Goal: Task Accomplishment & Management: Use online tool/utility

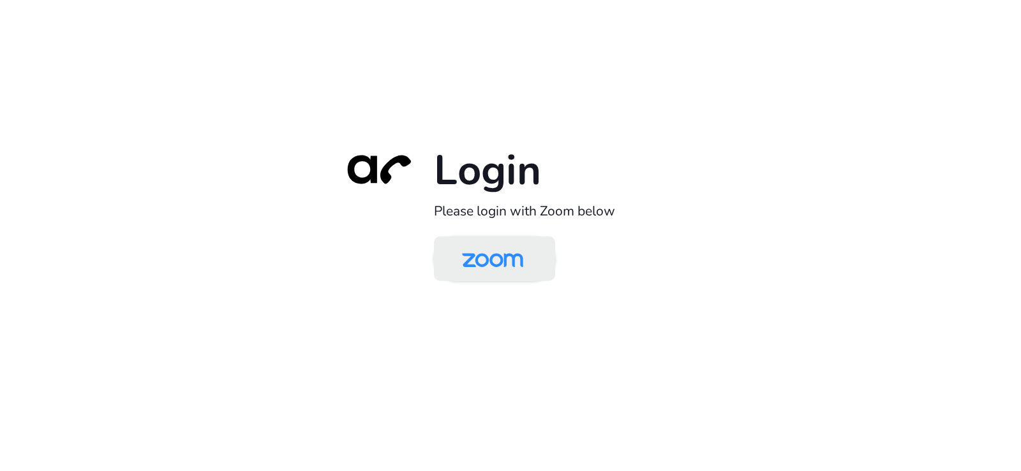
click at [499, 268] on img at bounding box center [492, 259] width 88 height 41
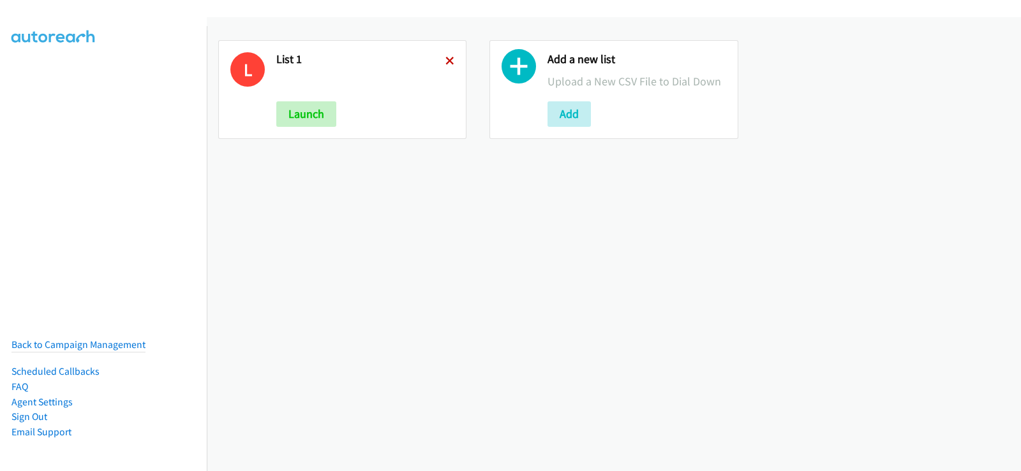
click at [445, 60] on icon at bounding box center [449, 61] width 9 height 9
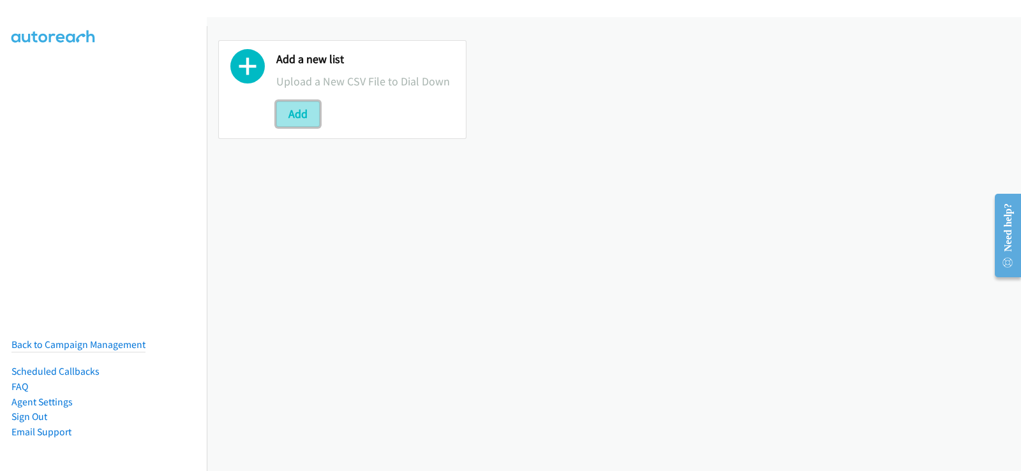
click at [299, 125] on button "Add" at bounding box center [297, 114] width 43 height 26
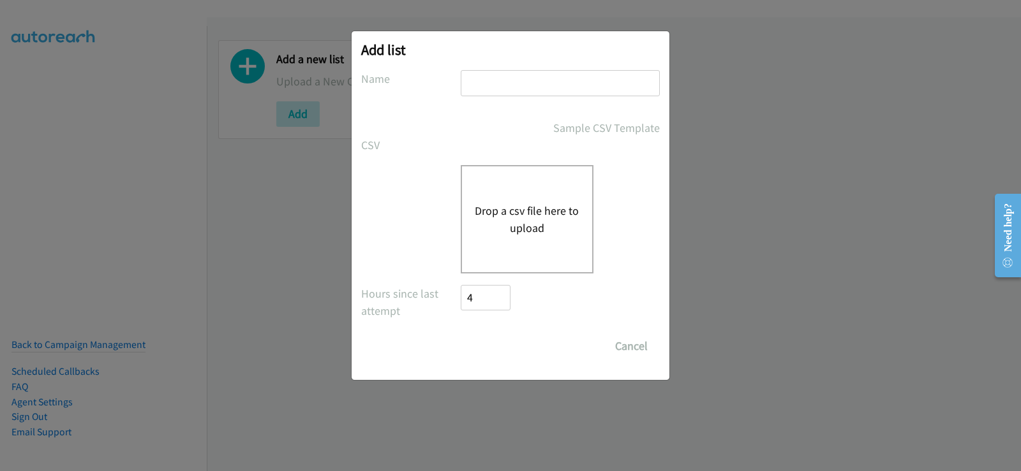
click at [507, 89] on input "text" at bounding box center [560, 83] width 199 height 26
type input "list 1"
click at [519, 214] on button "Drop a csv file here to upload" at bounding box center [527, 219] width 105 height 34
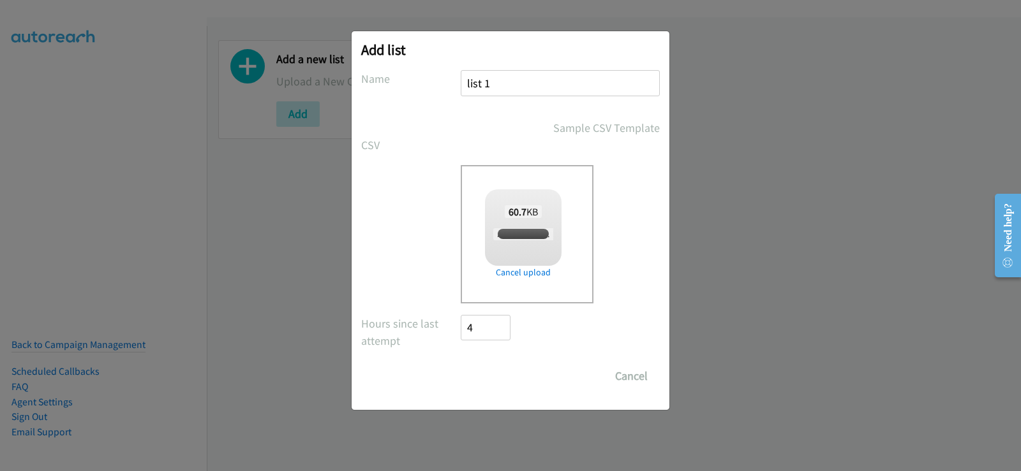
checkbox input "true"
click at [505, 374] on input "Save List" at bounding box center [494, 377] width 67 height 26
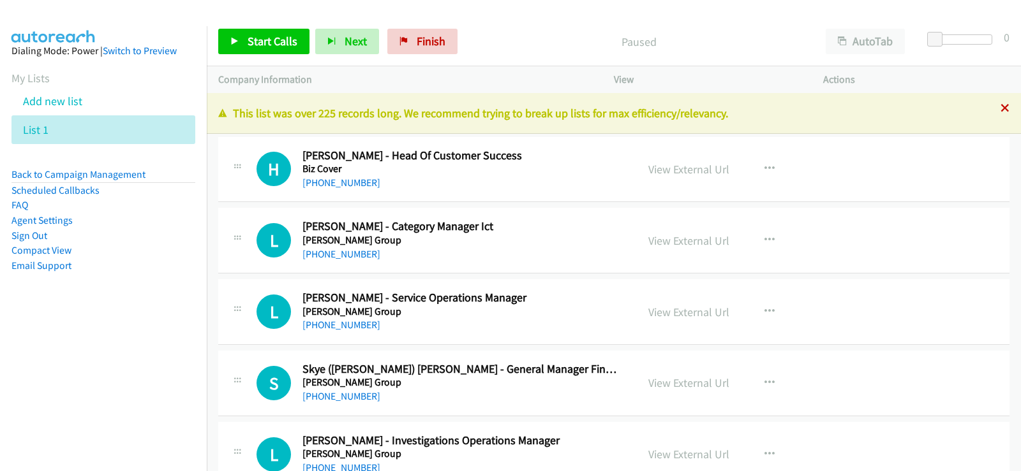
click at [1000, 107] on icon at bounding box center [1004, 109] width 9 height 9
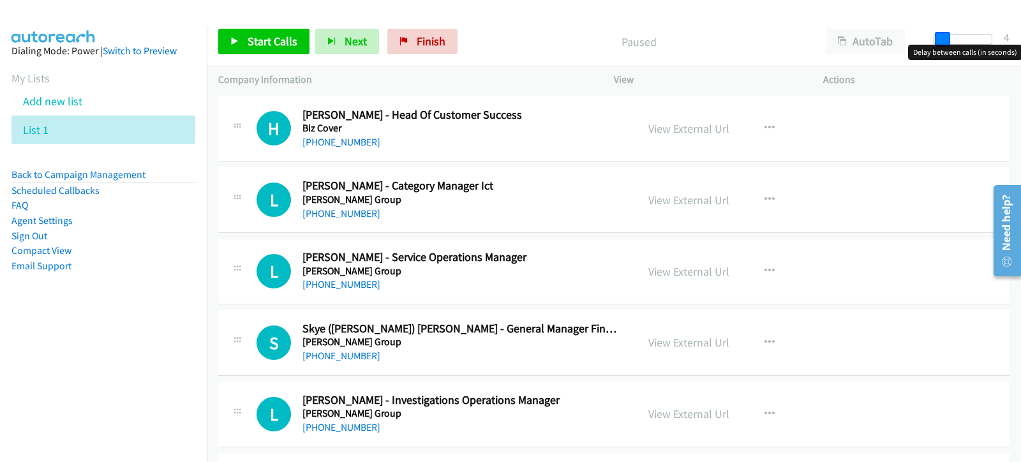
click at [938, 41] on span at bounding box center [942, 39] width 15 height 15
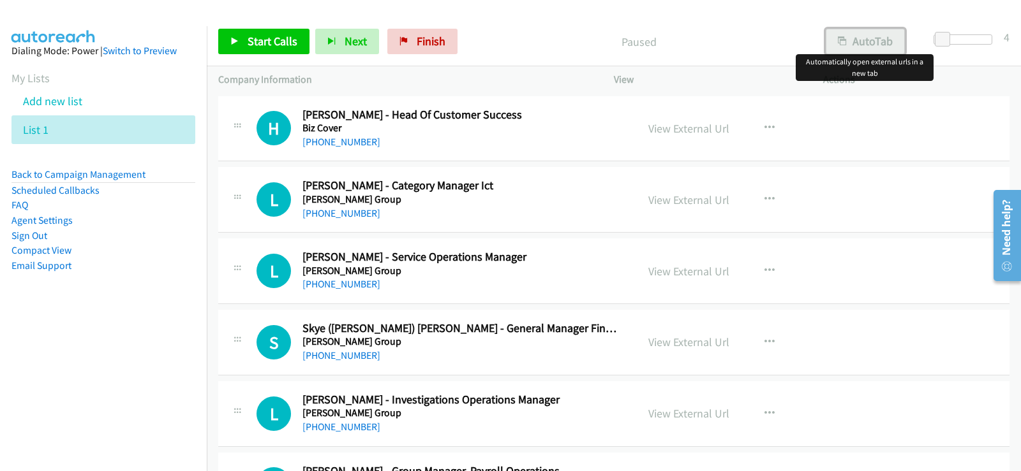
click at [869, 45] on button "AutoTab" at bounding box center [864, 42] width 79 height 26
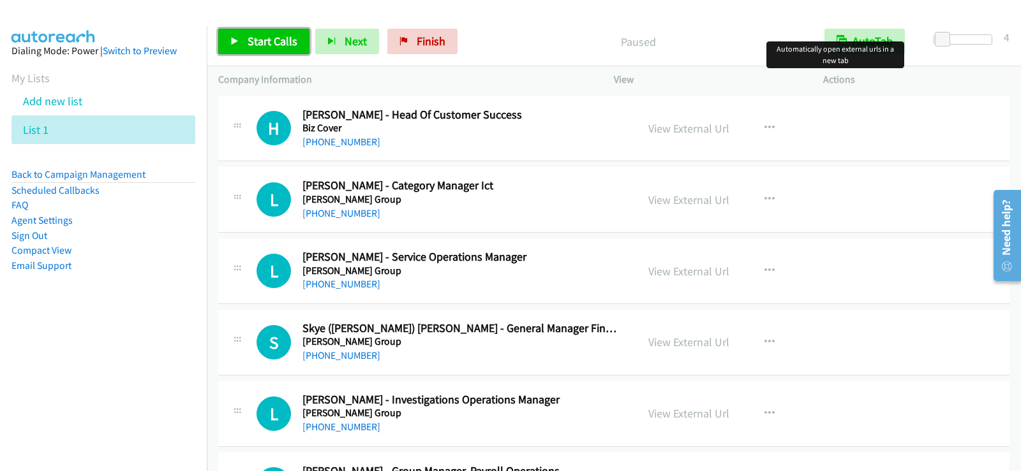
click at [272, 29] on link "Start Calls" at bounding box center [263, 42] width 91 height 26
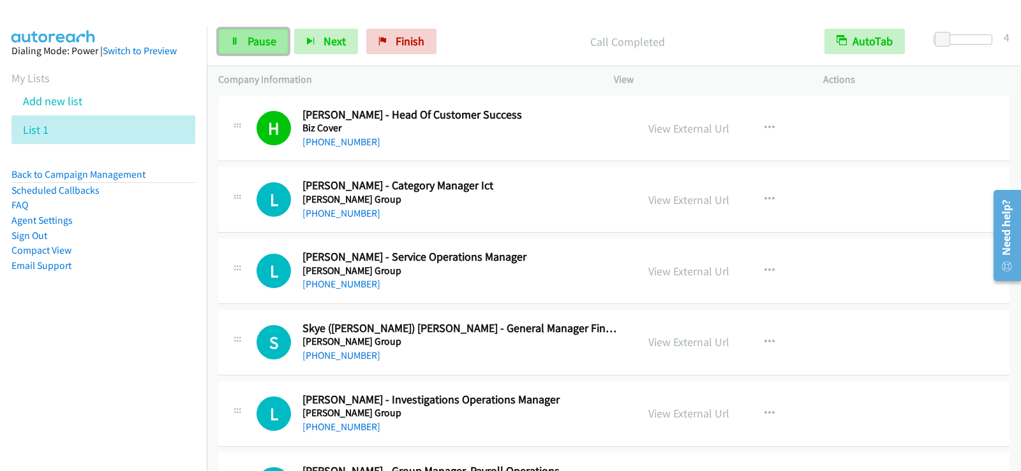
click at [267, 51] on link "Pause" at bounding box center [253, 42] width 70 height 26
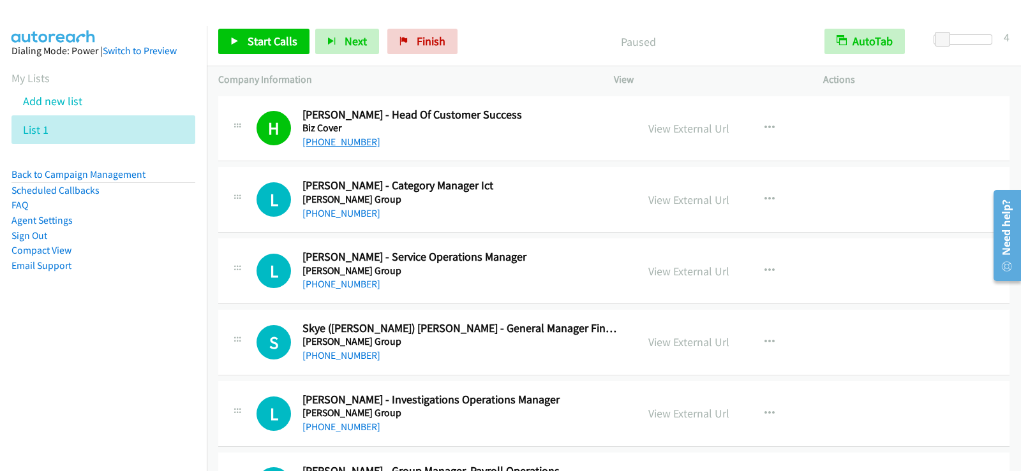
click at [336, 136] on link "+61 430 579 772" at bounding box center [341, 142] width 78 height 12
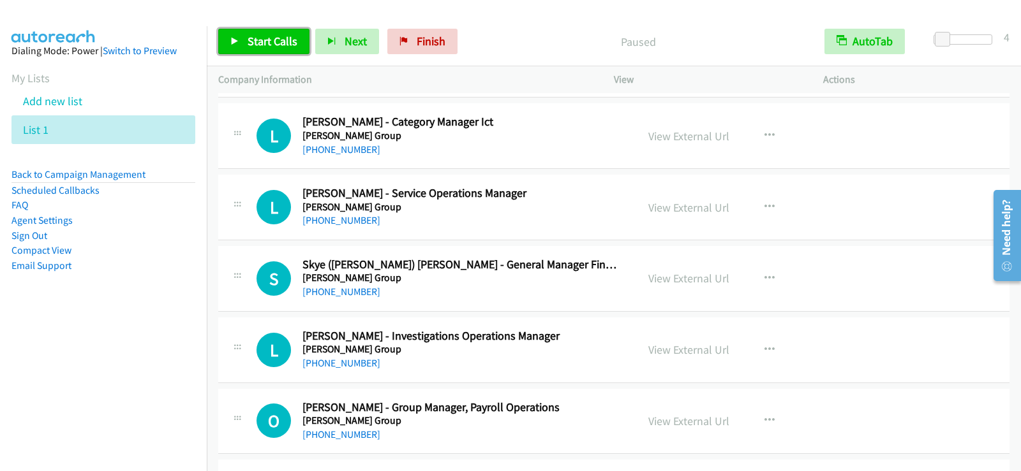
drag, startPoint x: 268, startPoint y: 50, endPoint x: 270, endPoint y: 63, distance: 13.0
click at [268, 50] on link "Start Calls" at bounding box center [263, 42] width 91 height 26
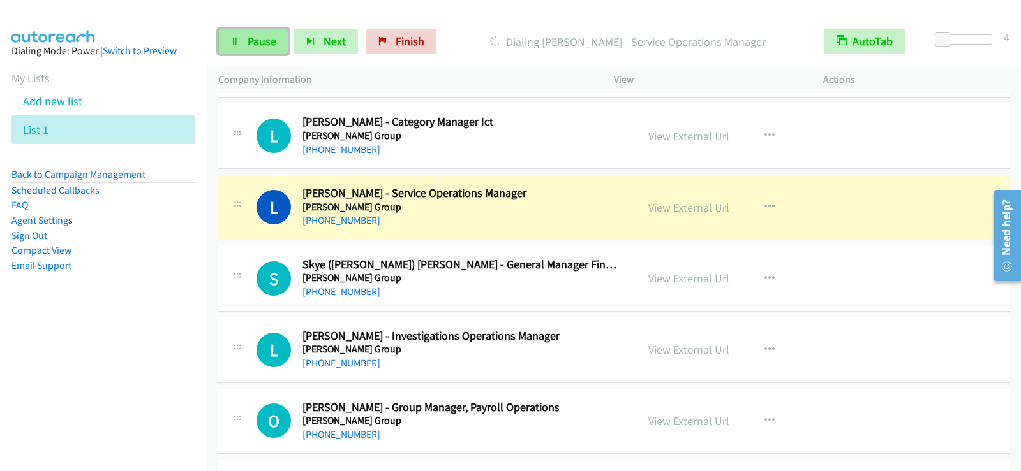
click at [244, 50] on link "Pause" at bounding box center [253, 42] width 70 height 26
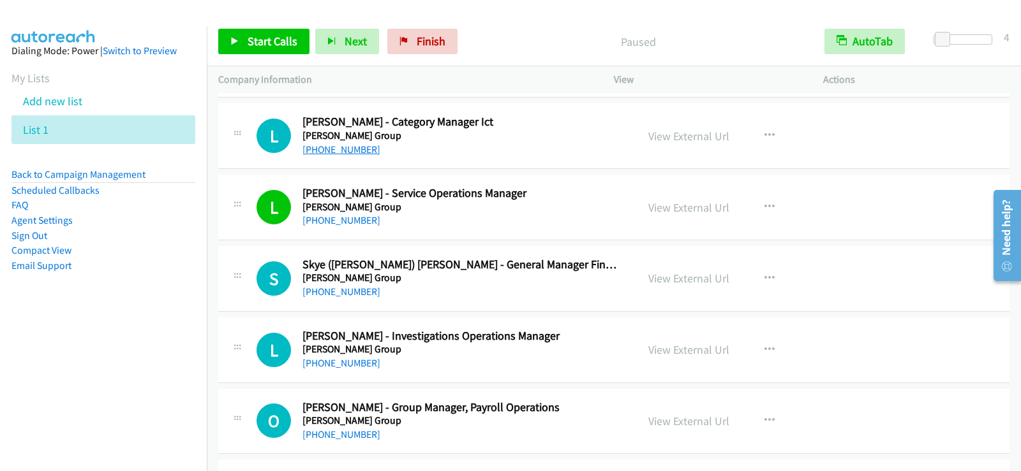
click at [335, 151] on link "+61 434 196 071" at bounding box center [341, 150] width 78 height 12
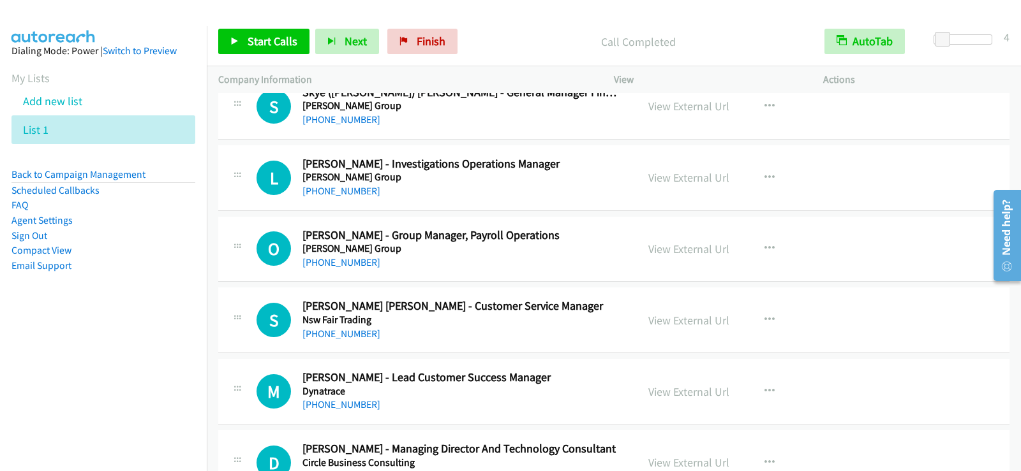
scroll to position [255, 0]
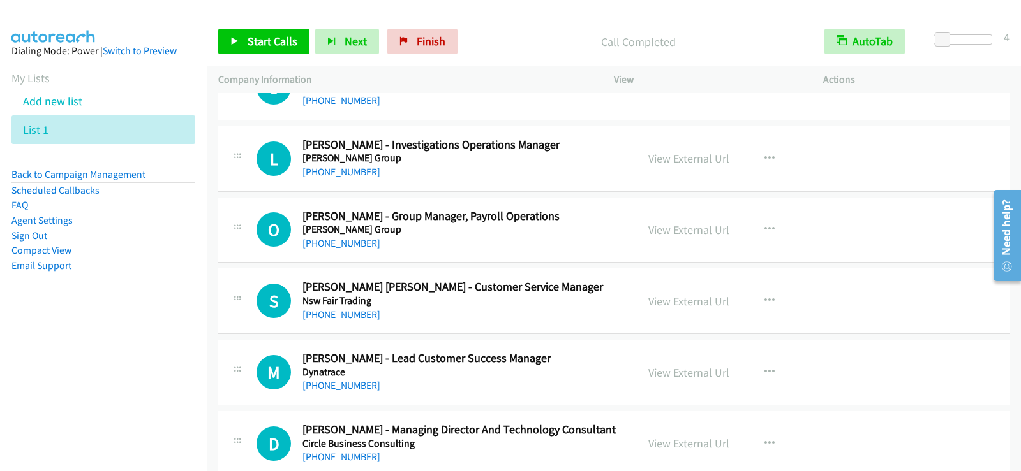
click at [501, 325] on div "S Callback Scheduled Sally Anne Armstrong - Customer Service Manager Nsw Fair T…" at bounding box center [613, 302] width 791 height 66
click at [764, 300] on icon "button" at bounding box center [769, 301] width 10 height 10
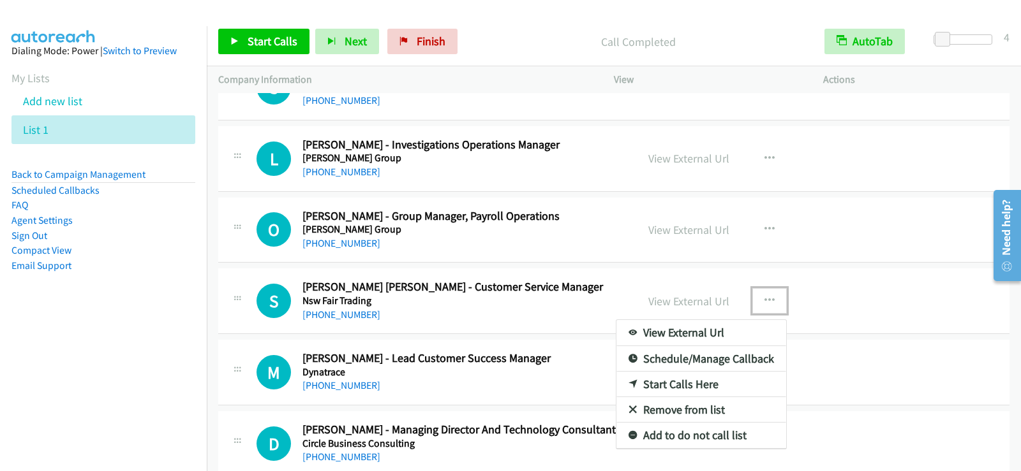
click at [668, 381] on link "Start Calls Here" at bounding box center [701, 385] width 170 height 26
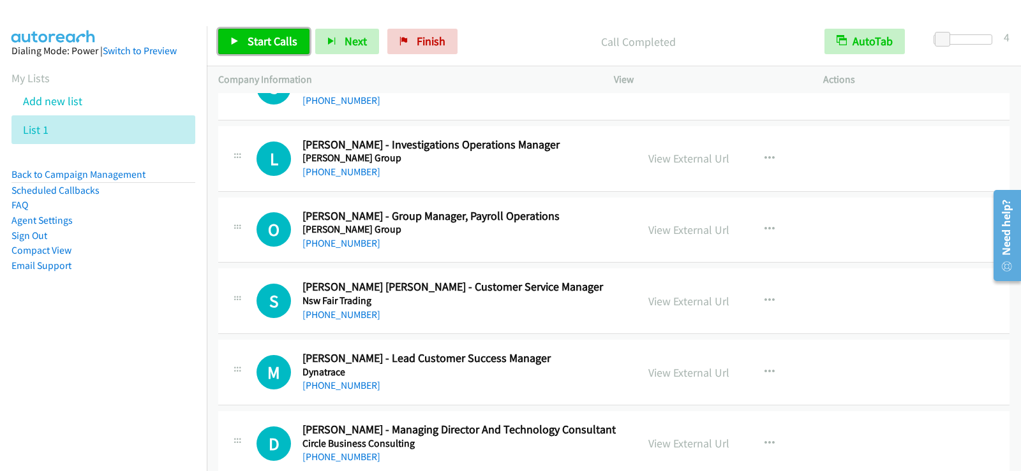
click at [275, 48] on link "Start Calls" at bounding box center [263, 42] width 91 height 26
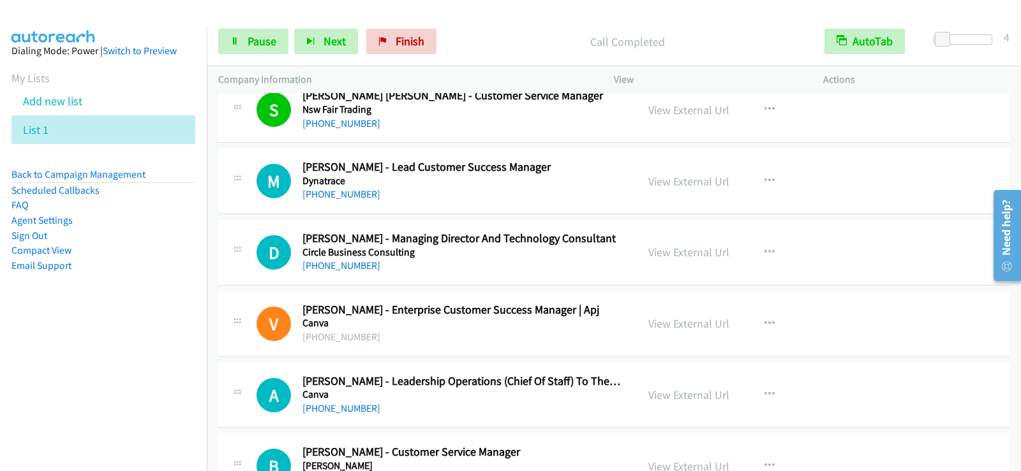
scroll to position [510, 0]
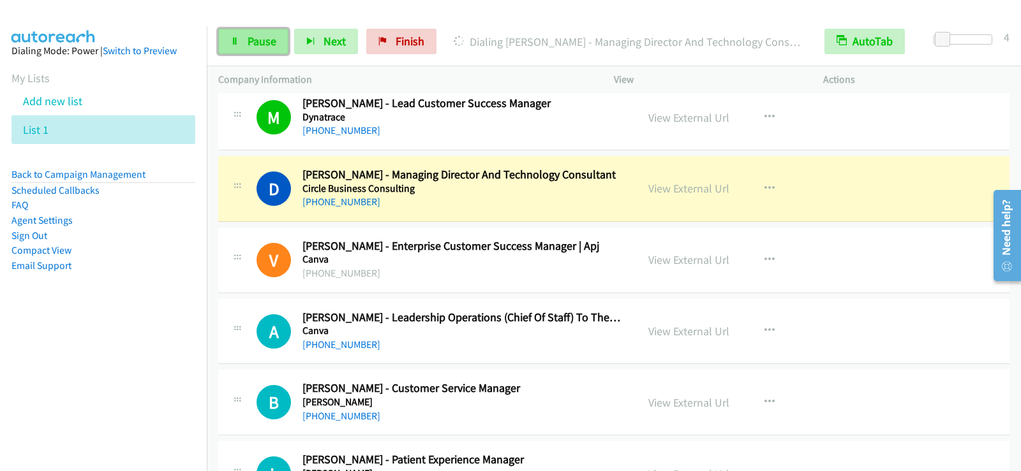
click at [247, 53] on link "Pause" at bounding box center [253, 42] width 70 height 26
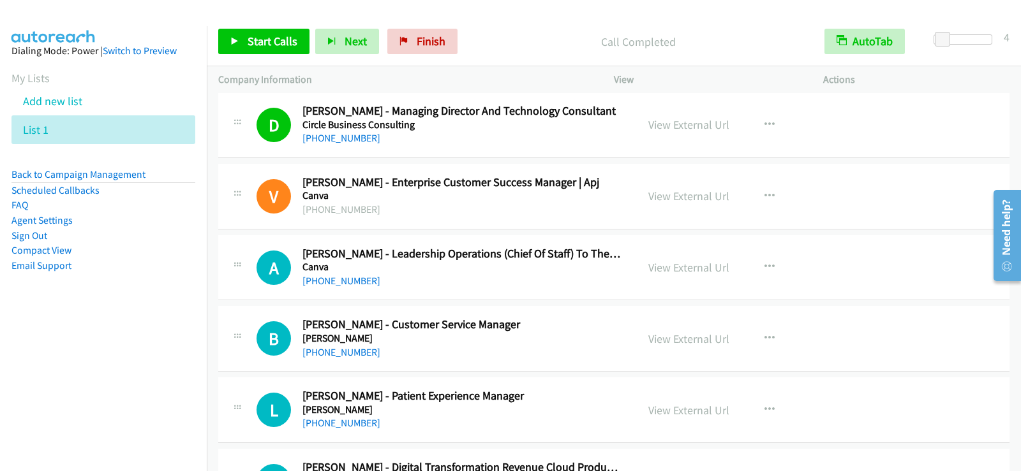
scroll to position [638, 0]
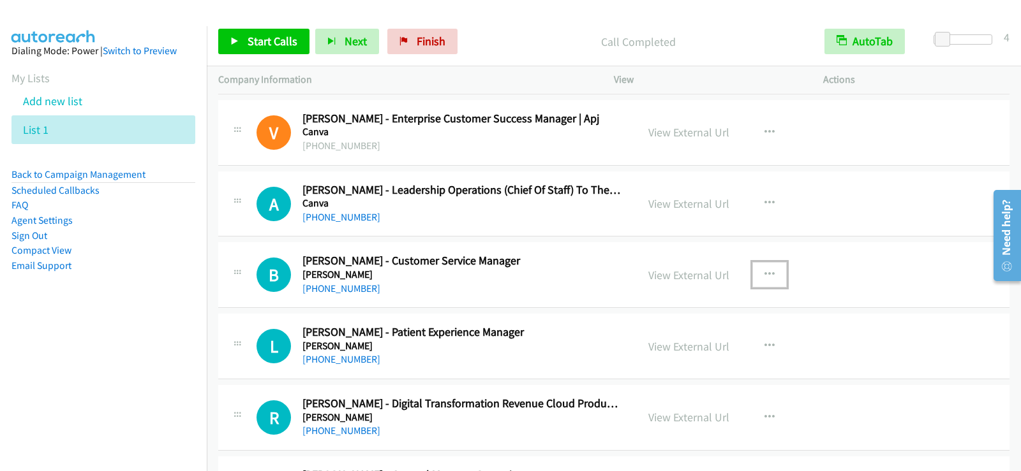
click at [764, 274] on icon "button" at bounding box center [769, 275] width 10 height 10
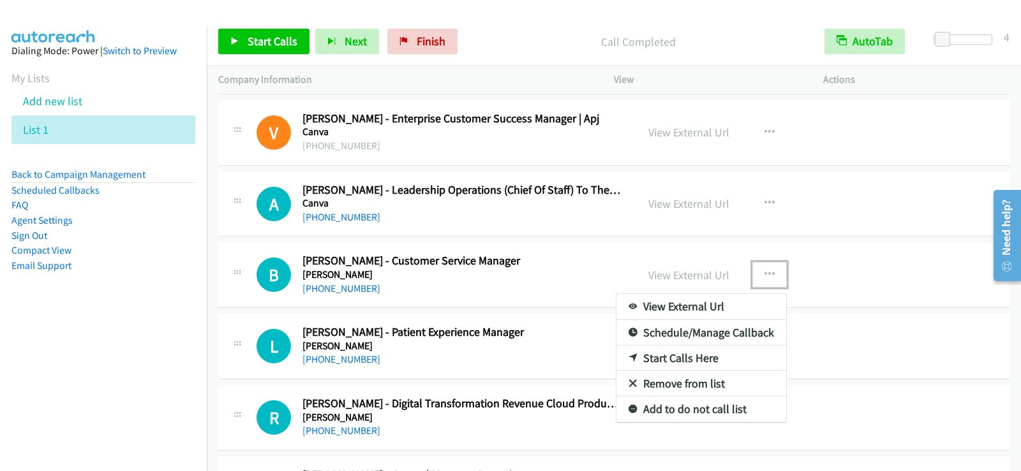
click at [670, 357] on link "Start Calls Here" at bounding box center [701, 359] width 170 height 26
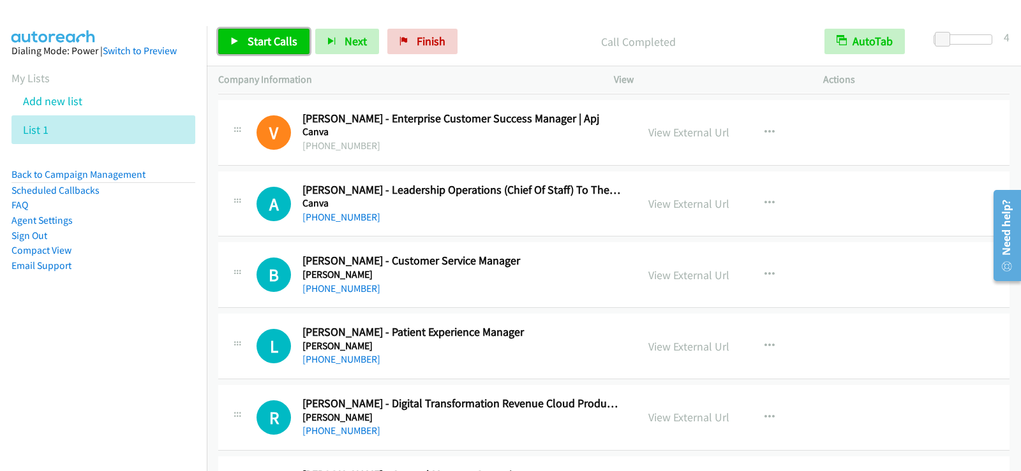
click at [244, 43] on link "Start Calls" at bounding box center [263, 42] width 91 height 26
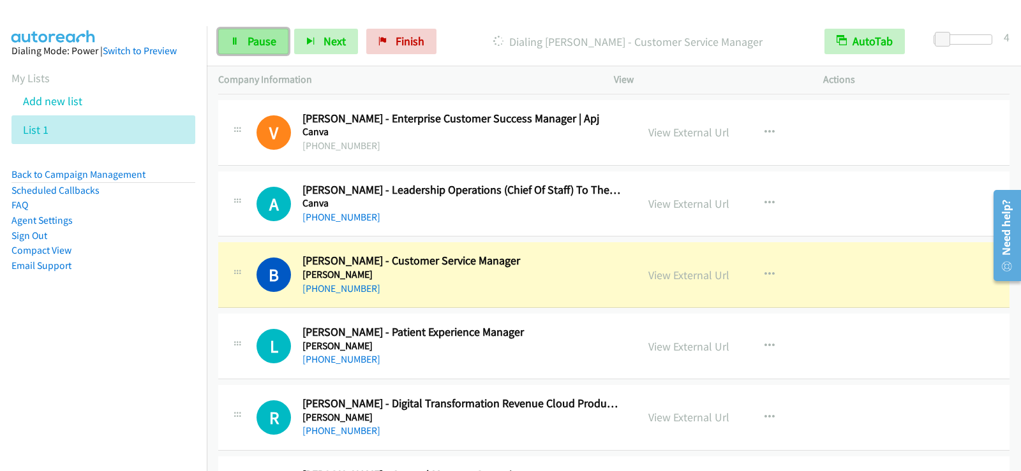
click at [274, 47] on span "Pause" at bounding box center [262, 41] width 29 height 15
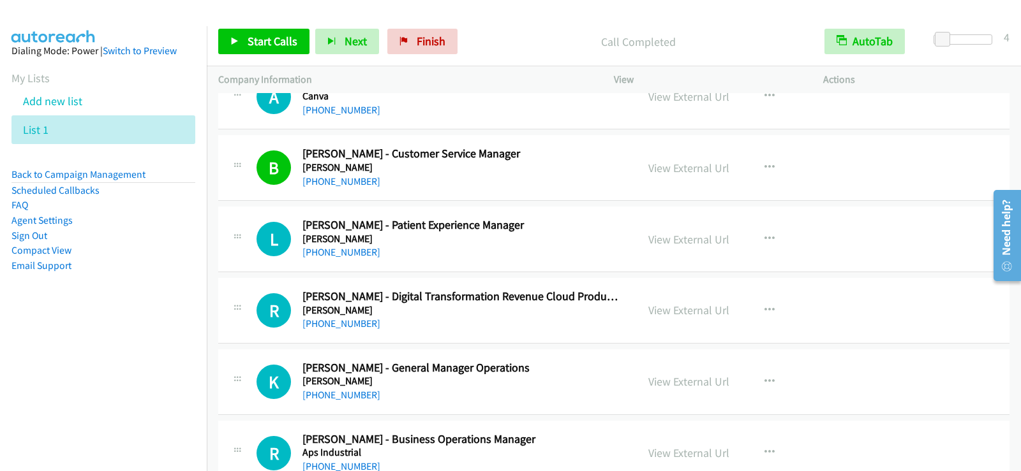
scroll to position [765, 0]
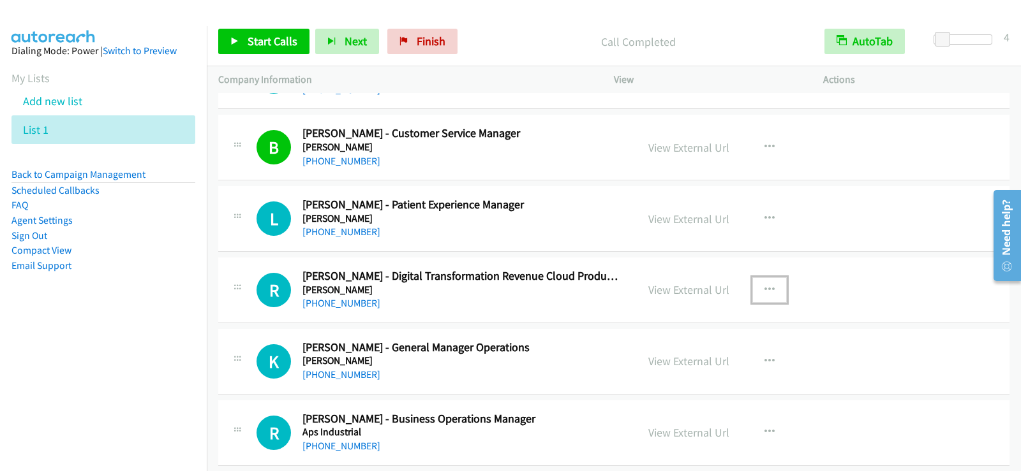
click at [755, 281] on button "button" at bounding box center [769, 290] width 34 height 26
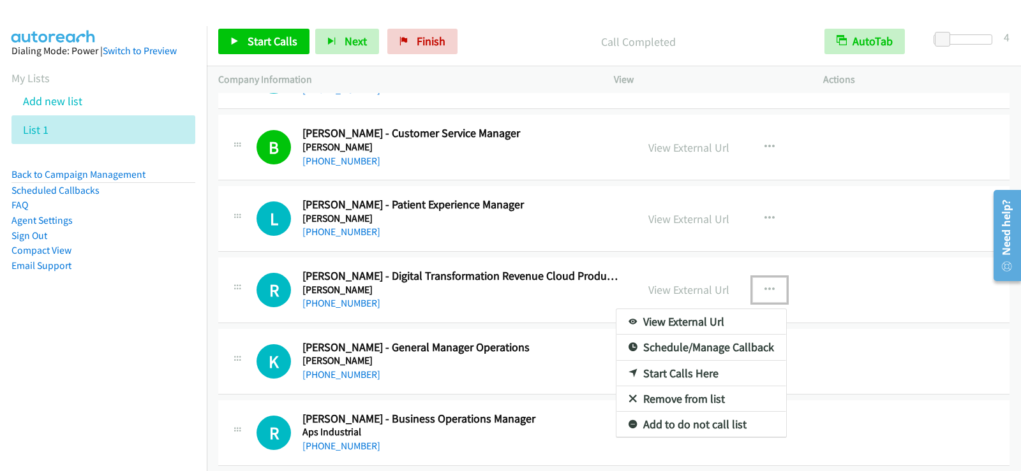
click at [642, 372] on link "Start Calls Here" at bounding box center [701, 374] width 170 height 26
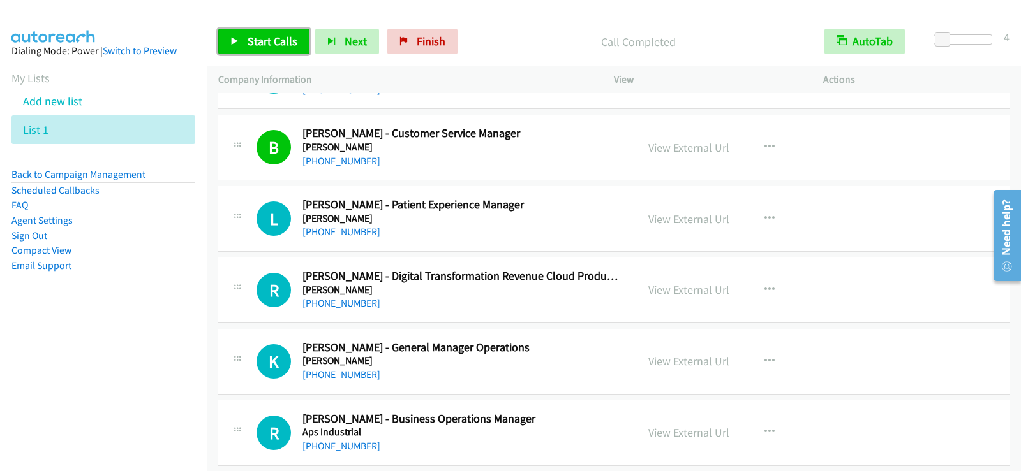
click at [263, 51] on link "Start Calls" at bounding box center [263, 42] width 91 height 26
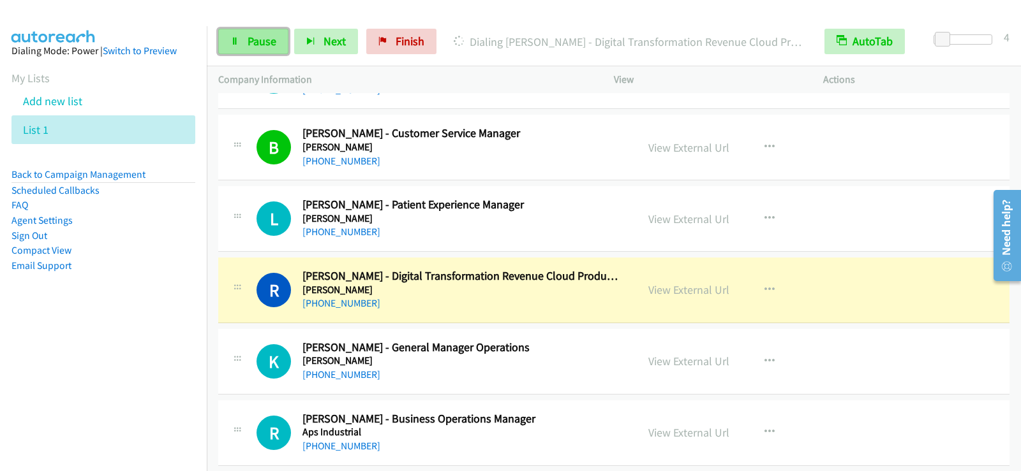
click at [270, 41] on span "Pause" at bounding box center [262, 41] width 29 height 15
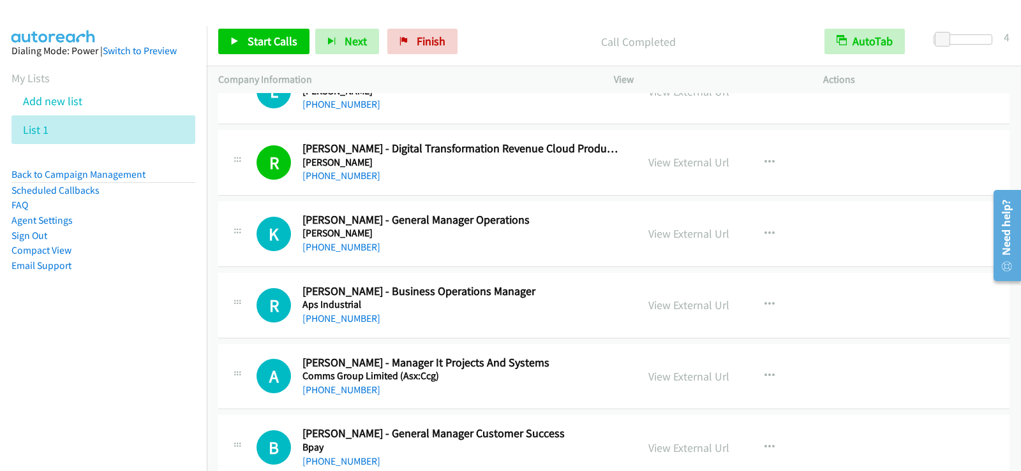
scroll to position [957, 0]
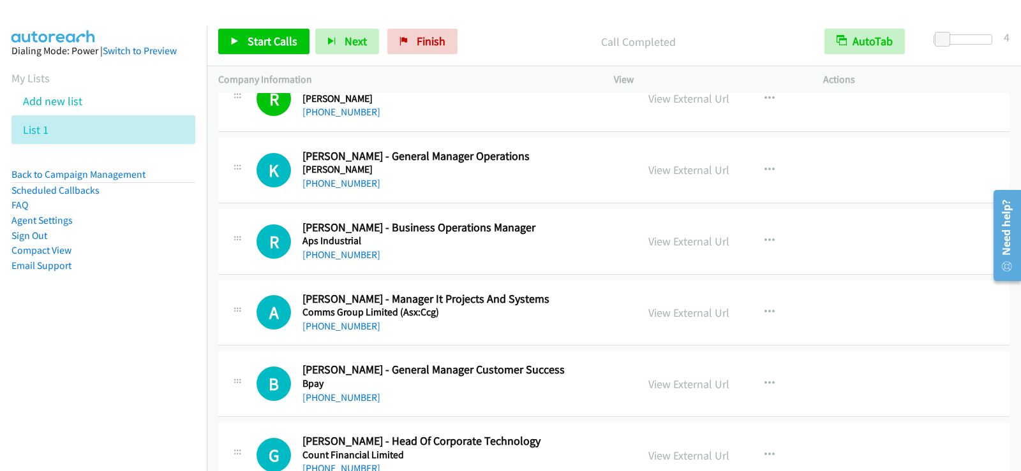
click at [495, 330] on div "+61 402 837 455" at bounding box center [461, 326] width 318 height 15
click at [766, 312] on icon "button" at bounding box center [769, 312] width 10 height 10
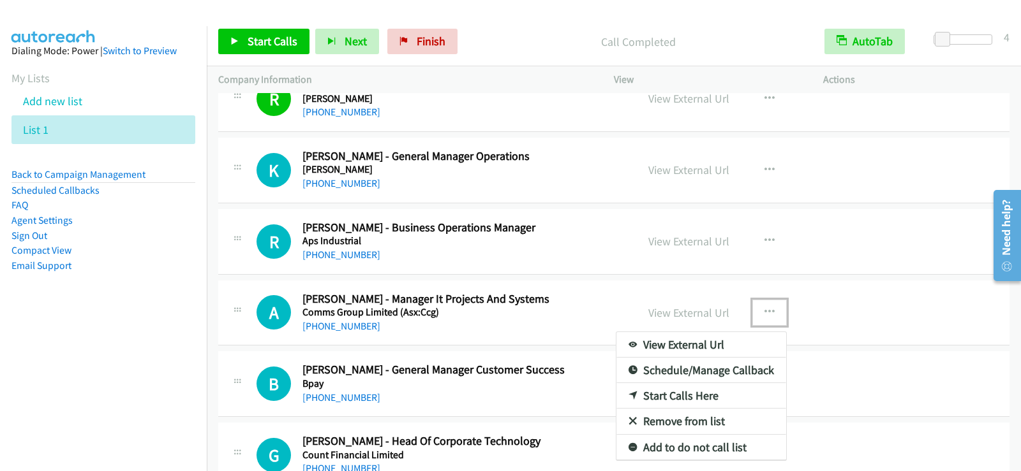
click at [677, 392] on link "Start Calls Here" at bounding box center [701, 396] width 170 height 26
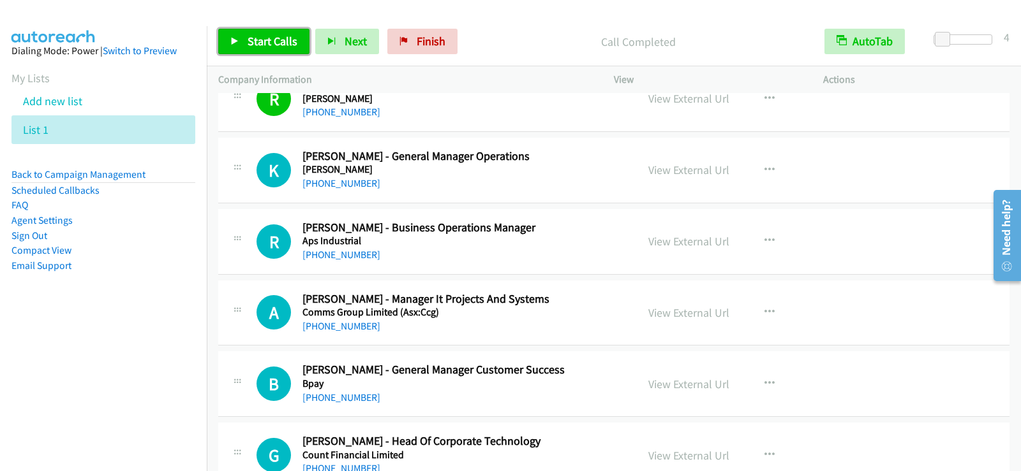
click at [261, 33] on link "Start Calls" at bounding box center [263, 42] width 91 height 26
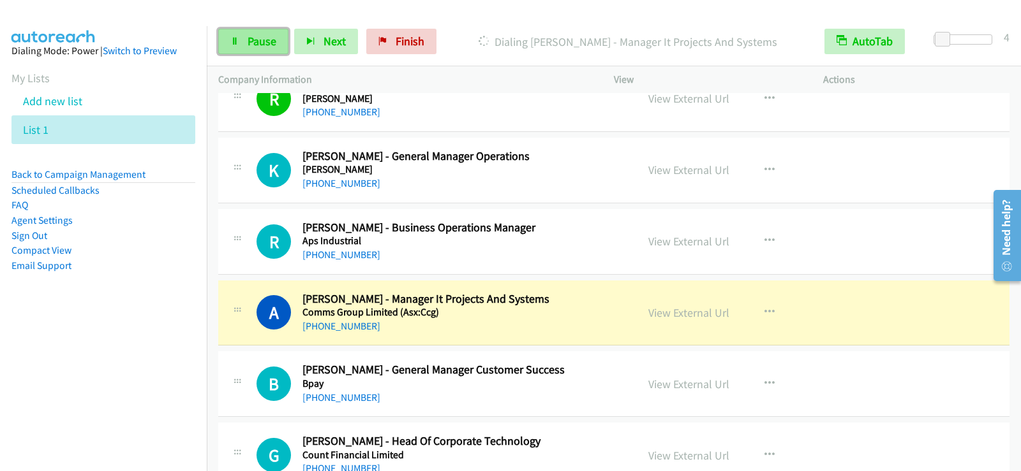
click at [256, 43] on span "Pause" at bounding box center [262, 41] width 29 height 15
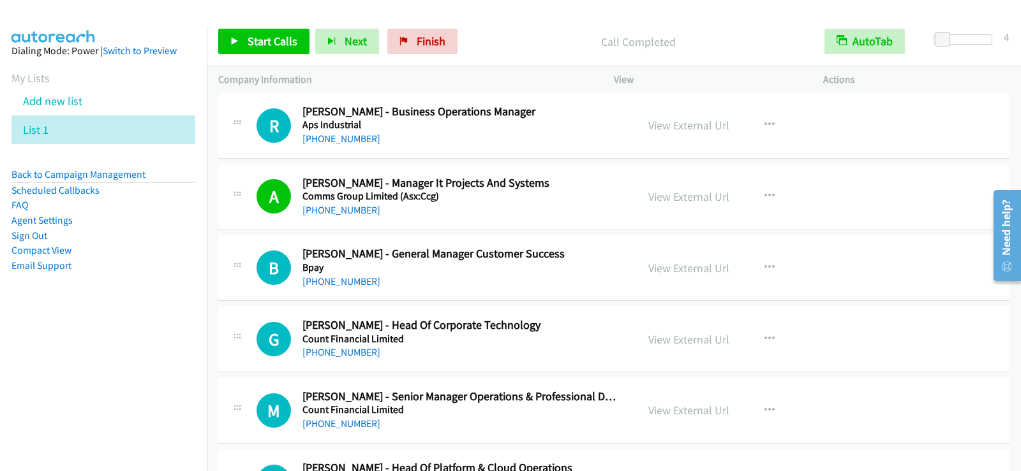
scroll to position [1084, 0]
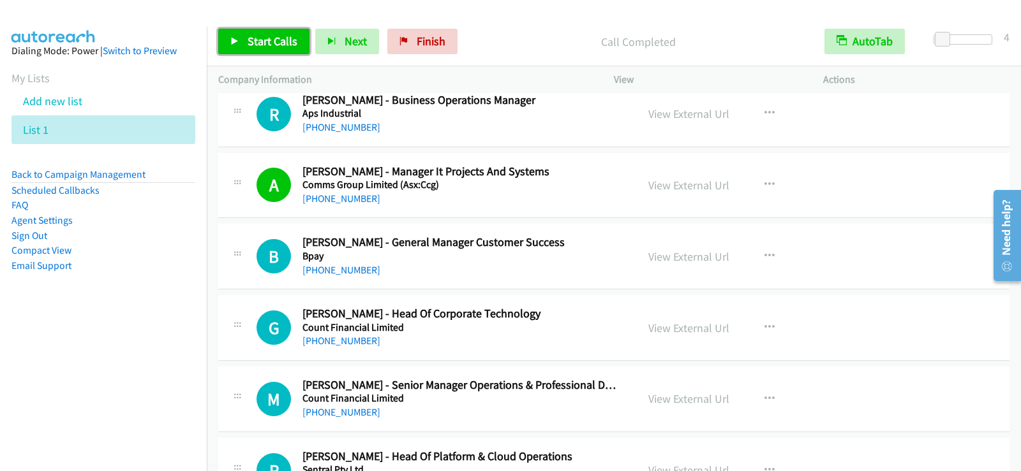
click at [276, 48] on link "Start Calls" at bounding box center [263, 42] width 91 height 26
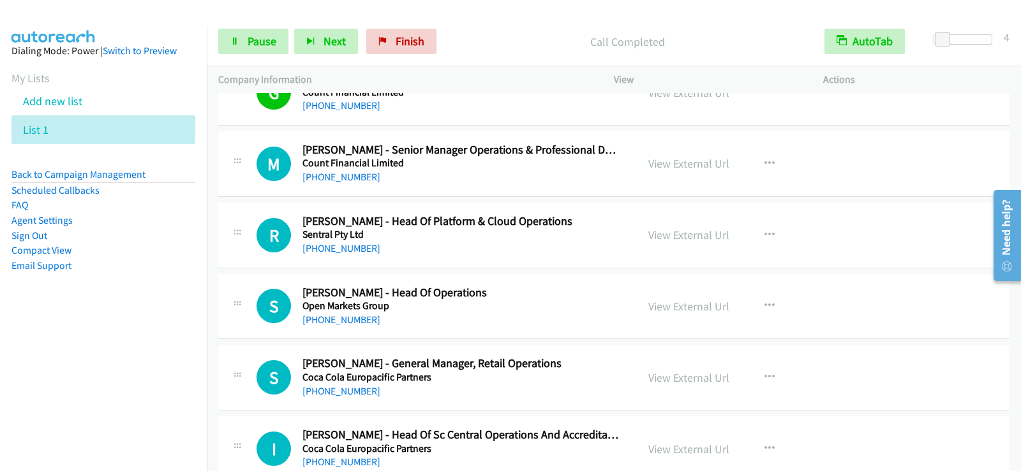
scroll to position [1340, 0]
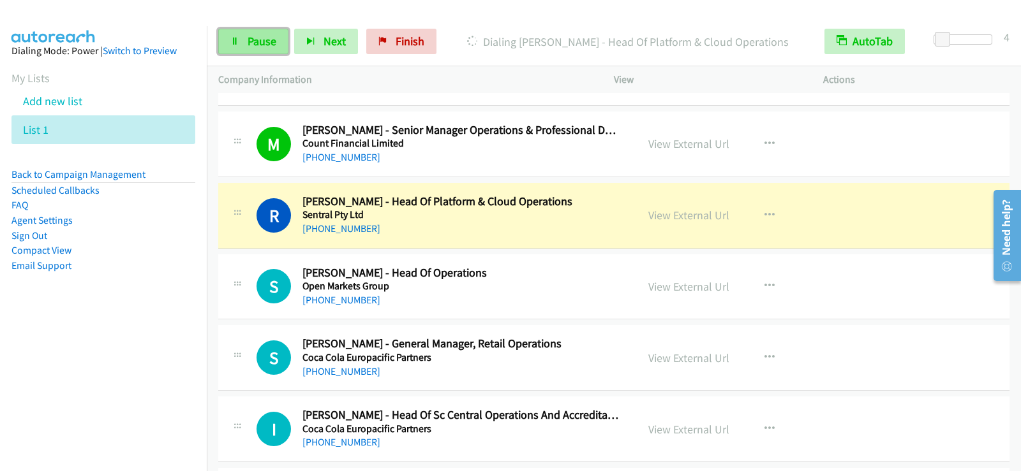
click at [248, 40] on span "Pause" at bounding box center [262, 41] width 29 height 15
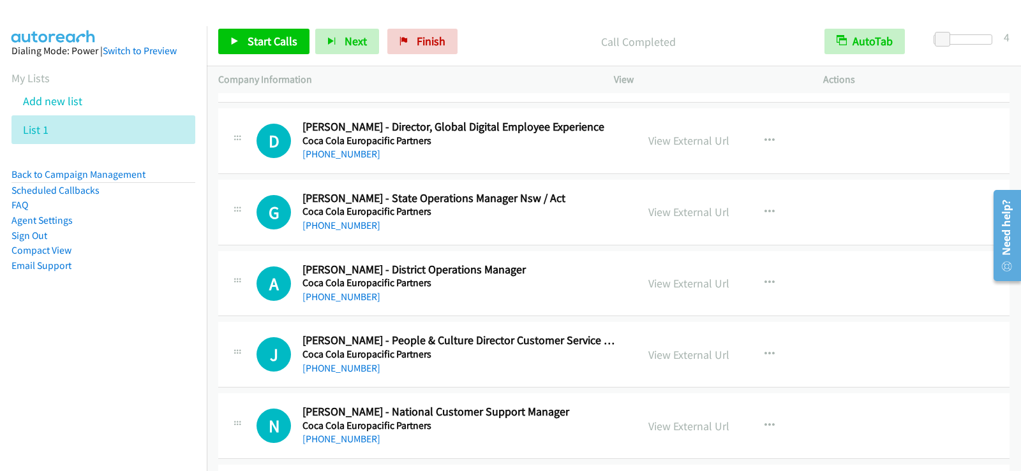
scroll to position [1722, 0]
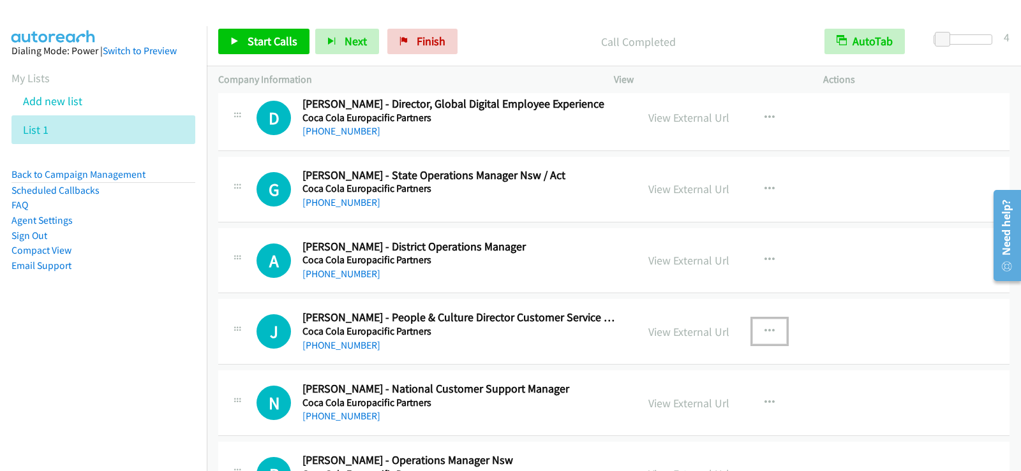
click at [764, 331] on icon "button" at bounding box center [769, 332] width 10 height 10
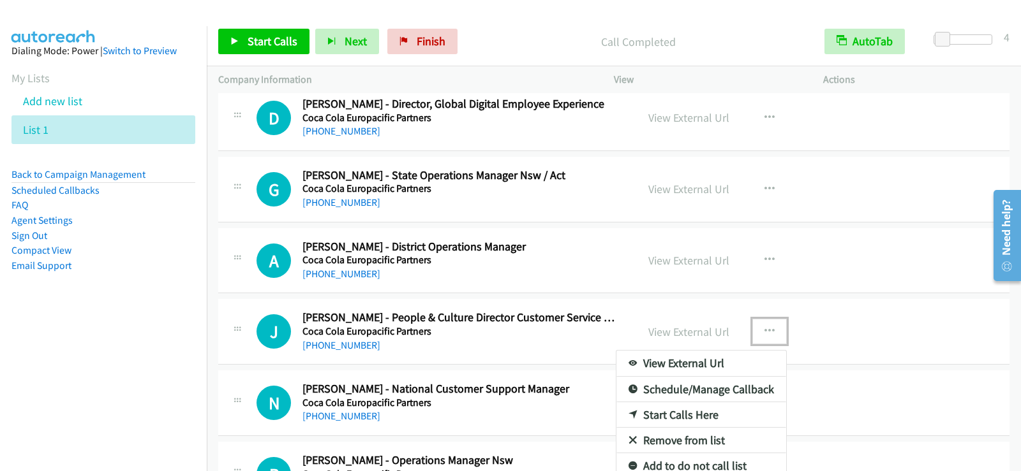
drag, startPoint x: 668, startPoint y: 410, endPoint x: 621, endPoint y: 401, distance: 47.3
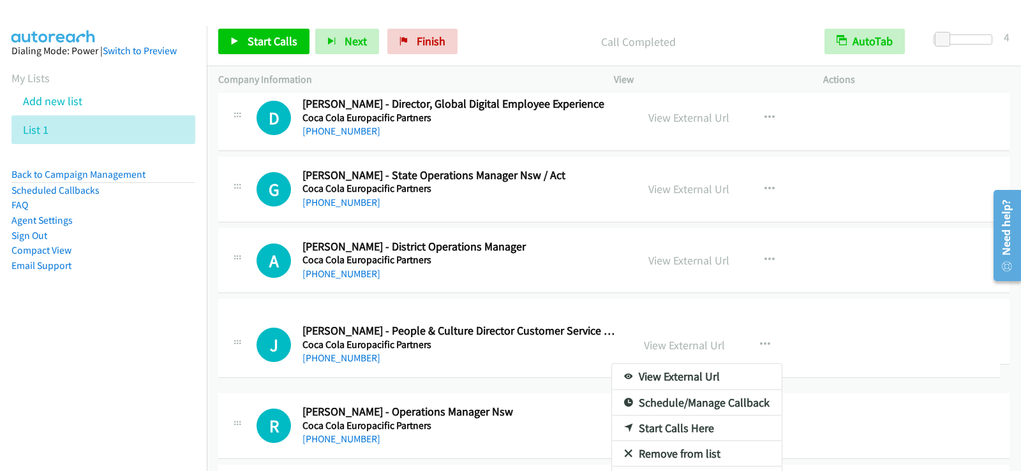
drag, startPoint x: 242, startPoint y: 402, endPoint x: 248, endPoint y: 344, distance: 58.4
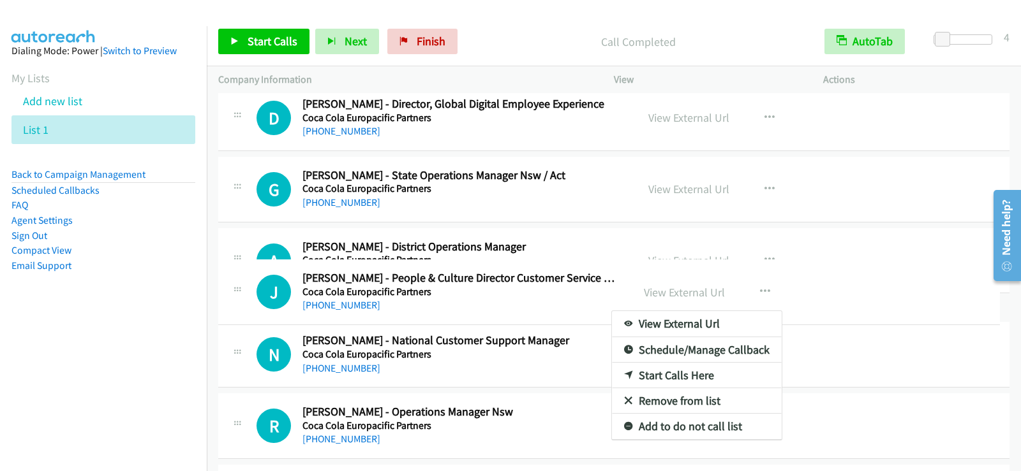
drag, startPoint x: 234, startPoint y: 403, endPoint x: 232, endPoint y: 292, distance: 111.0
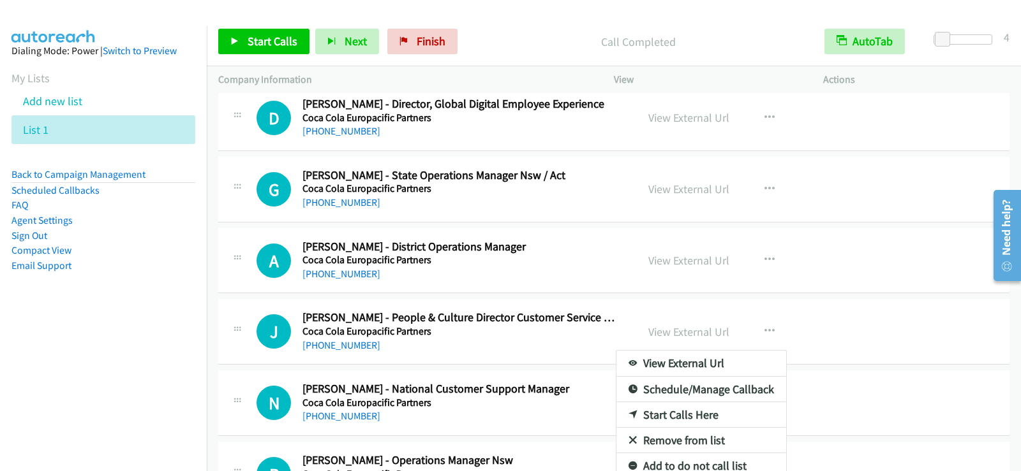
click at [680, 410] on link "Start Calls Here" at bounding box center [701, 416] width 170 height 26
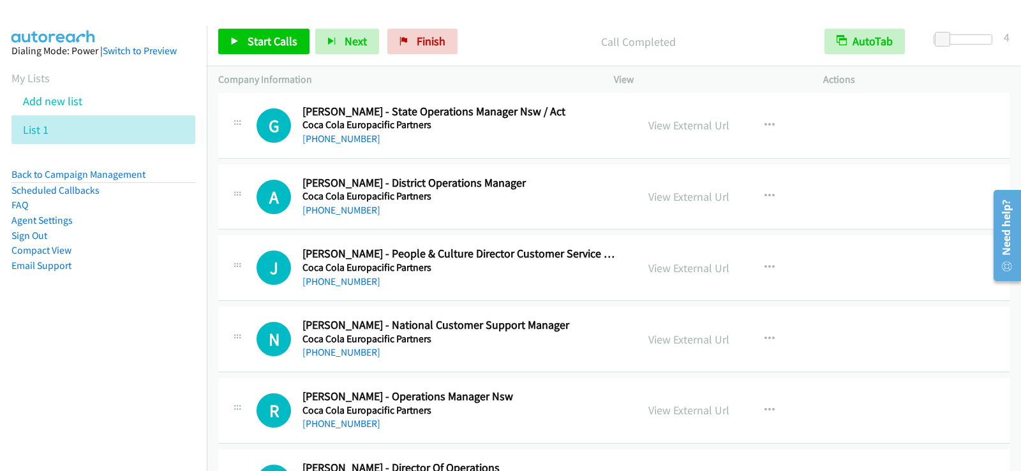
scroll to position [1850, 0]
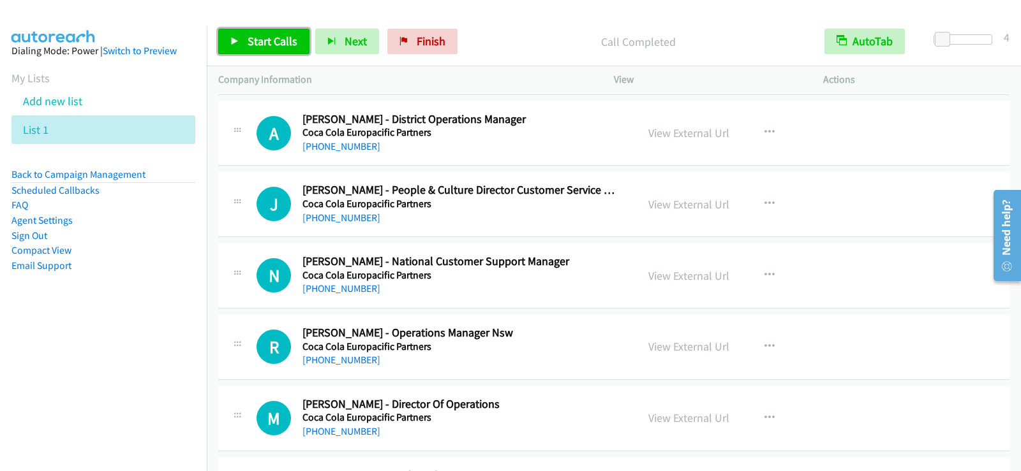
click at [289, 38] on span "Start Calls" at bounding box center [273, 41] width 50 height 15
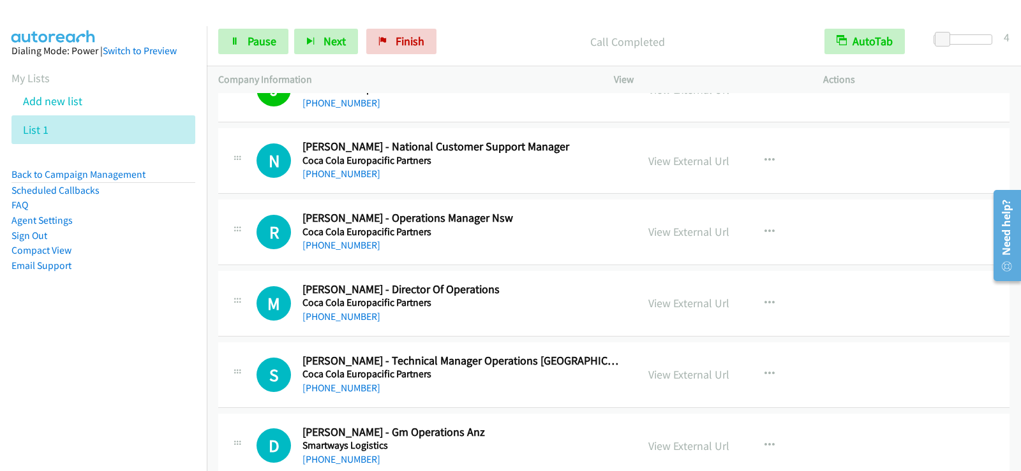
scroll to position [1977, 0]
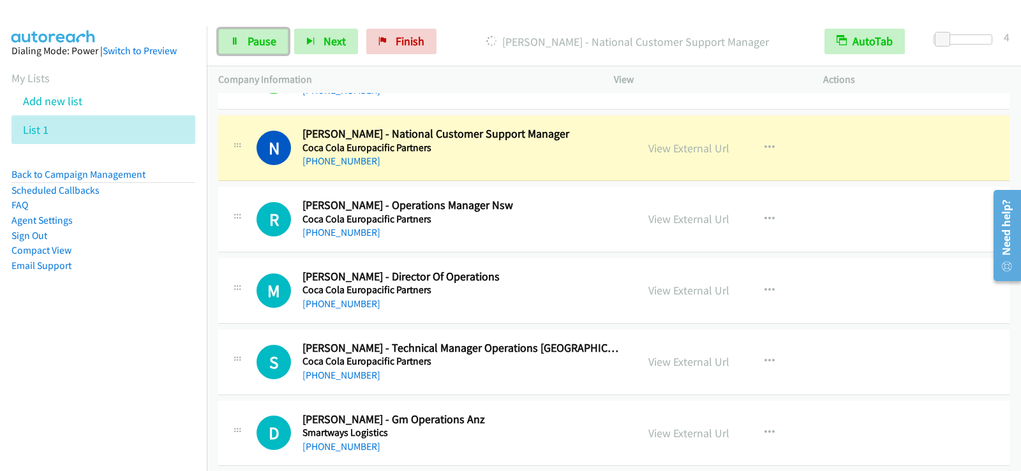
drag, startPoint x: 251, startPoint y: 50, endPoint x: 260, endPoint y: 55, distance: 10.8
click at [251, 50] on link "Pause" at bounding box center [253, 42] width 70 height 26
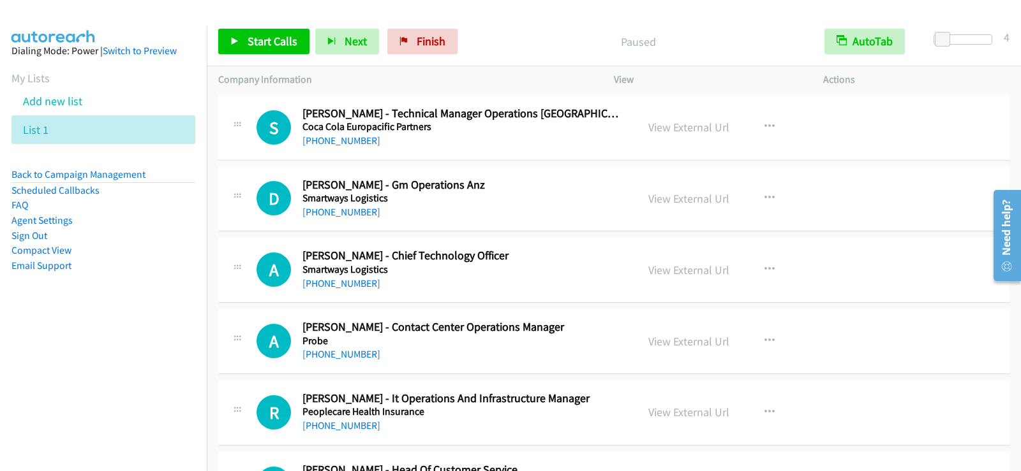
scroll to position [2233, 0]
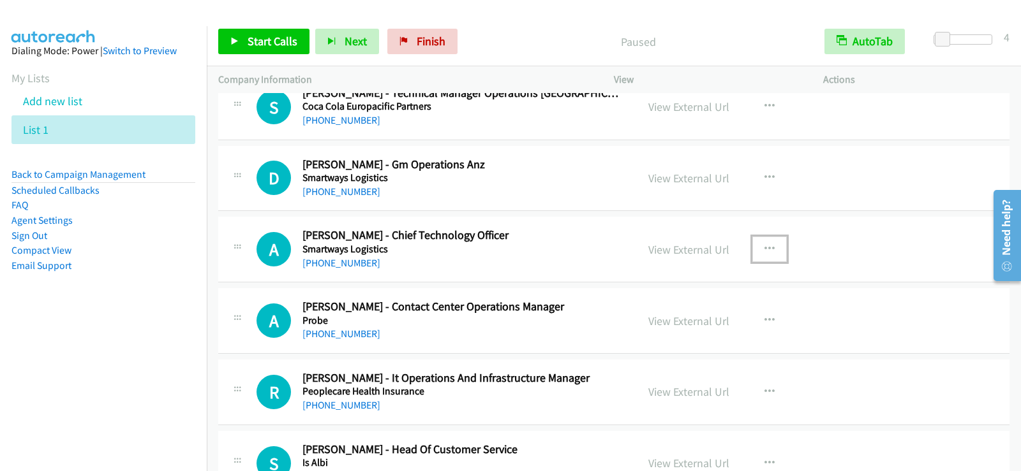
click at [764, 249] on icon "button" at bounding box center [769, 249] width 10 height 10
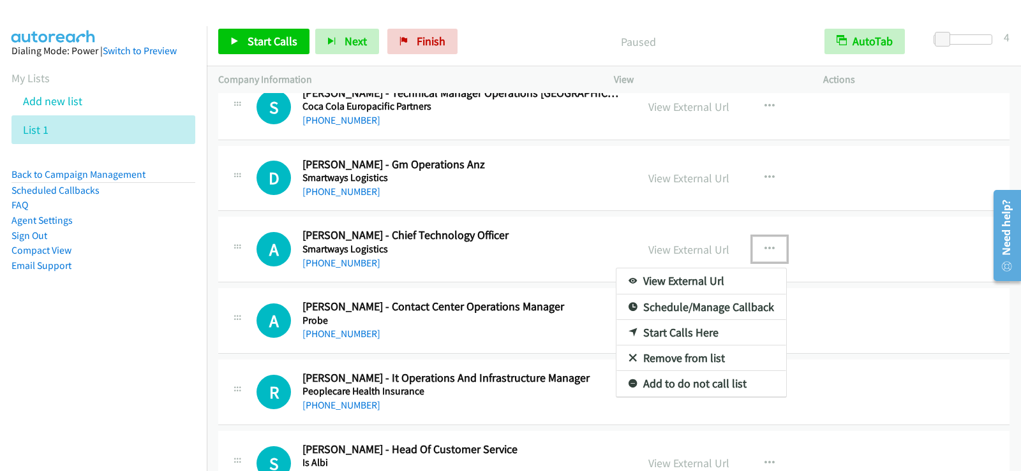
click at [678, 329] on link "Start Calls Here" at bounding box center [701, 333] width 170 height 26
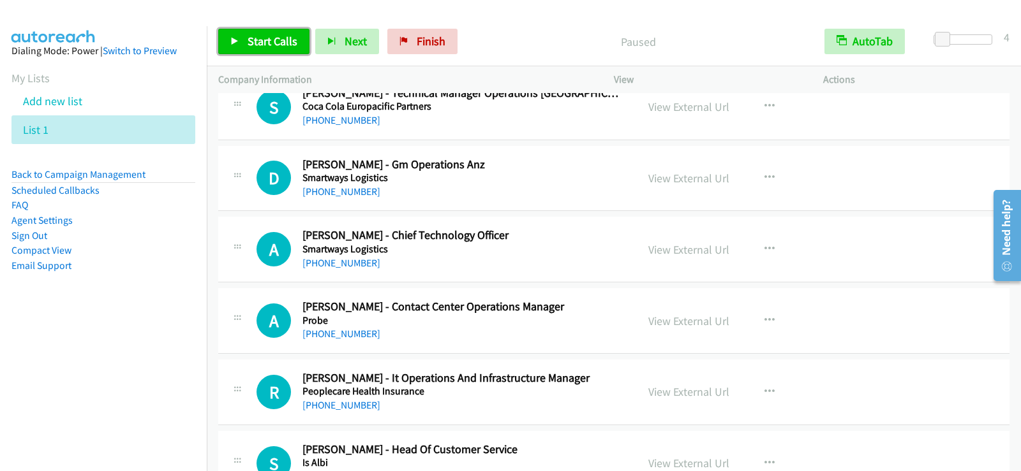
click at [263, 42] on span "Start Calls" at bounding box center [273, 41] width 50 height 15
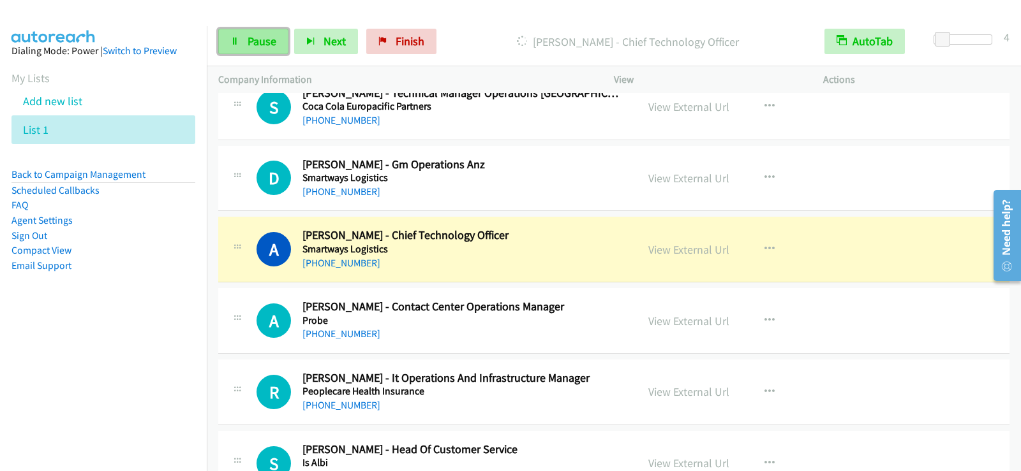
click at [264, 45] on span "Pause" at bounding box center [262, 41] width 29 height 15
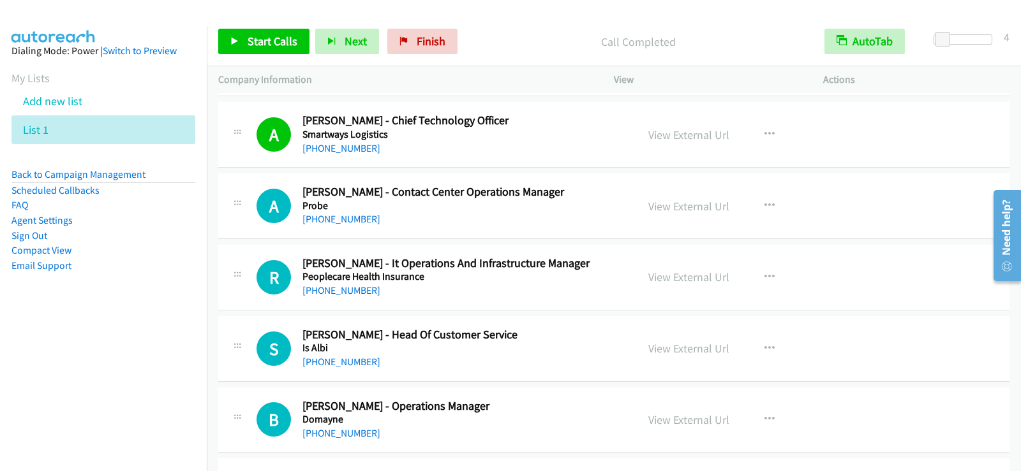
scroll to position [2360, 0]
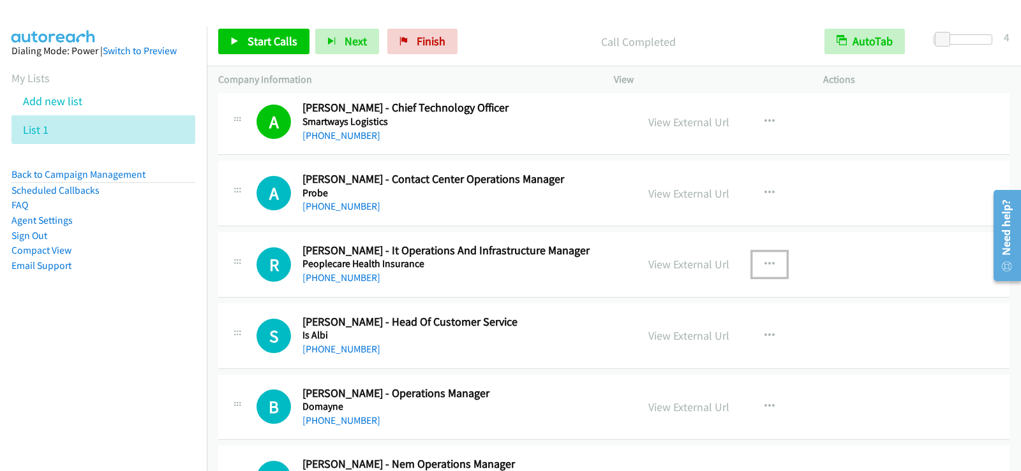
click at [758, 261] on button "button" at bounding box center [769, 265] width 34 height 26
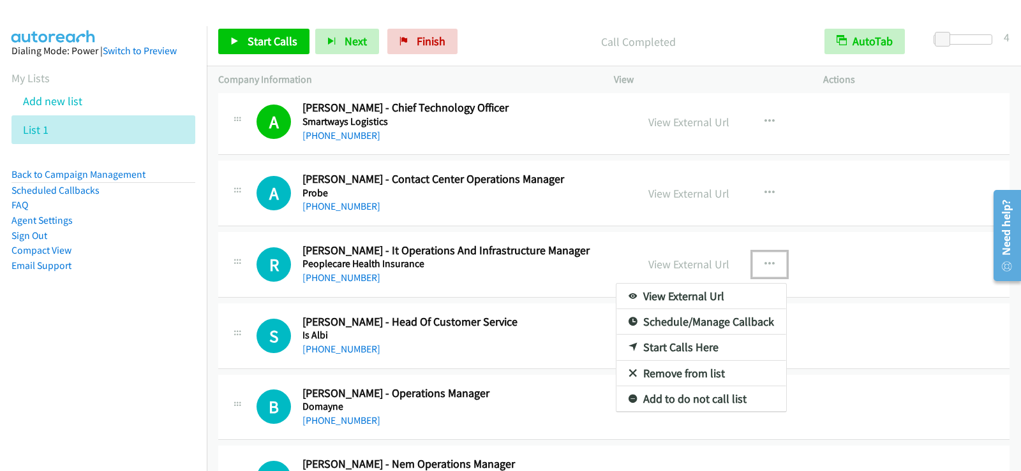
click at [689, 346] on link "Start Calls Here" at bounding box center [701, 348] width 170 height 26
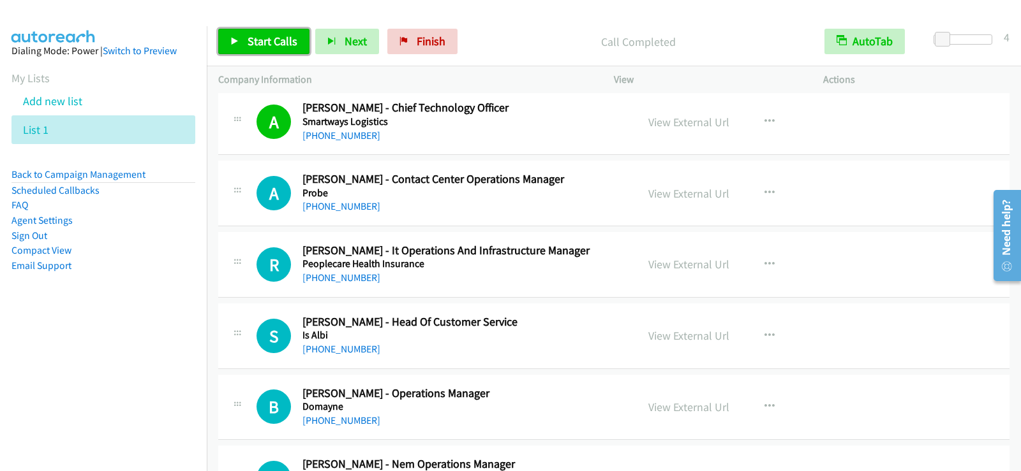
click at [289, 44] on span "Start Calls" at bounding box center [273, 41] width 50 height 15
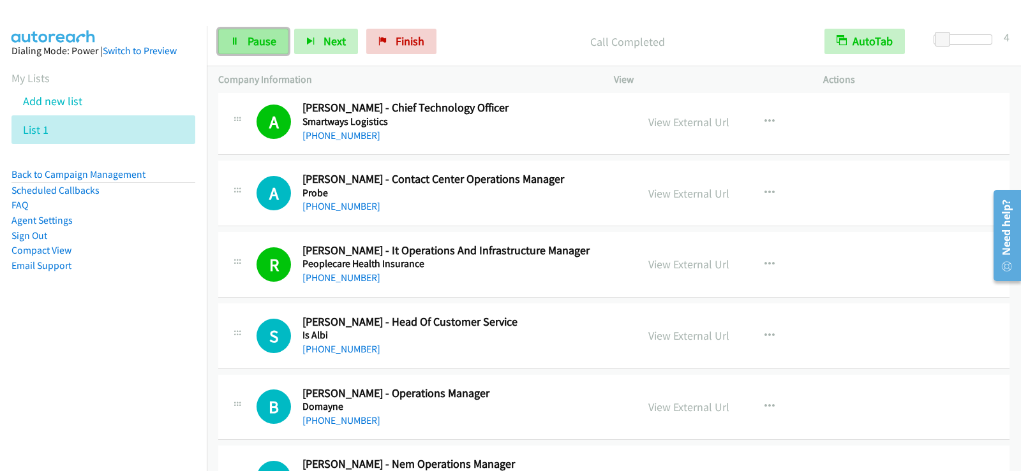
click at [247, 51] on link "Pause" at bounding box center [253, 42] width 70 height 26
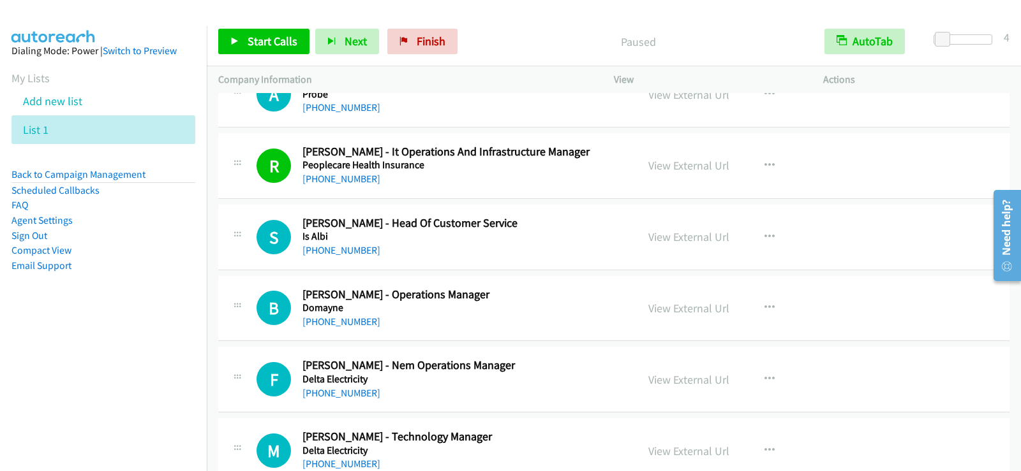
scroll to position [2488, 0]
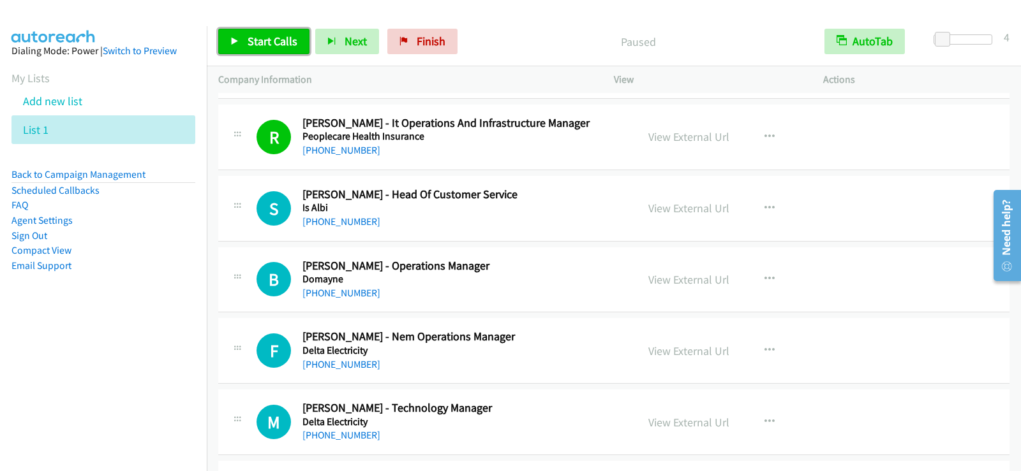
click at [240, 34] on link "Start Calls" at bounding box center [263, 42] width 91 height 26
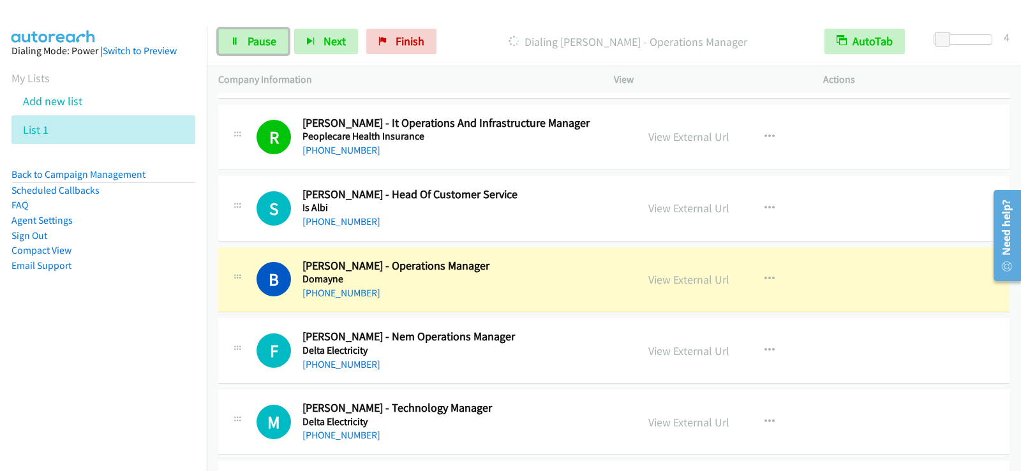
drag, startPoint x: 233, startPoint y: 43, endPoint x: 249, endPoint y: 66, distance: 28.5
click at [233, 43] on icon at bounding box center [234, 42] width 9 height 9
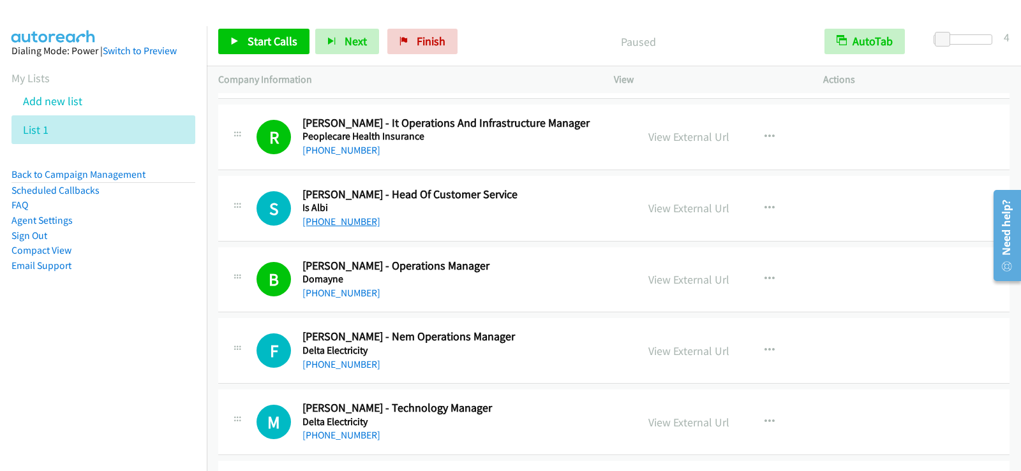
click at [351, 216] on link "+61 419 833 298" at bounding box center [341, 222] width 78 height 12
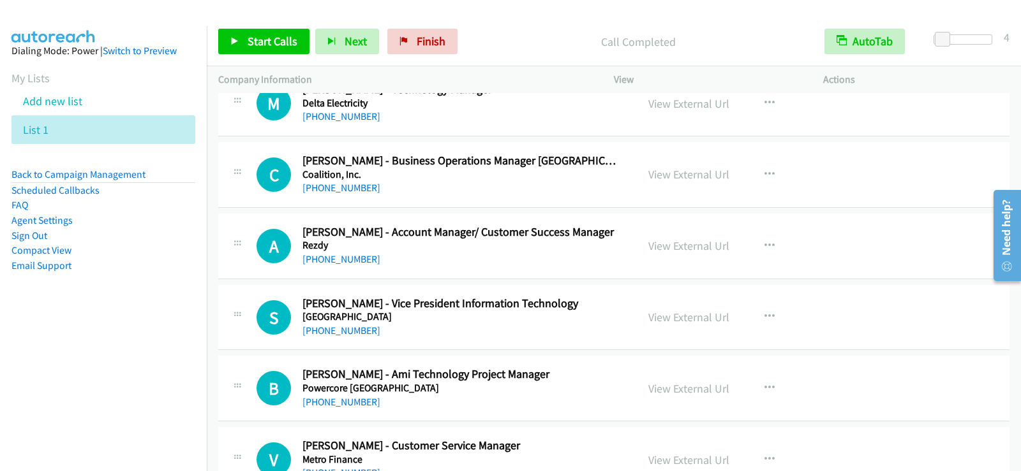
scroll to position [2871, 0]
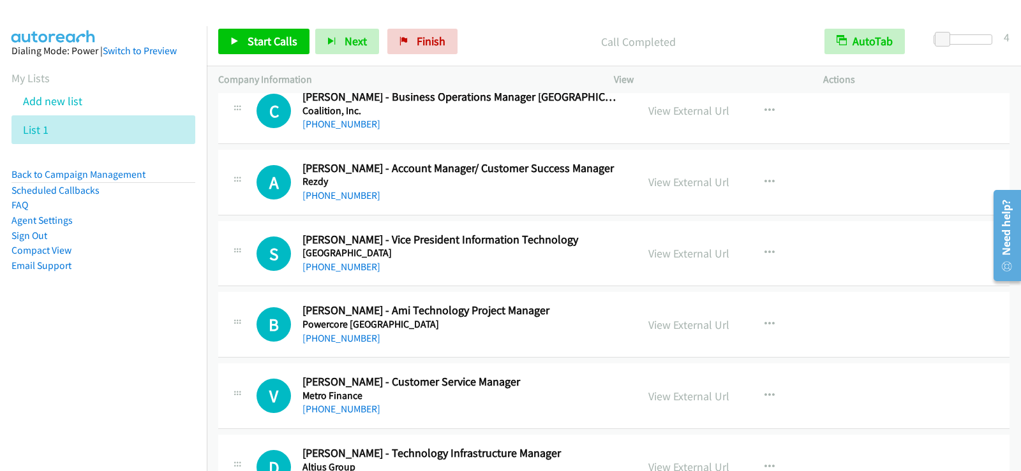
drag, startPoint x: 550, startPoint y: 274, endPoint x: 562, endPoint y: 274, distance: 12.1
click at [550, 274] on div "+61 2 8396 6740" at bounding box center [461, 267] width 318 height 15
click at [764, 252] on icon "button" at bounding box center [769, 253] width 10 height 10
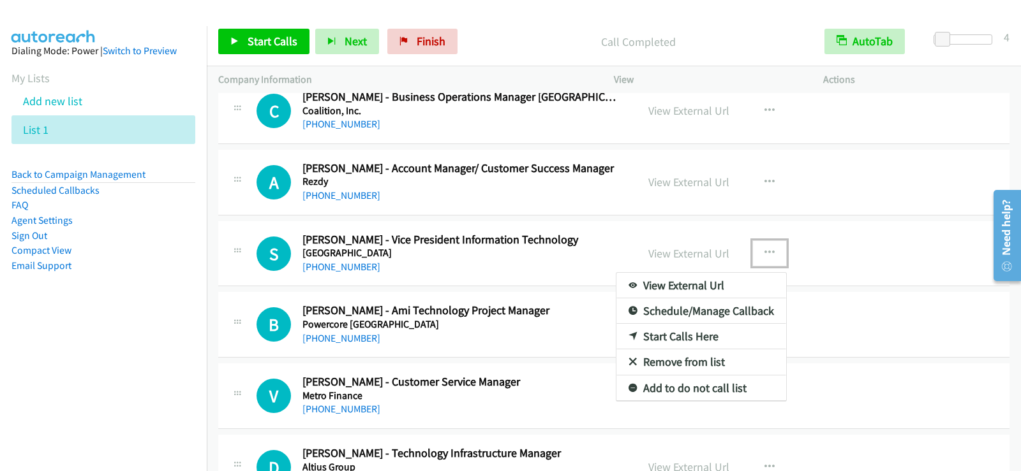
click at [644, 332] on link "Start Calls Here" at bounding box center [701, 337] width 170 height 26
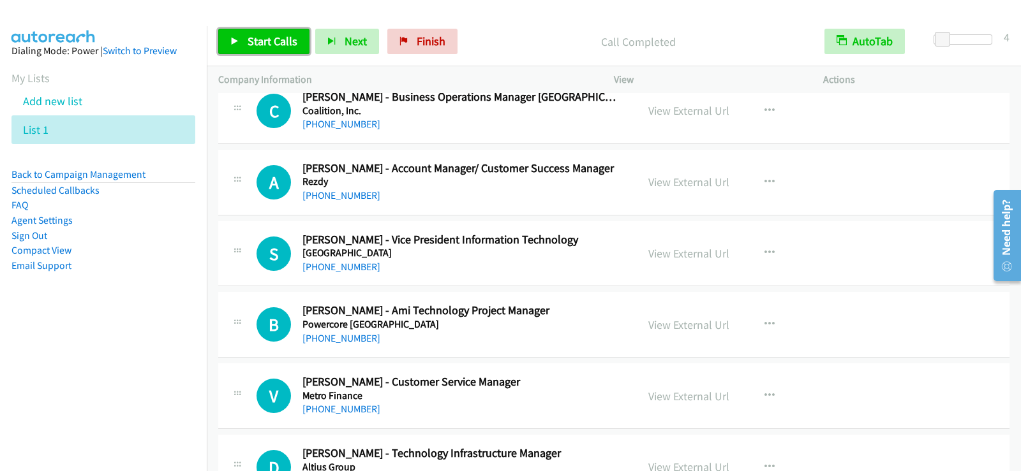
click at [289, 45] on span "Start Calls" at bounding box center [273, 41] width 50 height 15
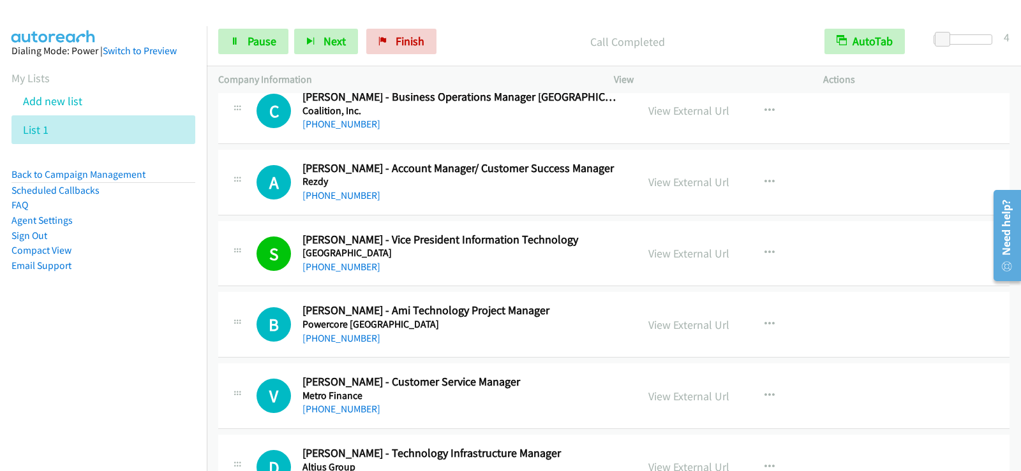
drag, startPoint x: 513, startPoint y: 193, endPoint x: 530, endPoint y: 191, distance: 17.3
click at [513, 193] on div "+61 411 540 953" at bounding box center [461, 195] width 318 height 15
click at [765, 182] on icon "button" at bounding box center [769, 182] width 10 height 10
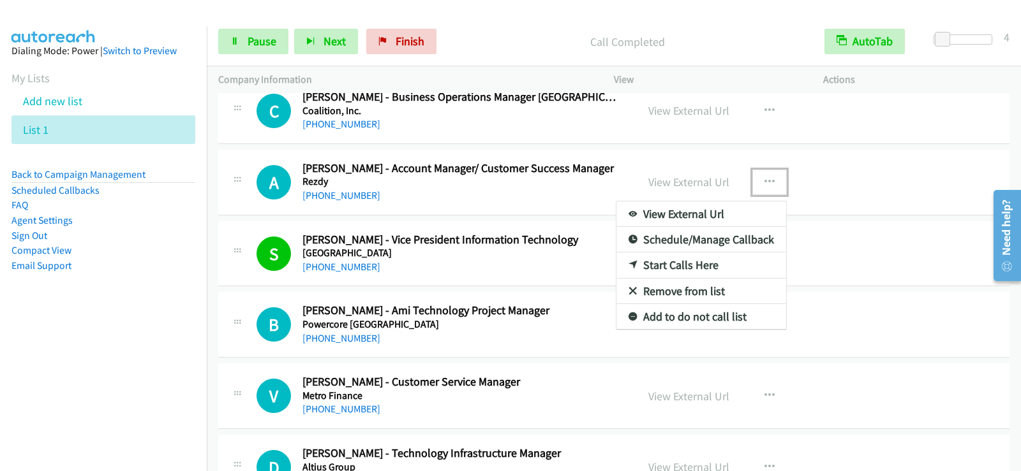
click at [689, 263] on link "Start Calls Here" at bounding box center [701, 266] width 170 height 26
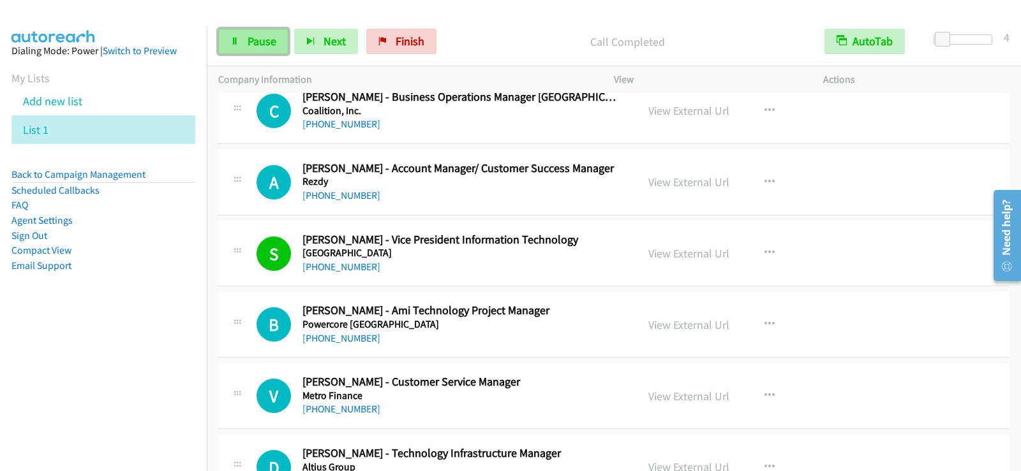
click at [274, 41] on span "Pause" at bounding box center [262, 41] width 29 height 15
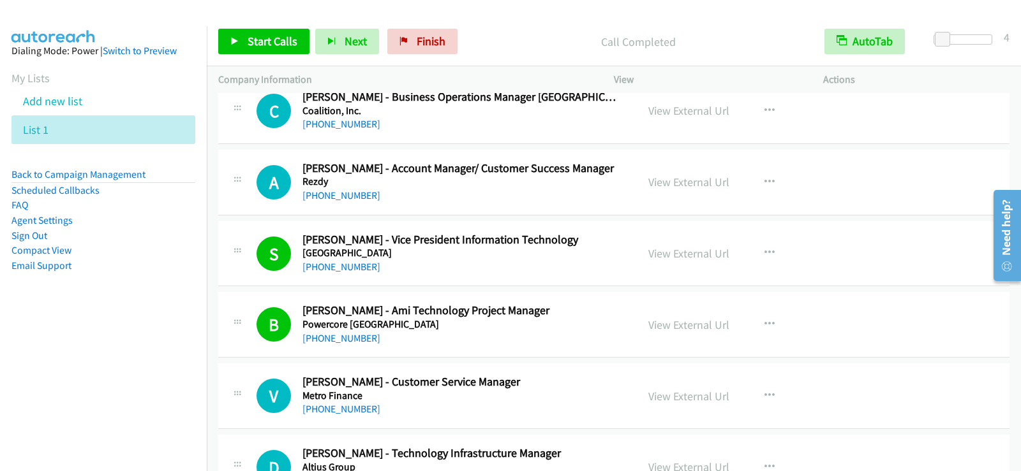
drag, startPoint x: 355, startPoint y: 196, endPoint x: 433, endPoint y: 210, distance: 79.7
click at [355, 196] on link "+61 411 540 953" at bounding box center [341, 195] width 78 height 12
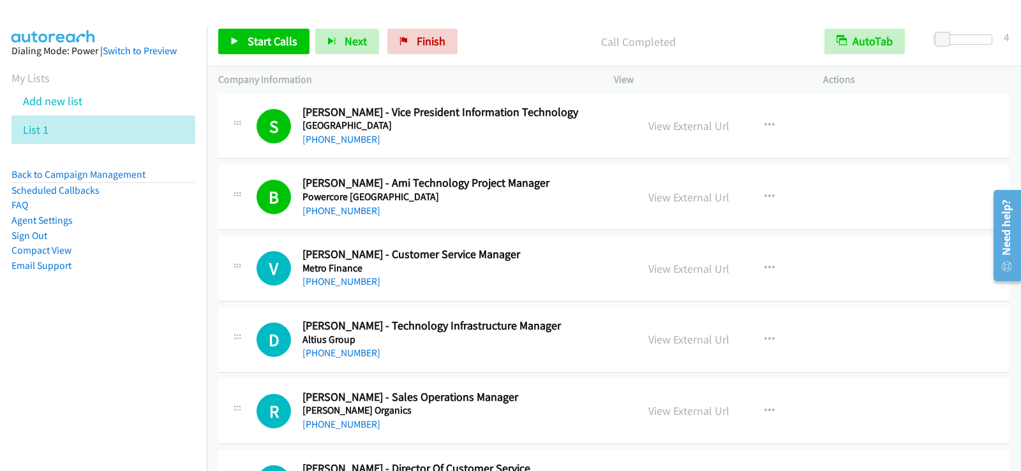
scroll to position [2934, 0]
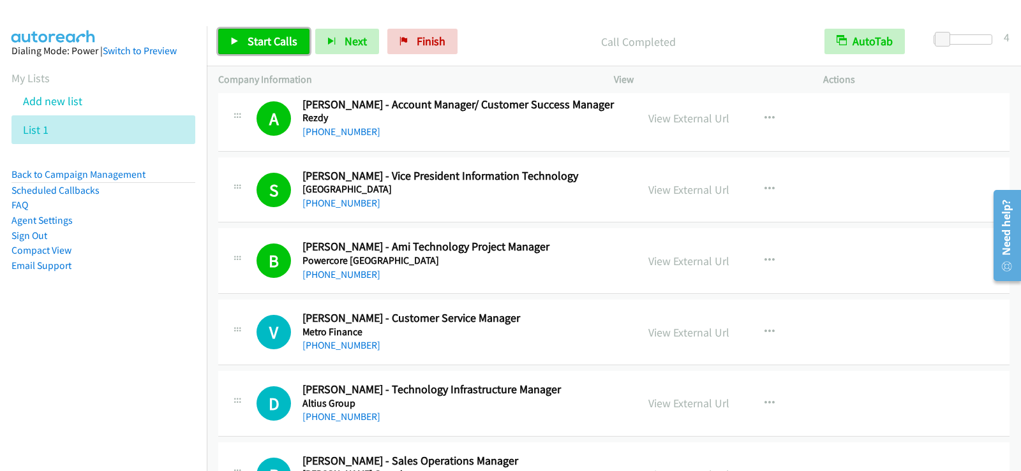
click at [265, 43] on span "Start Calls" at bounding box center [273, 41] width 50 height 15
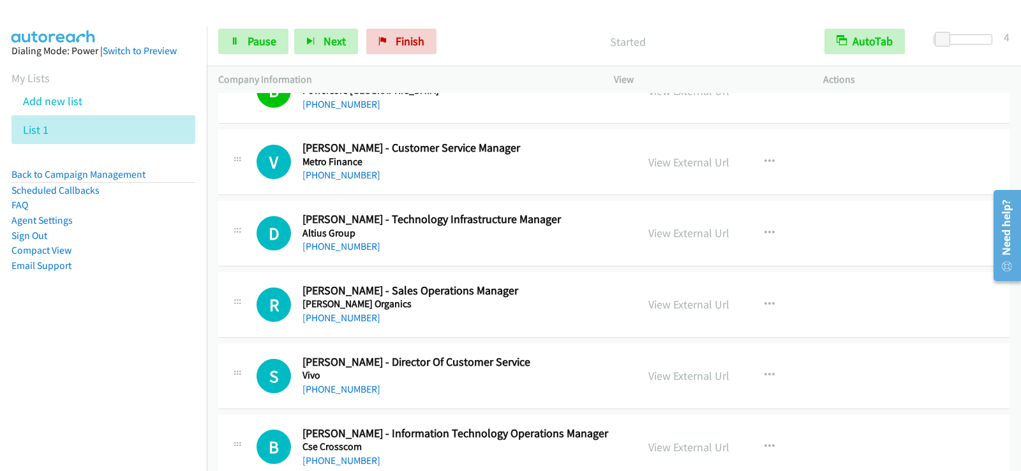
scroll to position [3126, 0]
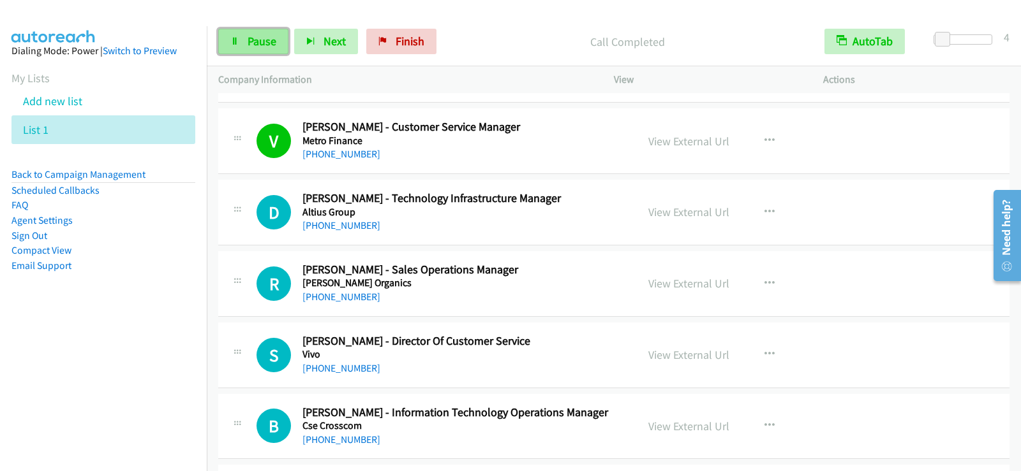
click at [243, 41] on link "Pause" at bounding box center [253, 42] width 70 height 26
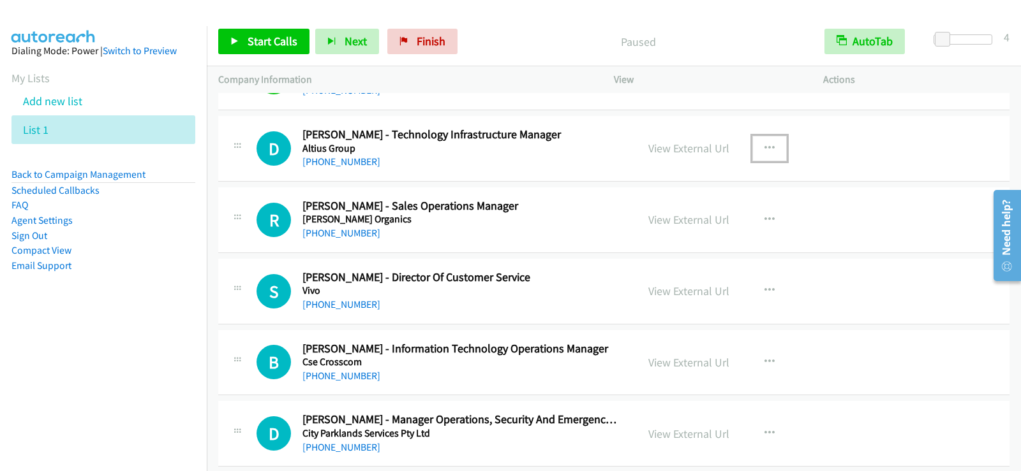
click at [768, 147] on icon "button" at bounding box center [769, 149] width 10 height 10
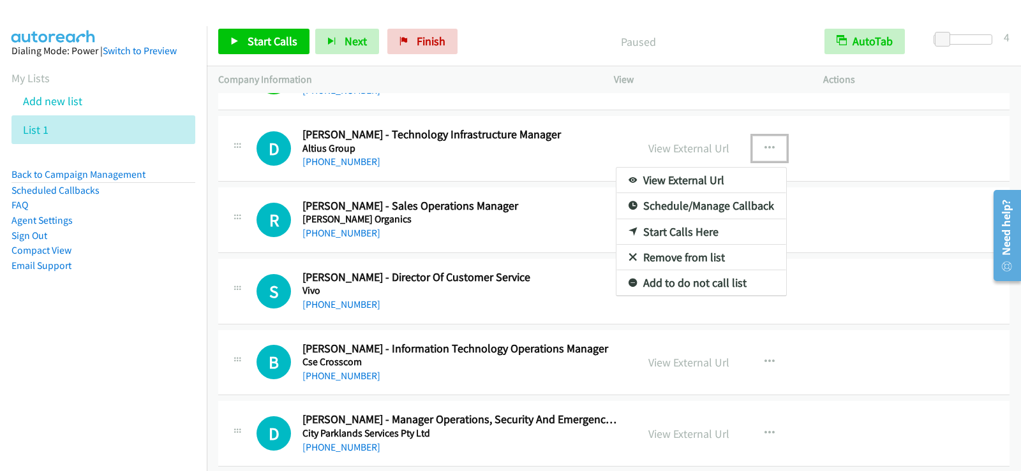
click at [676, 233] on link "Start Calls Here" at bounding box center [701, 232] width 170 height 26
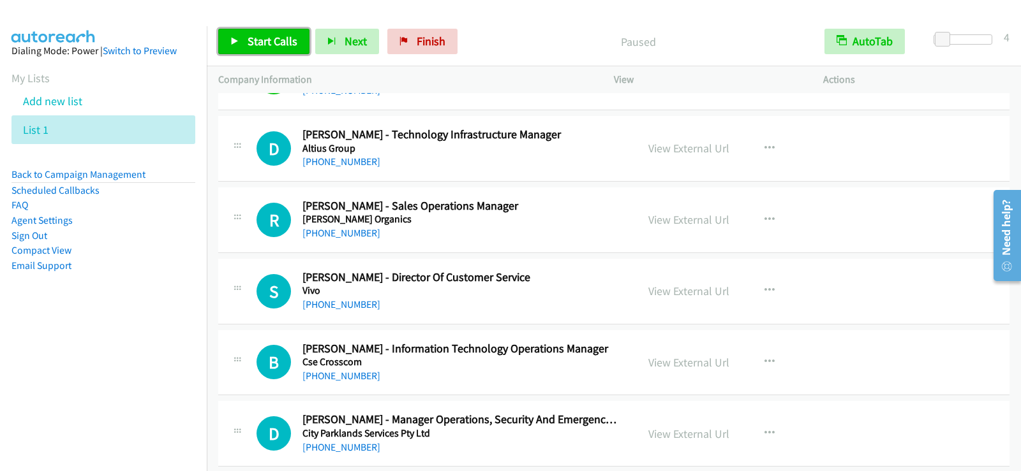
click at [270, 45] on span "Start Calls" at bounding box center [273, 41] width 50 height 15
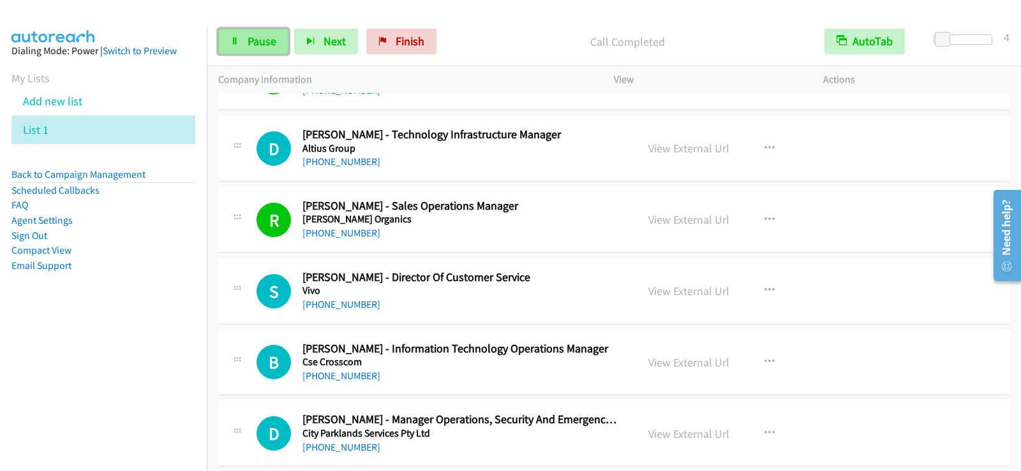
click at [237, 40] on icon at bounding box center [234, 42] width 9 height 9
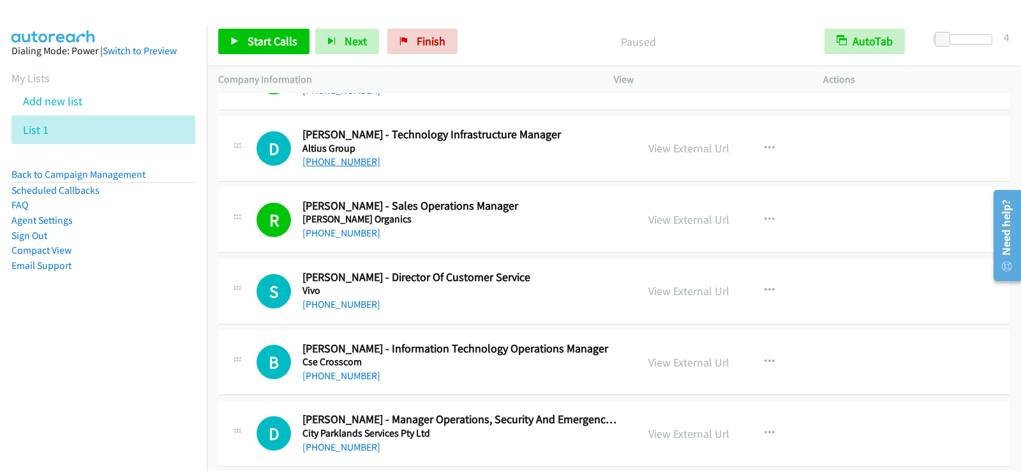
click at [362, 167] on link "+61 2 9112 6011" at bounding box center [341, 162] width 78 height 12
drag, startPoint x: 246, startPoint y: 46, endPoint x: 257, endPoint y: 55, distance: 14.5
click at [246, 46] on link "Start Calls" at bounding box center [263, 42] width 91 height 26
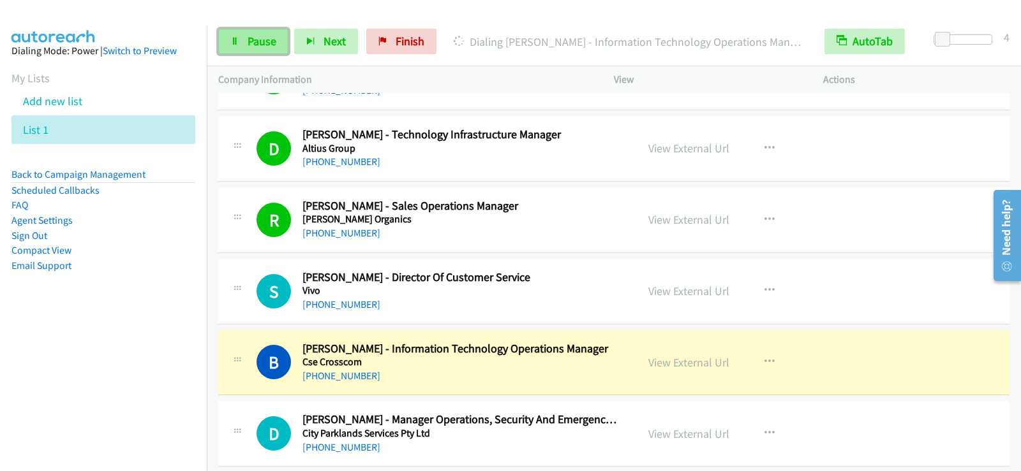
click at [243, 39] on link "Pause" at bounding box center [253, 42] width 70 height 26
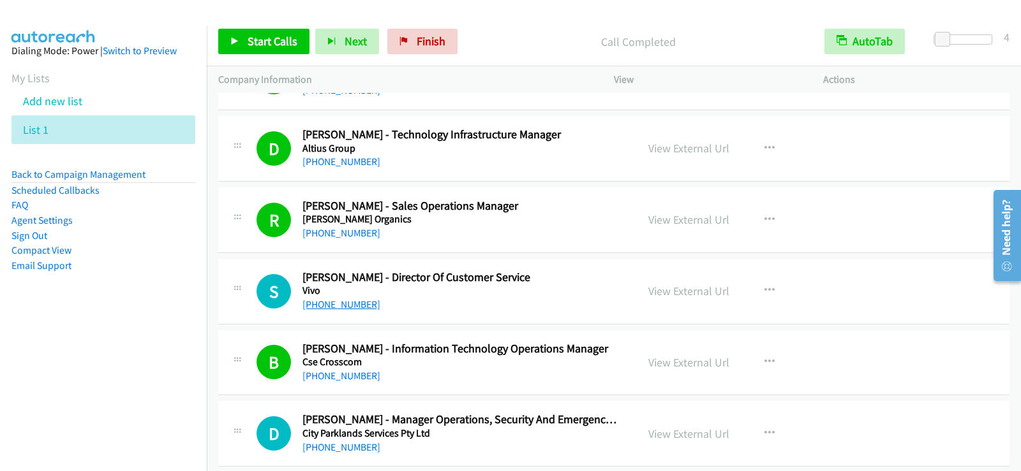
click at [358, 304] on link "+61 450 069 176" at bounding box center [341, 305] width 78 height 12
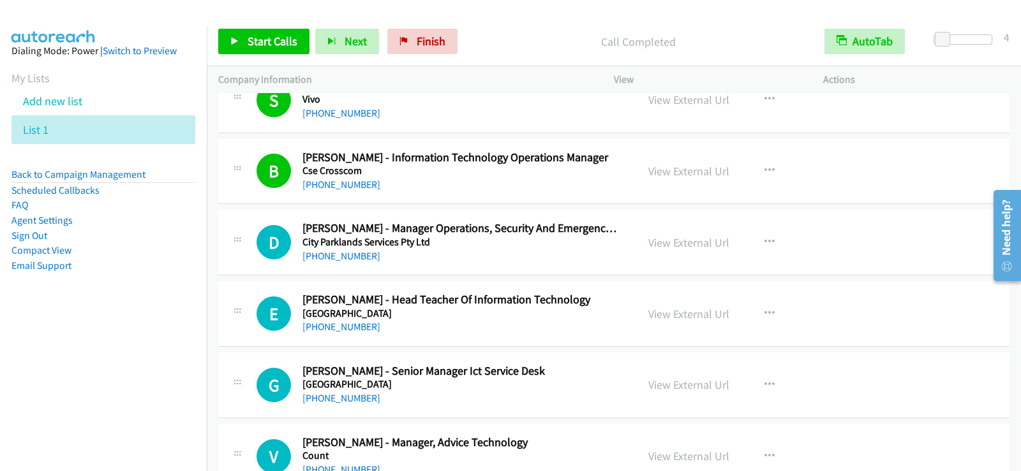
scroll to position [3445, 0]
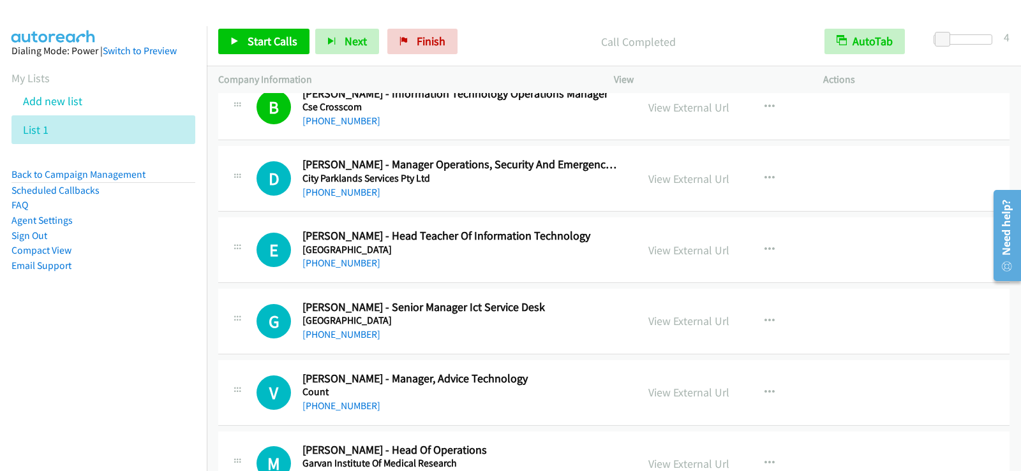
drag, startPoint x: 537, startPoint y: 262, endPoint x: 568, endPoint y: 262, distance: 30.6
click at [537, 262] on div "+61 402 125 777" at bounding box center [461, 263] width 318 height 15
click at [754, 246] on button "button" at bounding box center [769, 250] width 34 height 26
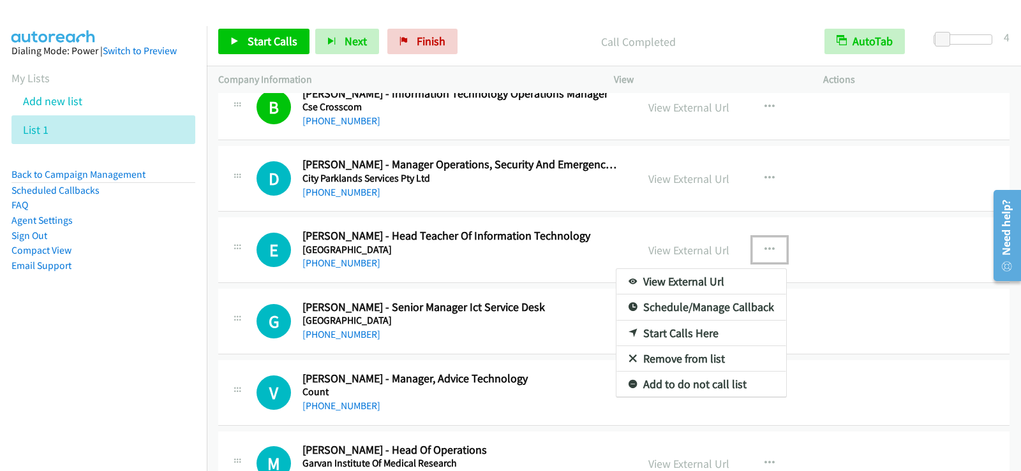
click at [677, 335] on link "Start Calls Here" at bounding box center [701, 334] width 170 height 26
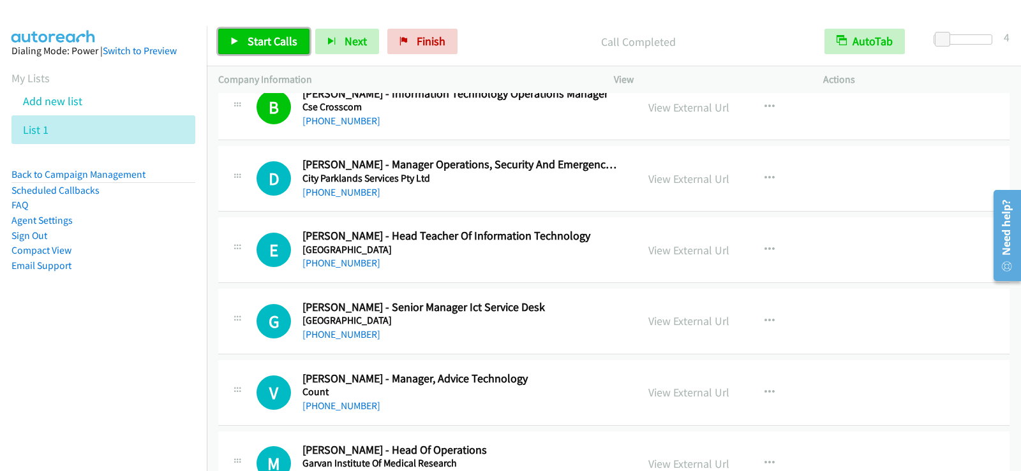
click at [293, 41] on span "Start Calls" at bounding box center [273, 41] width 50 height 15
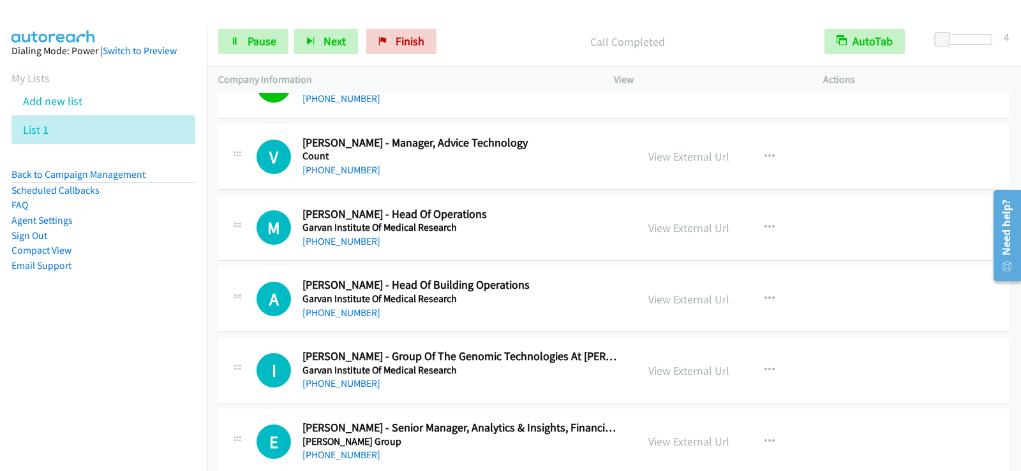
scroll to position [3700, 0]
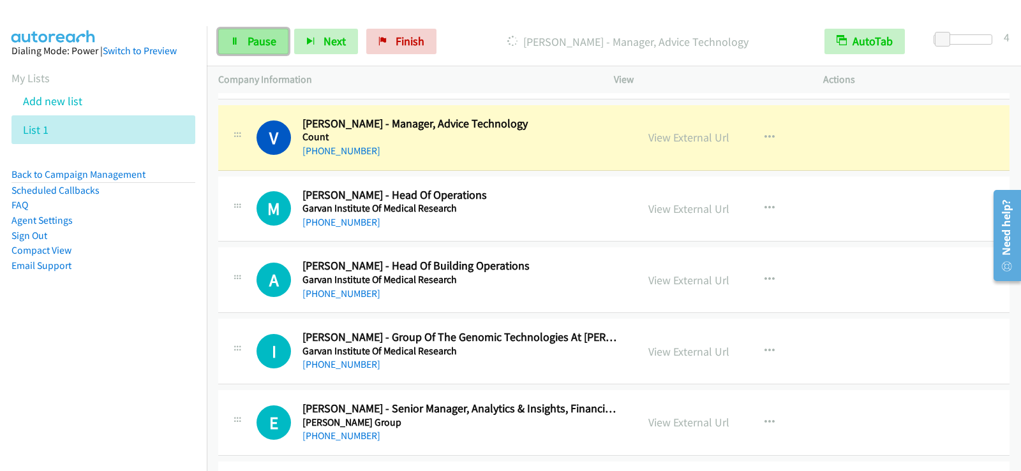
click at [251, 53] on link "Pause" at bounding box center [253, 42] width 70 height 26
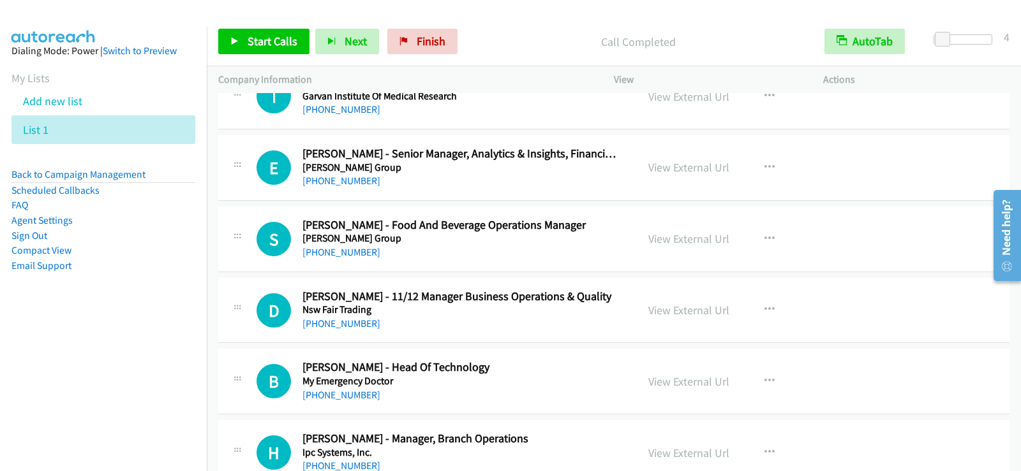
scroll to position [4019, 0]
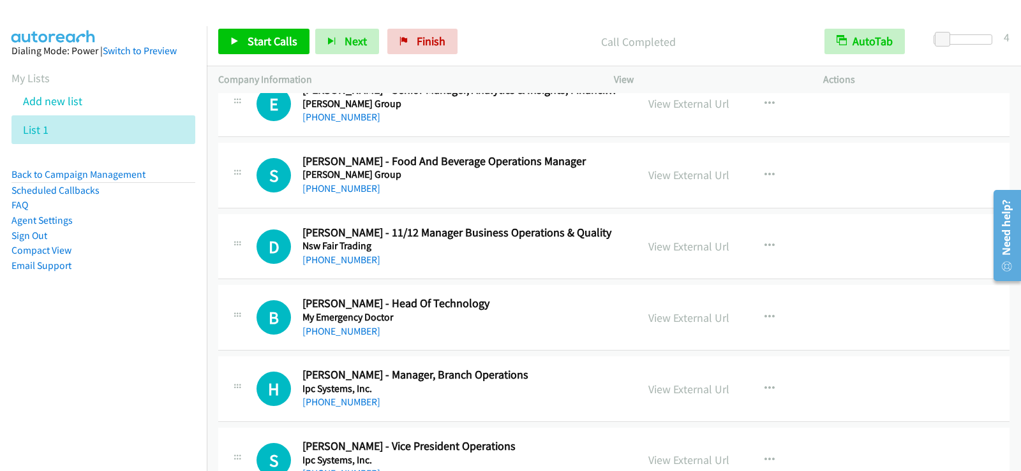
drag, startPoint x: 538, startPoint y: 305, endPoint x: 743, endPoint y: 330, distance: 205.7
click at [764, 314] on icon "button" at bounding box center [769, 318] width 10 height 10
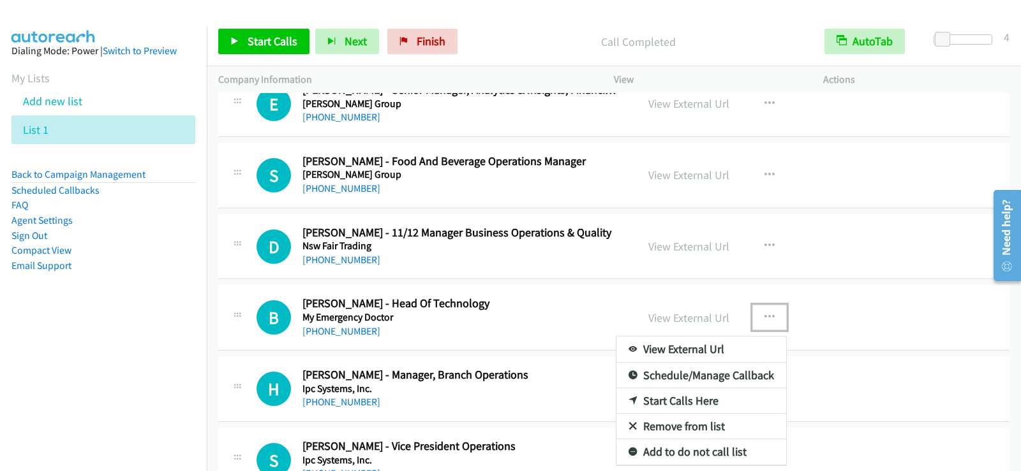
click at [672, 400] on link "Start Calls Here" at bounding box center [701, 401] width 170 height 26
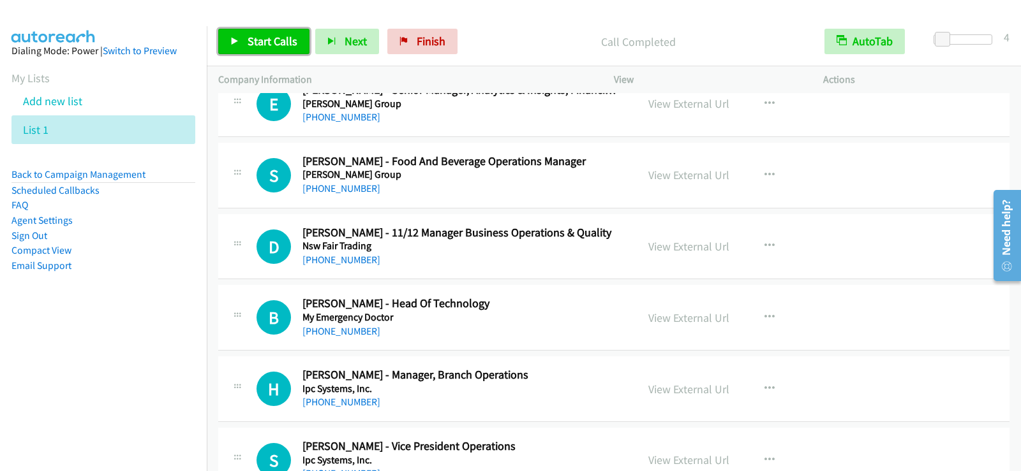
click at [282, 44] on span "Start Calls" at bounding box center [273, 41] width 50 height 15
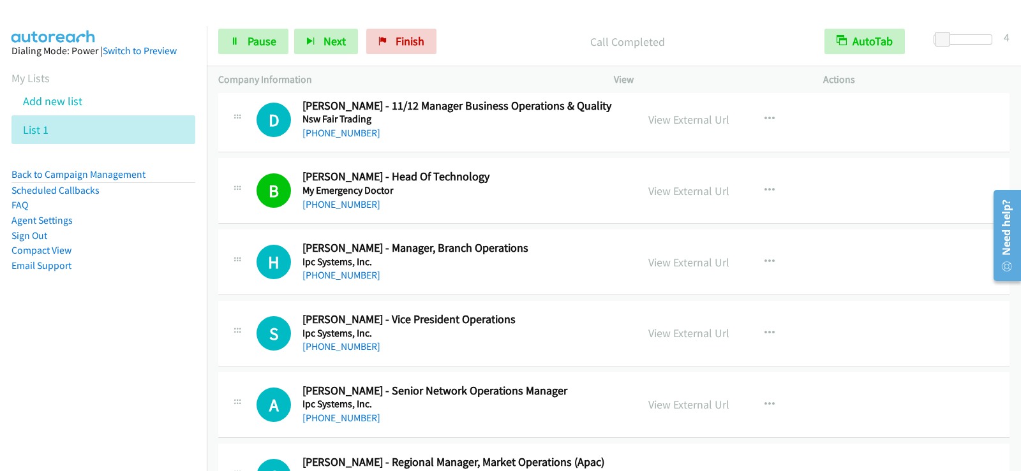
scroll to position [4146, 0]
drag, startPoint x: 241, startPoint y: 23, endPoint x: 246, endPoint y: 29, distance: 7.3
click at [241, 23] on div "Start Calls Pause Next Finish Call Completed AutoTab AutoTab 4" at bounding box center [614, 41] width 814 height 49
click at [248, 33] on link "Pause" at bounding box center [253, 42] width 70 height 26
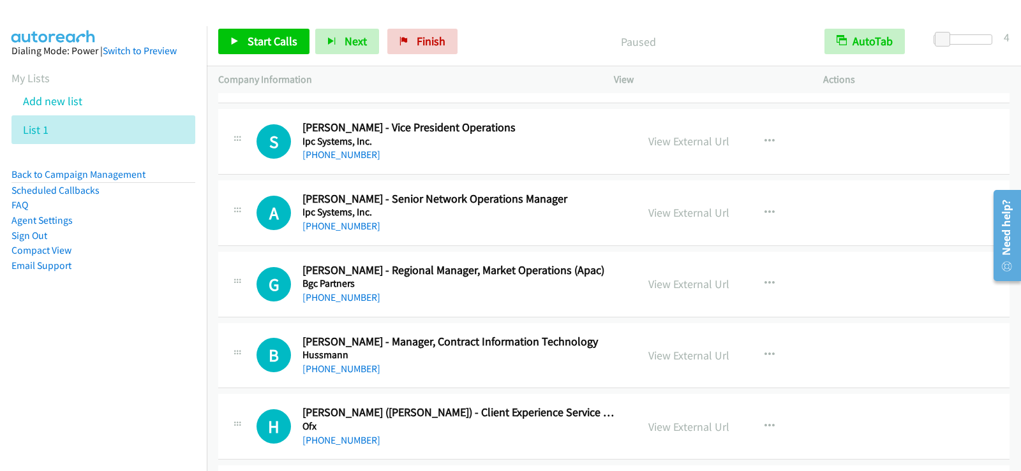
scroll to position [4401, 0]
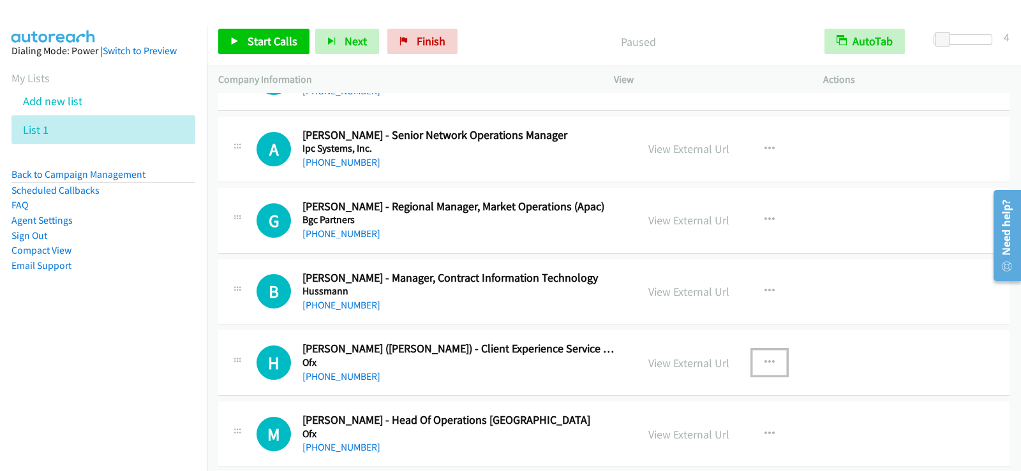
click at [764, 363] on icon "button" at bounding box center [769, 363] width 10 height 10
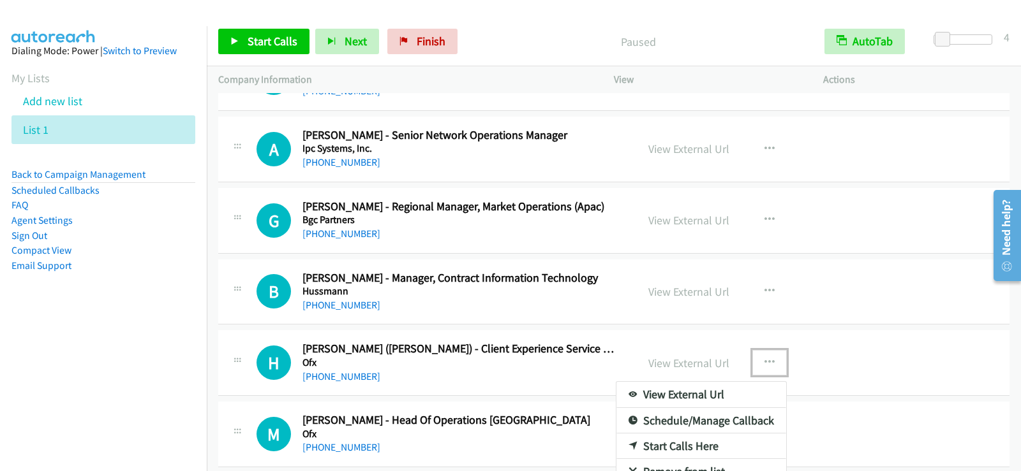
click at [673, 441] on link "Start Calls Here" at bounding box center [701, 447] width 170 height 26
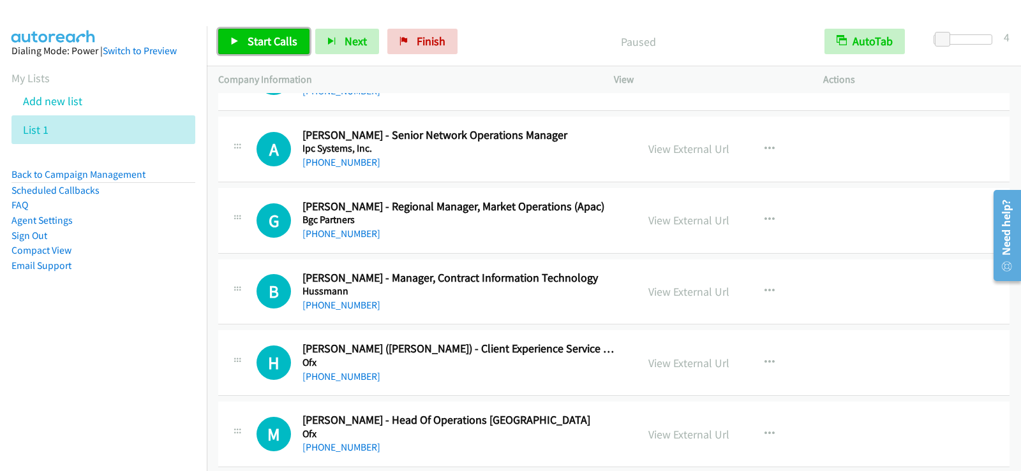
click at [257, 43] on span "Start Calls" at bounding box center [273, 41] width 50 height 15
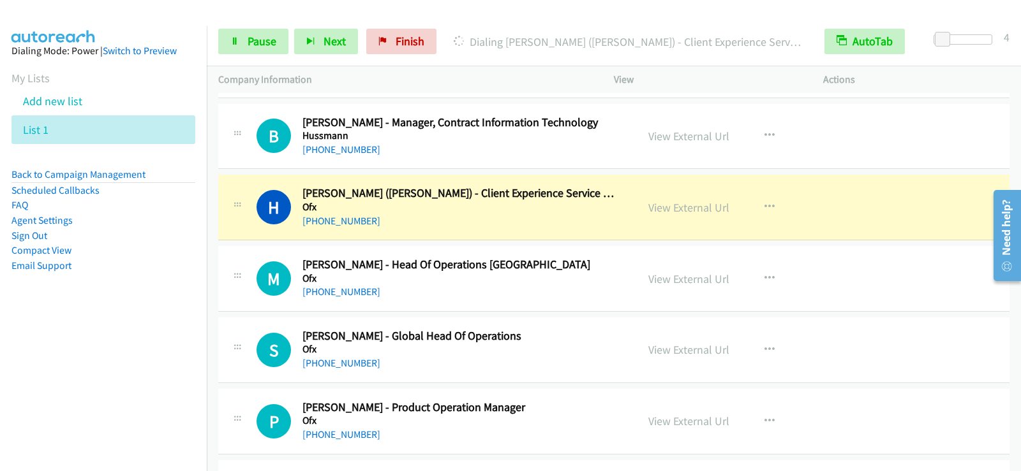
scroll to position [4593, 0]
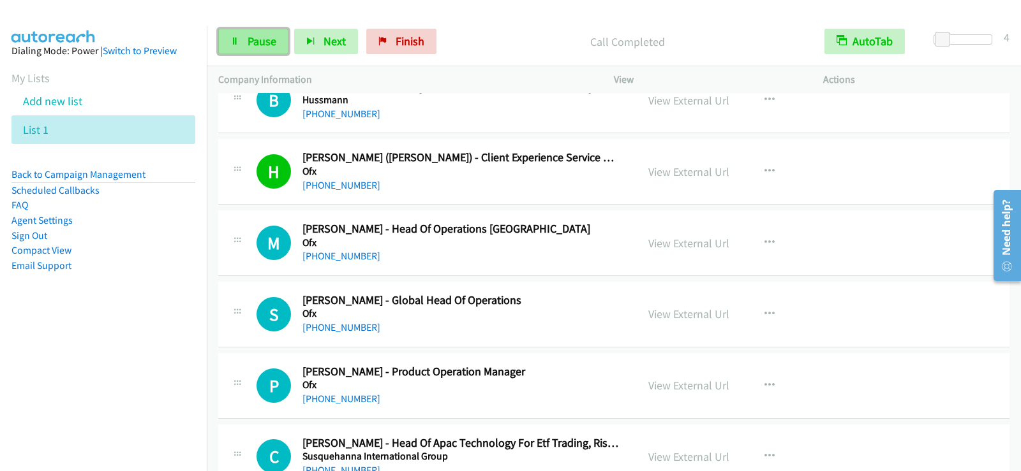
click at [248, 35] on span "Pause" at bounding box center [262, 41] width 29 height 15
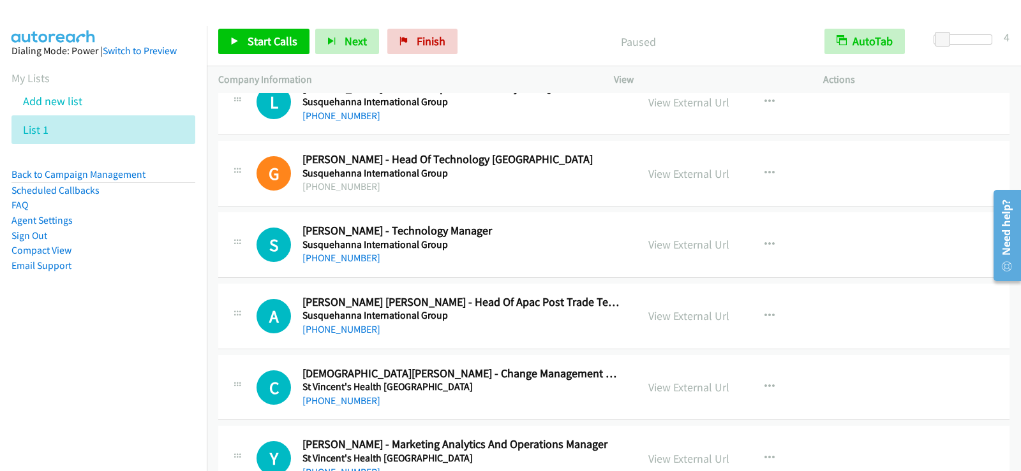
scroll to position [5039, 0]
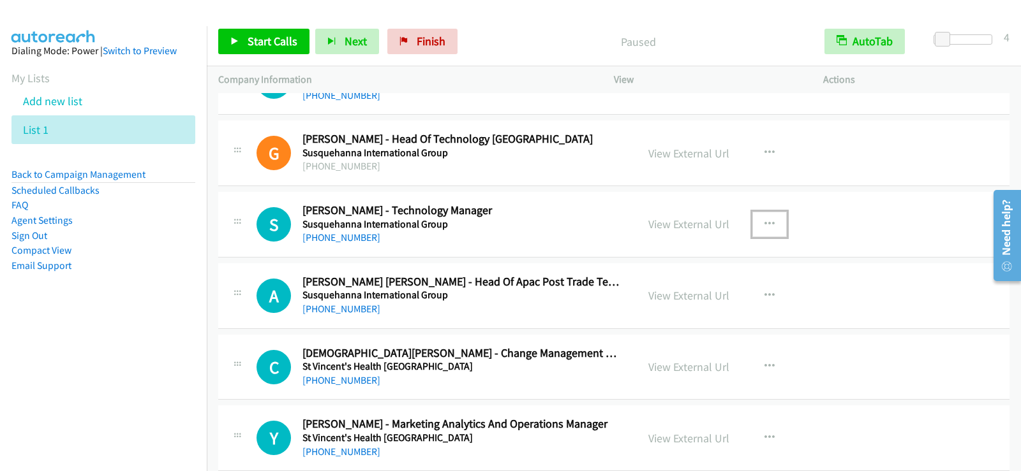
click at [764, 221] on icon "button" at bounding box center [769, 224] width 10 height 10
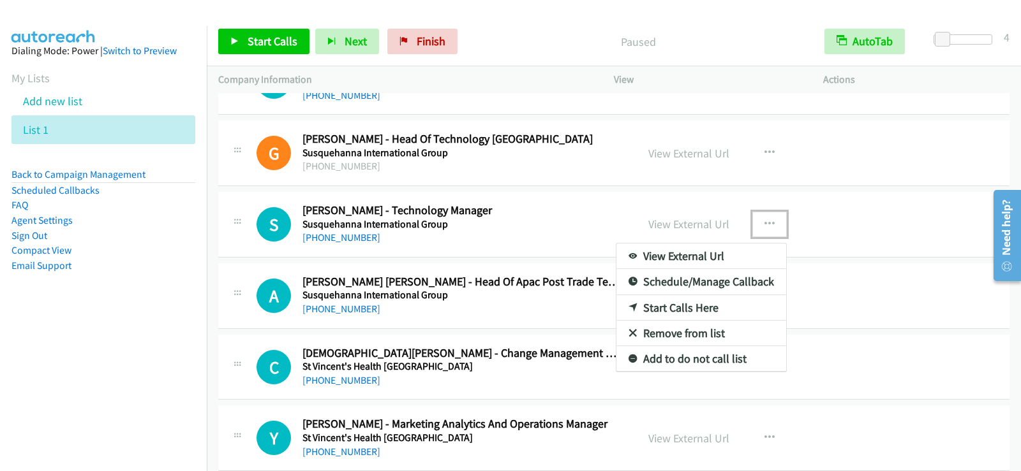
click at [686, 306] on link "Start Calls Here" at bounding box center [701, 308] width 170 height 26
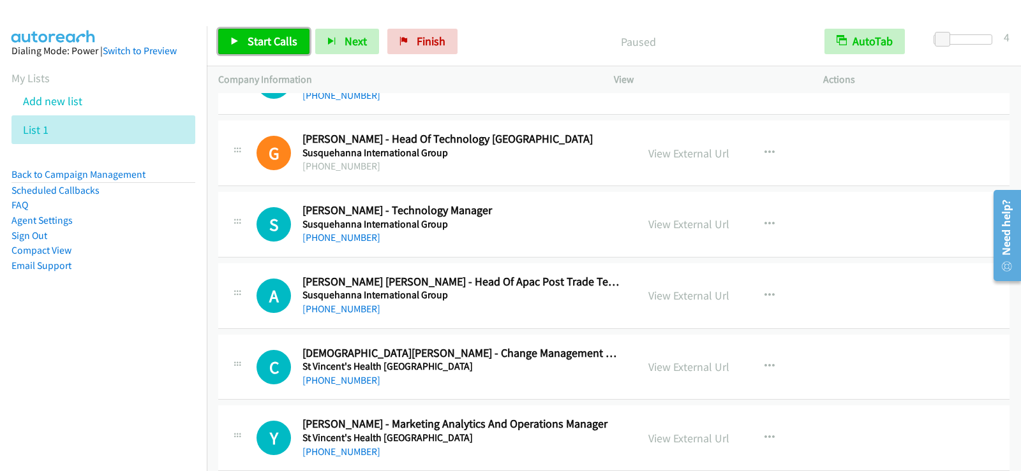
click at [281, 44] on span "Start Calls" at bounding box center [273, 41] width 50 height 15
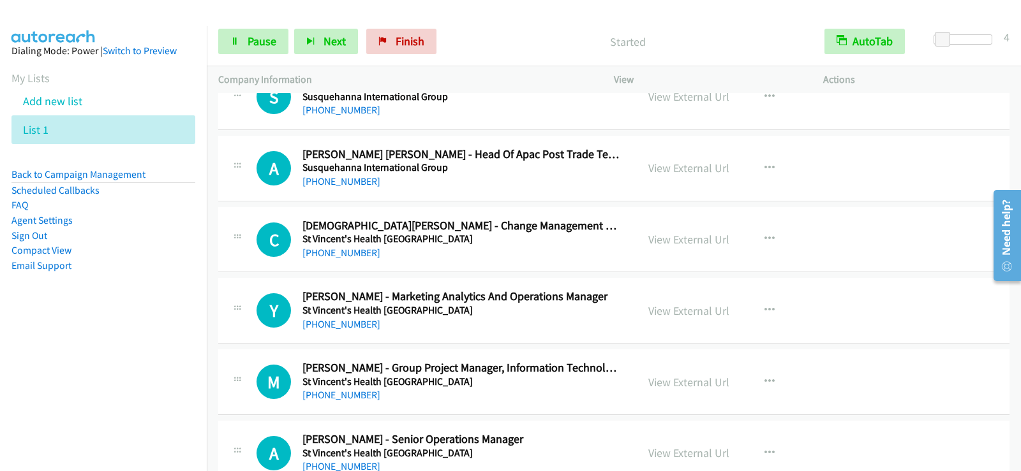
scroll to position [5103, 0]
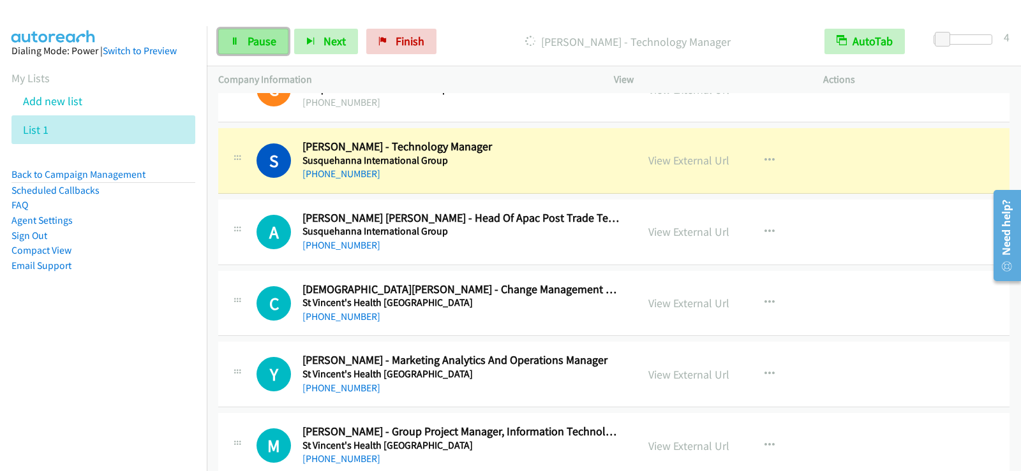
click at [253, 46] on span "Pause" at bounding box center [262, 41] width 29 height 15
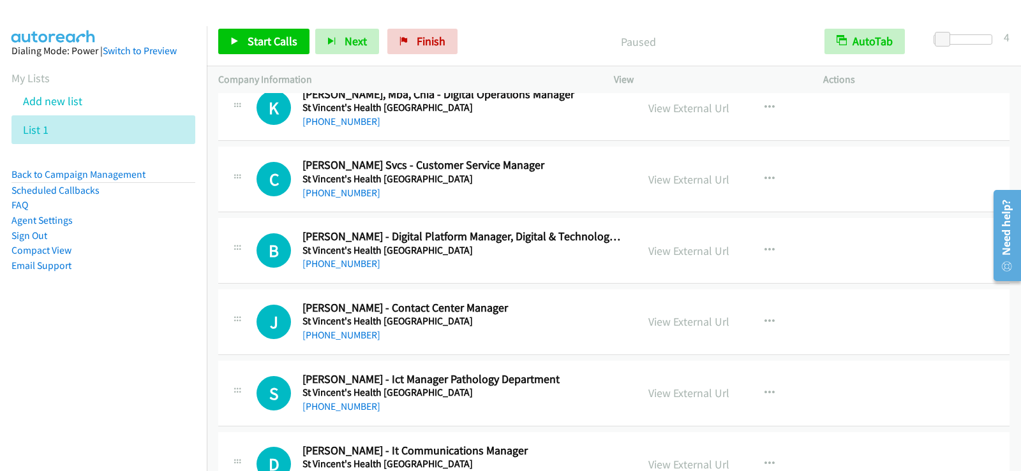
scroll to position [5741, 0]
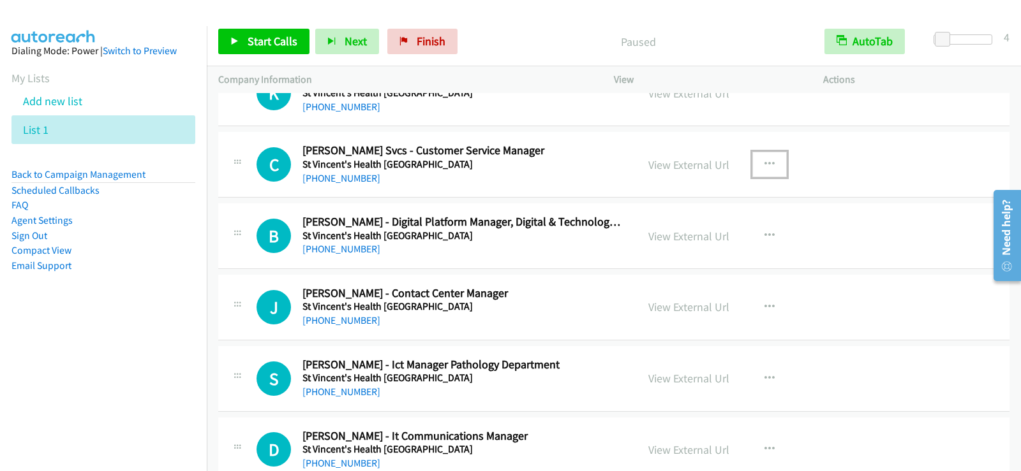
click at [769, 161] on icon "button" at bounding box center [769, 164] width 10 height 10
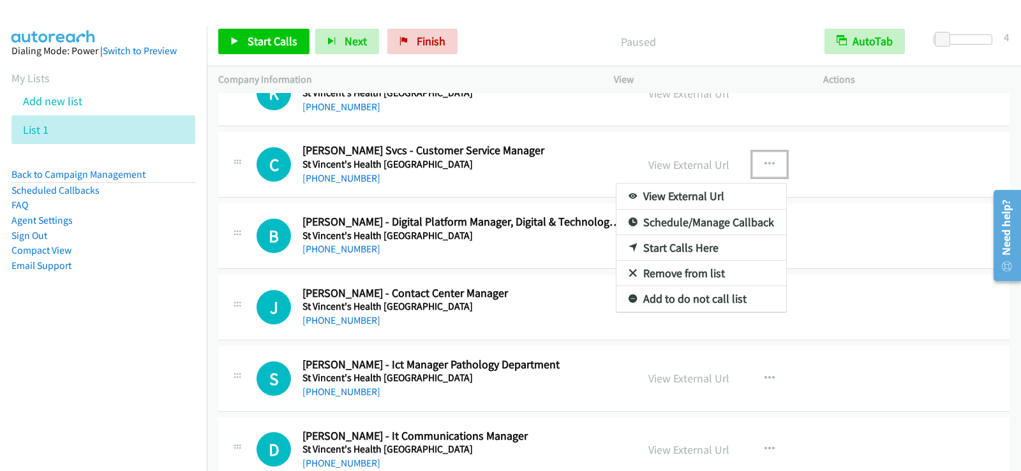
click at [683, 247] on link "Start Calls Here" at bounding box center [701, 248] width 170 height 26
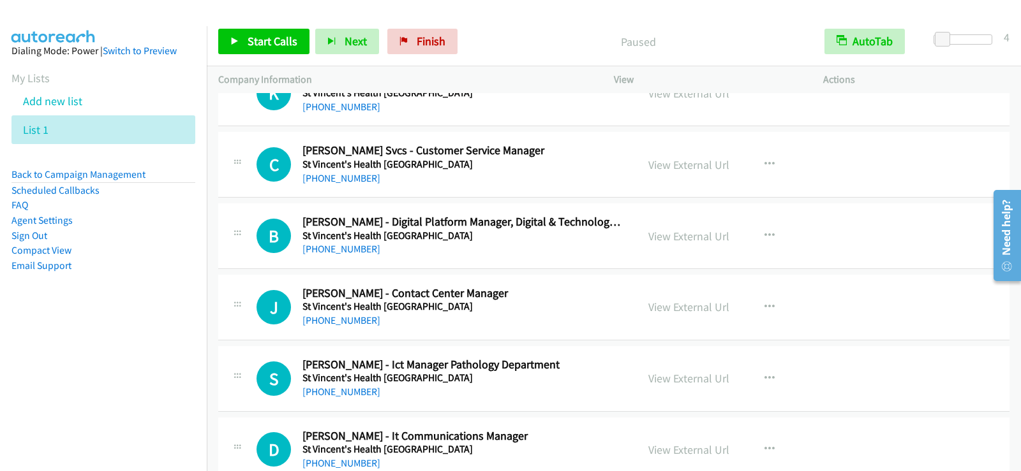
click at [265, 57] on div "Start Calls Pause Next Finish Paused AutoTab AutoTab 4" at bounding box center [614, 41] width 814 height 49
click at [293, 45] on span "Start Calls" at bounding box center [273, 41] width 50 height 15
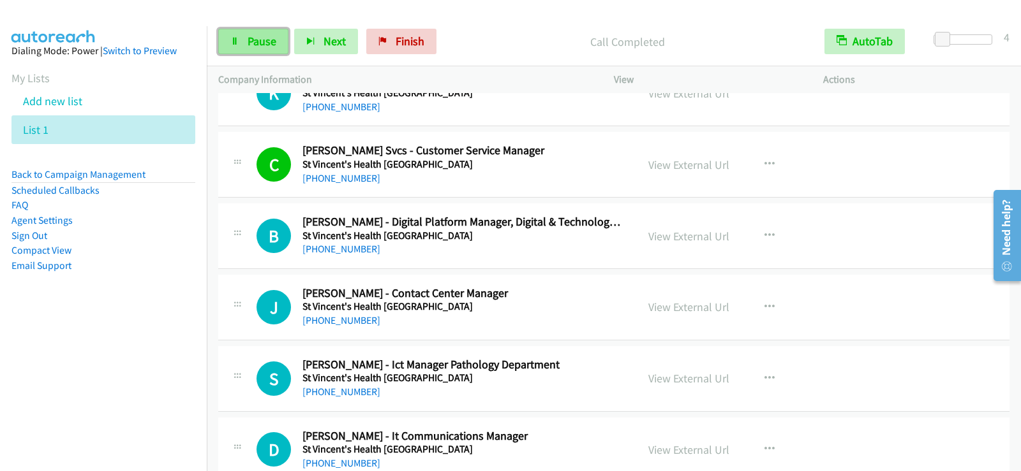
click at [274, 40] on span "Pause" at bounding box center [262, 41] width 29 height 15
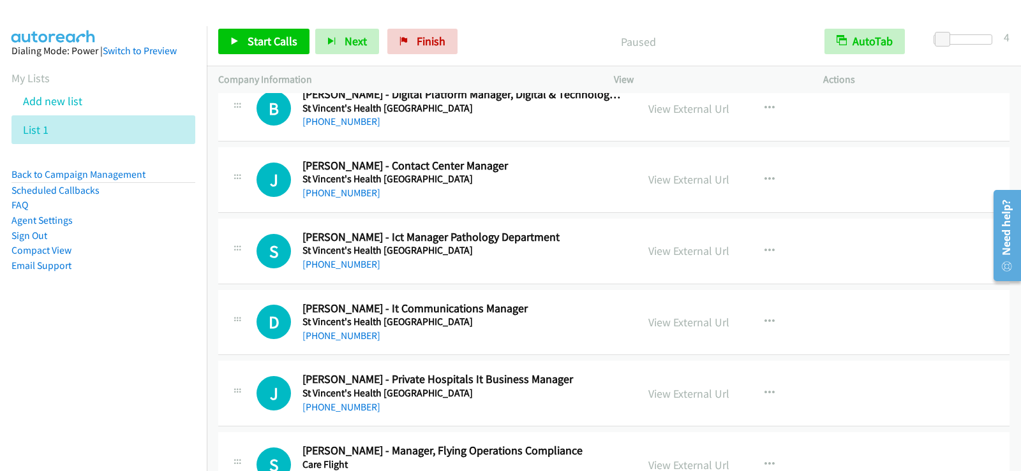
scroll to position [5932, 0]
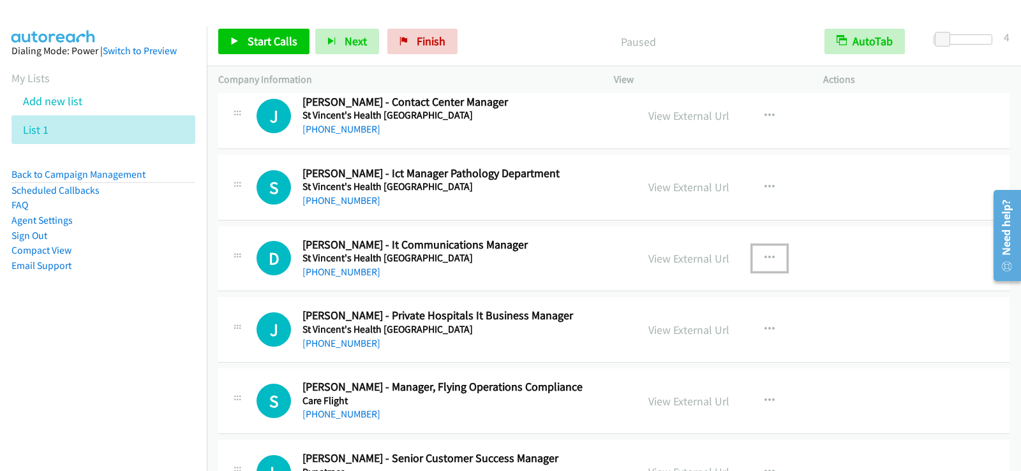
click at [766, 255] on icon "button" at bounding box center [769, 258] width 10 height 10
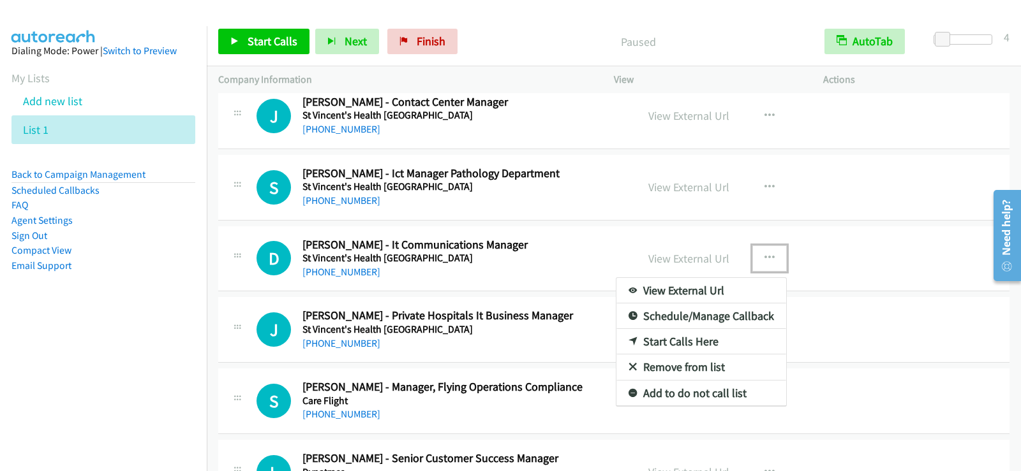
click at [679, 338] on link "Start Calls Here" at bounding box center [701, 342] width 170 height 26
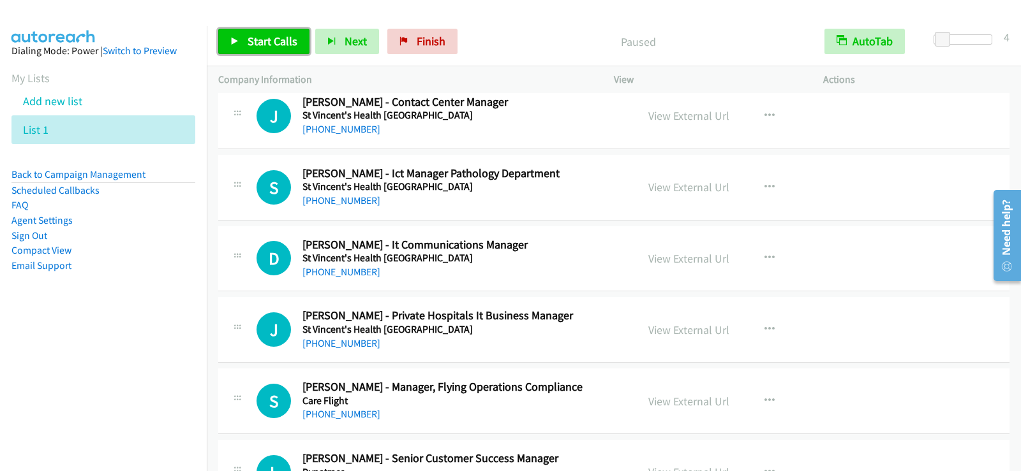
click at [269, 50] on link "Start Calls" at bounding box center [263, 42] width 91 height 26
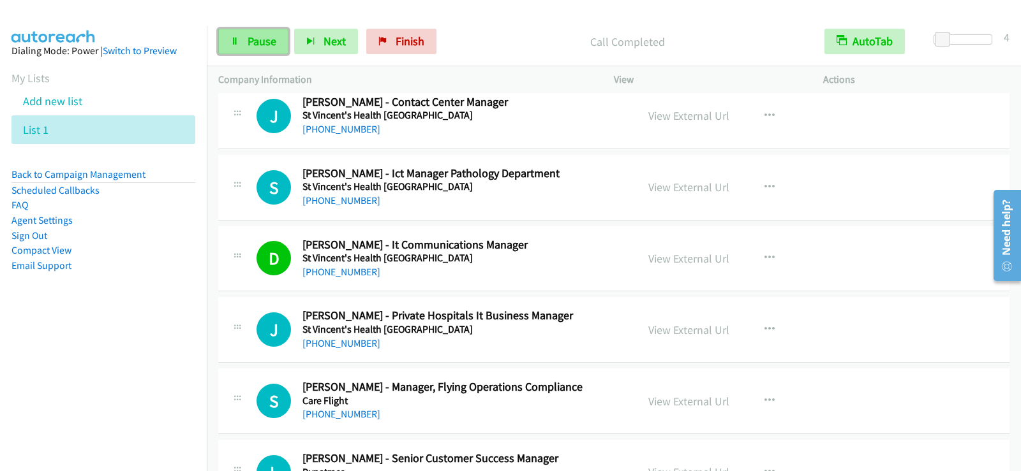
drag, startPoint x: 262, startPoint y: 36, endPoint x: 269, endPoint y: 47, distance: 12.6
click at [262, 36] on span "Pause" at bounding box center [262, 41] width 29 height 15
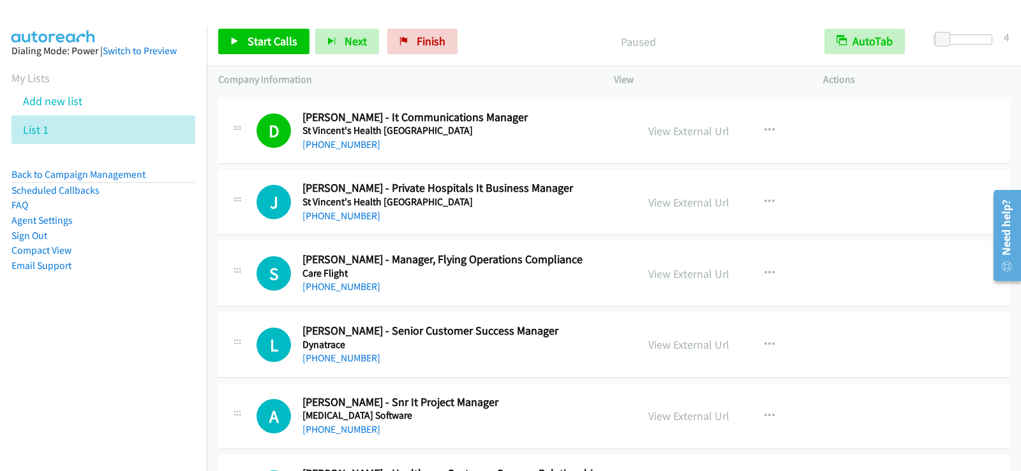
scroll to position [6124, 0]
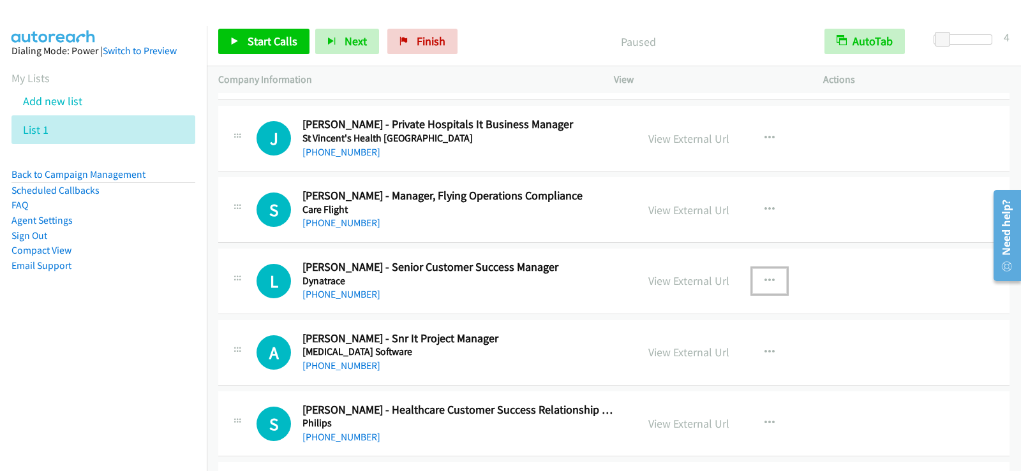
click at [764, 281] on icon "button" at bounding box center [769, 281] width 10 height 10
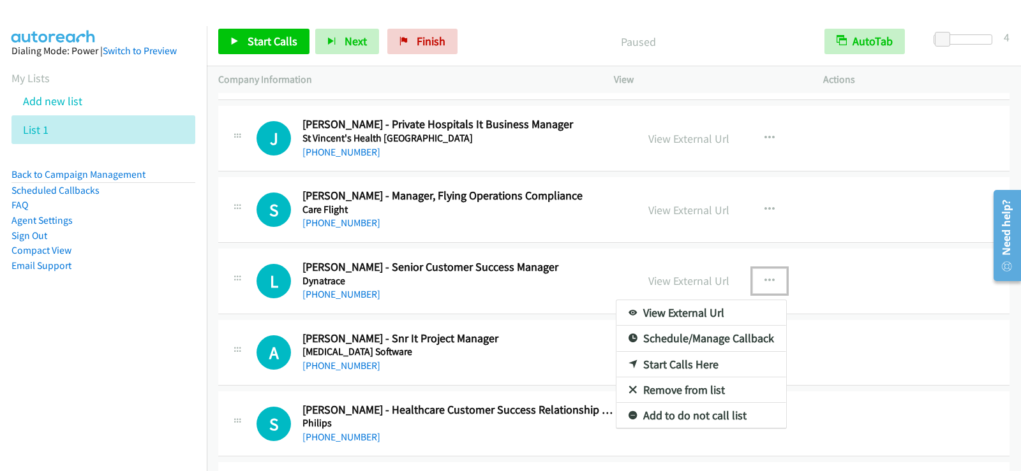
click at [675, 364] on link "Start Calls Here" at bounding box center [701, 365] width 170 height 26
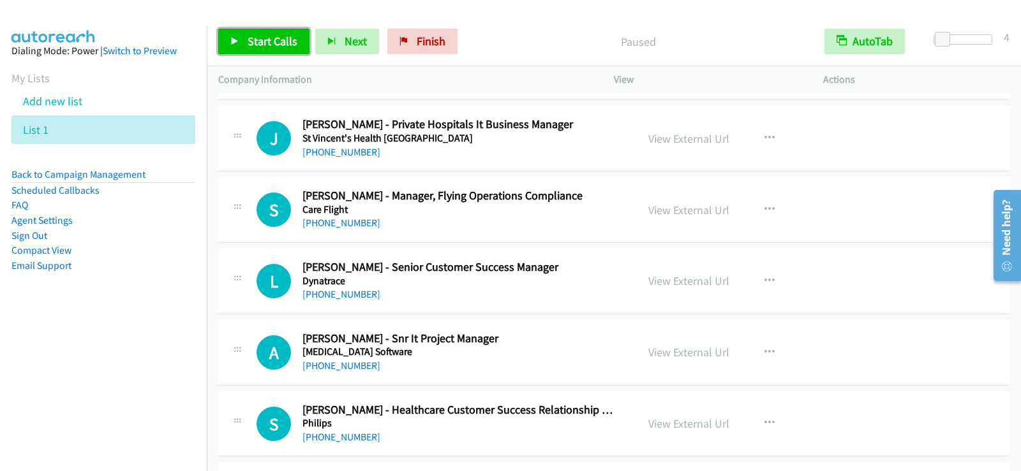
click at [279, 36] on span "Start Calls" at bounding box center [273, 41] width 50 height 15
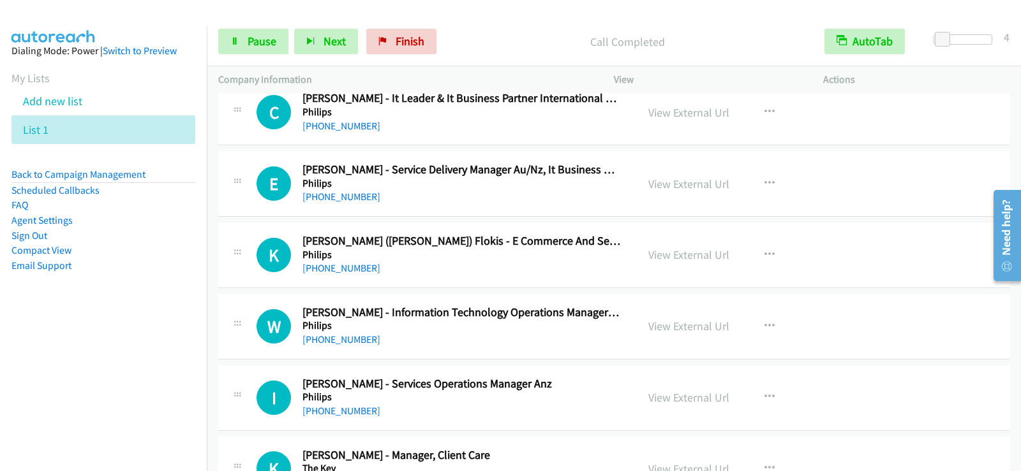
scroll to position [6443, 0]
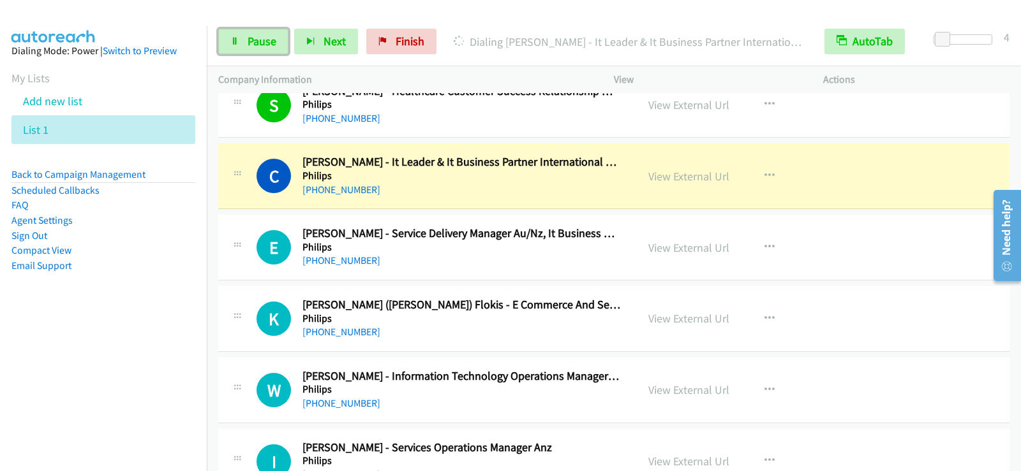
click at [262, 41] on span "Pause" at bounding box center [262, 41] width 29 height 15
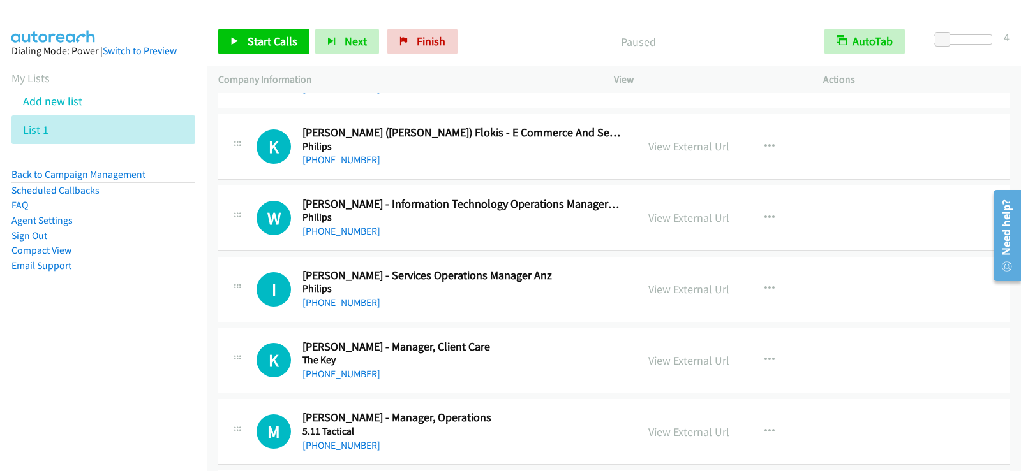
scroll to position [6634, 0]
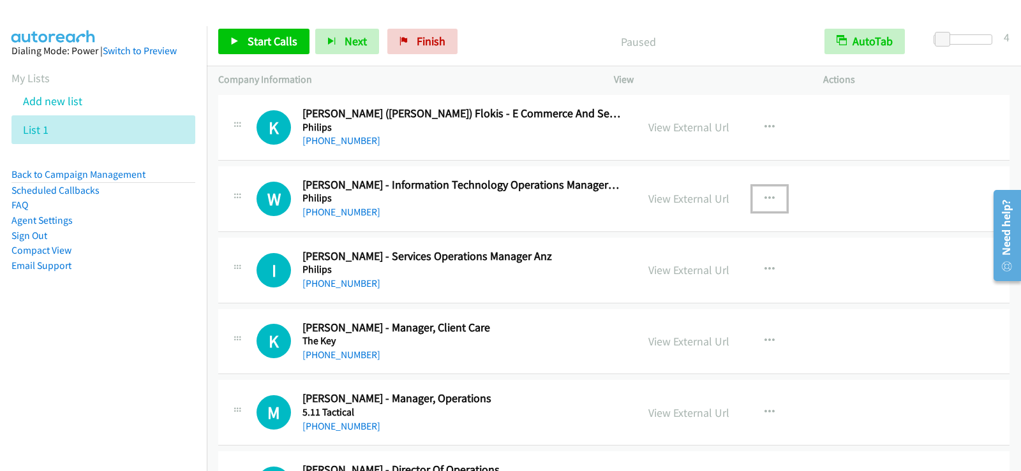
click at [765, 198] on icon "button" at bounding box center [769, 199] width 10 height 10
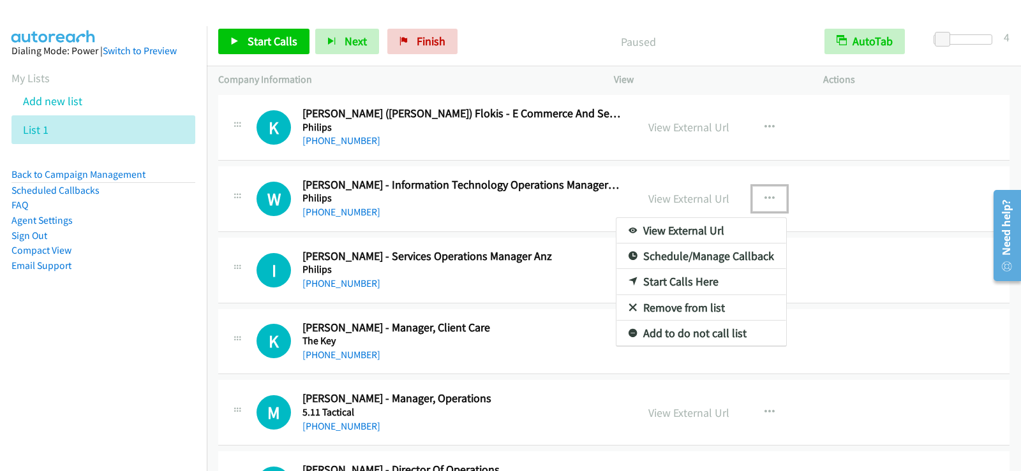
click at [668, 278] on link "Start Calls Here" at bounding box center [701, 282] width 170 height 26
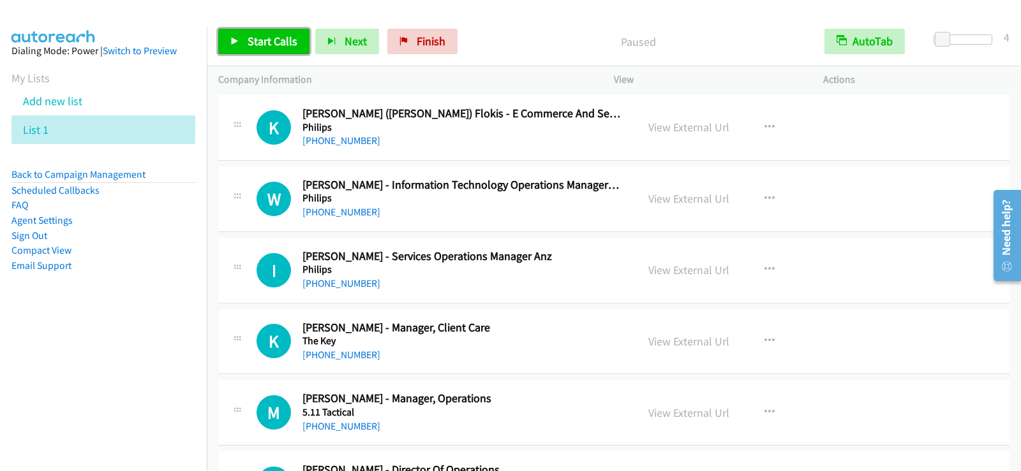
click at [239, 43] on link "Start Calls" at bounding box center [263, 42] width 91 height 26
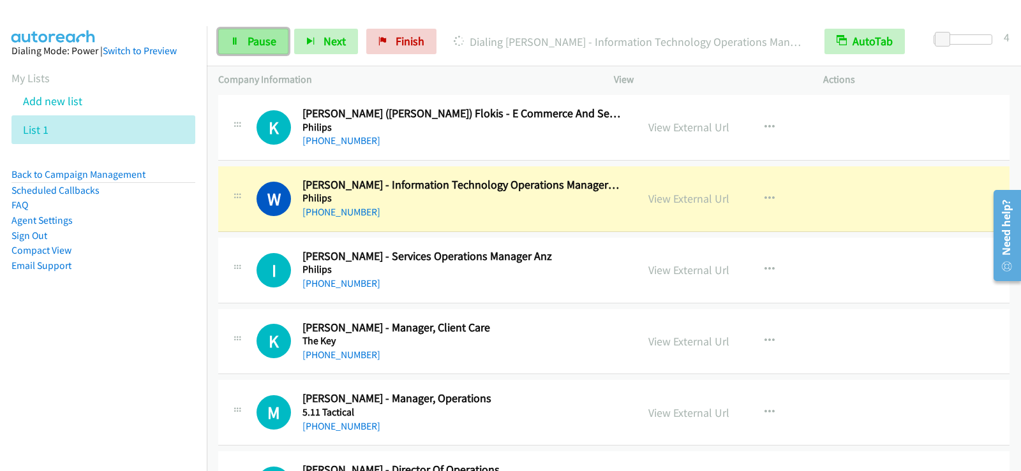
click at [233, 38] on icon at bounding box center [234, 42] width 9 height 9
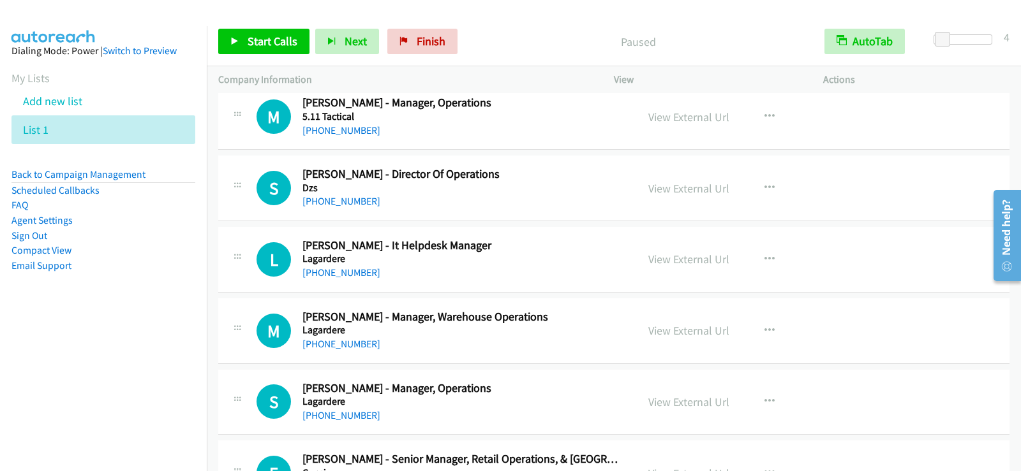
scroll to position [6953, 0]
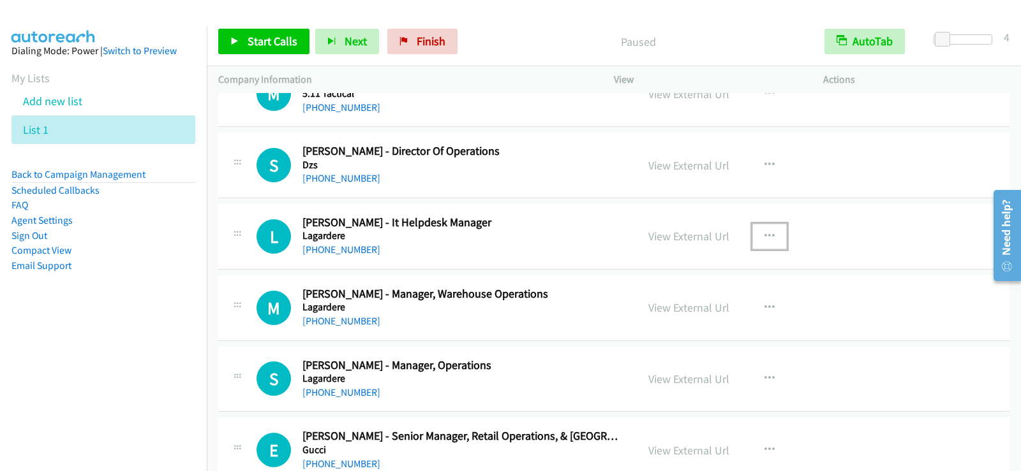
click at [767, 235] on icon "button" at bounding box center [769, 237] width 10 height 10
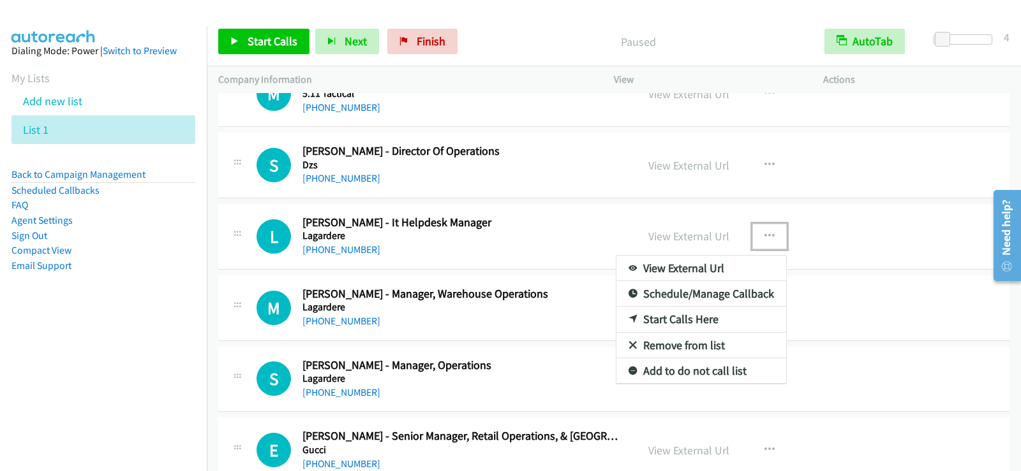
click at [666, 319] on link "Start Calls Here" at bounding box center [701, 320] width 170 height 26
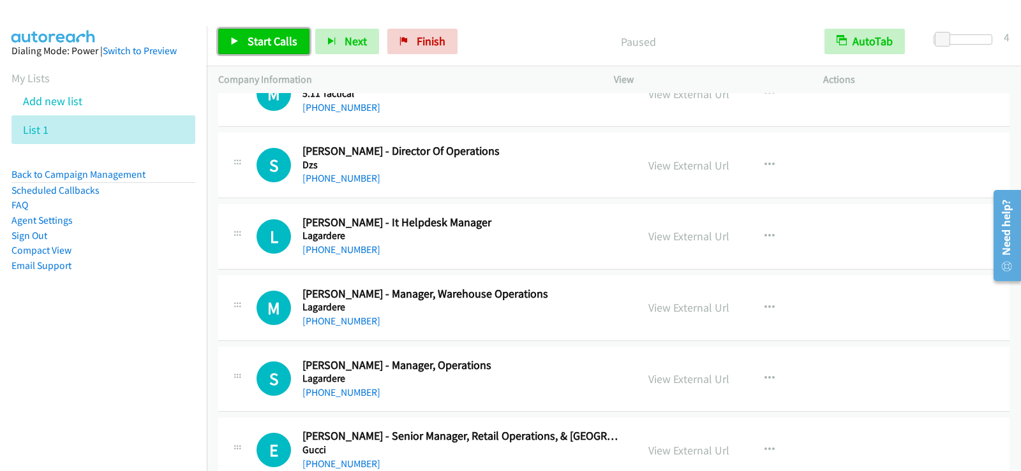
click at [267, 41] on span "Start Calls" at bounding box center [273, 41] width 50 height 15
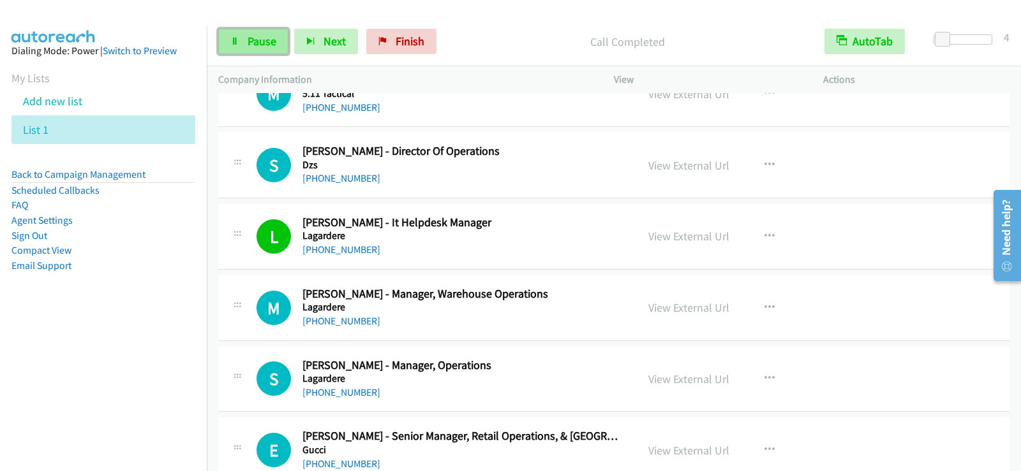
click at [258, 32] on link "Pause" at bounding box center [253, 42] width 70 height 26
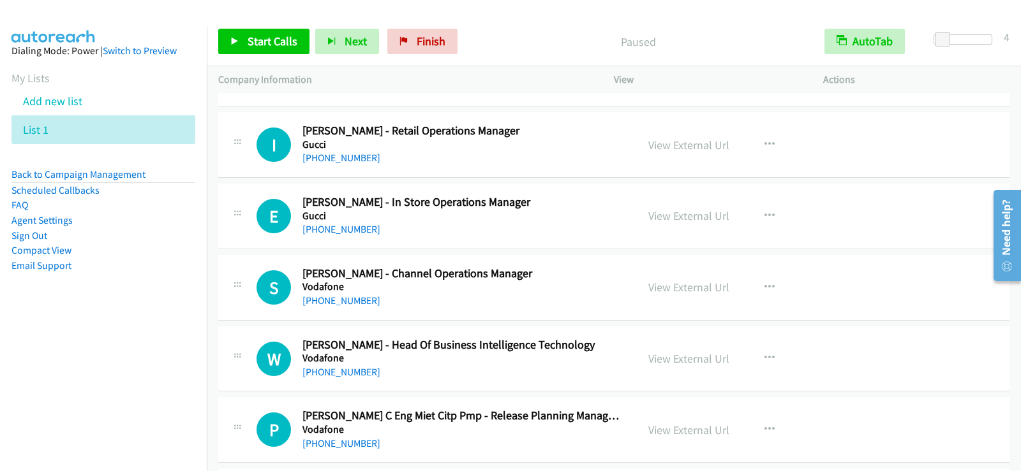
scroll to position [7336, 0]
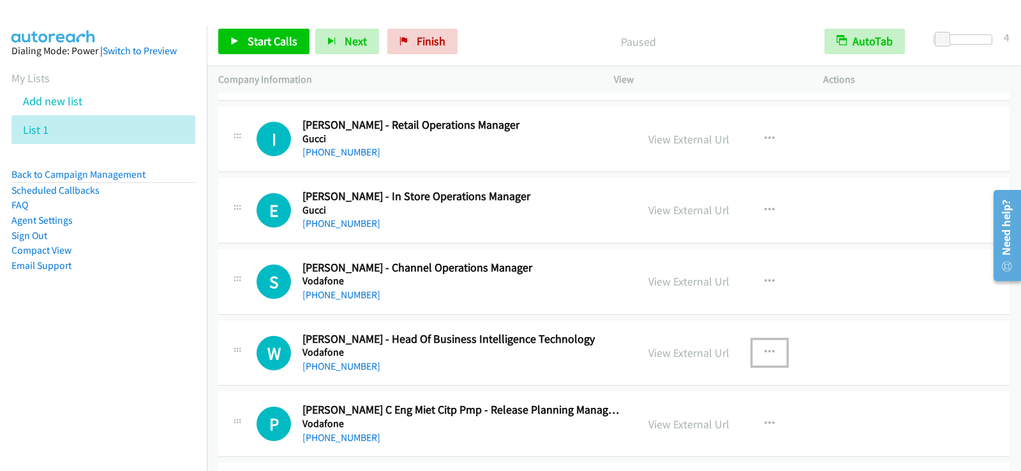
click at [765, 350] on icon "button" at bounding box center [769, 353] width 10 height 10
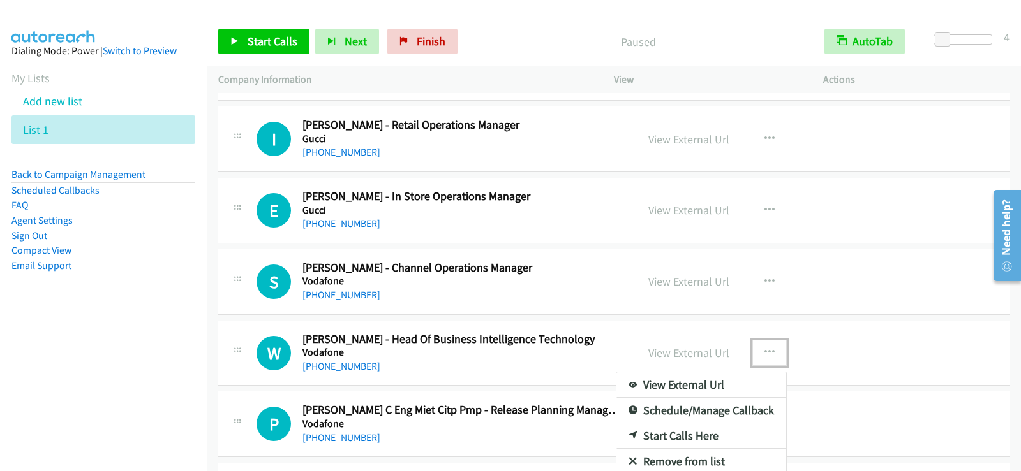
click at [685, 436] on link "Start Calls Here" at bounding box center [701, 437] width 170 height 26
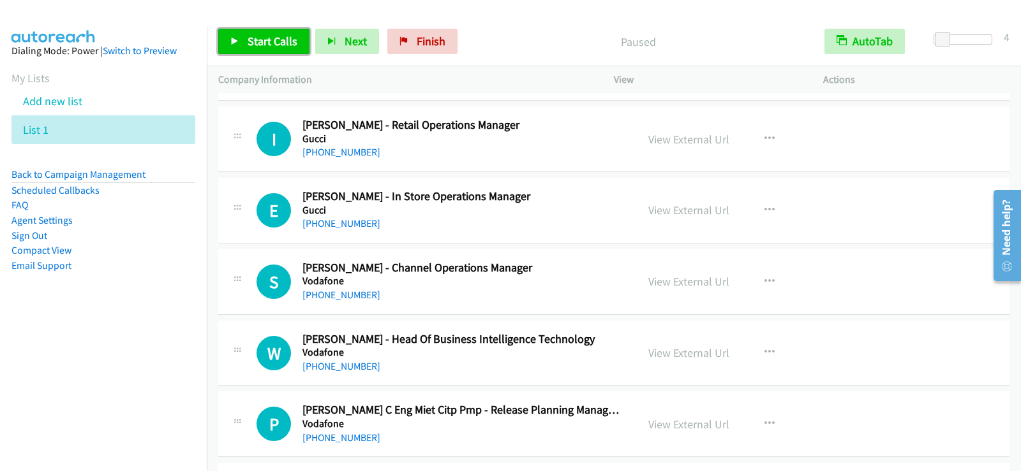
click at [295, 39] on span "Start Calls" at bounding box center [273, 41] width 50 height 15
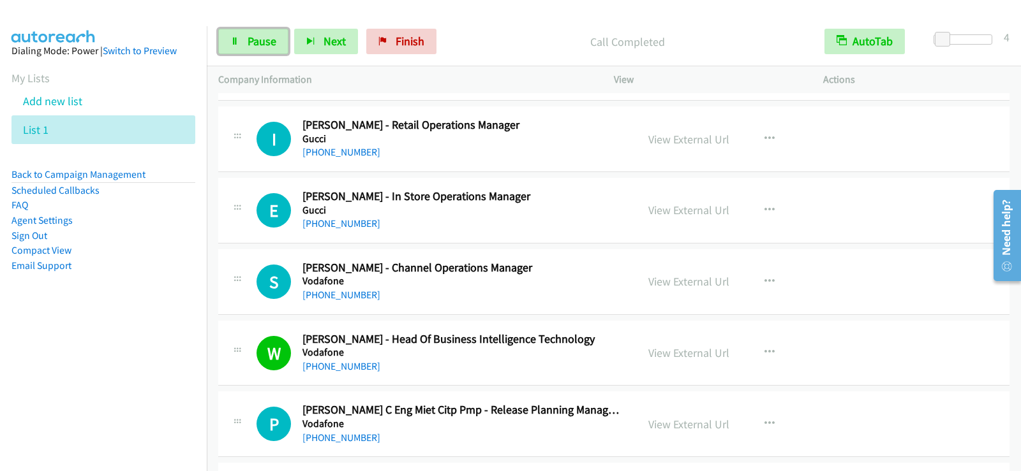
click at [257, 40] on span "Pause" at bounding box center [262, 41] width 29 height 15
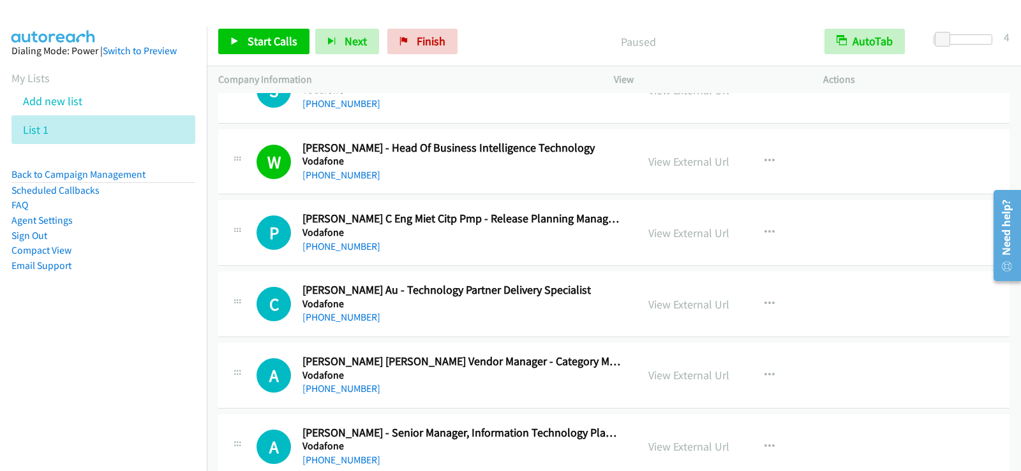
scroll to position [7591, 0]
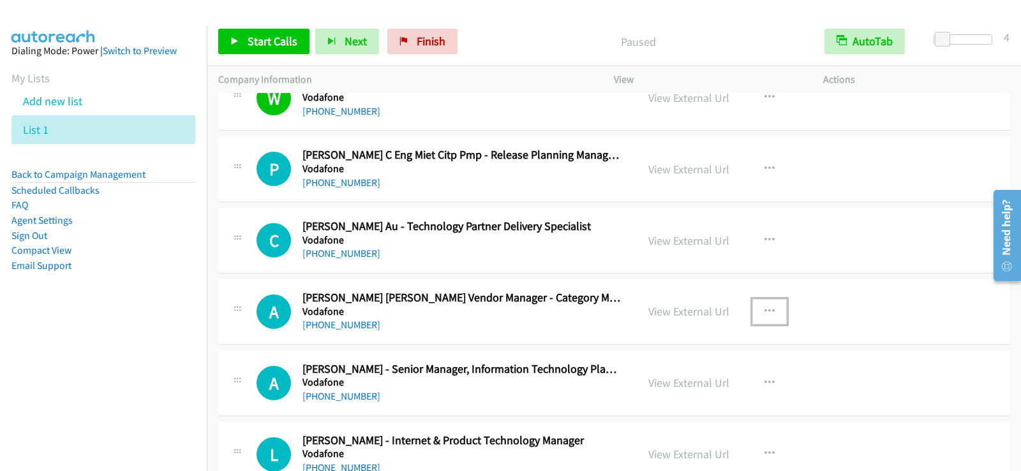
click at [764, 307] on icon "button" at bounding box center [769, 312] width 10 height 10
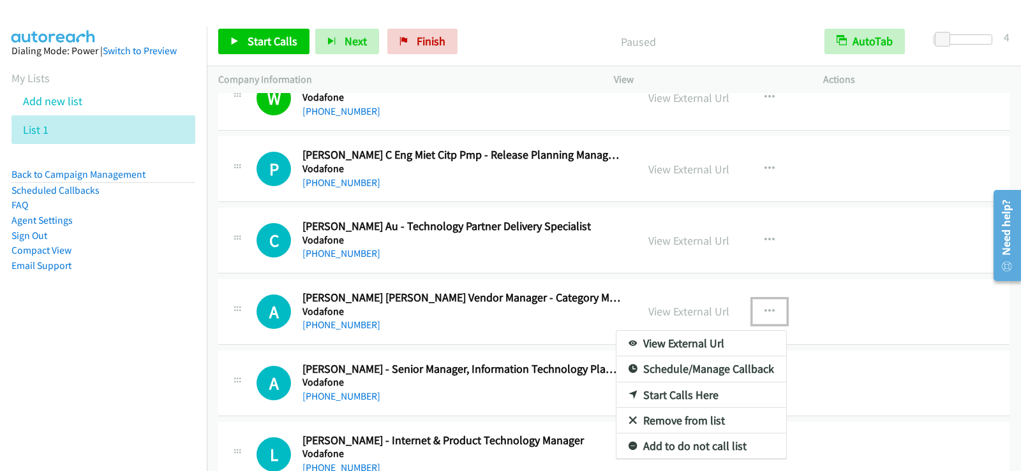
click at [671, 394] on link "Start Calls Here" at bounding box center [701, 396] width 170 height 26
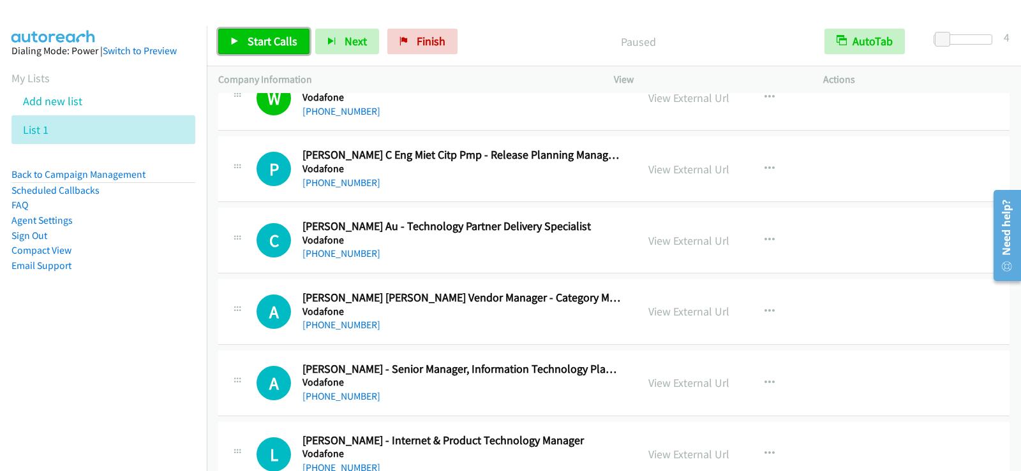
click at [281, 46] on span "Start Calls" at bounding box center [273, 41] width 50 height 15
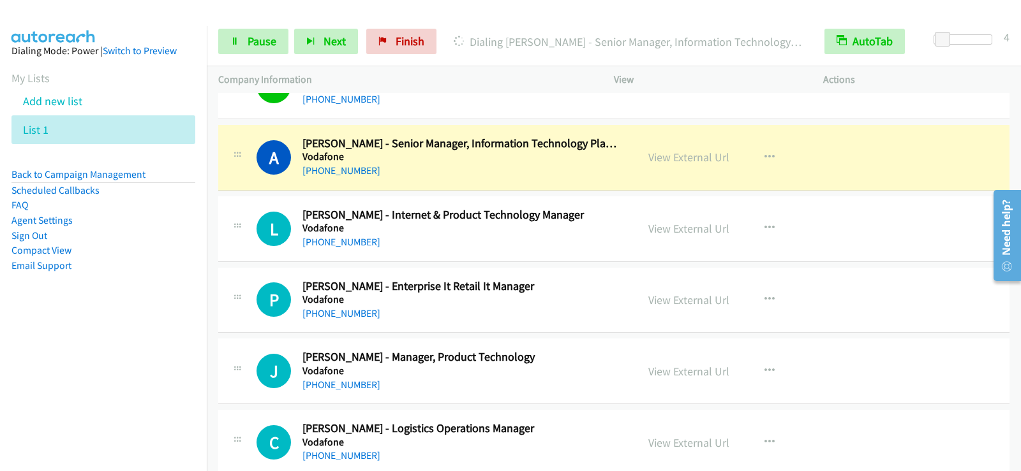
scroll to position [7846, 0]
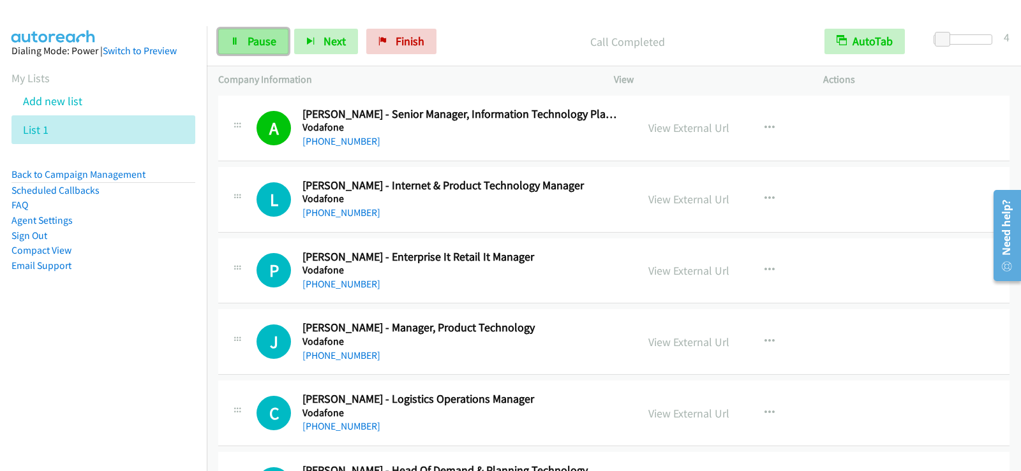
click at [225, 41] on link "Pause" at bounding box center [253, 42] width 70 height 26
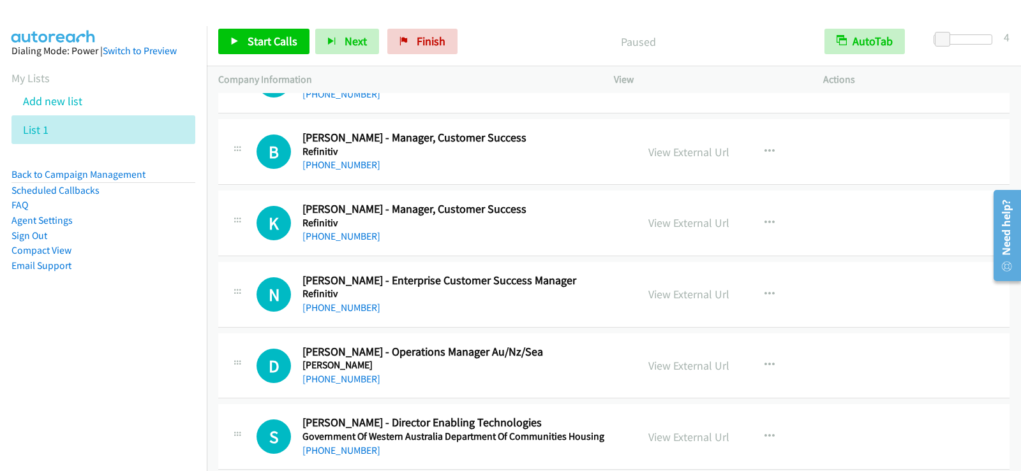
scroll to position [8484, 0]
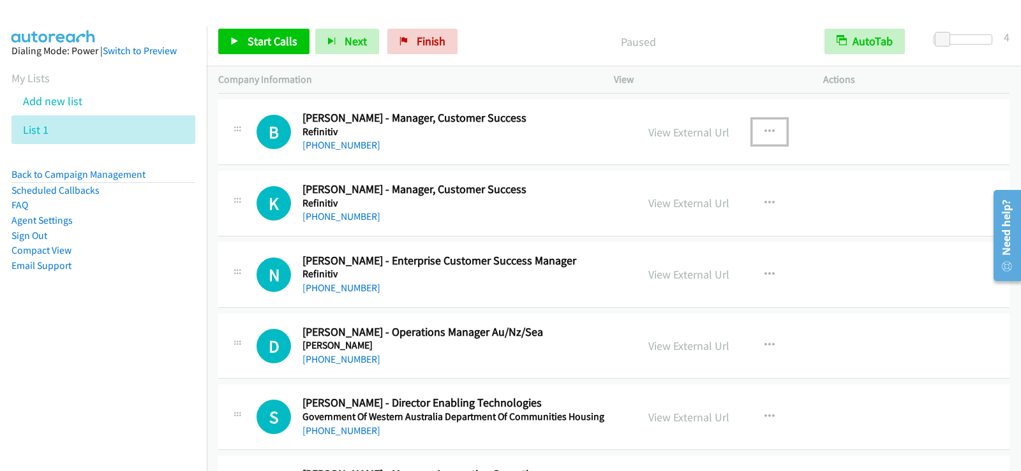
click at [768, 131] on icon "button" at bounding box center [769, 132] width 10 height 10
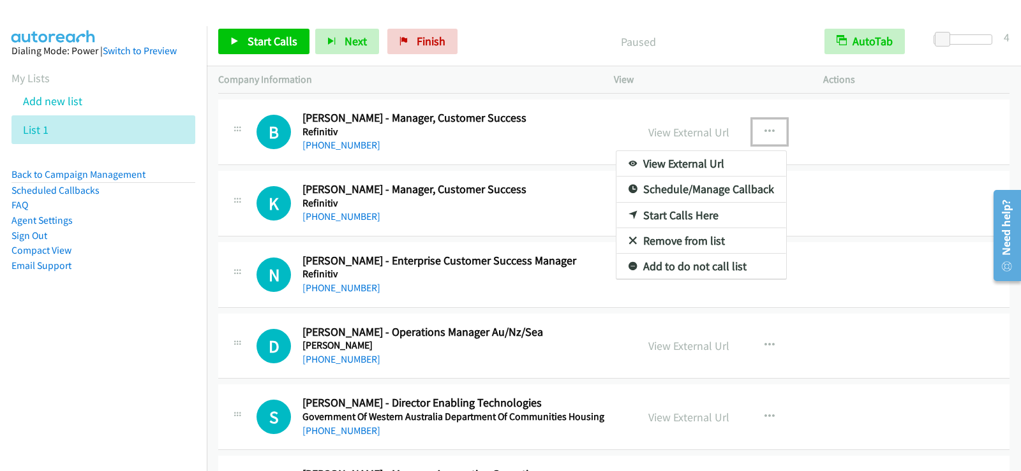
click at [665, 215] on link "Start Calls Here" at bounding box center [701, 216] width 170 height 26
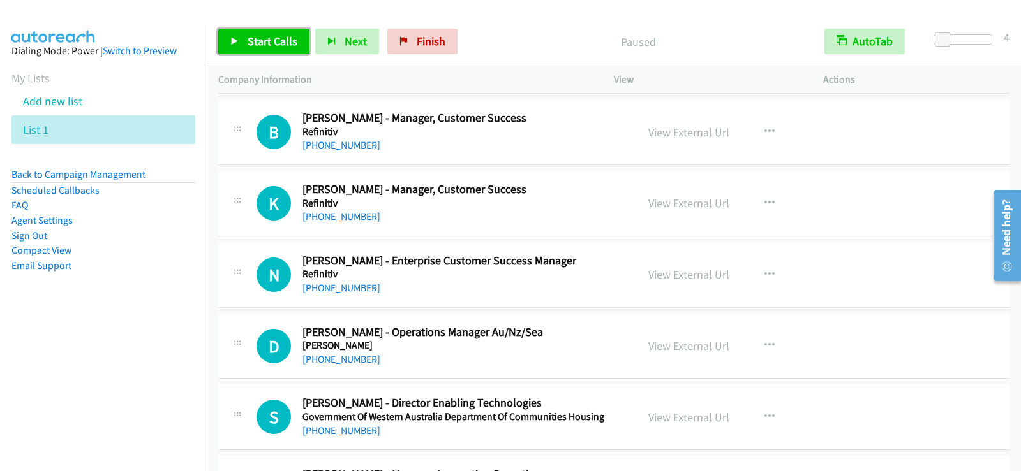
click at [260, 41] on span "Start Calls" at bounding box center [273, 41] width 50 height 15
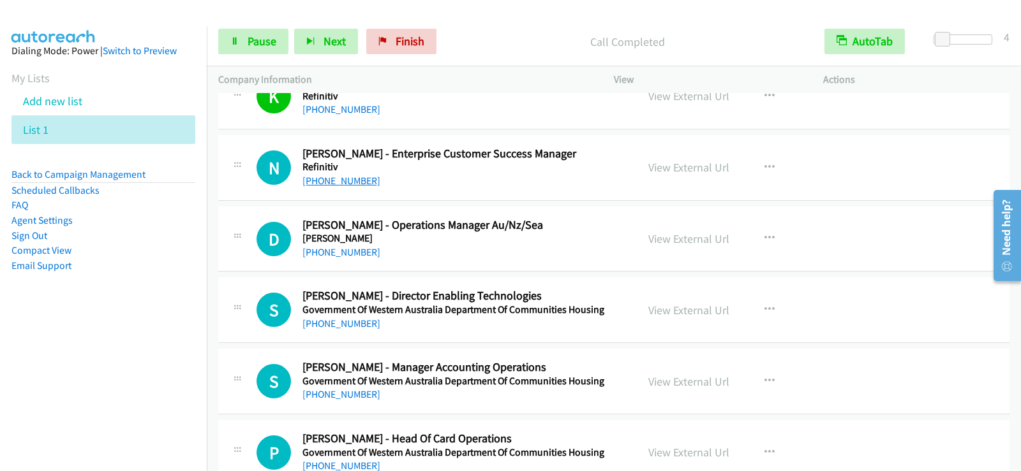
scroll to position [8612, 0]
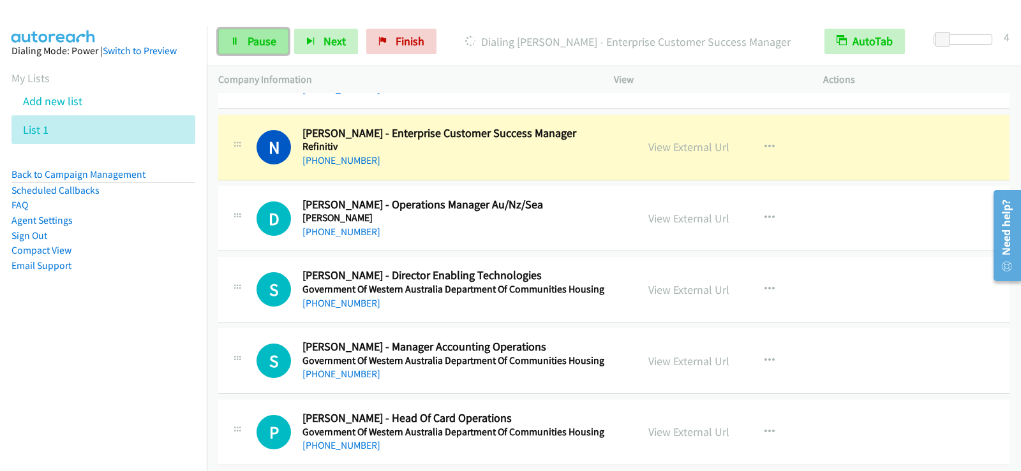
click at [262, 43] on span "Pause" at bounding box center [262, 41] width 29 height 15
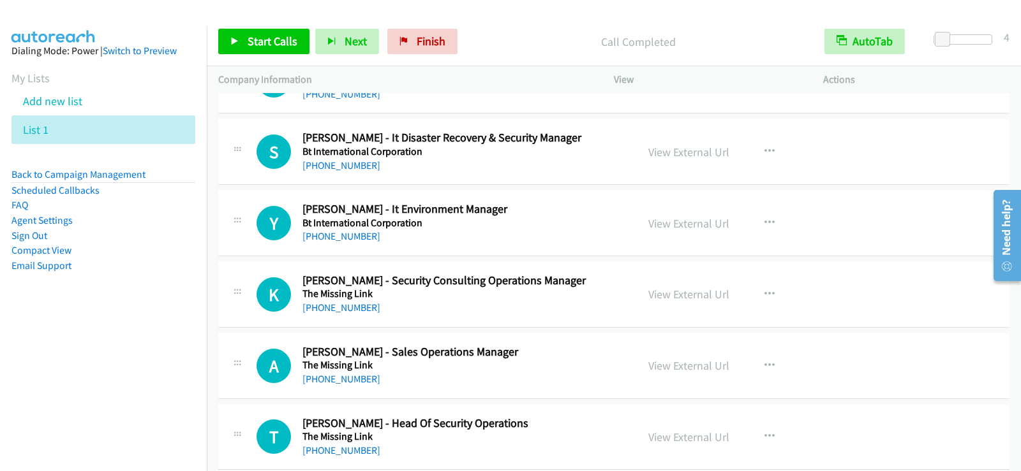
scroll to position [9186, 0]
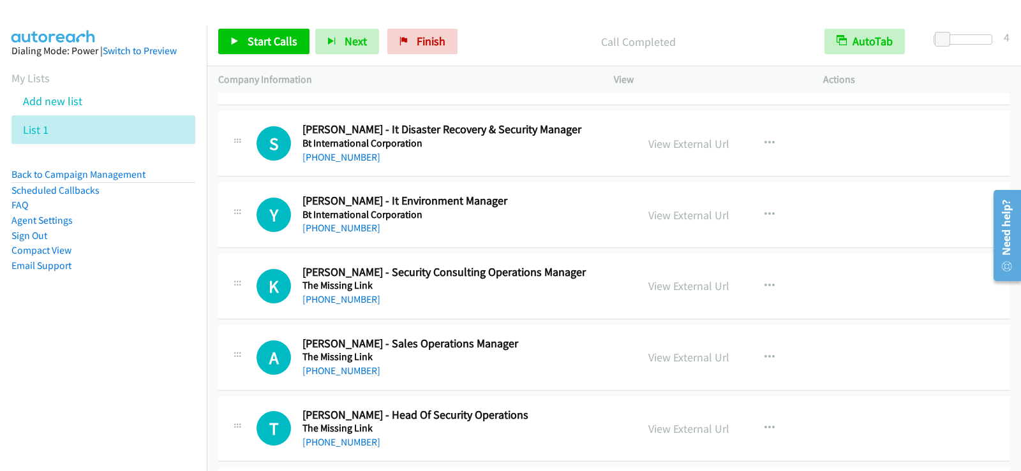
click at [606, 234] on div "+61 2 9876 1113" at bounding box center [461, 228] width 318 height 15
click at [767, 213] on icon "button" at bounding box center [769, 215] width 10 height 10
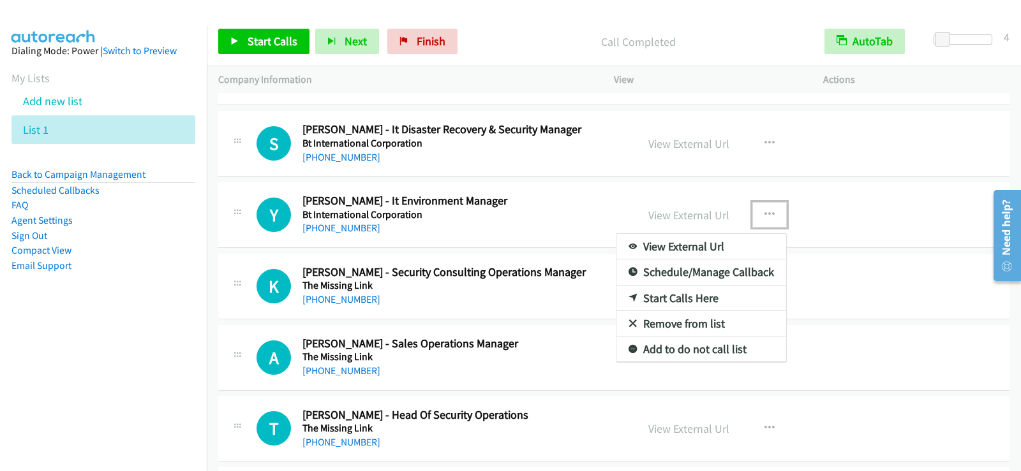
click at [687, 299] on link "Start Calls Here" at bounding box center [701, 299] width 170 height 26
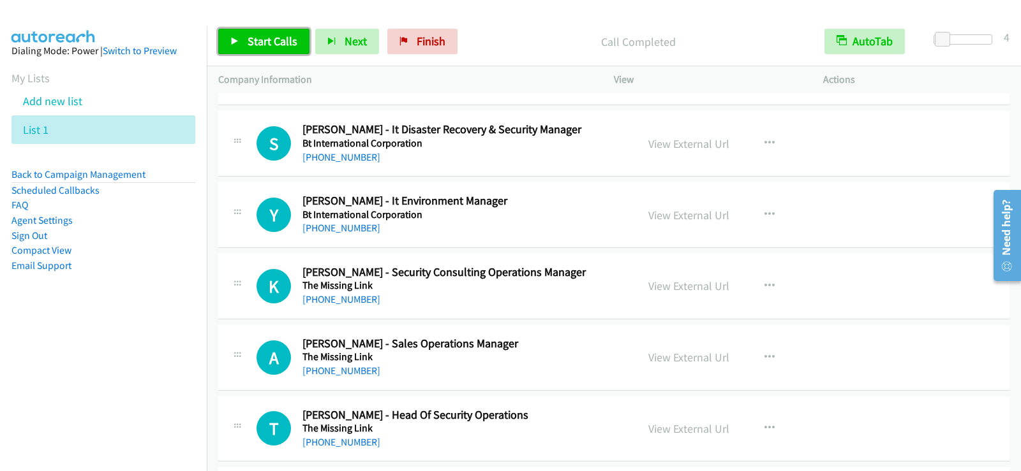
click at [292, 45] on span "Start Calls" at bounding box center [273, 41] width 50 height 15
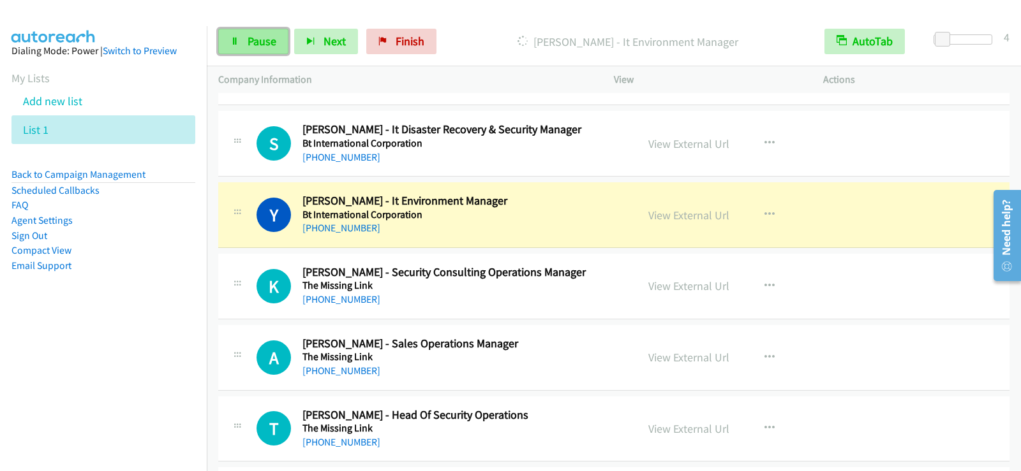
click at [265, 38] on span "Pause" at bounding box center [262, 41] width 29 height 15
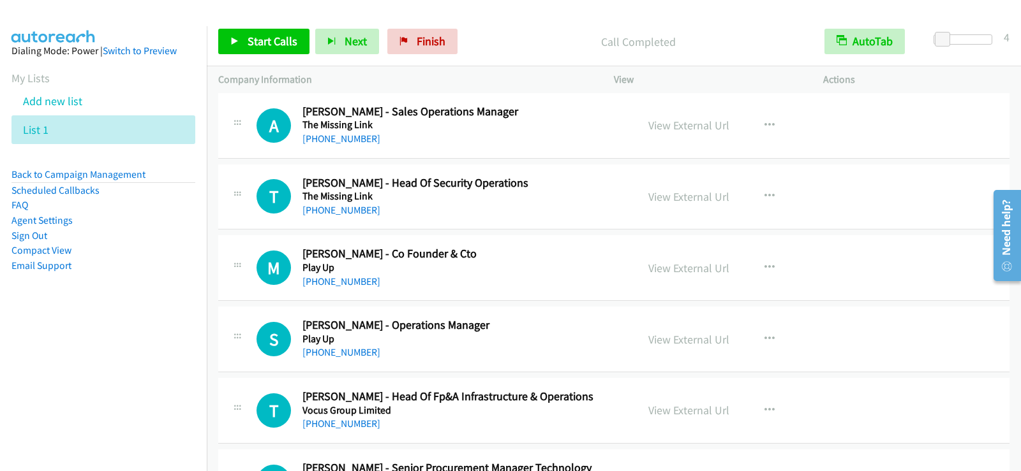
scroll to position [9441, 0]
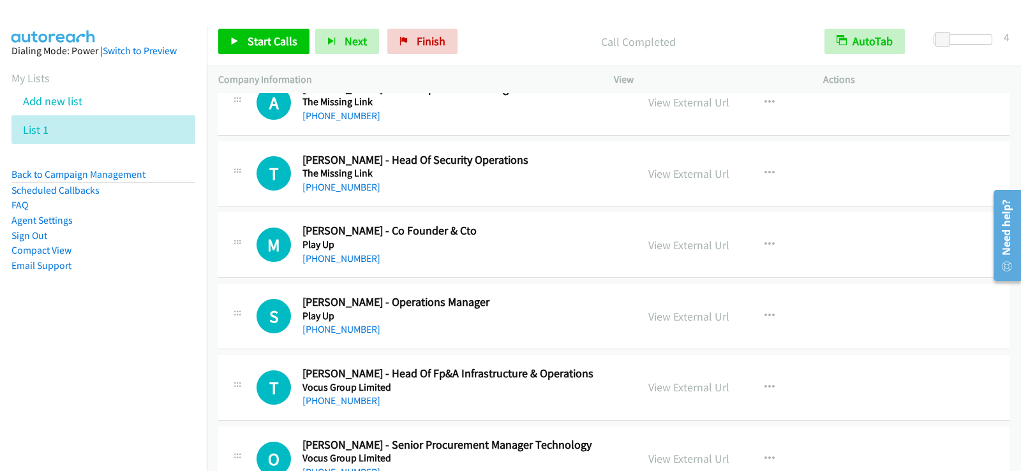
click at [450, 269] on div "M Callback Scheduled Michael Costa - Co Founder & Cto Play Up Australia/Sydney …" at bounding box center [613, 245] width 791 height 66
click at [764, 245] on icon "button" at bounding box center [769, 245] width 10 height 10
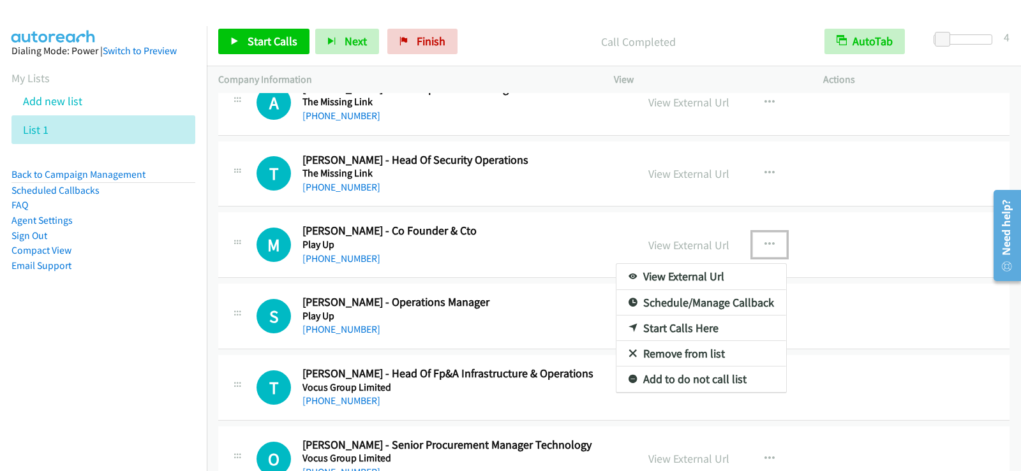
click at [663, 326] on link "Start Calls Here" at bounding box center [701, 329] width 170 height 26
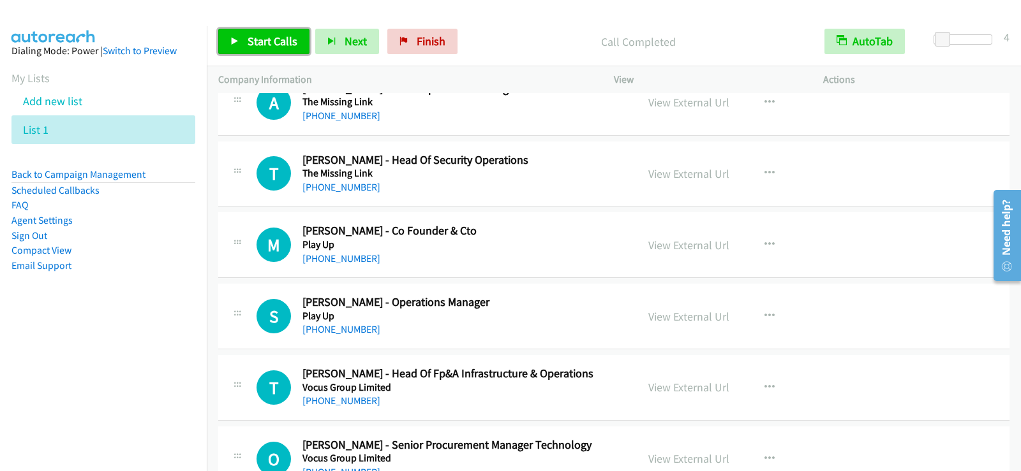
click at [230, 40] on icon at bounding box center [234, 42] width 9 height 9
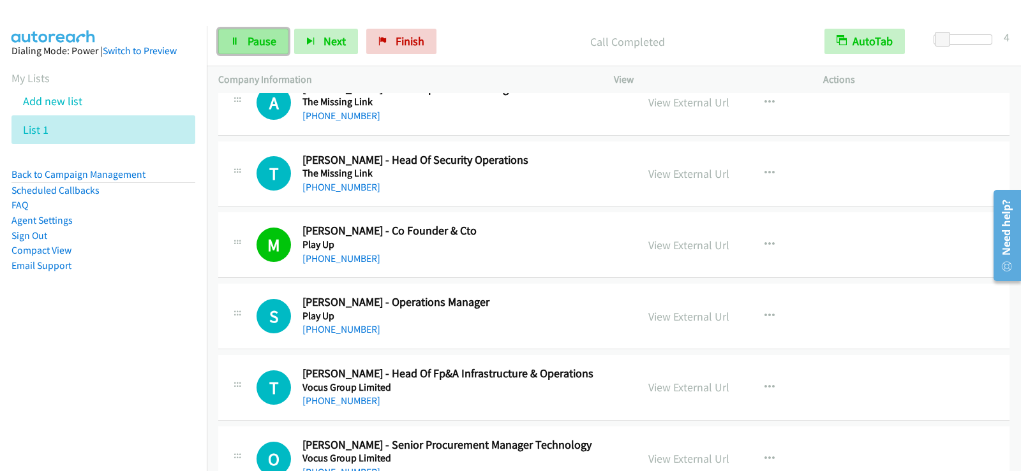
click at [225, 38] on link "Pause" at bounding box center [253, 42] width 70 height 26
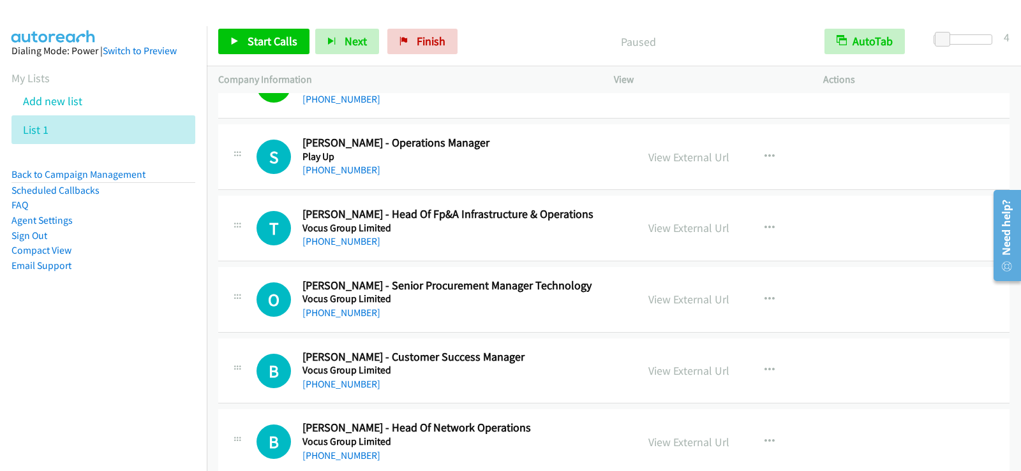
scroll to position [9632, 0]
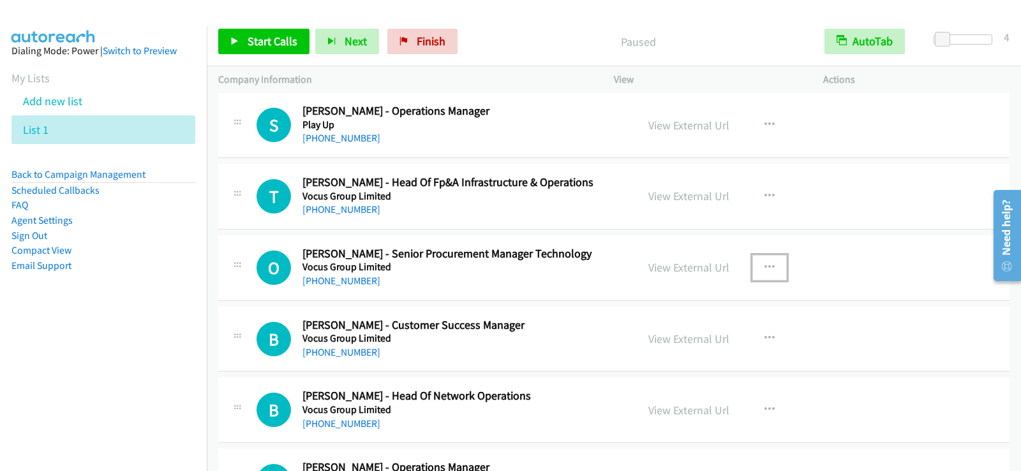
click at [766, 265] on icon "button" at bounding box center [769, 268] width 10 height 10
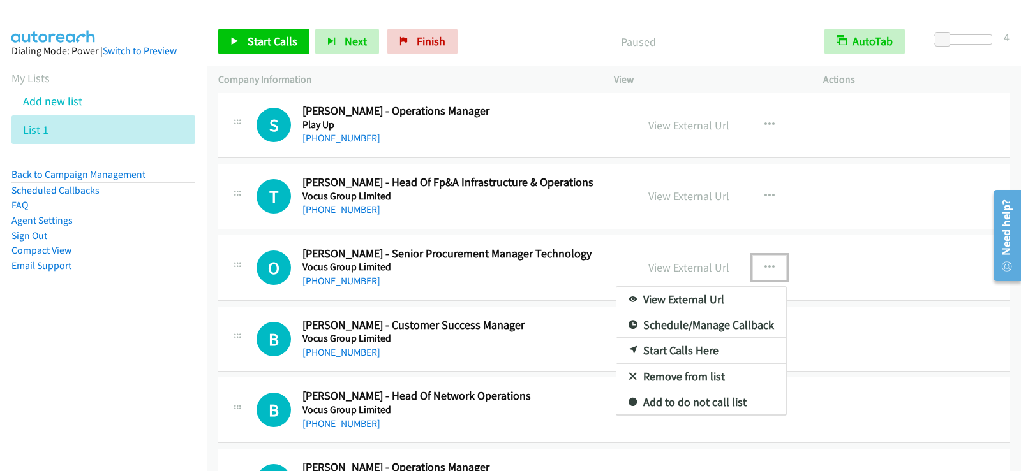
click at [681, 350] on link "Start Calls Here" at bounding box center [701, 351] width 170 height 26
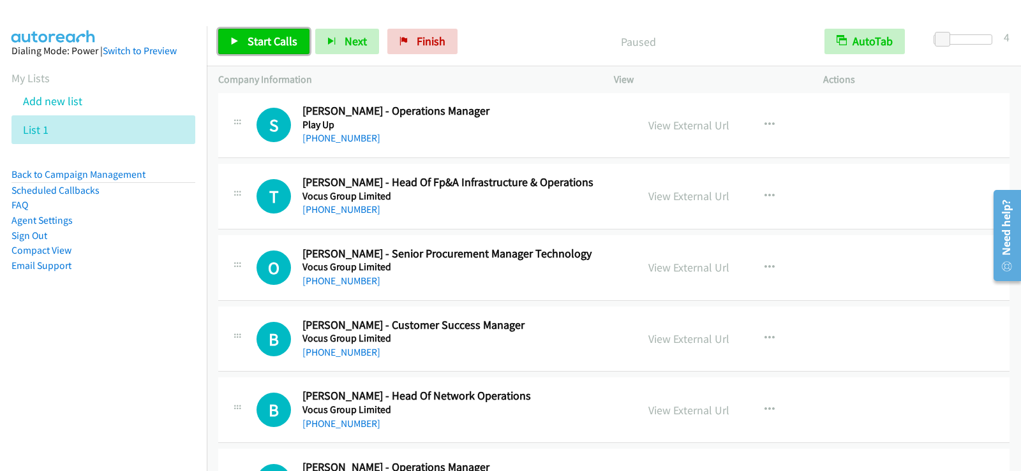
click at [238, 38] on icon at bounding box center [234, 42] width 9 height 9
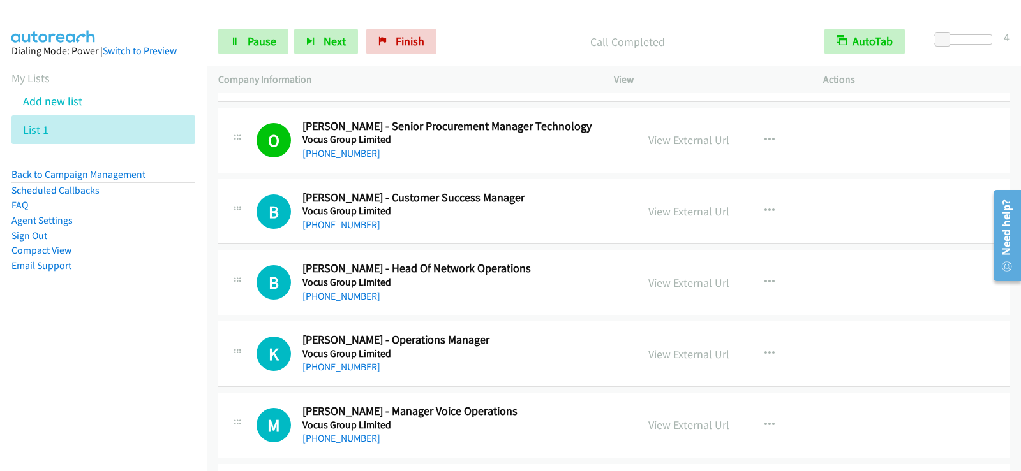
scroll to position [9824, 0]
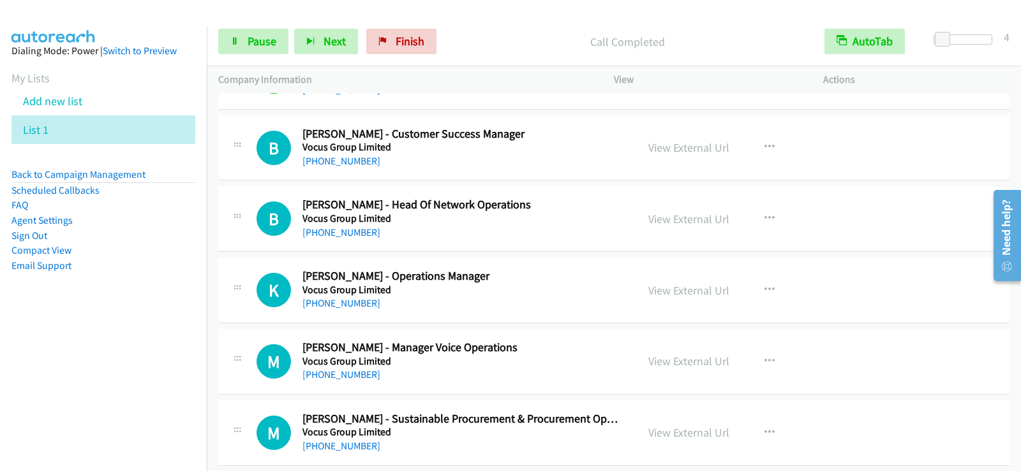
click at [492, 188] on div "B Callback Scheduled Brendan G. - Head Of Network Operations Vocus Group Limite…" at bounding box center [613, 219] width 791 height 66
drag, startPoint x: 258, startPoint y: 43, endPoint x: 260, endPoint y: 54, distance: 10.5
click at [258, 43] on span "Pause" at bounding box center [262, 41] width 29 height 15
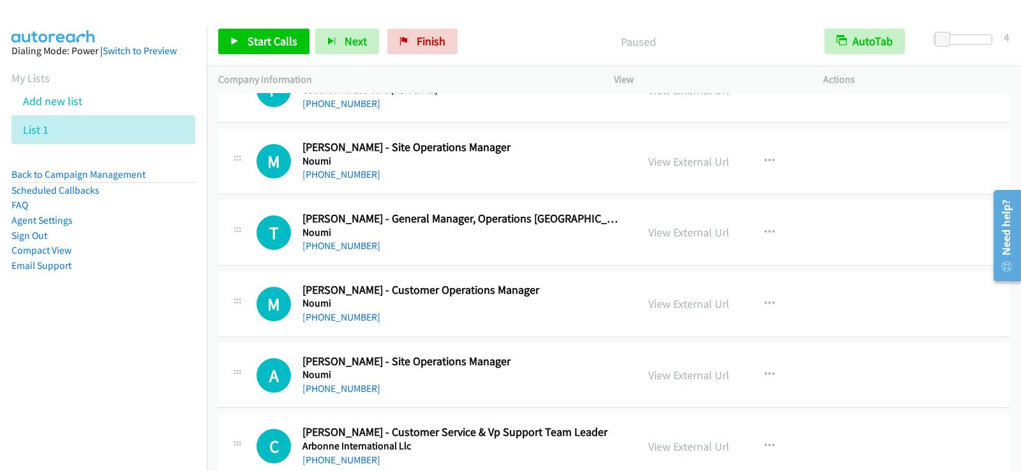
scroll to position [10717, 0]
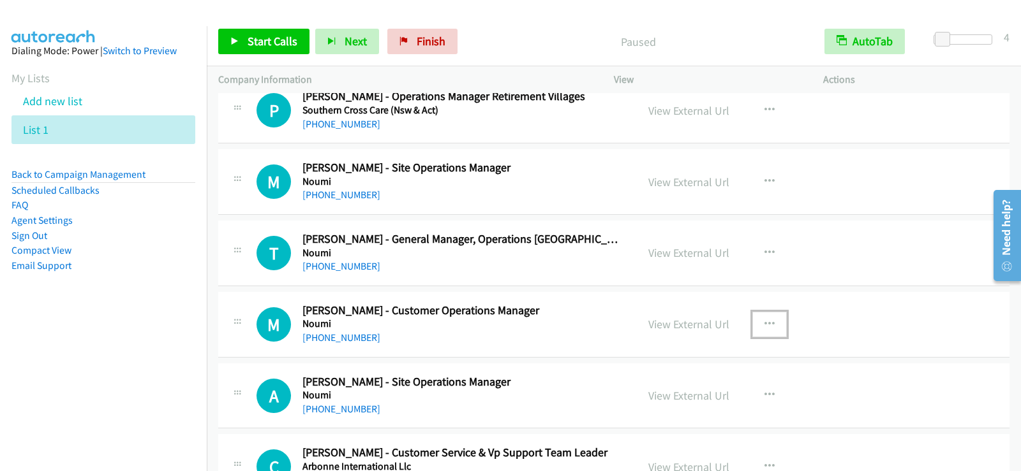
click at [766, 322] on icon "button" at bounding box center [769, 325] width 10 height 10
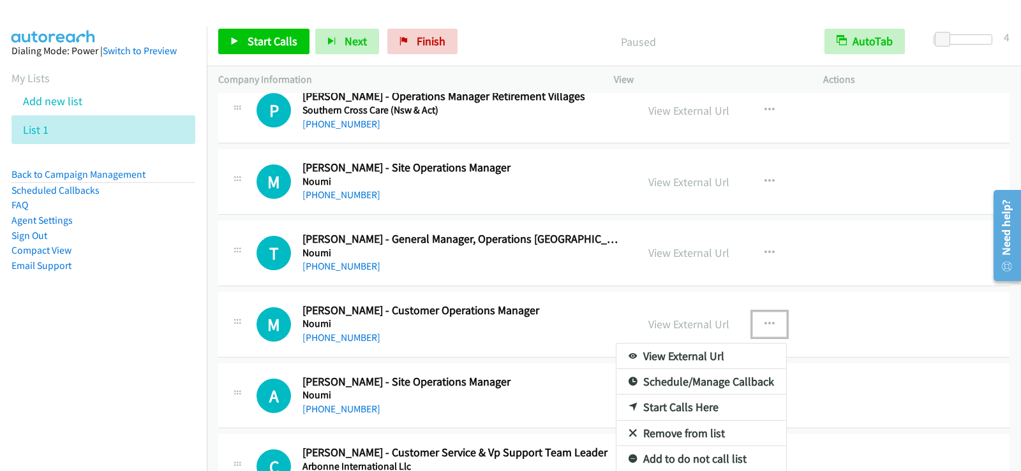
click at [665, 410] on link "Start Calls Here" at bounding box center [701, 408] width 170 height 26
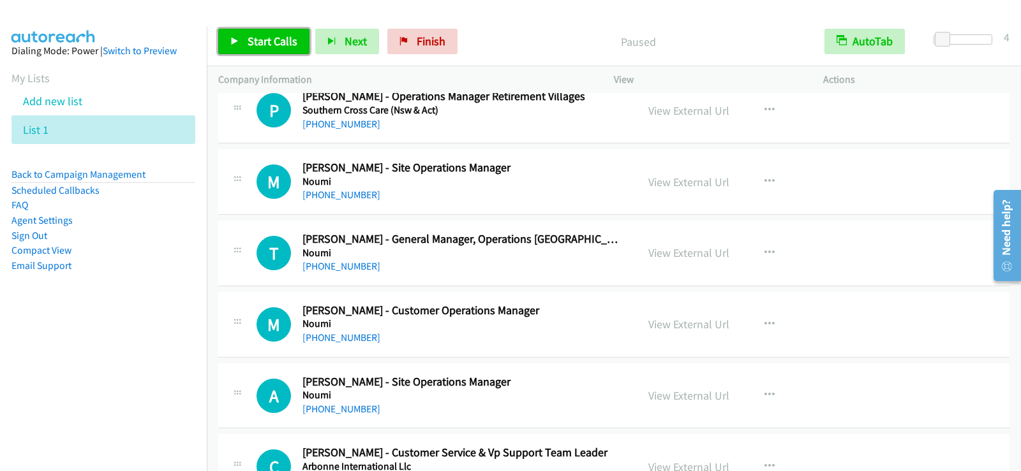
click at [267, 41] on span "Start Calls" at bounding box center [273, 41] width 50 height 15
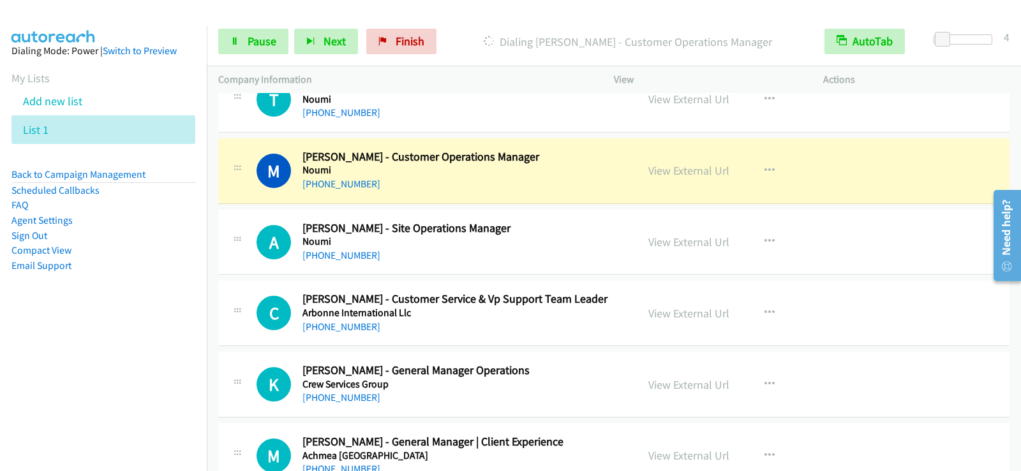
scroll to position [10908, 0]
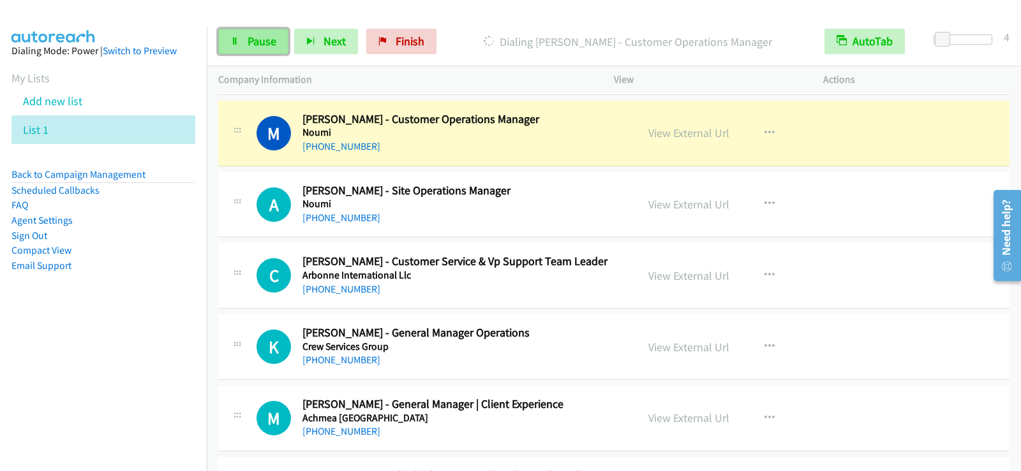
click at [254, 45] on span "Pause" at bounding box center [262, 41] width 29 height 15
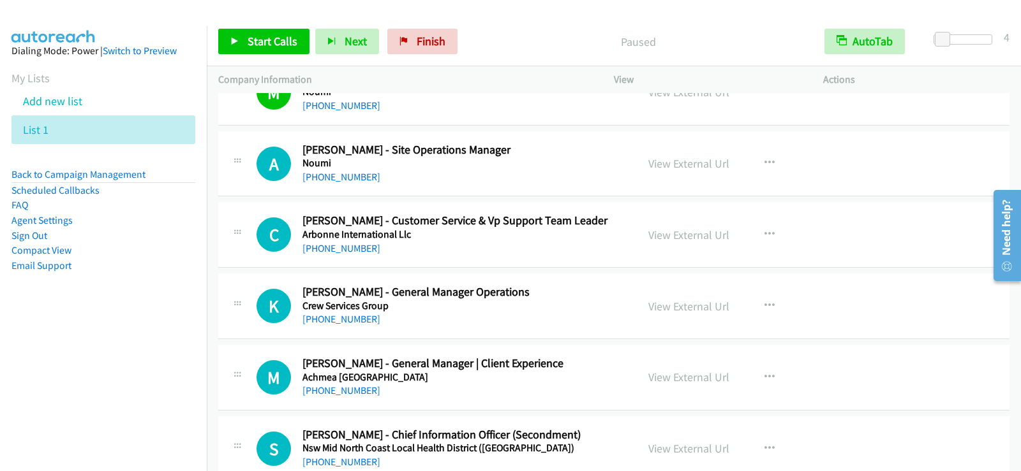
scroll to position [10972, 0]
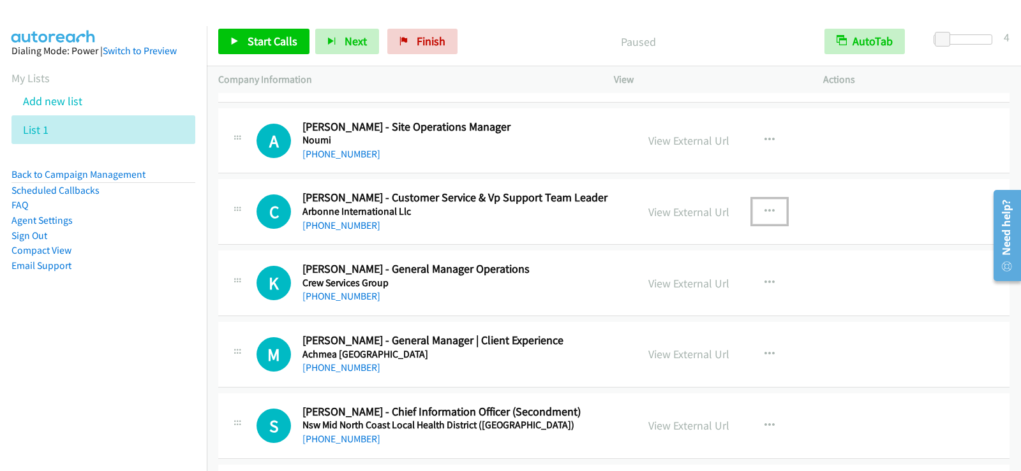
click at [764, 211] on icon "button" at bounding box center [769, 212] width 10 height 10
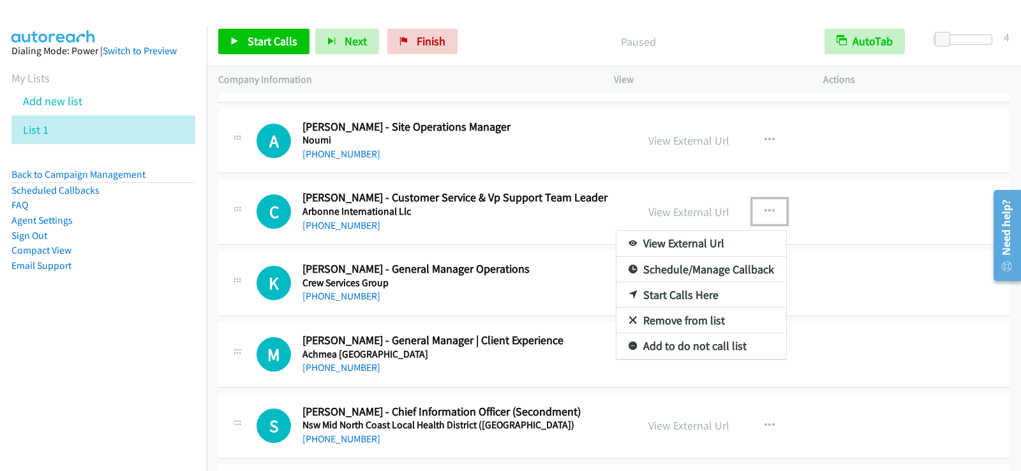
click at [669, 293] on link "Start Calls Here" at bounding box center [701, 296] width 170 height 26
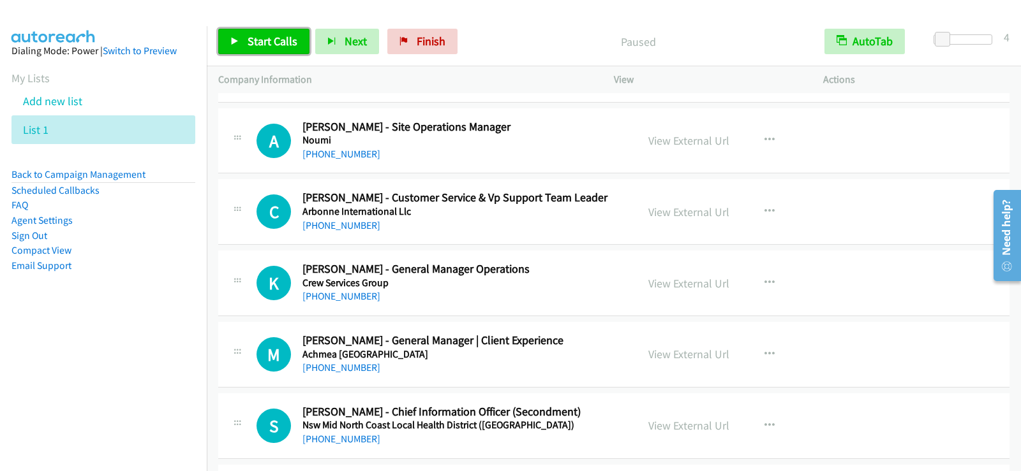
click at [286, 38] on span "Start Calls" at bounding box center [273, 41] width 50 height 15
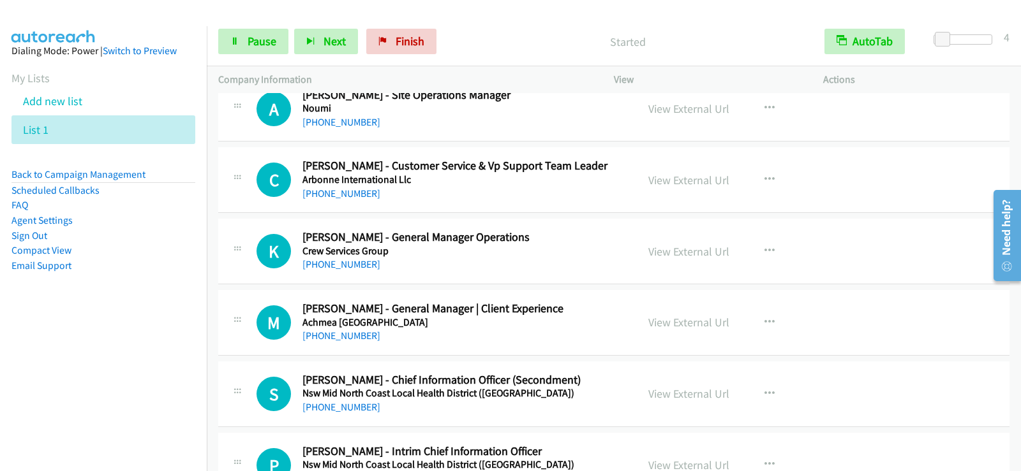
scroll to position [11036, 0]
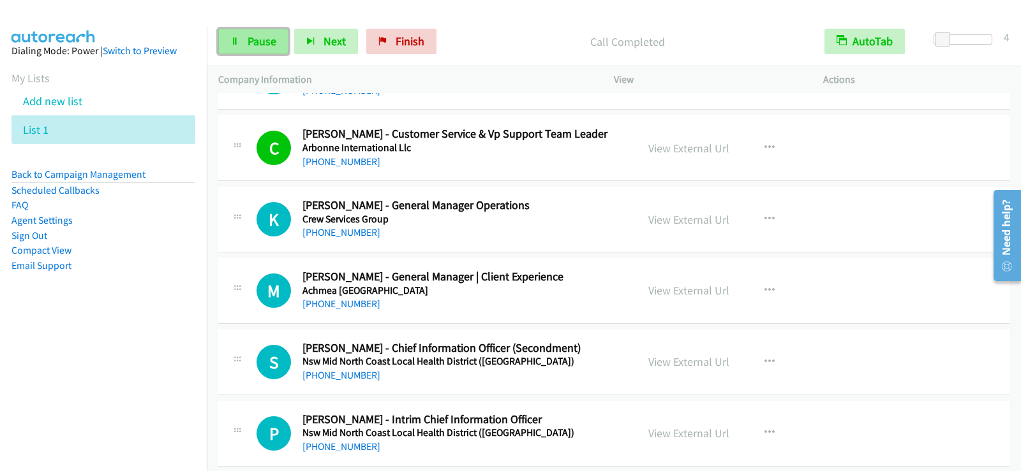
click at [264, 43] on span "Pause" at bounding box center [262, 41] width 29 height 15
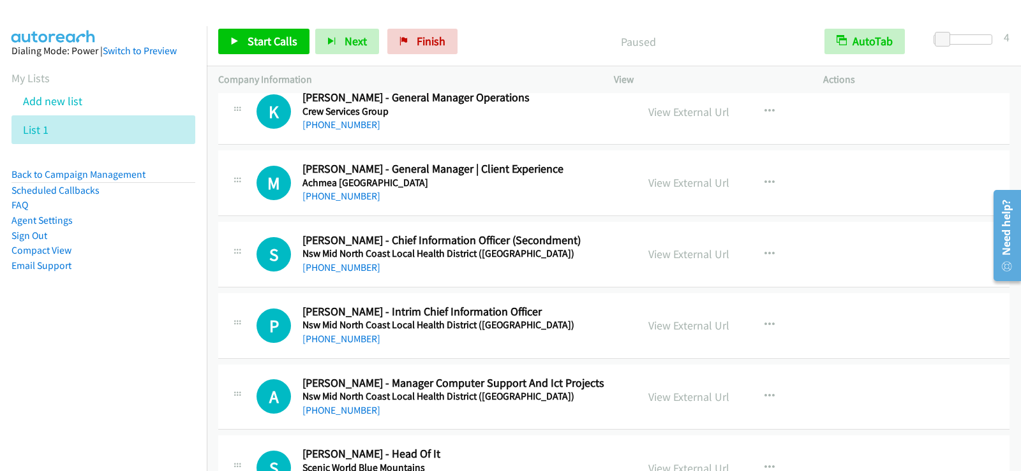
scroll to position [11163, 0]
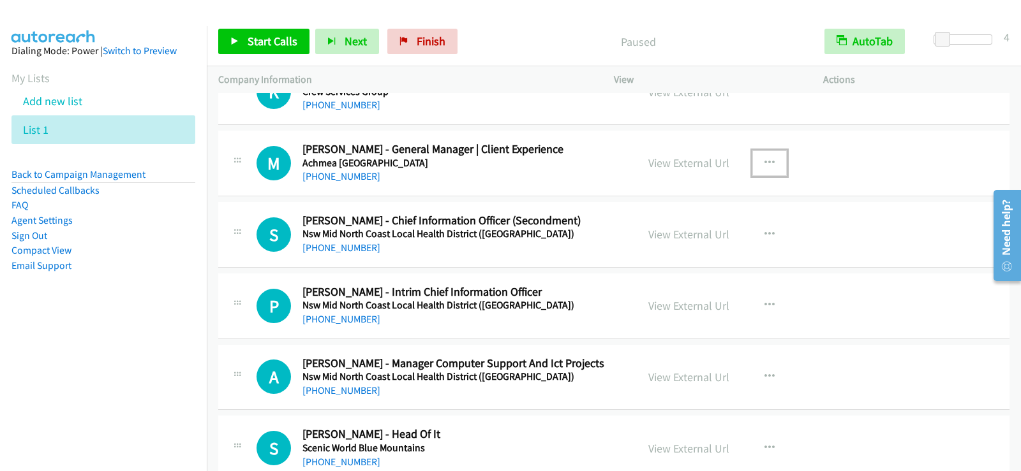
click at [764, 158] on icon "button" at bounding box center [769, 163] width 10 height 10
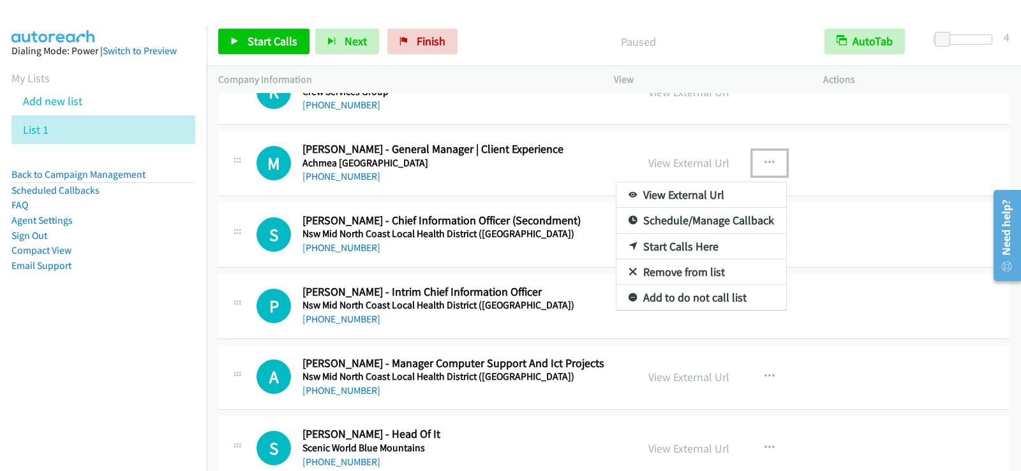
click at [656, 246] on link "Start Calls Here" at bounding box center [701, 247] width 170 height 26
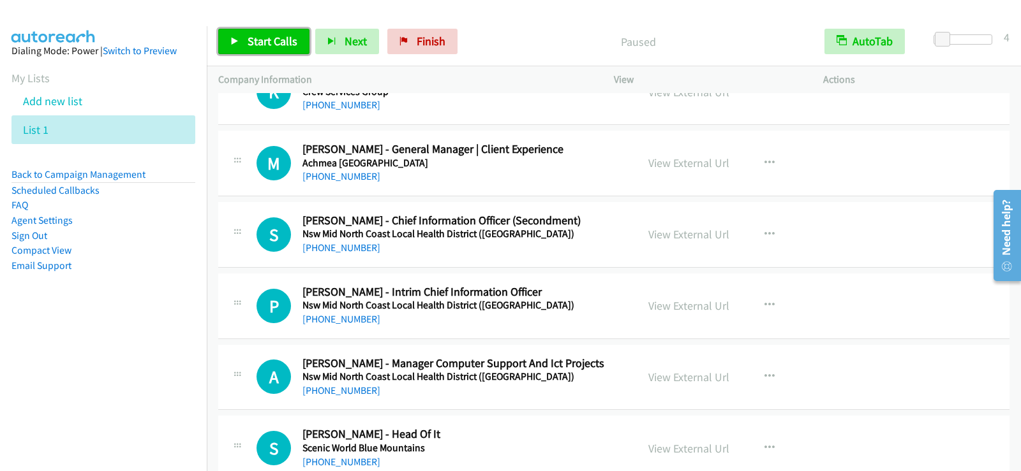
click at [251, 44] on span "Start Calls" at bounding box center [273, 41] width 50 height 15
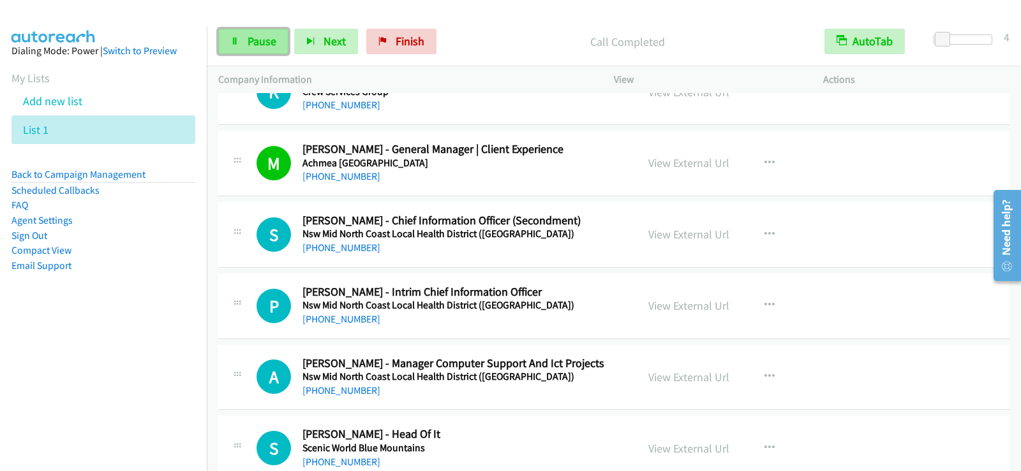
click at [262, 50] on link "Pause" at bounding box center [253, 42] width 70 height 26
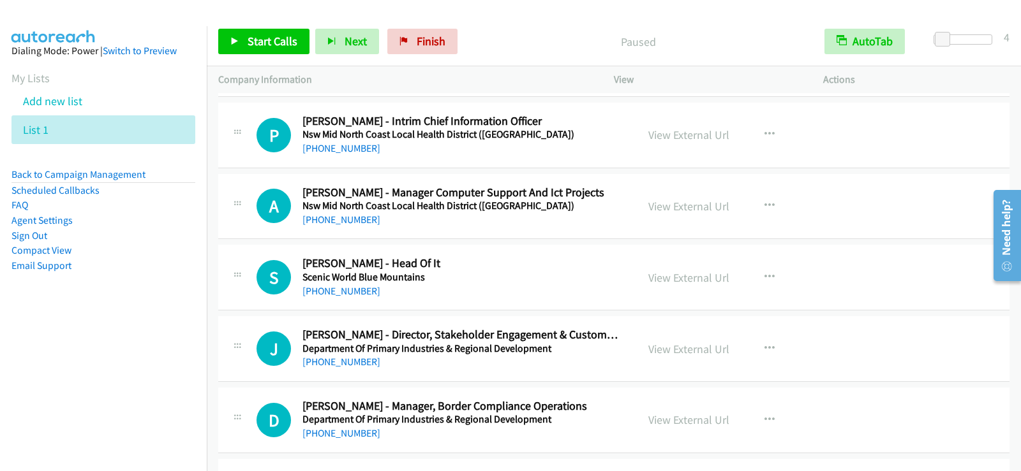
scroll to position [11355, 0]
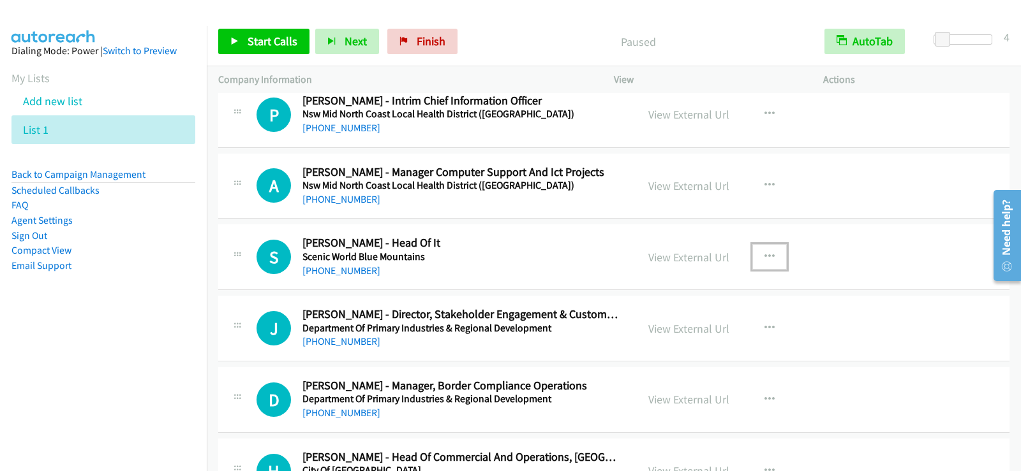
click at [765, 254] on icon "button" at bounding box center [769, 257] width 10 height 10
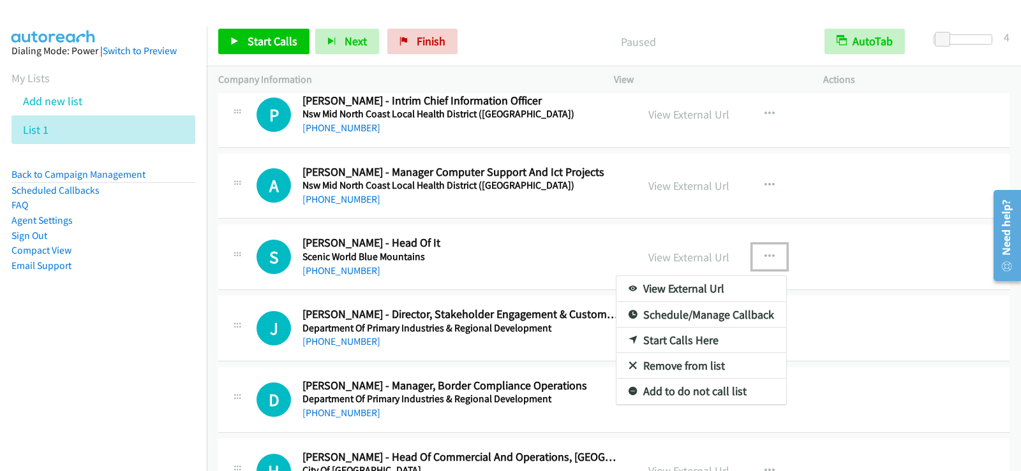
click at [698, 337] on link "Start Calls Here" at bounding box center [701, 341] width 170 height 26
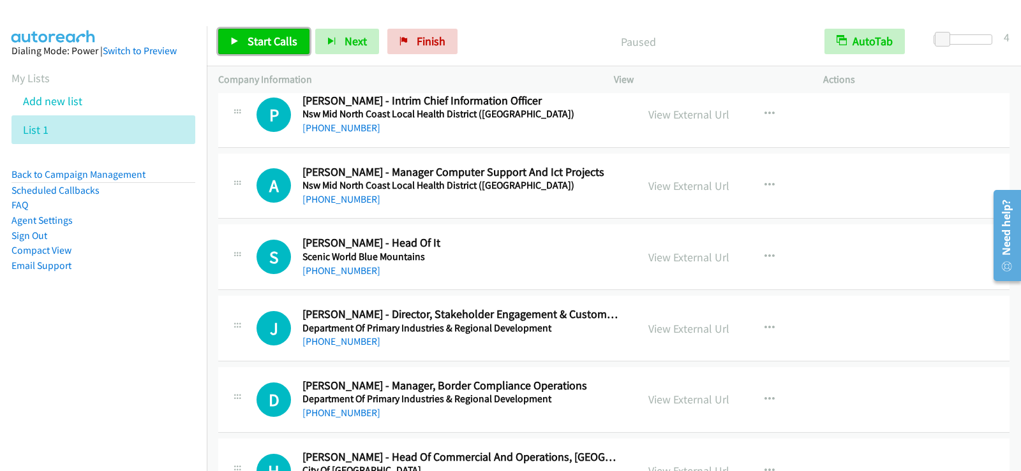
click at [235, 41] on icon at bounding box center [234, 42] width 9 height 9
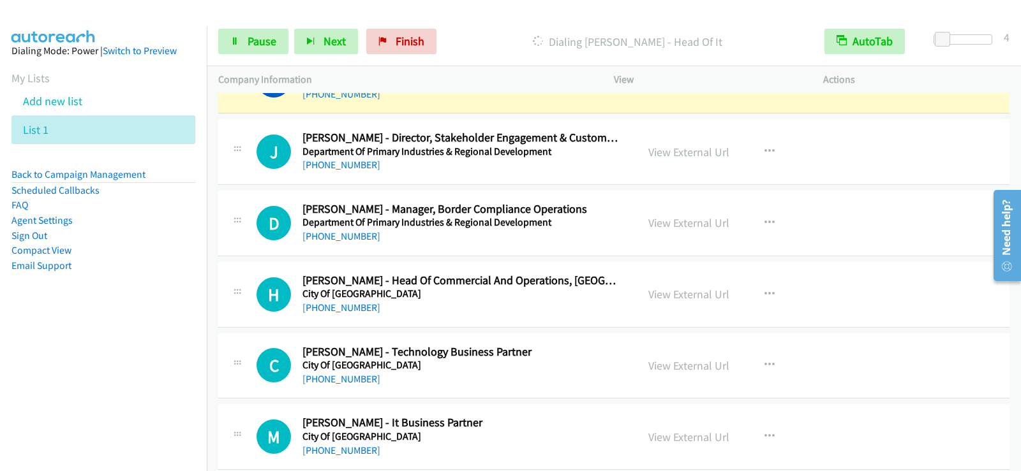
scroll to position [11546, 0]
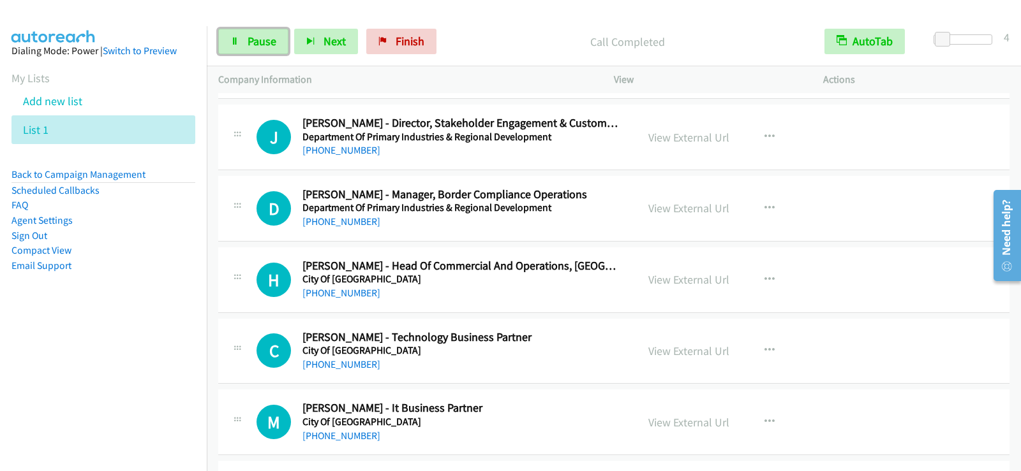
drag, startPoint x: 265, startPoint y: 41, endPoint x: 304, endPoint y: 77, distance: 51.9
click at [265, 41] on span "Pause" at bounding box center [262, 41] width 29 height 15
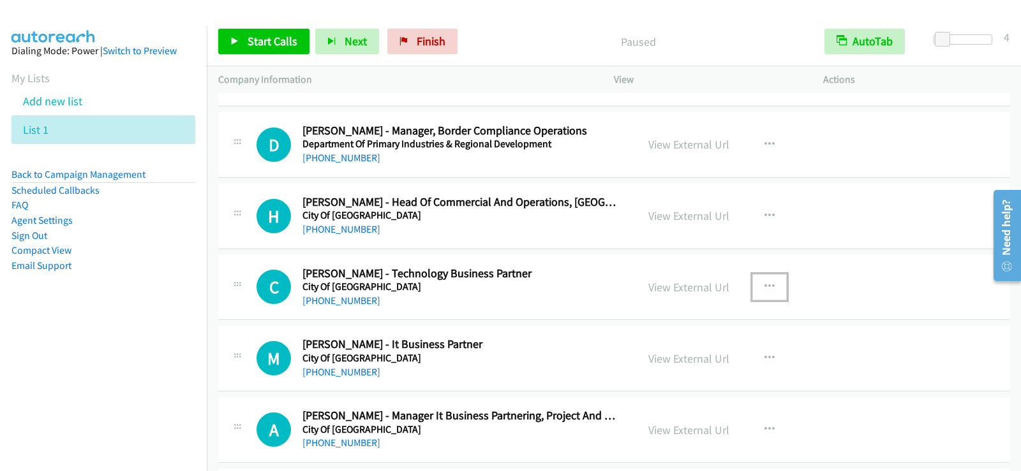
click at [767, 287] on icon "button" at bounding box center [769, 287] width 10 height 10
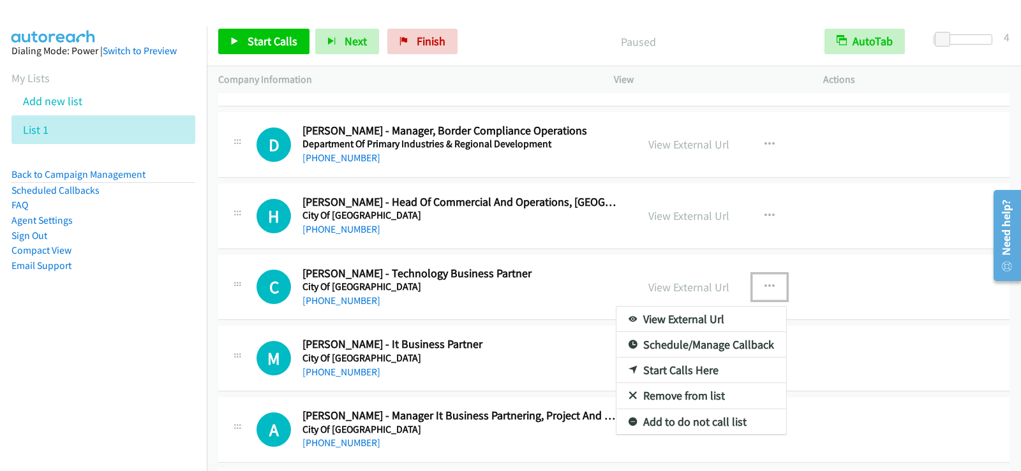
click at [679, 367] on link "Start Calls Here" at bounding box center [701, 371] width 170 height 26
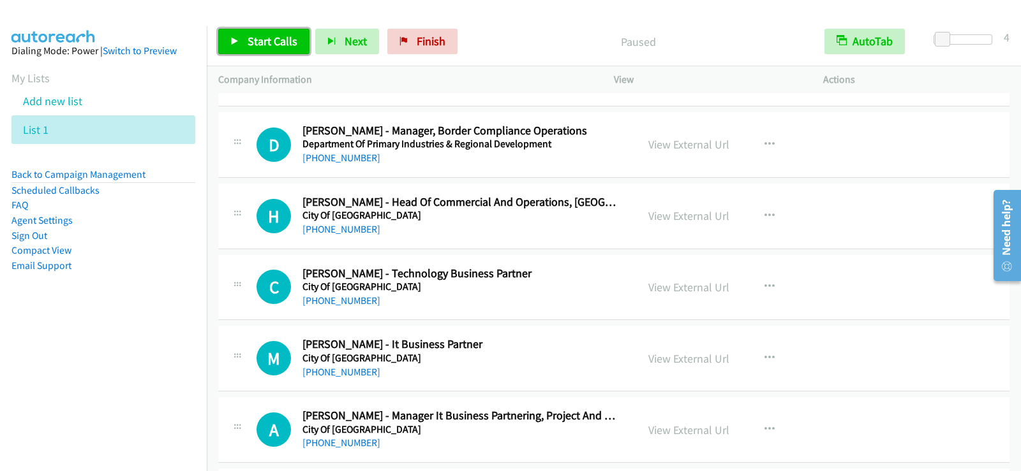
click at [265, 41] on span "Start Calls" at bounding box center [273, 41] width 50 height 15
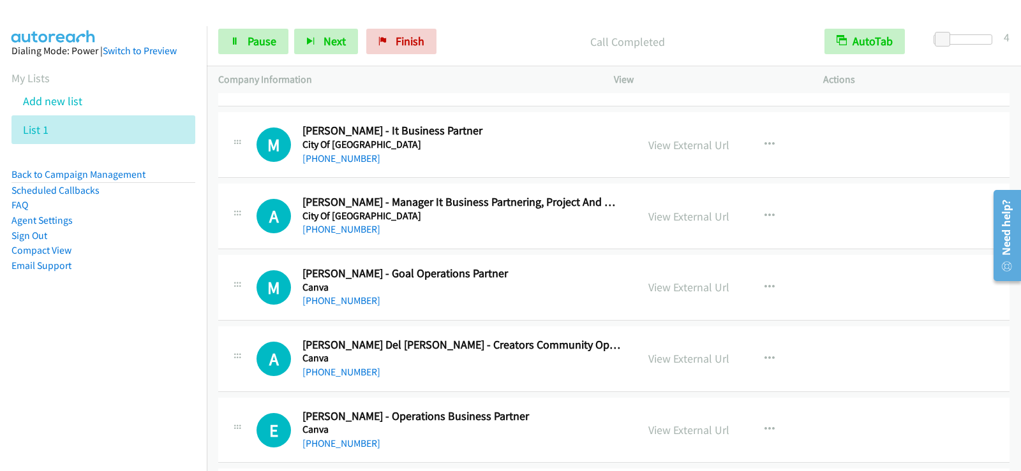
scroll to position [11801, 0]
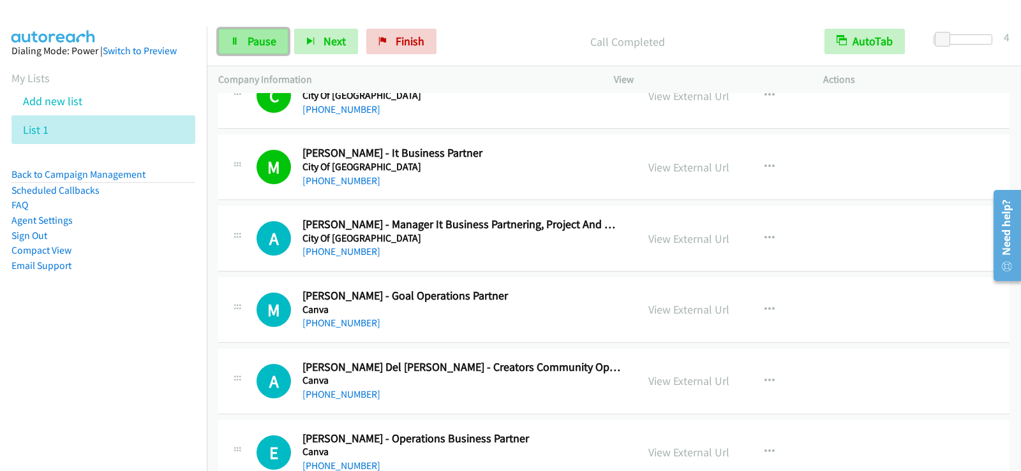
click at [259, 39] on span "Pause" at bounding box center [262, 41] width 29 height 15
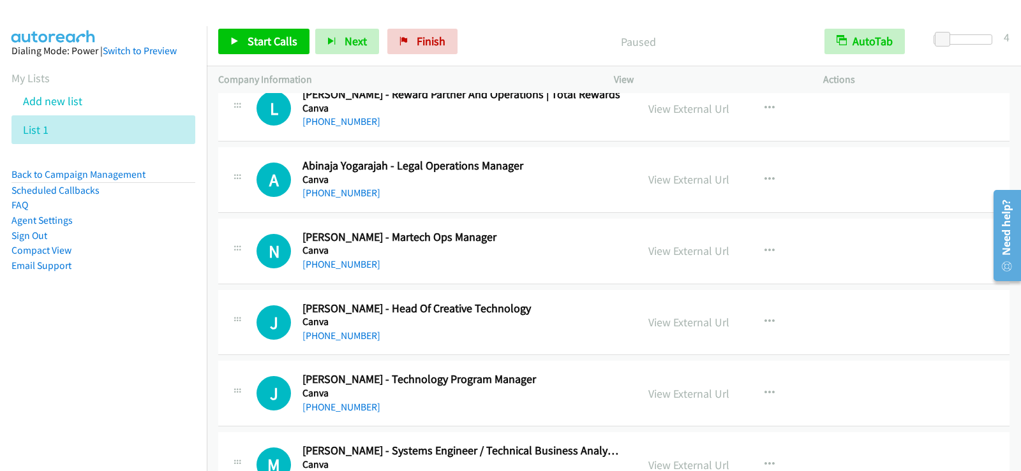
scroll to position [13077, 0]
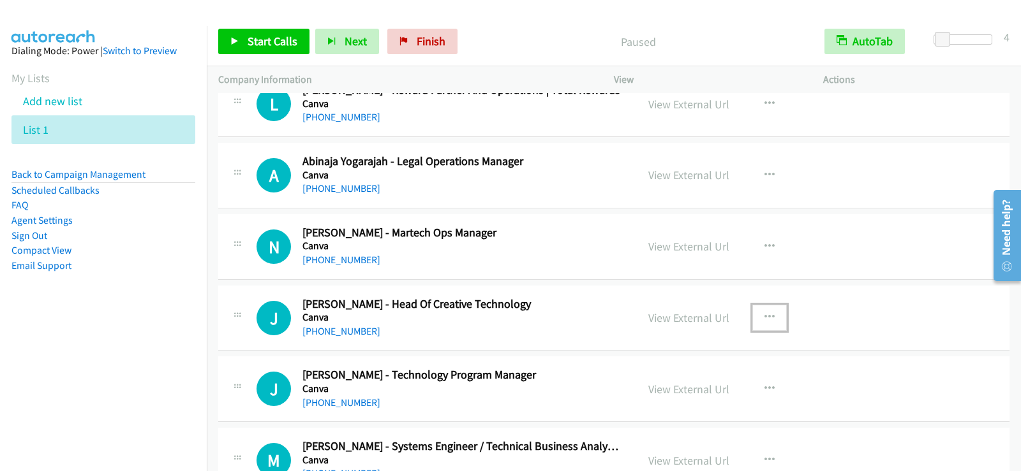
click at [767, 317] on icon "button" at bounding box center [769, 318] width 10 height 10
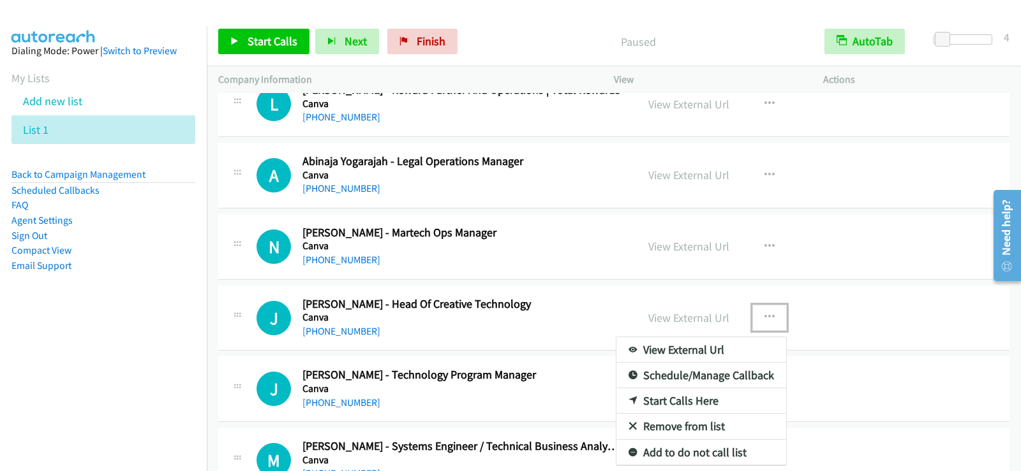
click at [676, 397] on link "Start Calls Here" at bounding box center [701, 401] width 170 height 26
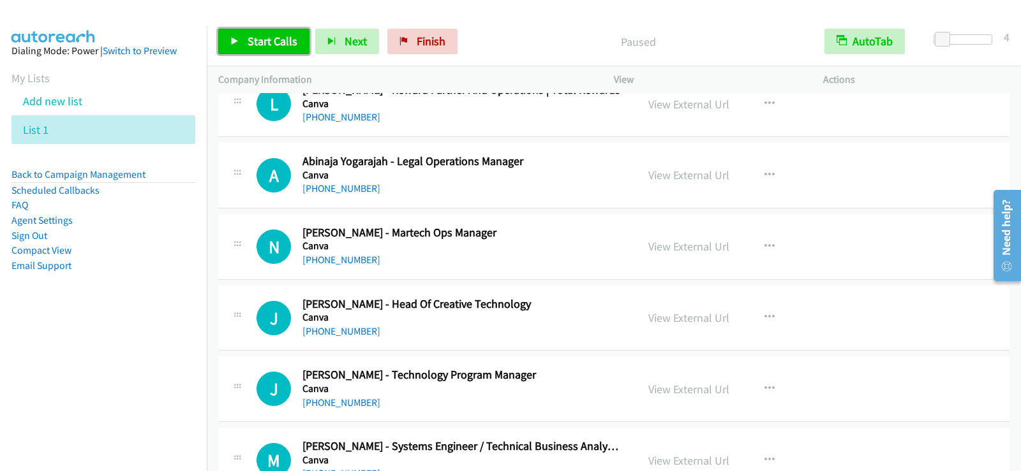
click at [267, 34] on span "Start Calls" at bounding box center [273, 41] width 50 height 15
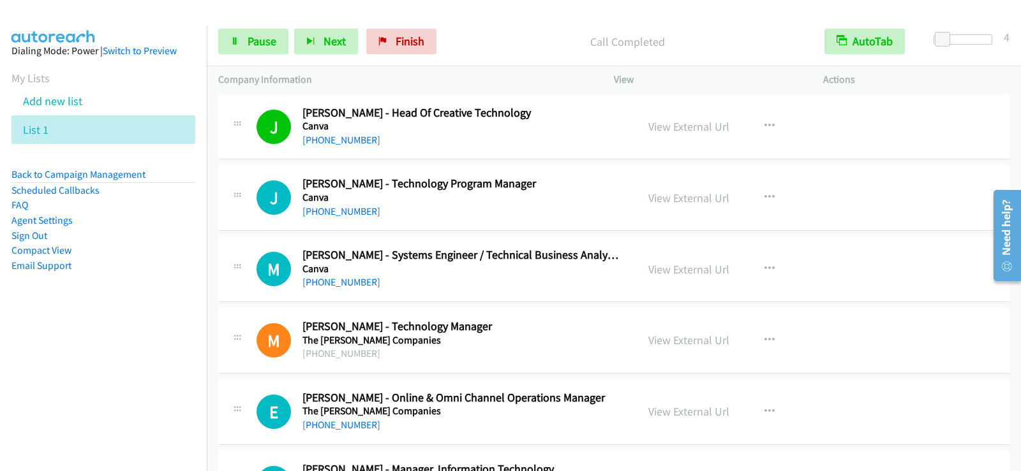
scroll to position [13332, 0]
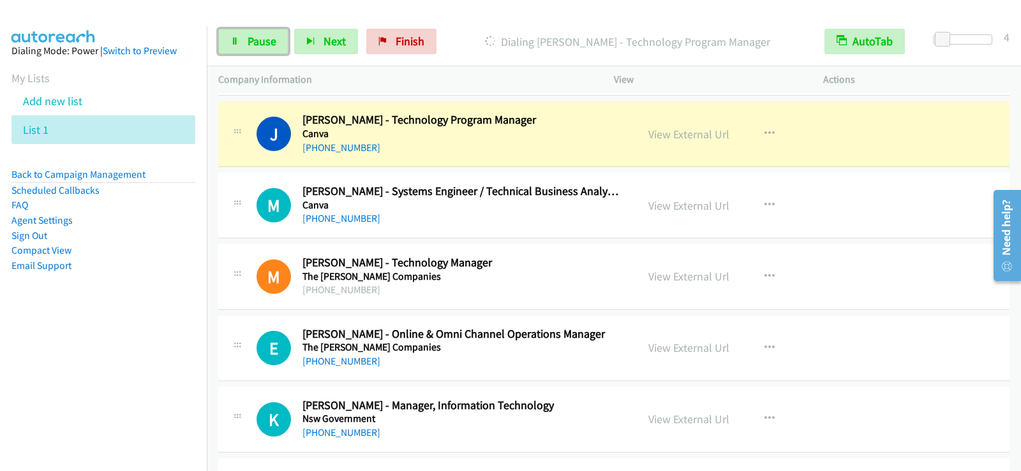
drag, startPoint x: 270, startPoint y: 39, endPoint x: 290, endPoint y: 63, distance: 31.3
click at [270, 39] on span "Pause" at bounding box center [262, 41] width 29 height 15
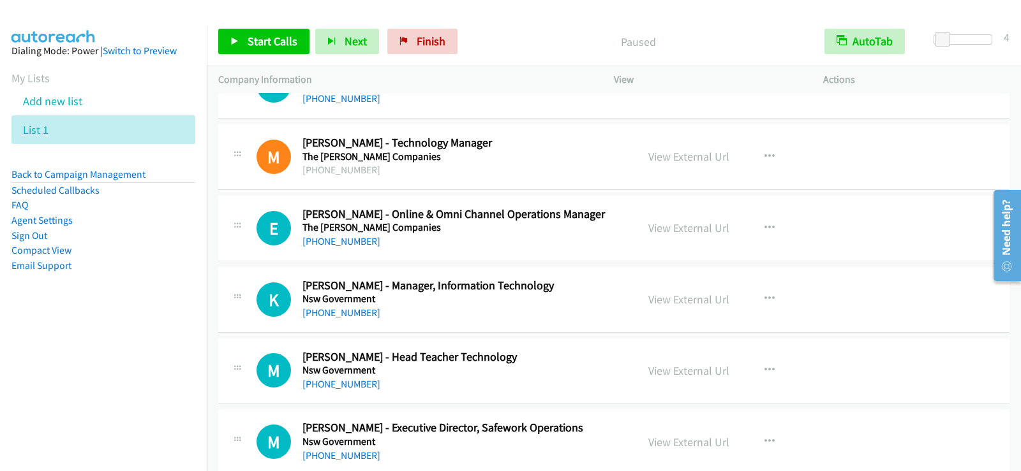
scroll to position [13460, 0]
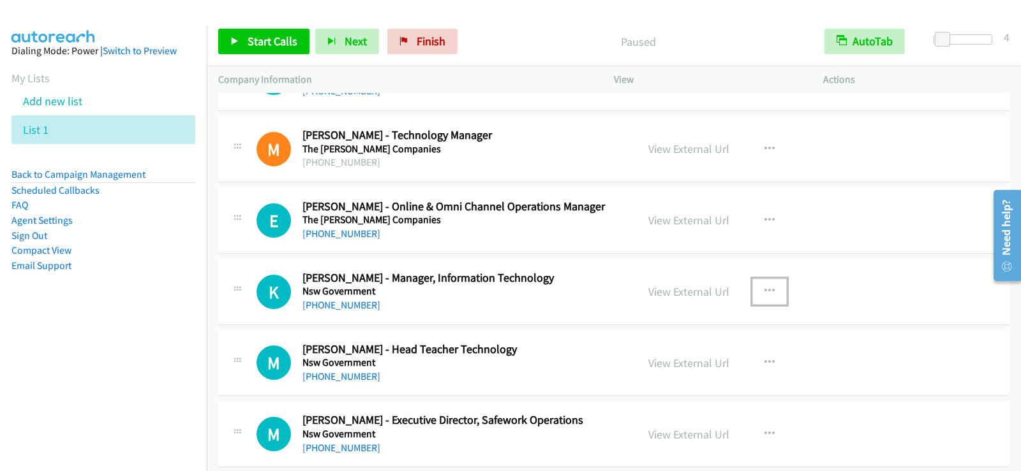
click at [766, 289] on icon "button" at bounding box center [769, 291] width 10 height 10
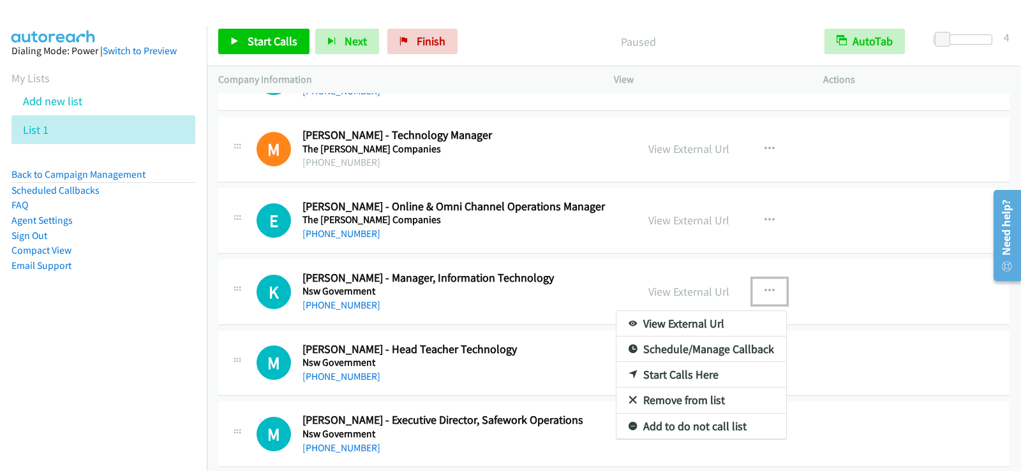
click at [664, 377] on link "Start Calls Here" at bounding box center [701, 375] width 170 height 26
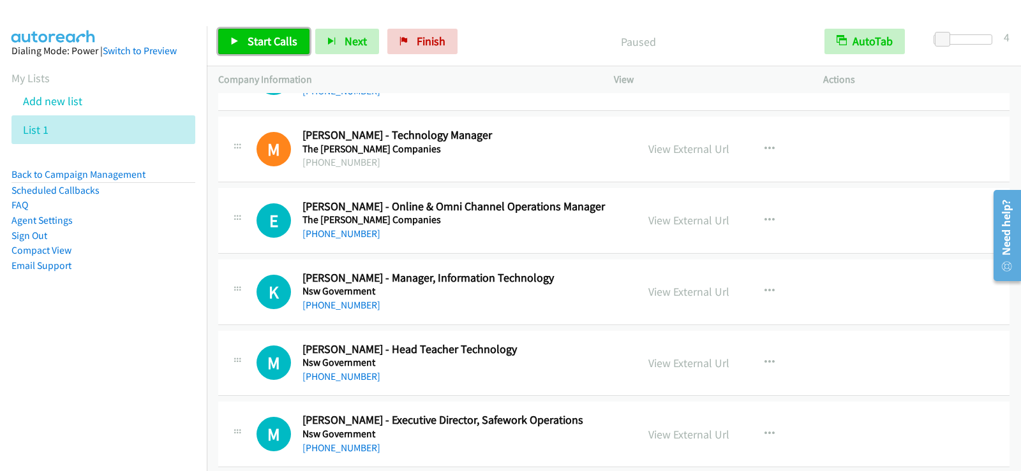
click at [277, 44] on span "Start Calls" at bounding box center [273, 41] width 50 height 15
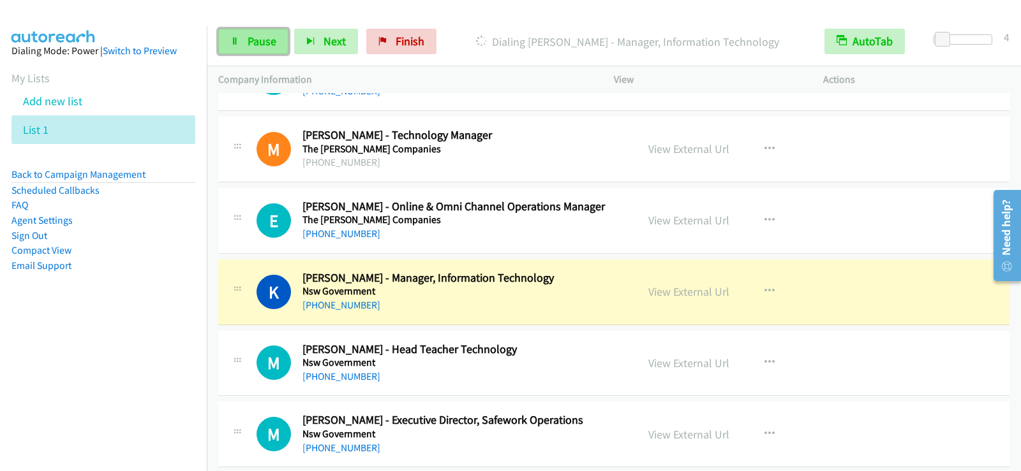
click at [269, 51] on link "Pause" at bounding box center [253, 42] width 70 height 26
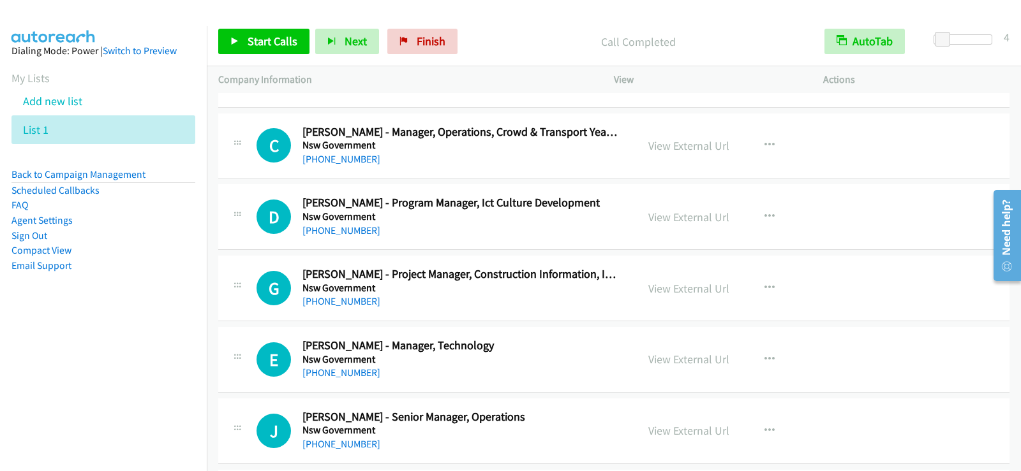
scroll to position [14097, 0]
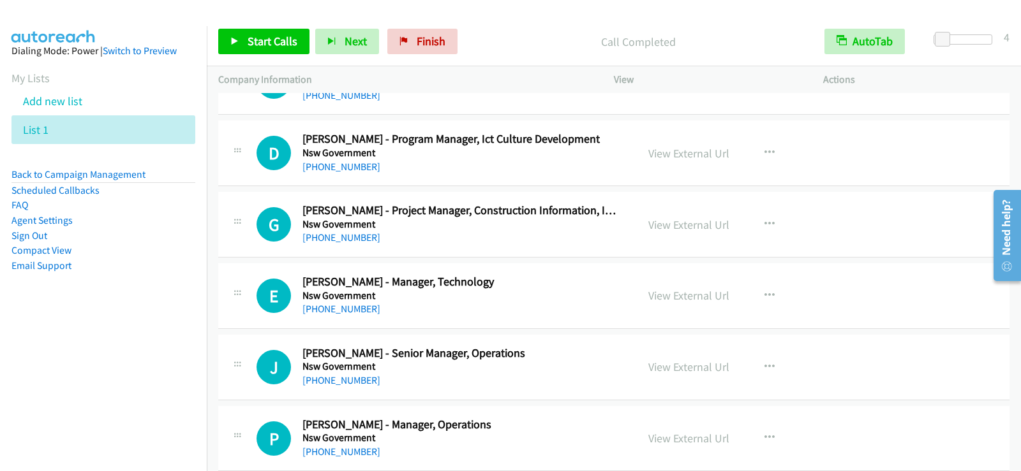
click at [552, 300] on h5 "Nsw Government" at bounding box center [461, 296] width 318 height 13
click at [765, 297] on icon "button" at bounding box center [769, 296] width 10 height 10
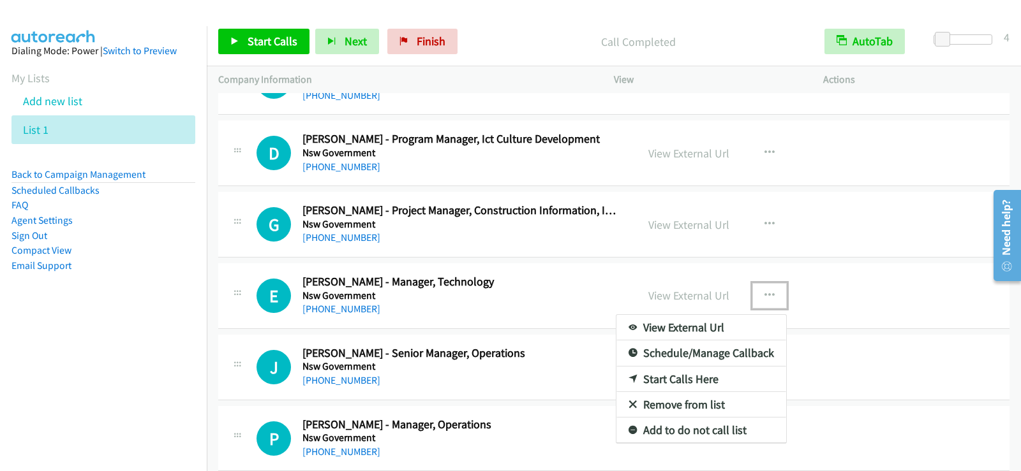
click at [676, 378] on link "Start Calls Here" at bounding box center [701, 380] width 170 height 26
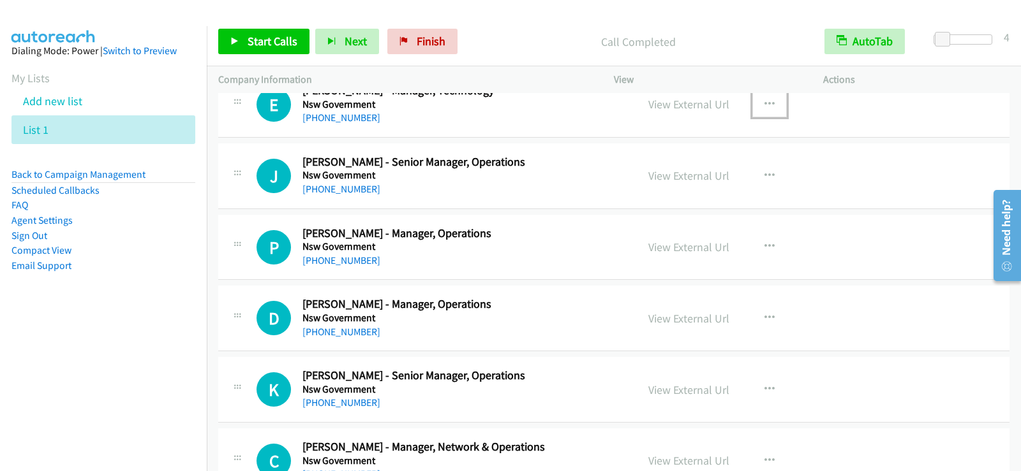
scroll to position [14225, 0]
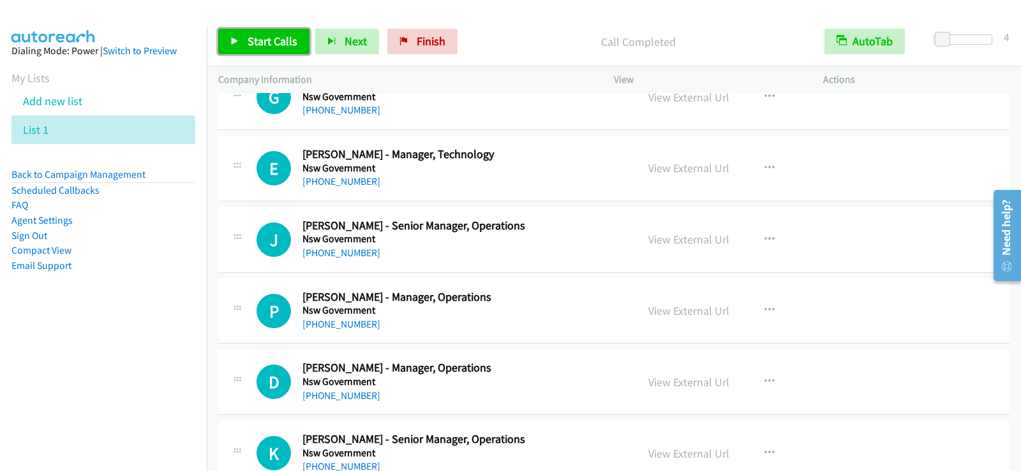
click at [253, 43] on span "Start Calls" at bounding box center [273, 41] width 50 height 15
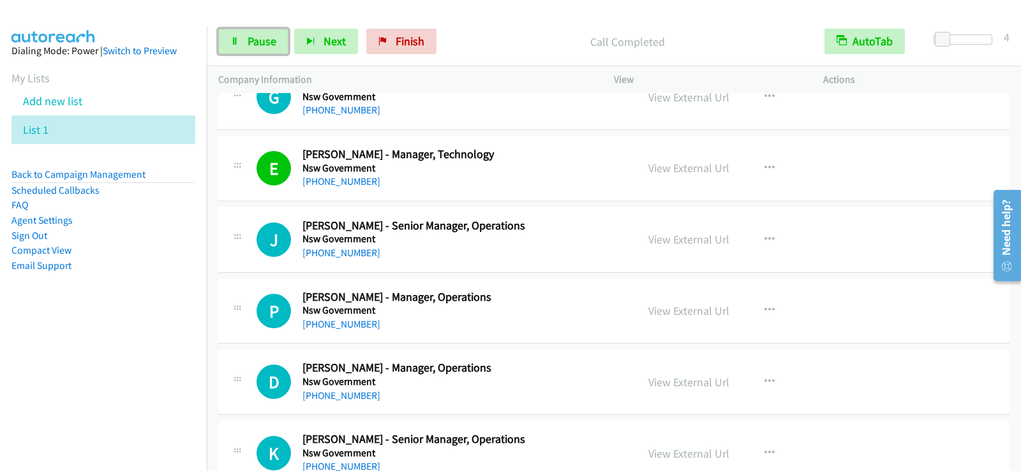
drag, startPoint x: 246, startPoint y: 40, endPoint x: 261, endPoint y: 63, distance: 28.1
click at [246, 40] on link "Pause" at bounding box center [253, 42] width 70 height 26
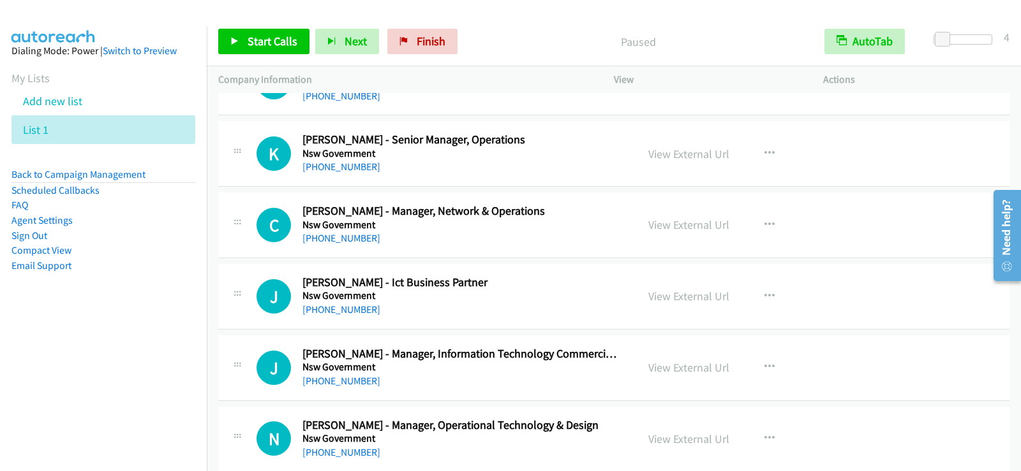
scroll to position [14544, 0]
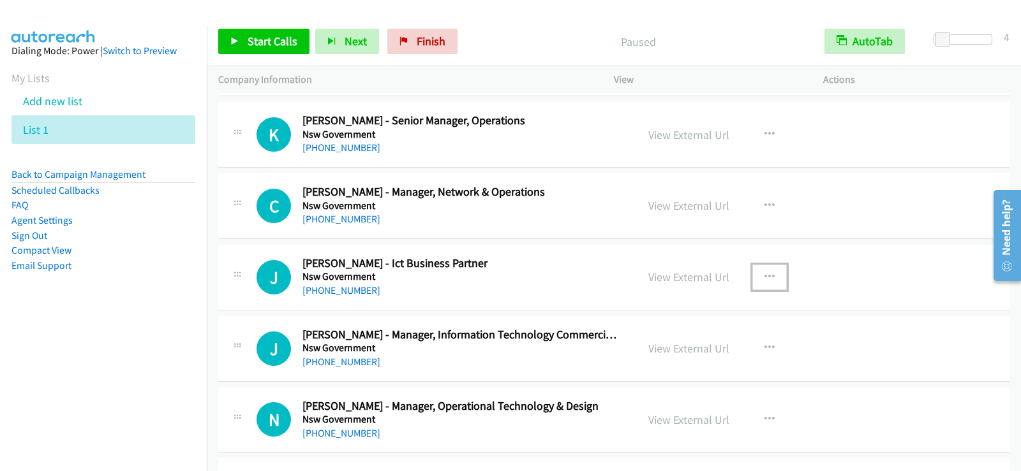
click at [766, 277] on icon "button" at bounding box center [769, 277] width 10 height 10
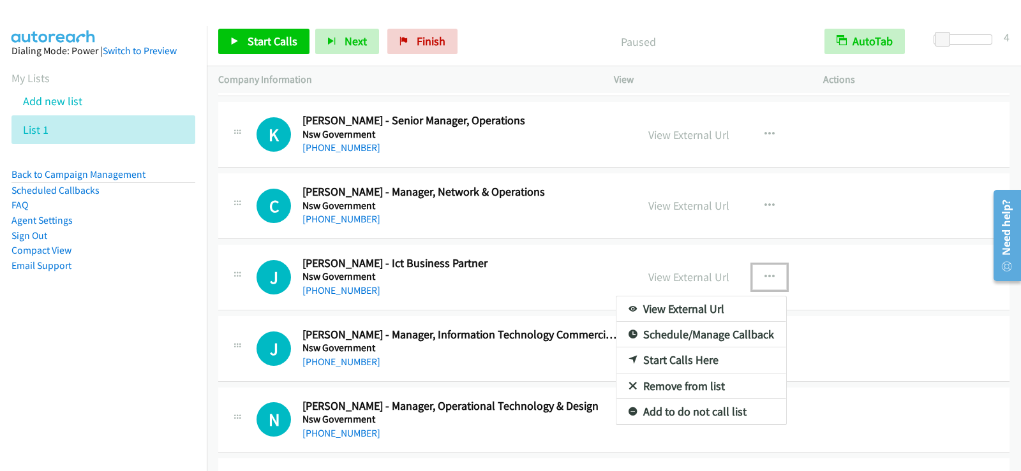
click at [679, 362] on link "Start Calls Here" at bounding box center [701, 361] width 170 height 26
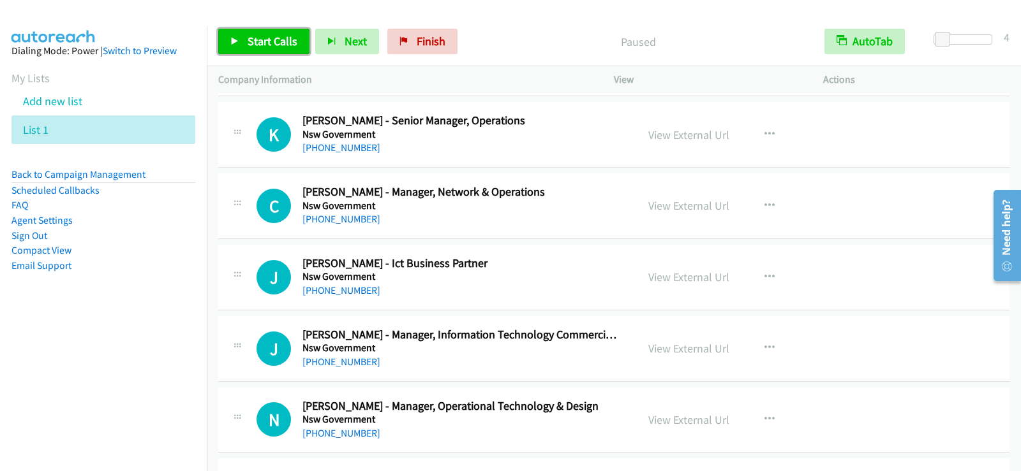
click at [263, 45] on span "Start Calls" at bounding box center [273, 41] width 50 height 15
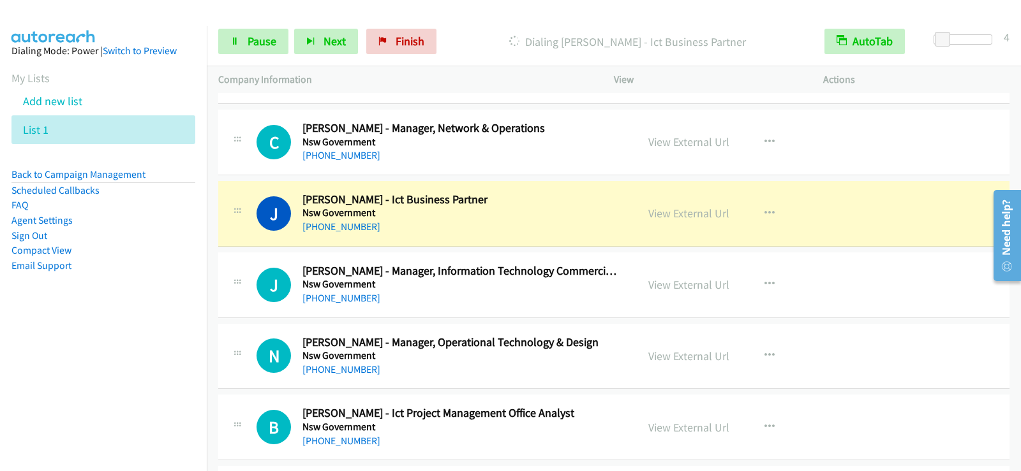
scroll to position [14672, 0]
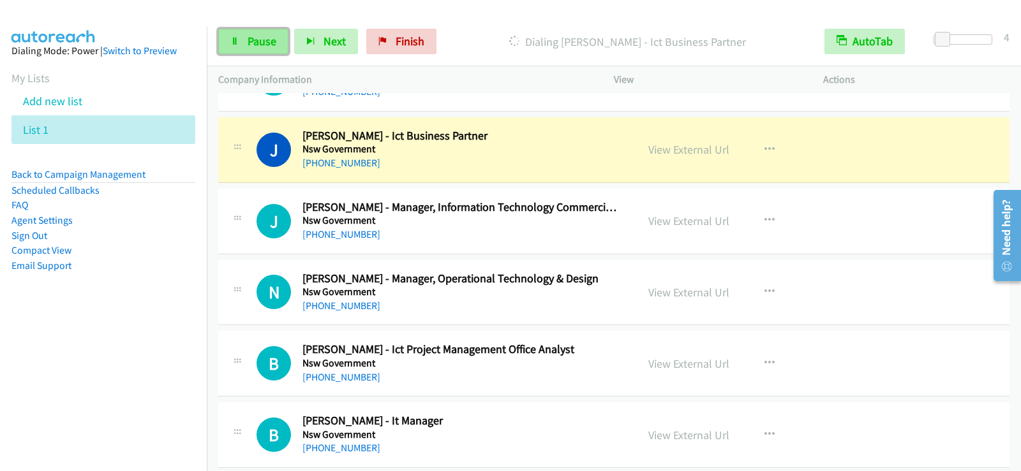
click at [256, 41] on span "Pause" at bounding box center [262, 41] width 29 height 15
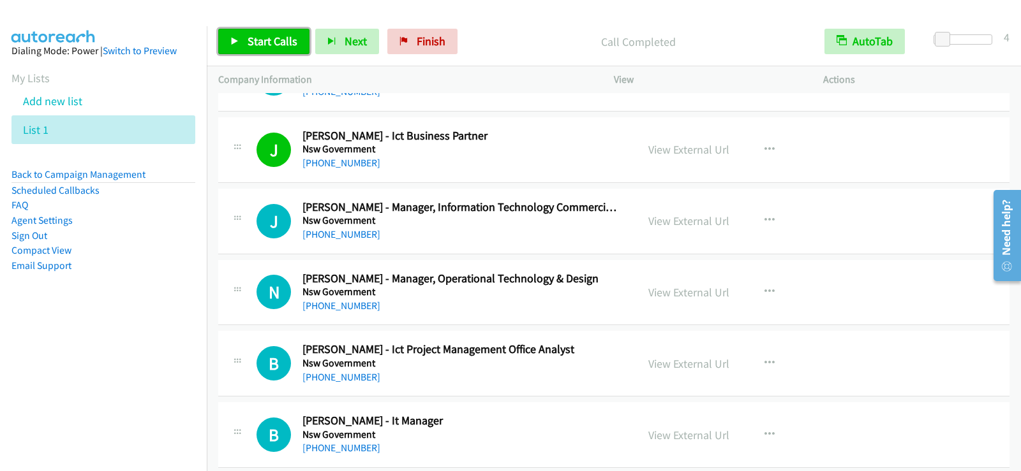
click at [251, 43] on span "Start Calls" at bounding box center [273, 41] width 50 height 15
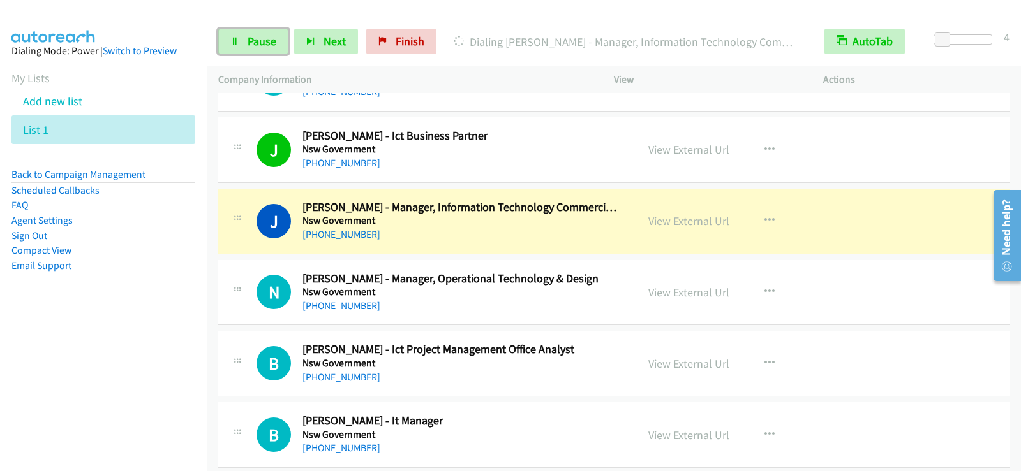
drag, startPoint x: 249, startPoint y: 42, endPoint x: 279, endPoint y: 73, distance: 42.9
click at [249, 42] on span "Pause" at bounding box center [262, 41] width 29 height 15
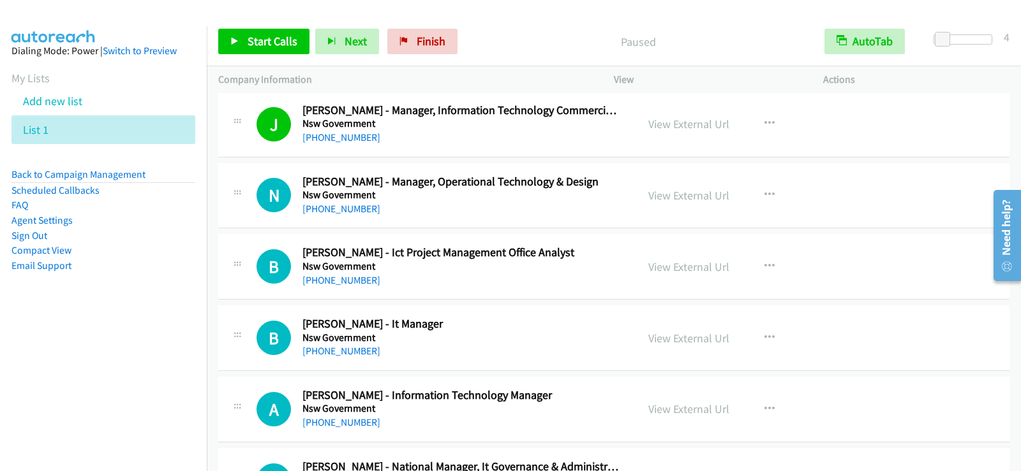
scroll to position [14799, 0]
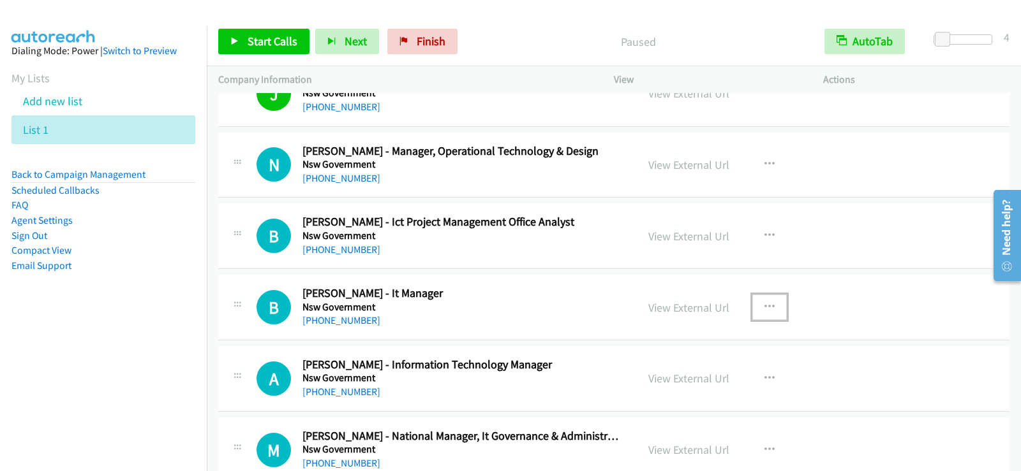
click at [764, 303] on icon "button" at bounding box center [769, 307] width 10 height 10
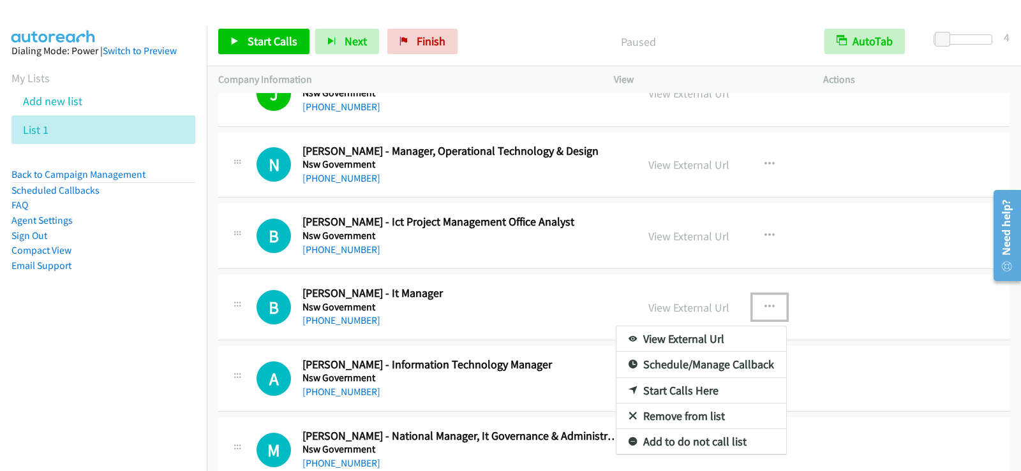
click at [689, 388] on link "Start Calls Here" at bounding box center [701, 391] width 170 height 26
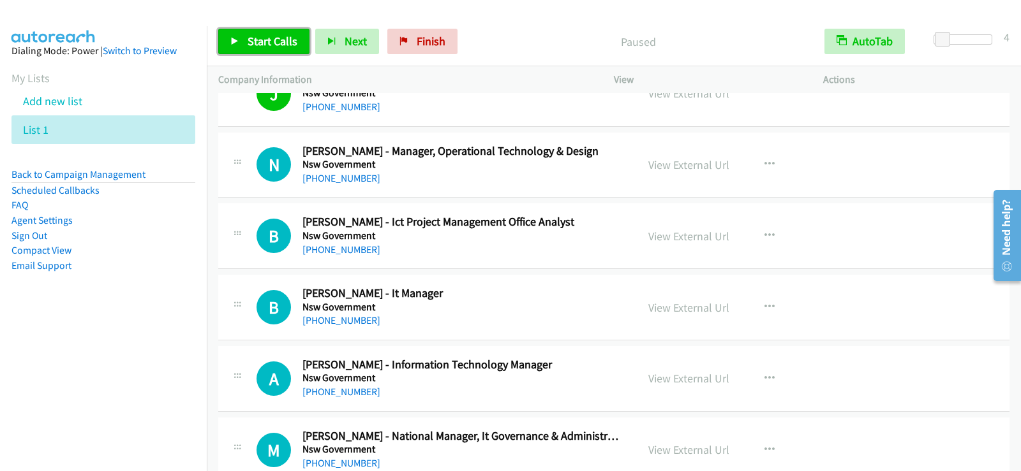
click at [290, 45] on span "Start Calls" at bounding box center [273, 41] width 50 height 15
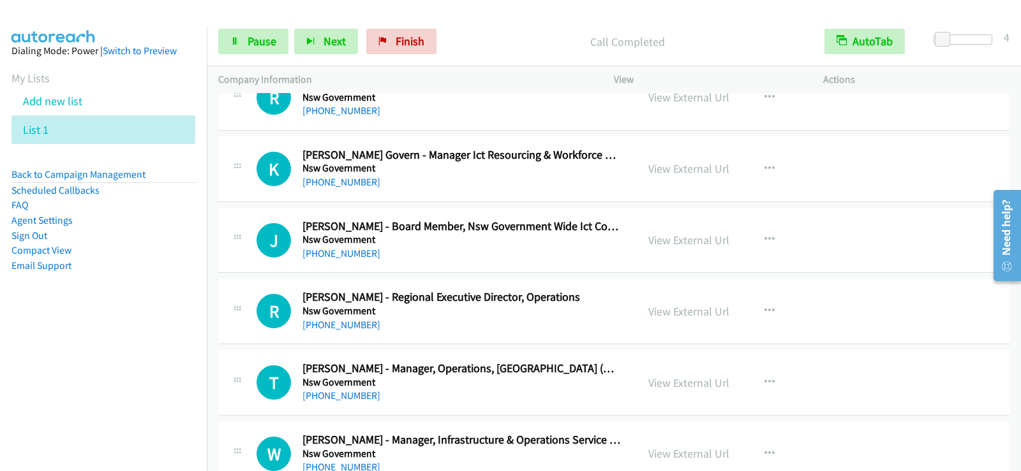
scroll to position [15501, 0]
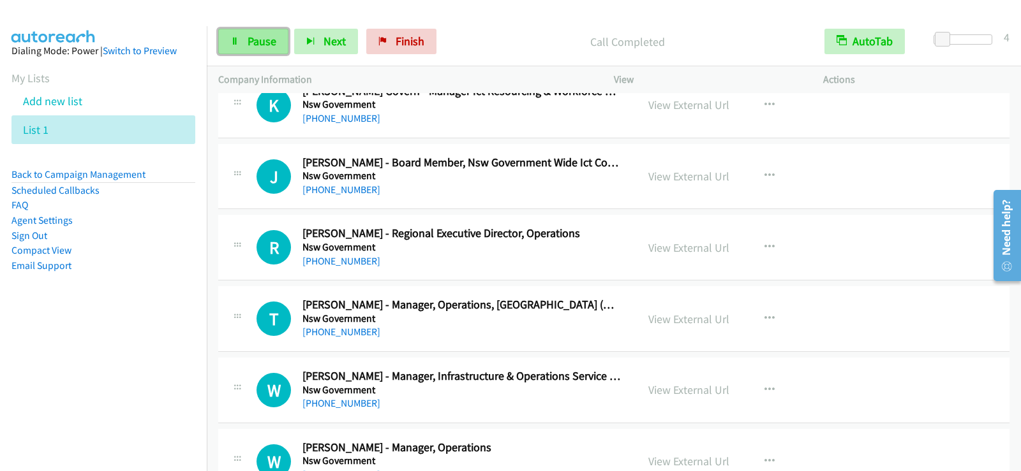
click at [264, 40] on span "Pause" at bounding box center [262, 41] width 29 height 15
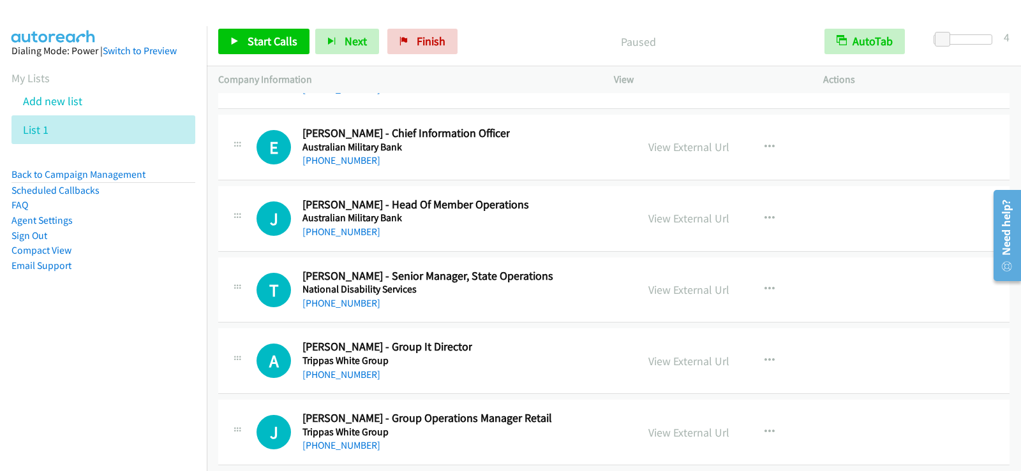
scroll to position [17733, 0]
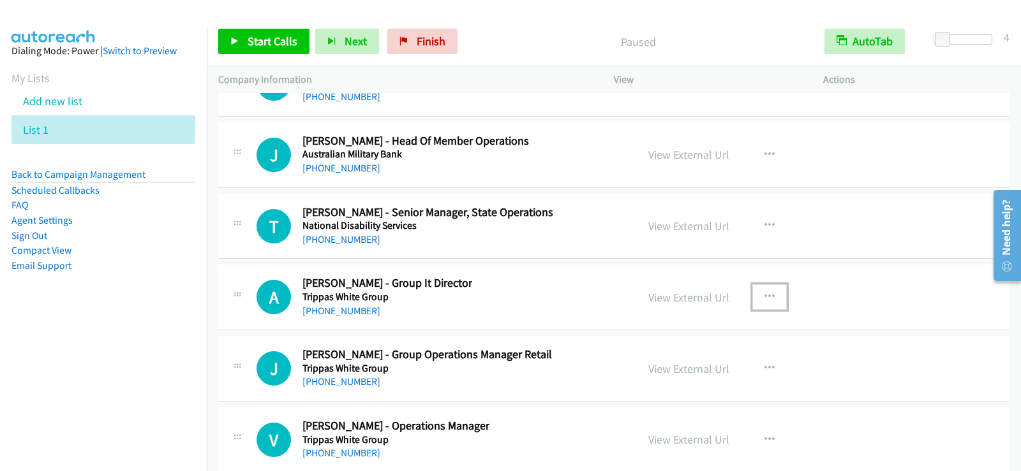
click at [767, 299] on icon "button" at bounding box center [769, 297] width 10 height 10
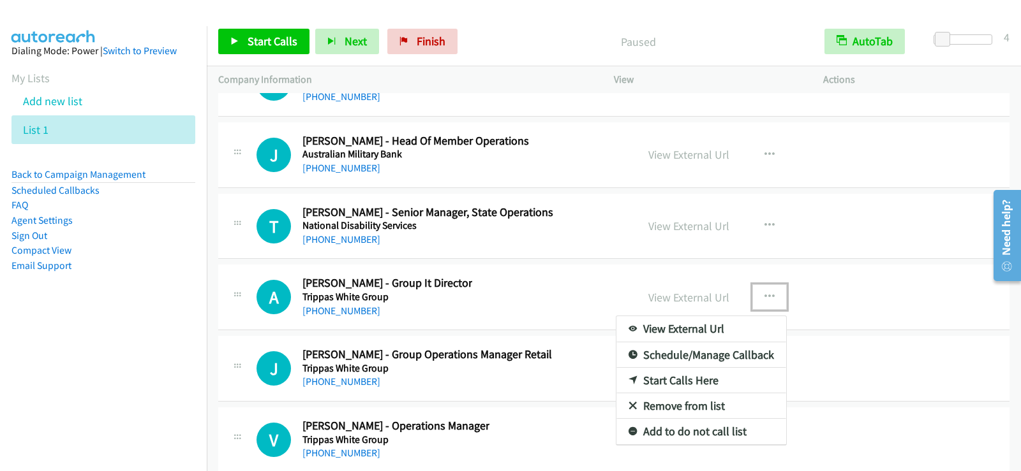
click at [666, 381] on link "Start Calls Here" at bounding box center [701, 381] width 170 height 26
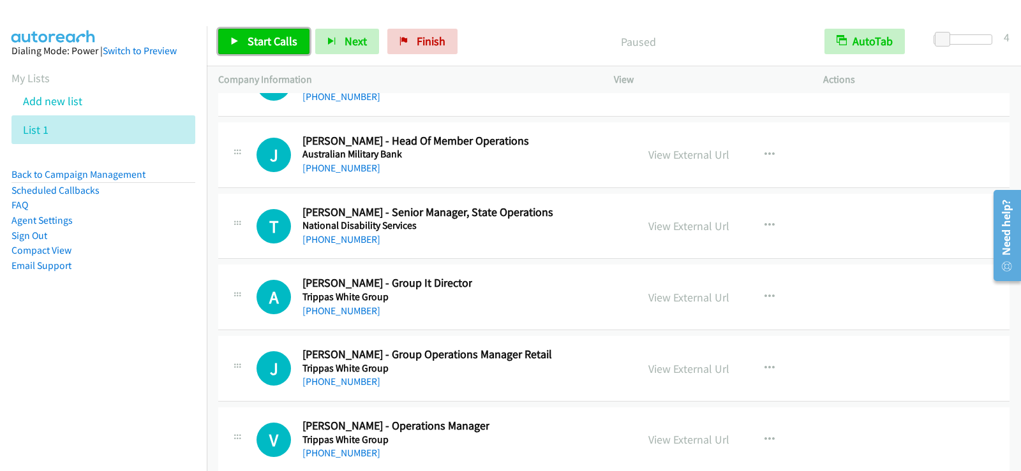
click at [286, 43] on span "Start Calls" at bounding box center [273, 41] width 50 height 15
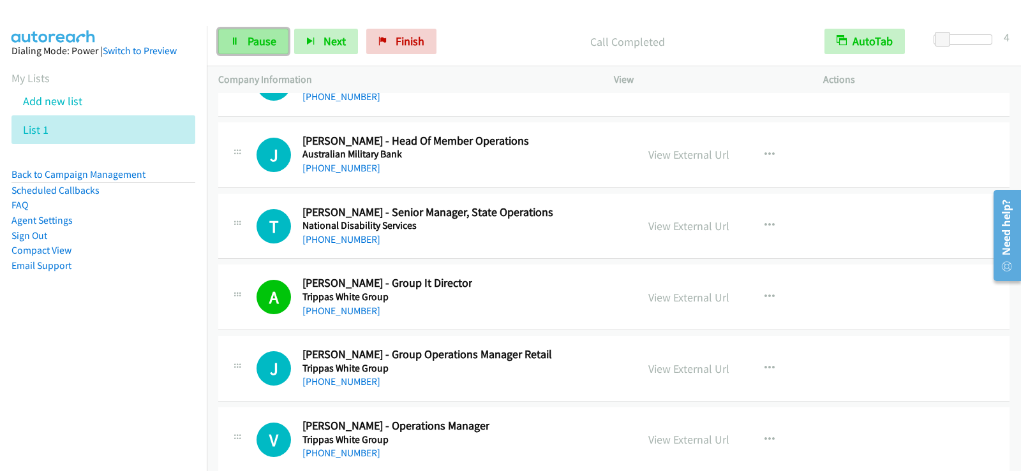
click at [280, 43] on link "Pause" at bounding box center [253, 42] width 70 height 26
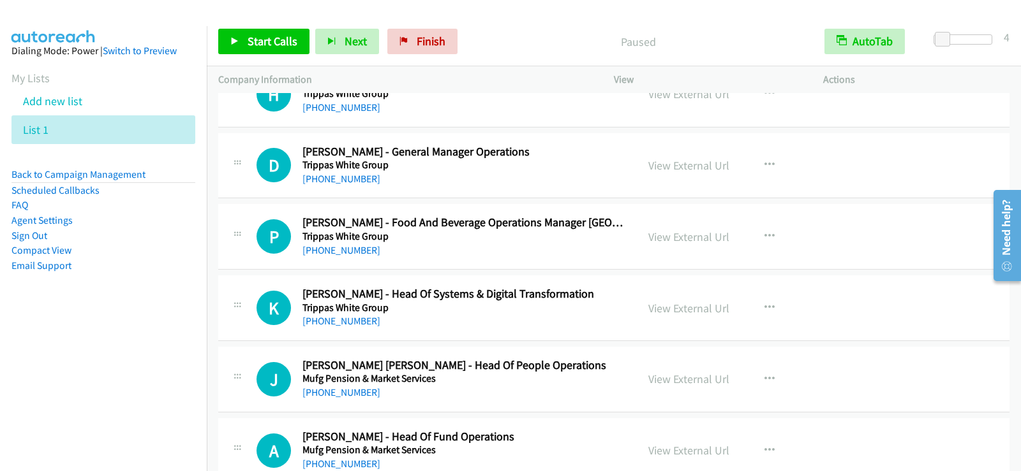
scroll to position [18244, 0]
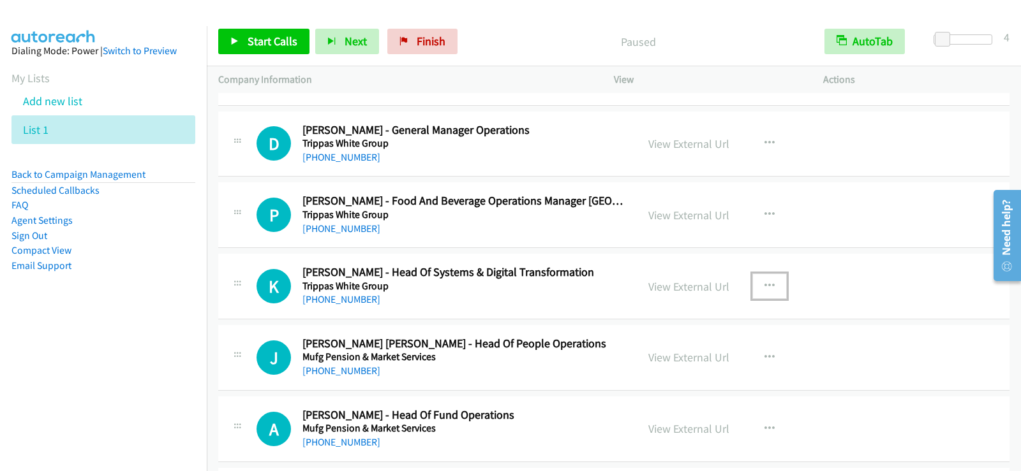
click at [757, 283] on button "button" at bounding box center [769, 287] width 34 height 26
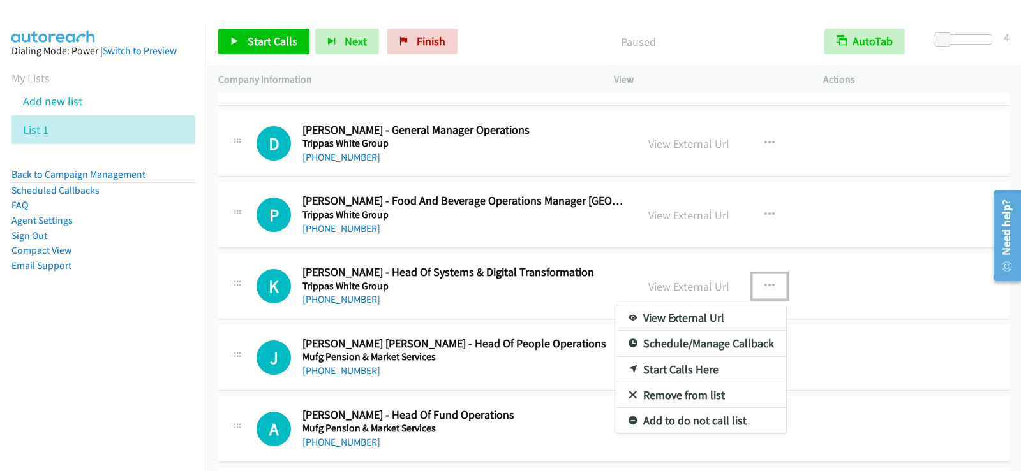
click at [674, 365] on link "Start Calls Here" at bounding box center [701, 370] width 170 height 26
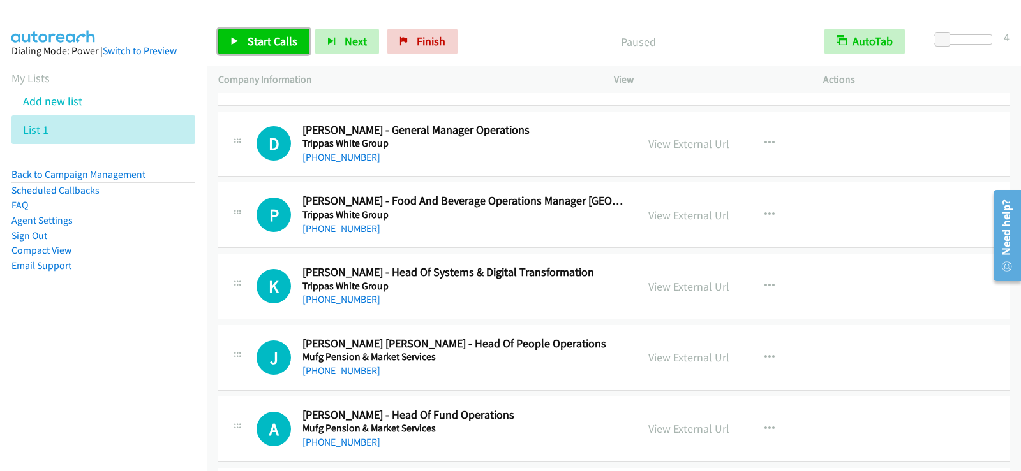
click at [258, 38] on span "Start Calls" at bounding box center [273, 41] width 50 height 15
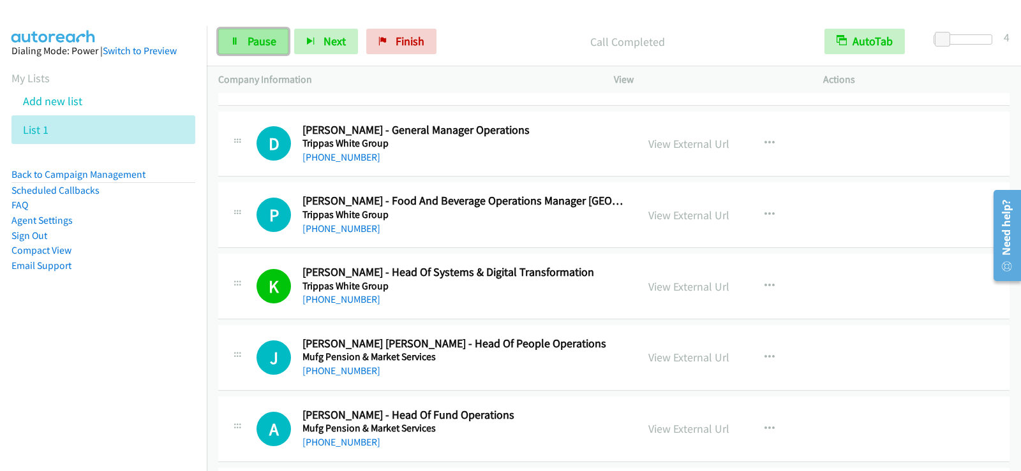
click at [260, 47] on span "Pause" at bounding box center [262, 41] width 29 height 15
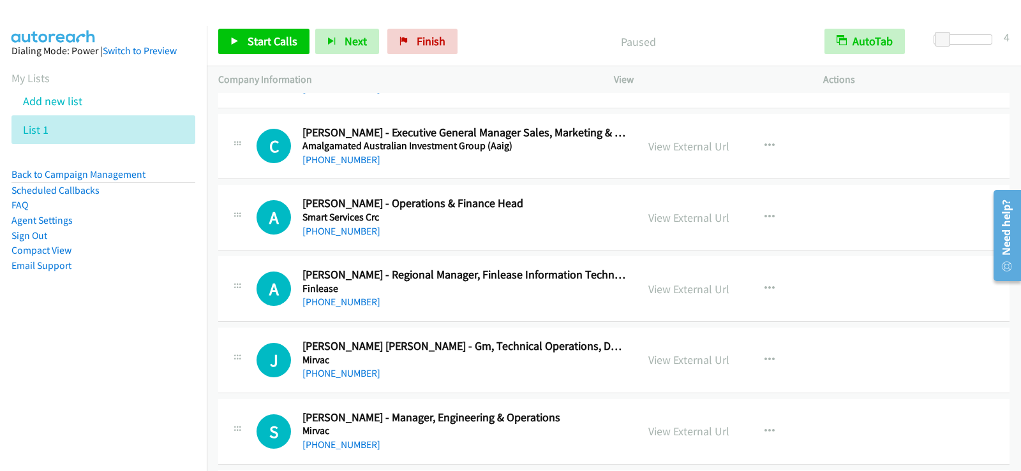
scroll to position [18690, 0]
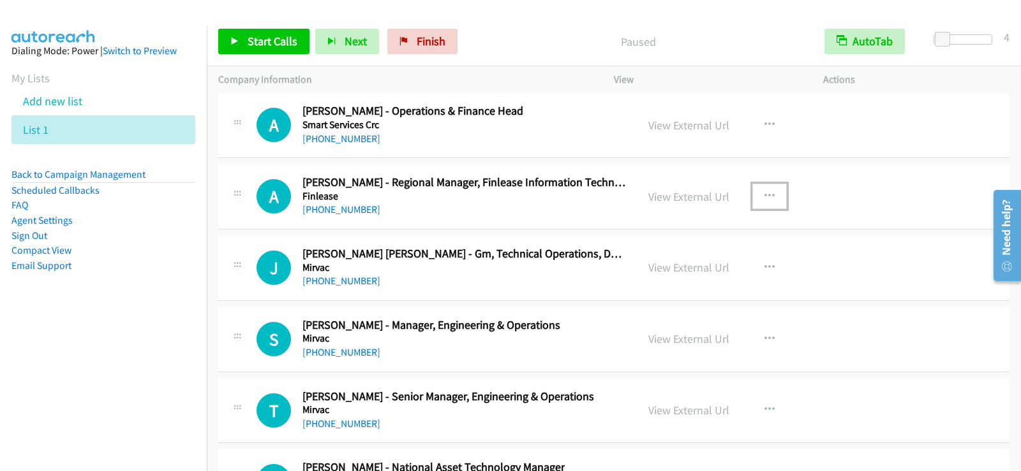
click at [779, 194] on button "button" at bounding box center [769, 197] width 34 height 26
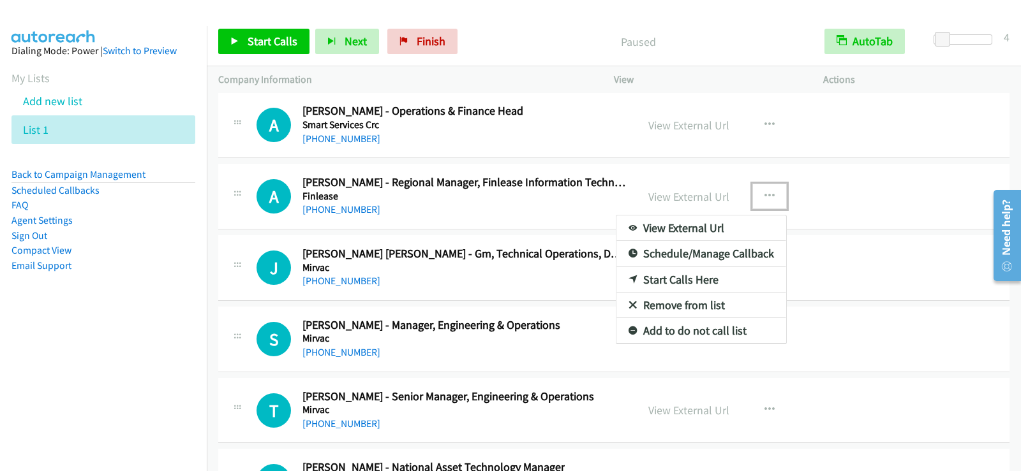
click at [697, 277] on link "Start Calls Here" at bounding box center [701, 280] width 170 height 26
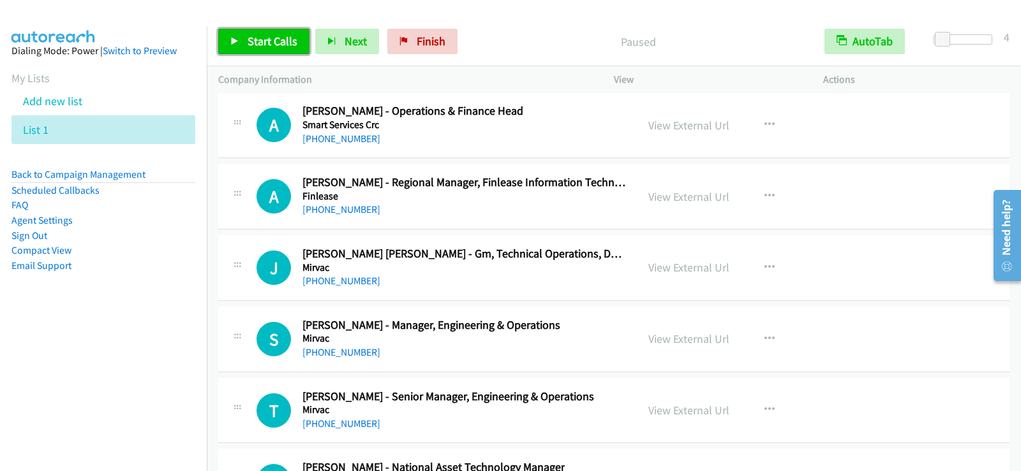
click at [253, 53] on link "Start Calls" at bounding box center [263, 42] width 91 height 26
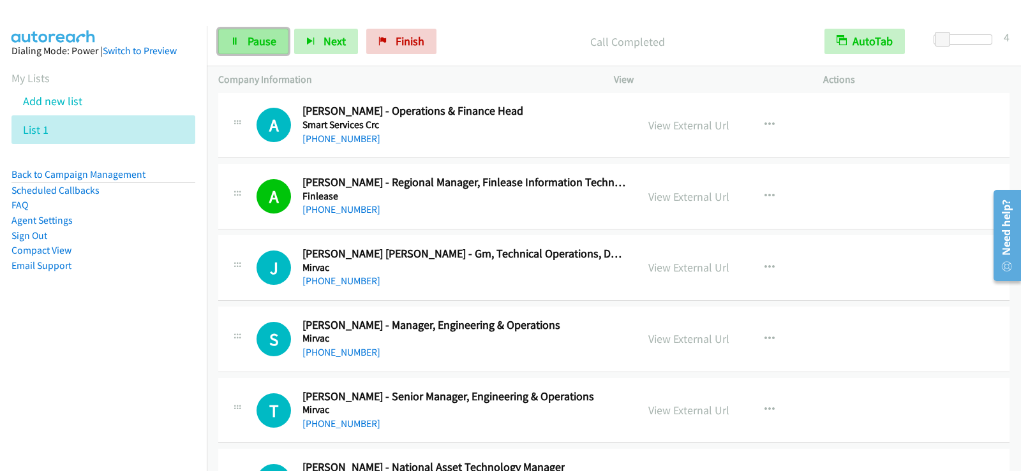
click at [269, 41] on span "Pause" at bounding box center [262, 41] width 29 height 15
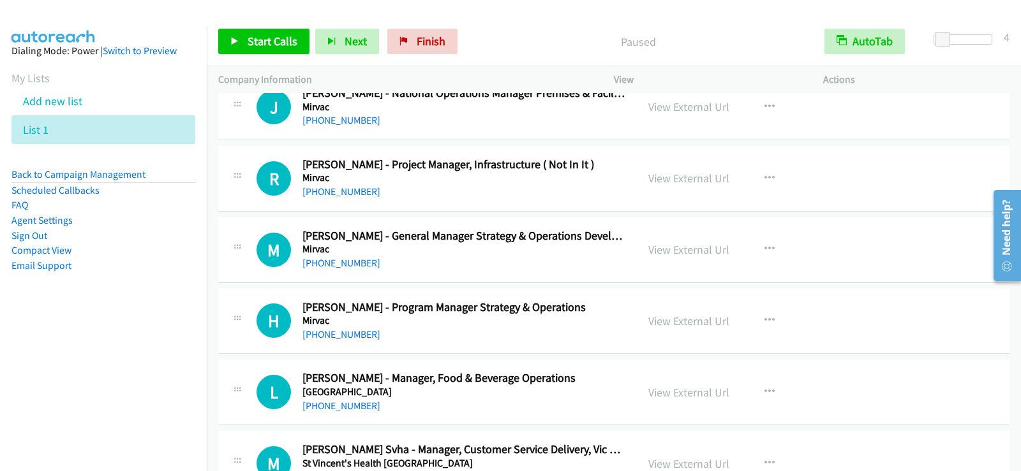
scroll to position [20476, 0]
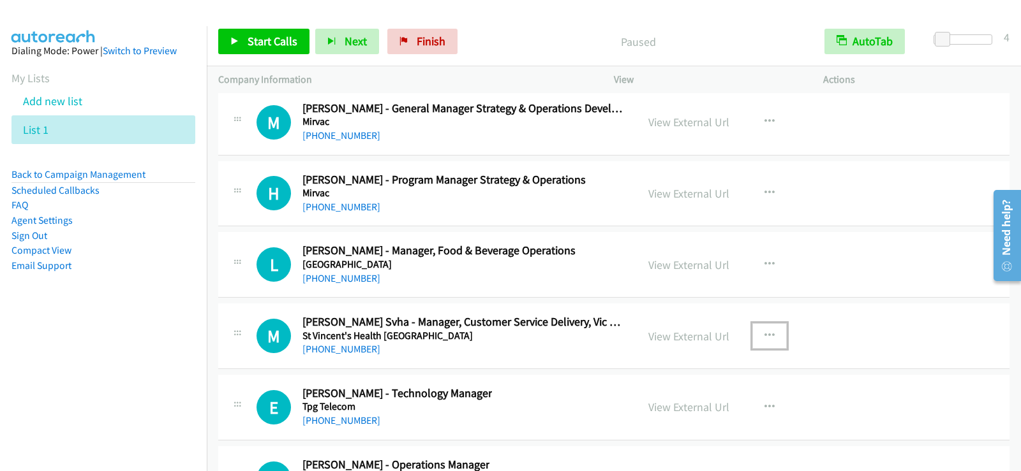
click at [767, 337] on icon "button" at bounding box center [769, 336] width 10 height 10
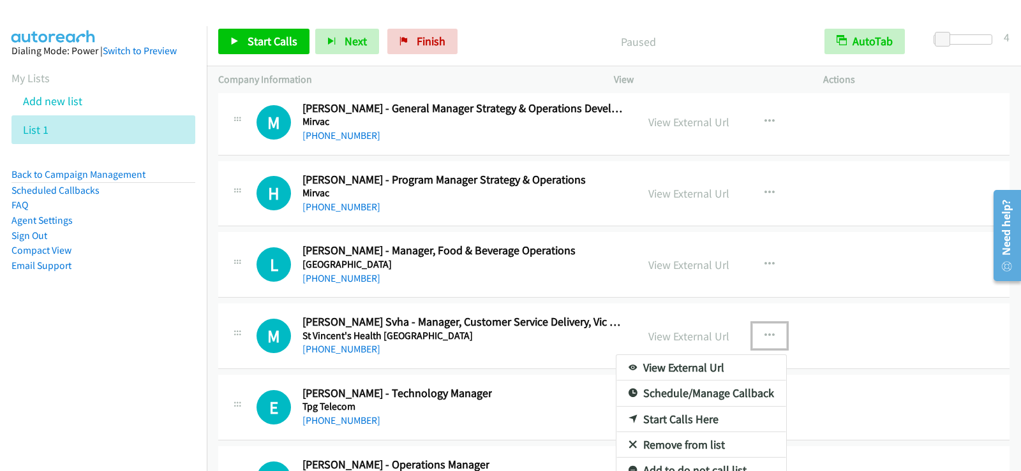
click at [651, 392] on link "Schedule/Manage Callback" at bounding box center [701, 394] width 170 height 26
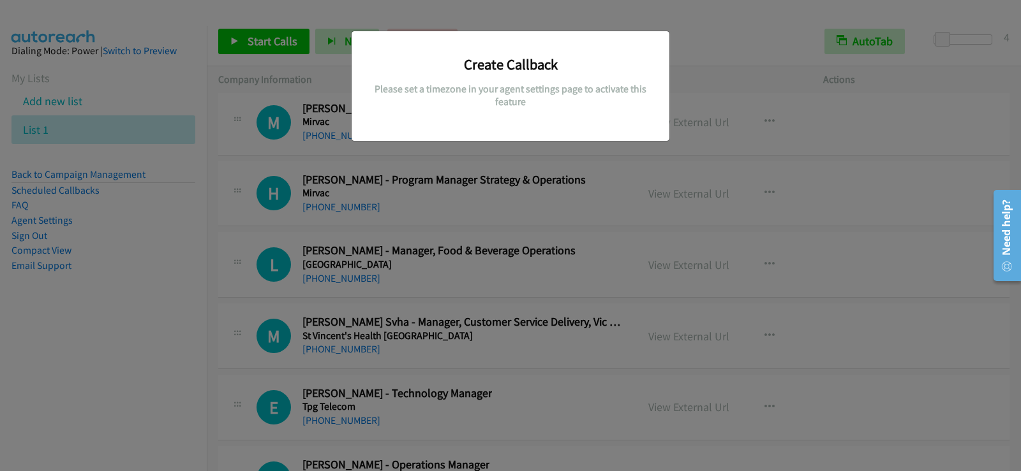
click at [547, 189] on div "Create Callback Please set a timezone in your agent settings page to activate t…" at bounding box center [510, 241] width 1021 height 460
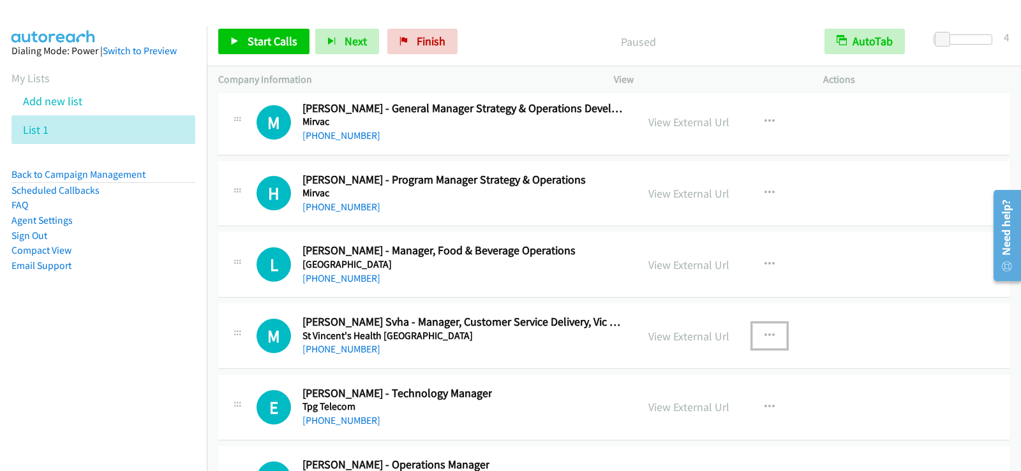
click at [768, 339] on icon "button" at bounding box center [769, 336] width 10 height 10
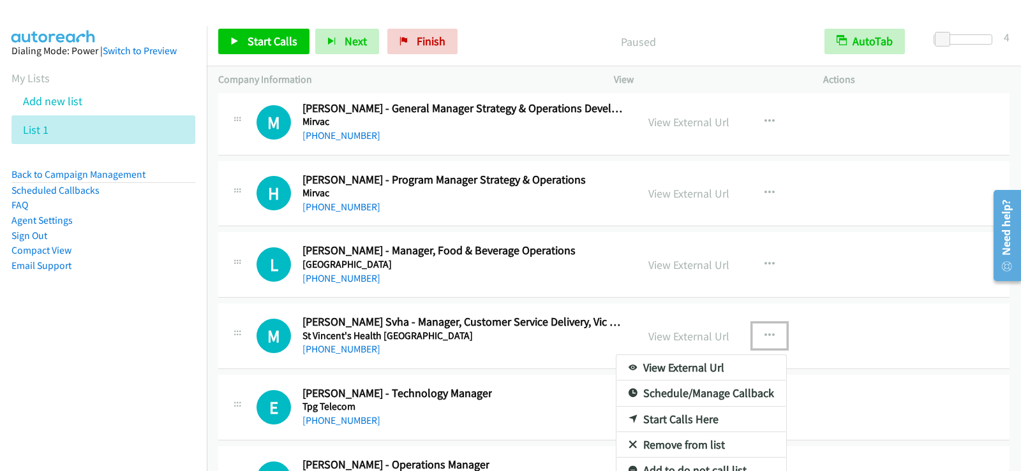
click at [693, 416] on link "Start Calls Here" at bounding box center [701, 420] width 170 height 26
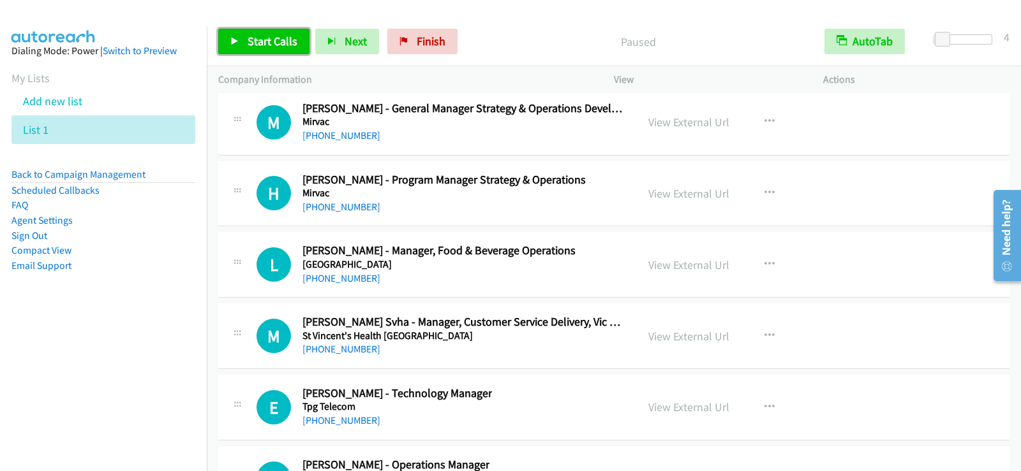
click at [279, 35] on span "Start Calls" at bounding box center [273, 41] width 50 height 15
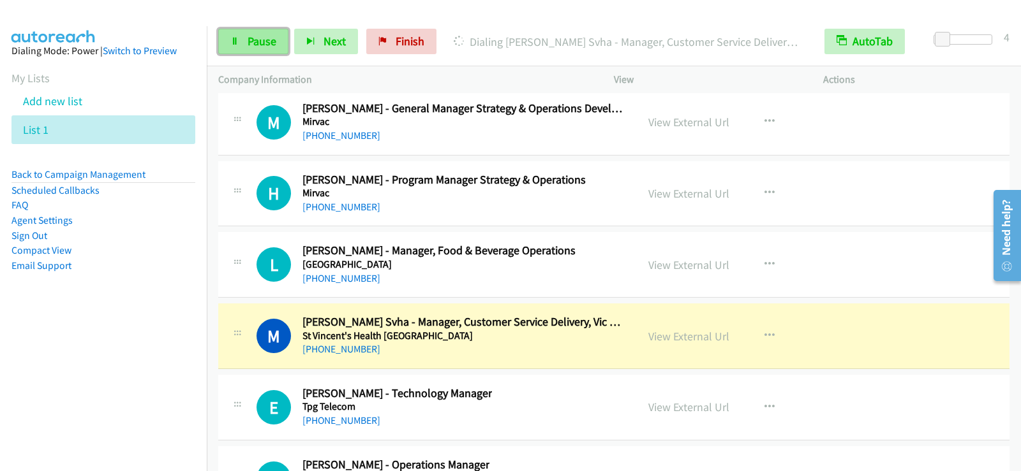
click at [243, 39] on link "Pause" at bounding box center [253, 42] width 70 height 26
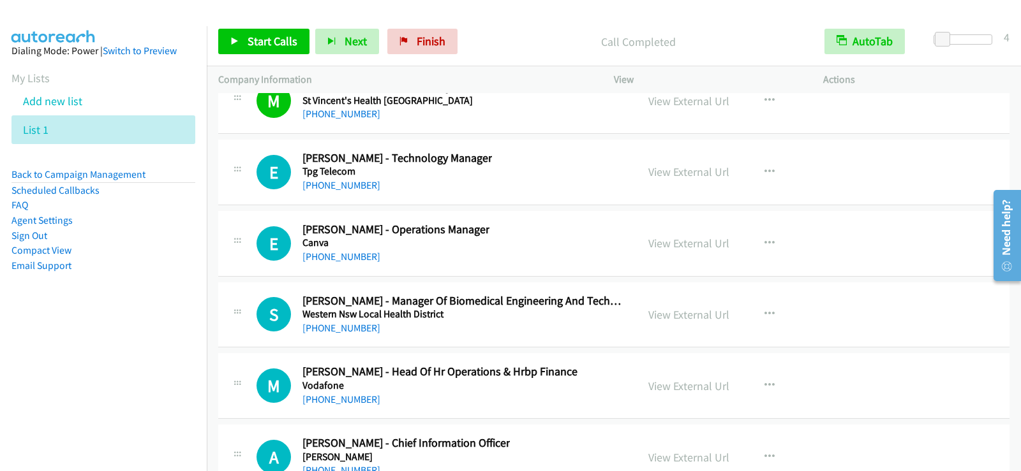
scroll to position [20732, 0]
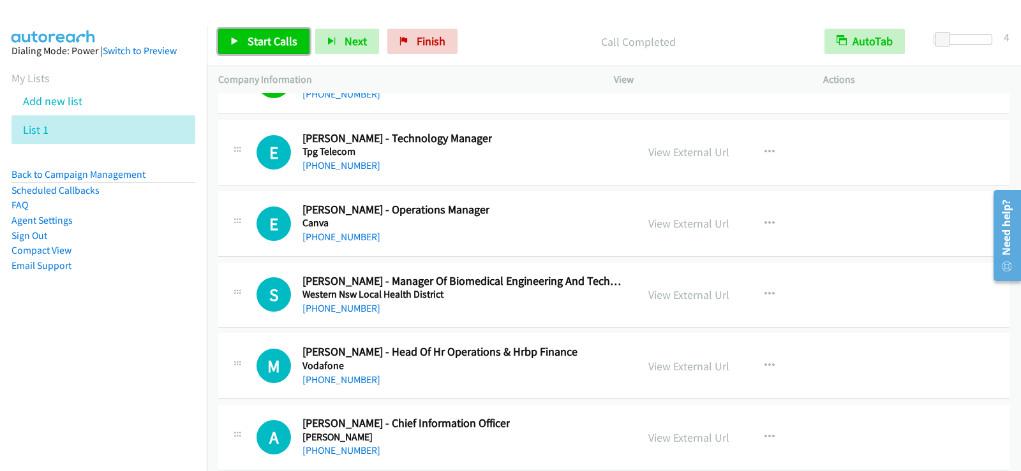
click at [274, 51] on link "Start Calls" at bounding box center [263, 42] width 91 height 26
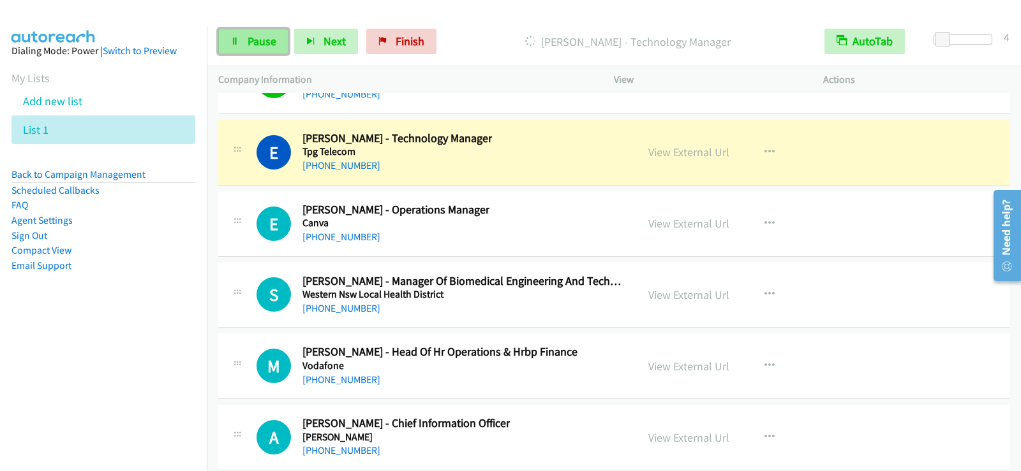
click at [265, 36] on span "Pause" at bounding box center [262, 41] width 29 height 15
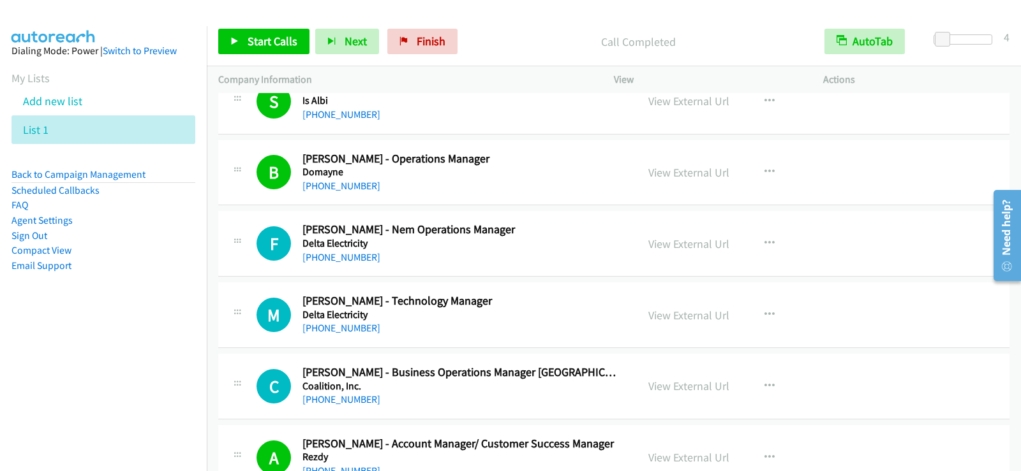
scroll to position [2615, 0]
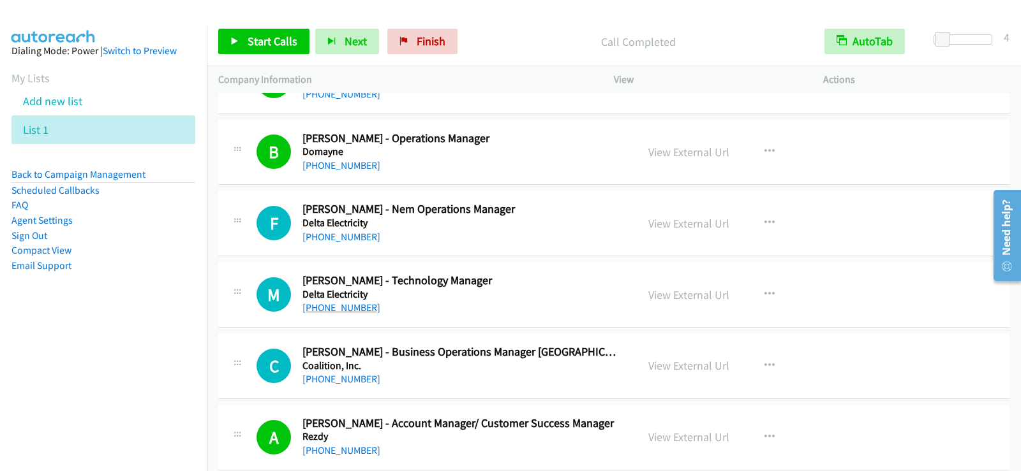
click at [337, 309] on link "+61 419 787 686" at bounding box center [341, 308] width 78 height 12
drag, startPoint x: 346, startPoint y: 309, endPoint x: 539, endPoint y: 330, distance: 193.9
click at [346, 309] on link "+61 419 787 686" at bounding box center [341, 308] width 78 height 12
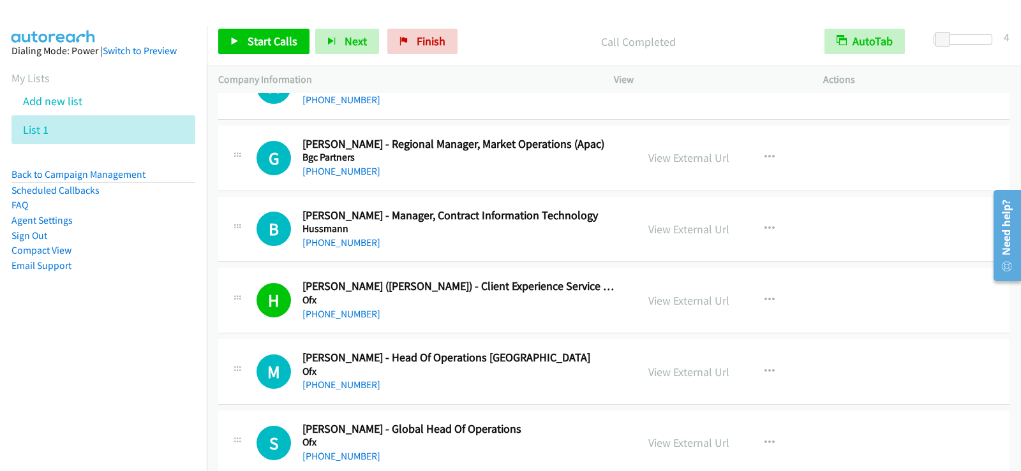
scroll to position [4465, 0]
drag, startPoint x: 355, startPoint y: 243, endPoint x: 424, endPoint y: 262, distance: 70.7
click at [355, 243] on link "+61 498 880 844" at bounding box center [341, 241] width 78 height 12
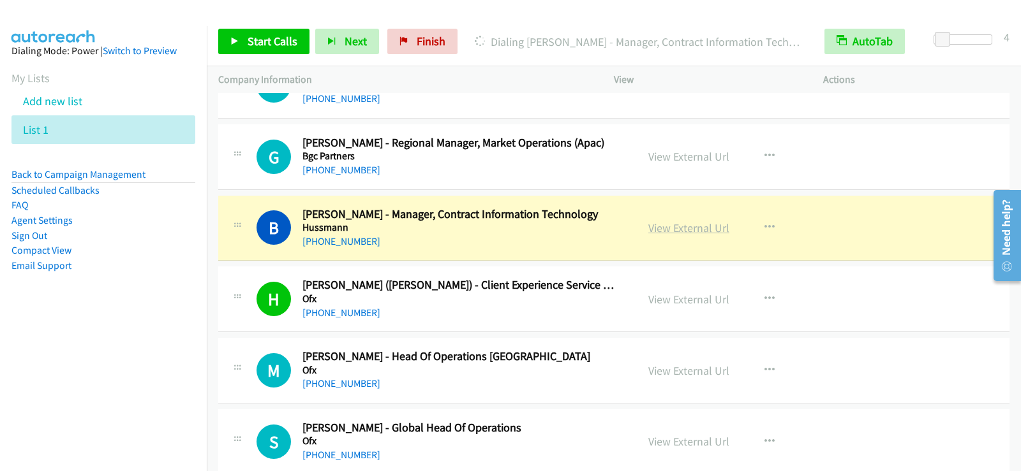
click at [691, 230] on link "View External Url" at bounding box center [688, 228] width 81 height 15
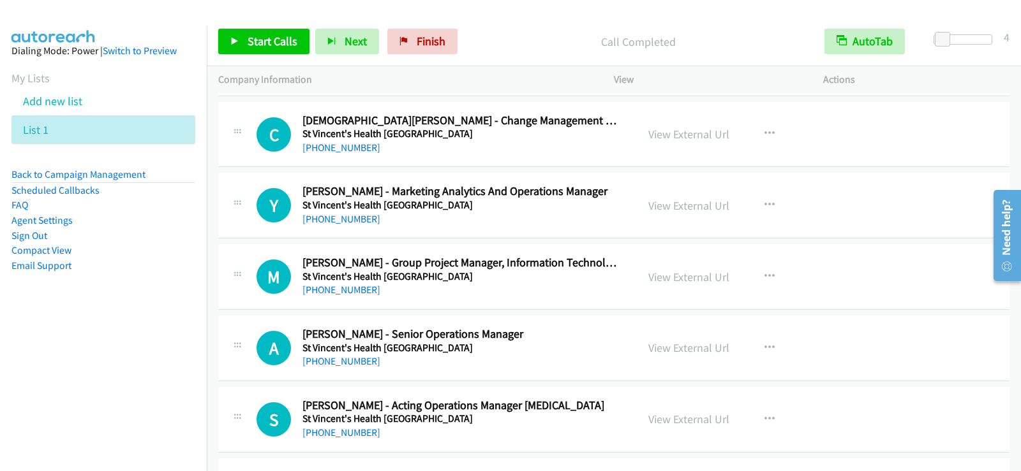
scroll to position [5295, 0]
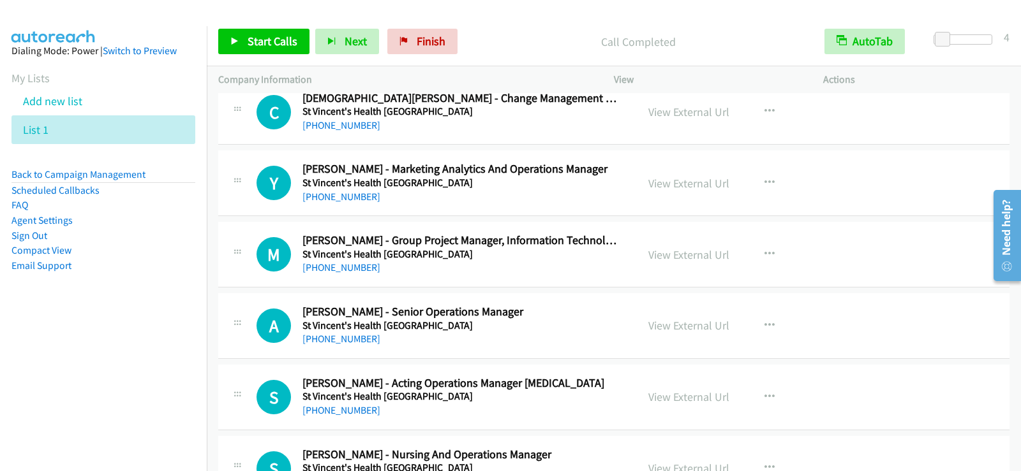
click at [565, 275] on div "+61 2 8333 2508" at bounding box center [461, 267] width 318 height 15
click at [684, 254] on link "View External Url" at bounding box center [688, 255] width 81 height 15
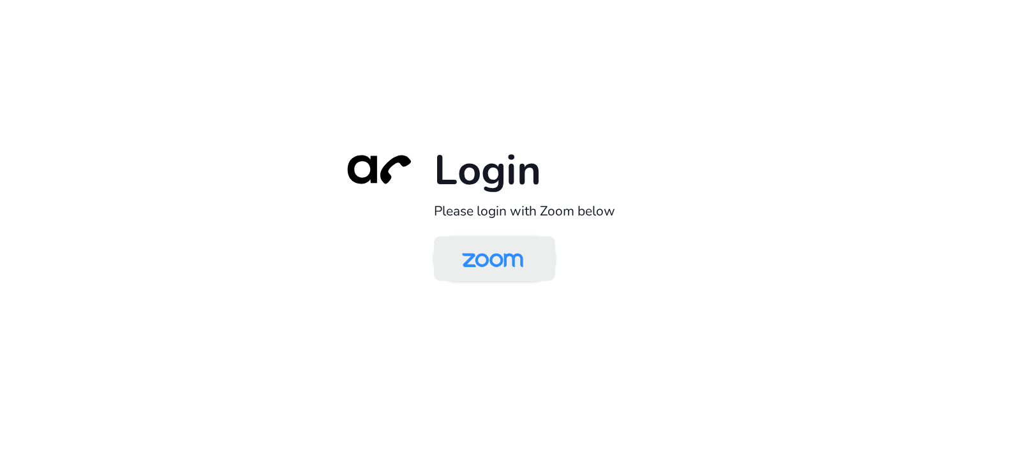
click at [494, 267] on img at bounding box center [492, 259] width 88 height 41
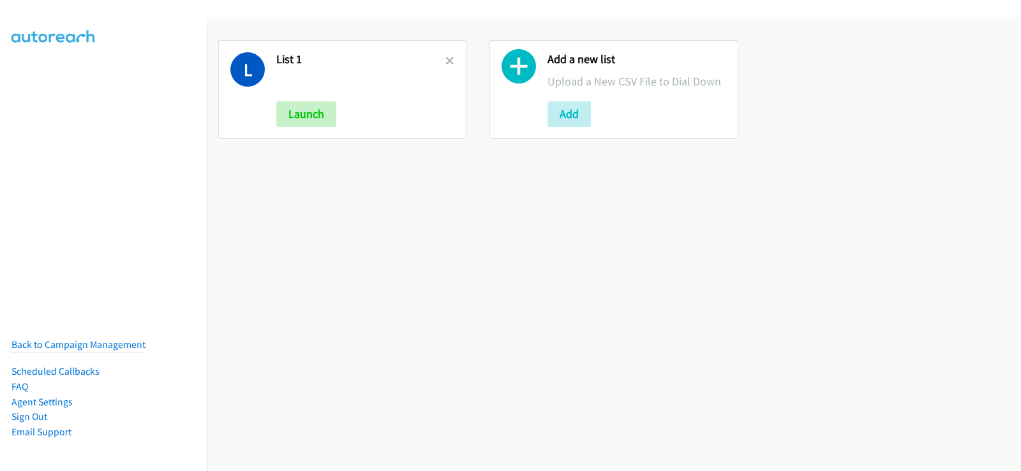
click at [448, 54] on link at bounding box center [449, 61] width 9 height 15
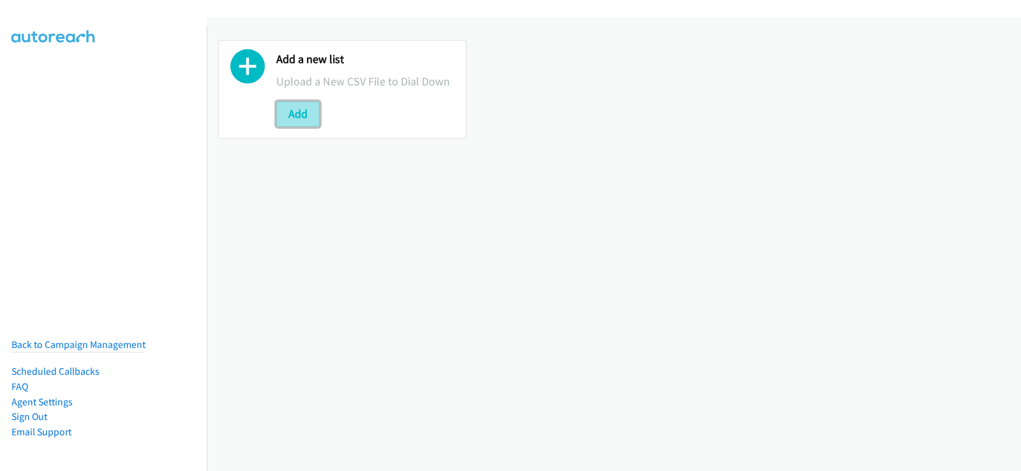
click at [279, 120] on button "Add" at bounding box center [297, 114] width 43 height 26
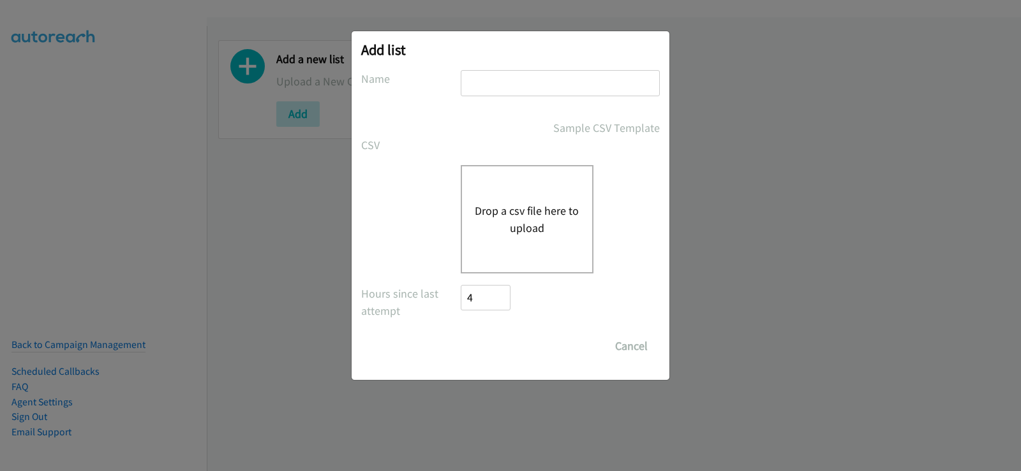
click at [542, 77] on input "text" at bounding box center [560, 83] width 199 height 26
type input "new list"
click at [519, 193] on div "Drop a csv file here to upload" at bounding box center [527, 219] width 133 height 108
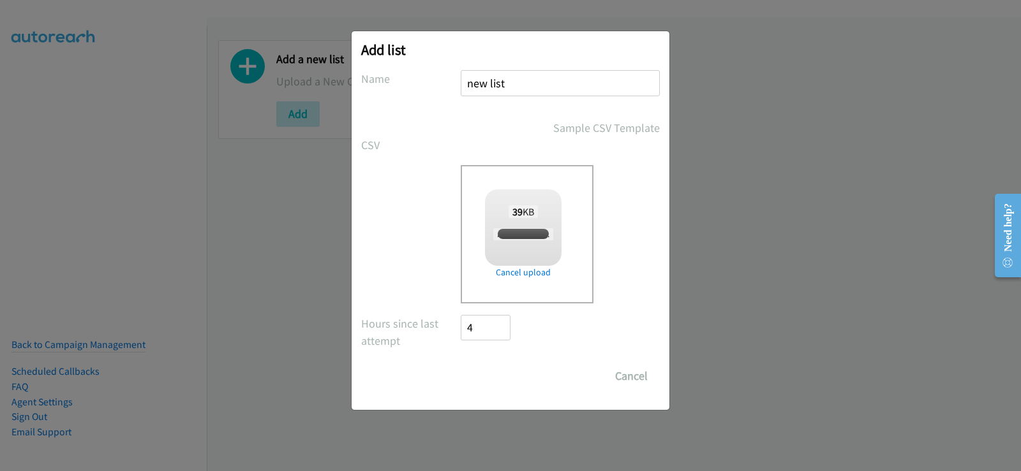
checkbox input "true"
click at [513, 371] on input "Save List" at bounding box center [494, 377] width 67 height 26
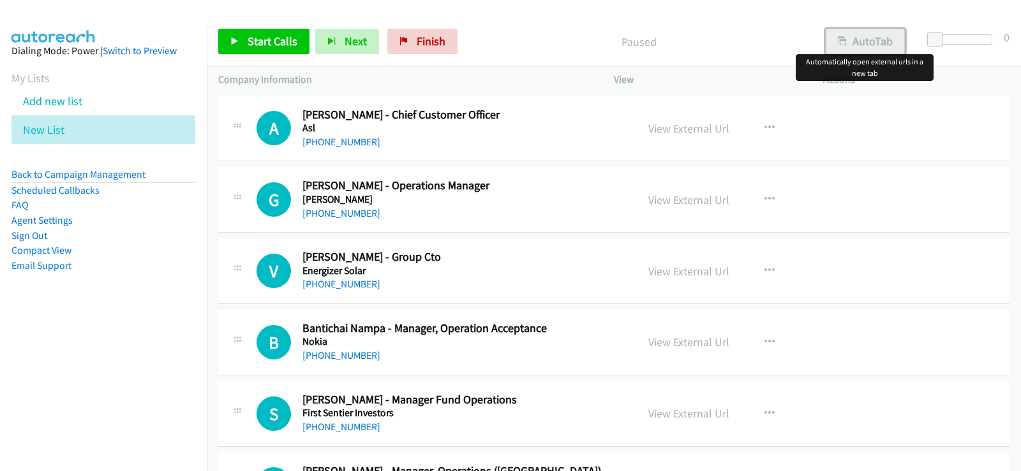
click at [859, 47] on button "AutoTab" at bounding box center [864, 42] width 79 height 26
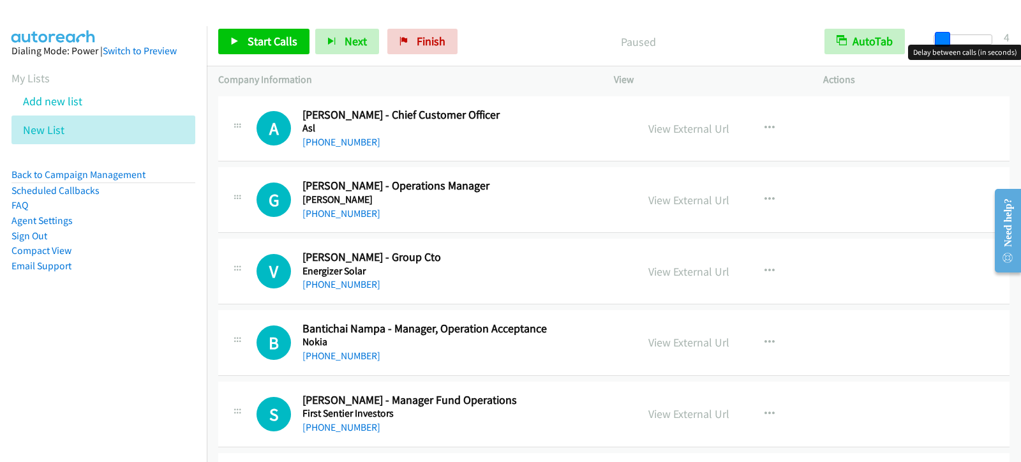
click at [938, 39] on span at bounding box center [942, 39] width 15 height 15
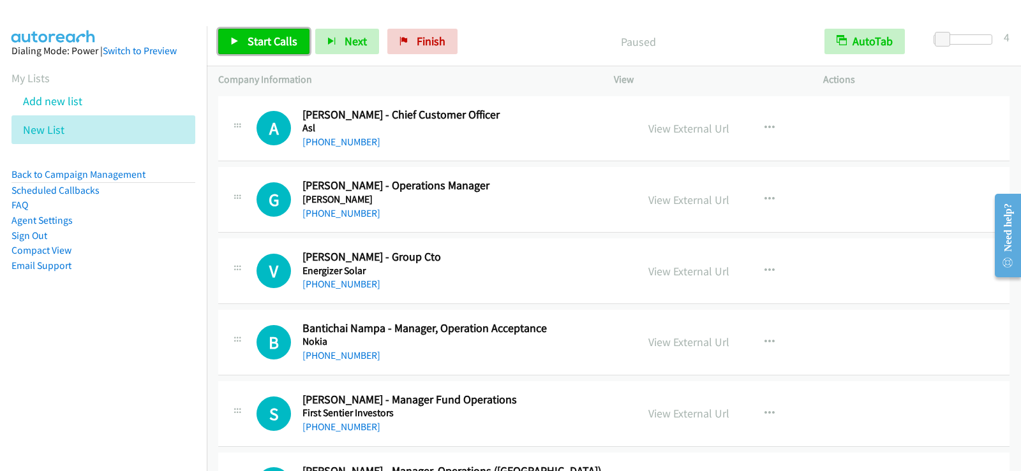
click at [269, 36] on span "Start Calls" at bounding box center [273, 41] width 50 height 15
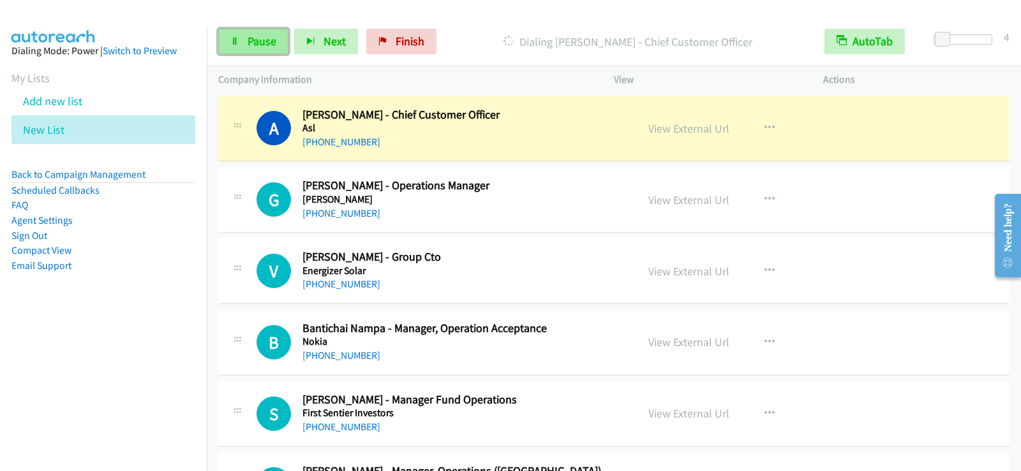
click at [244, 48] on link "Pause" at bounding box center [253, 42] width 70 height 26
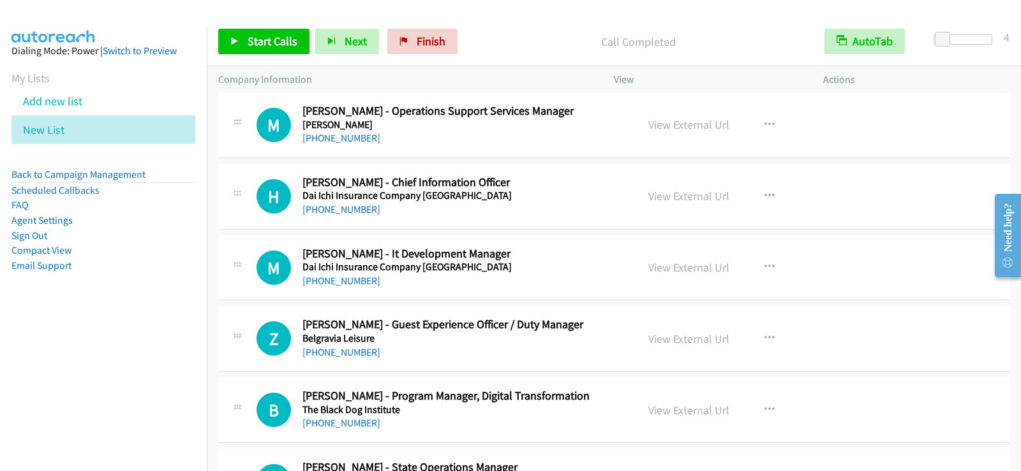
scroll to position [638, 0]
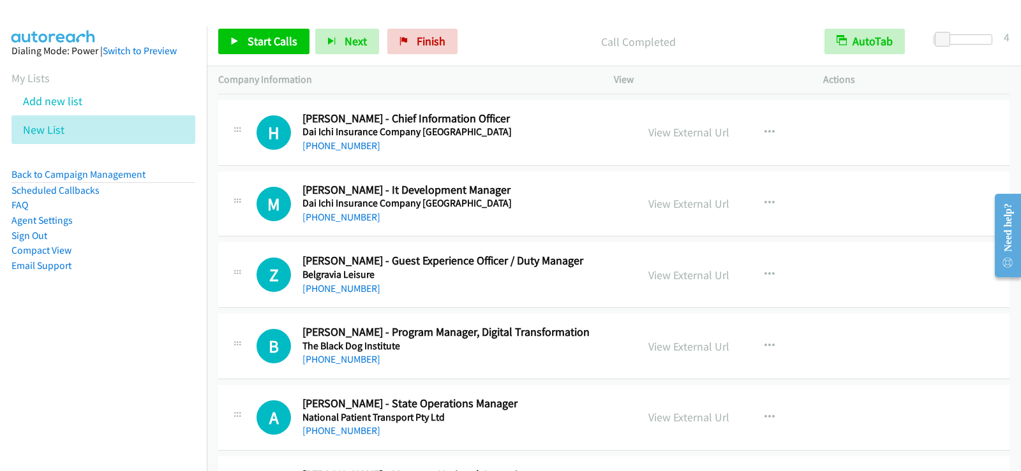
drag, startPoint x: 537, startPoint y: 219, endPoint x: 587, endPoint y: 219, distance: 49.8
click at [537, 219] on div "[PHONE_NUMBER]" at bounding box center [461, 217] width 318 height 15
click at [764, 199] on icon "button" at bounding box center [769, 203] width 10 height 10
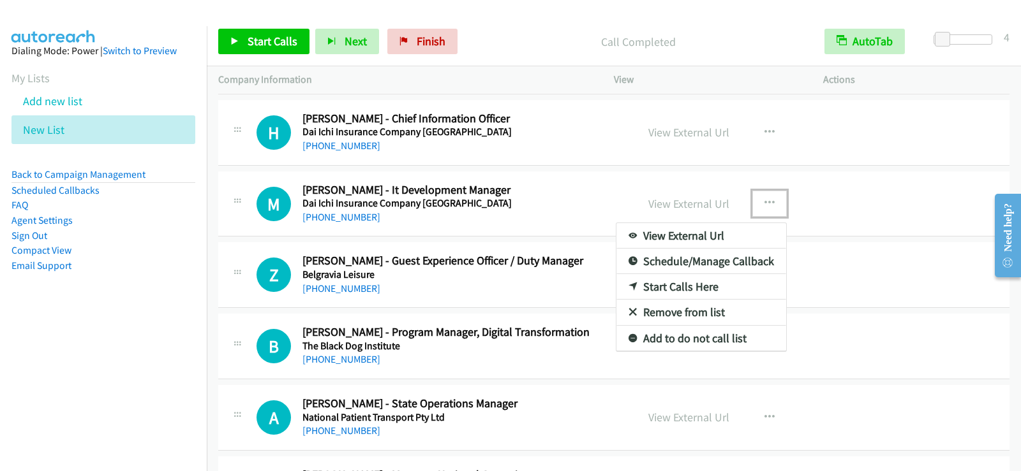
click at [677, 287] on link "Start Calls Here" at bounding box center [701, 287] width 170 height 26
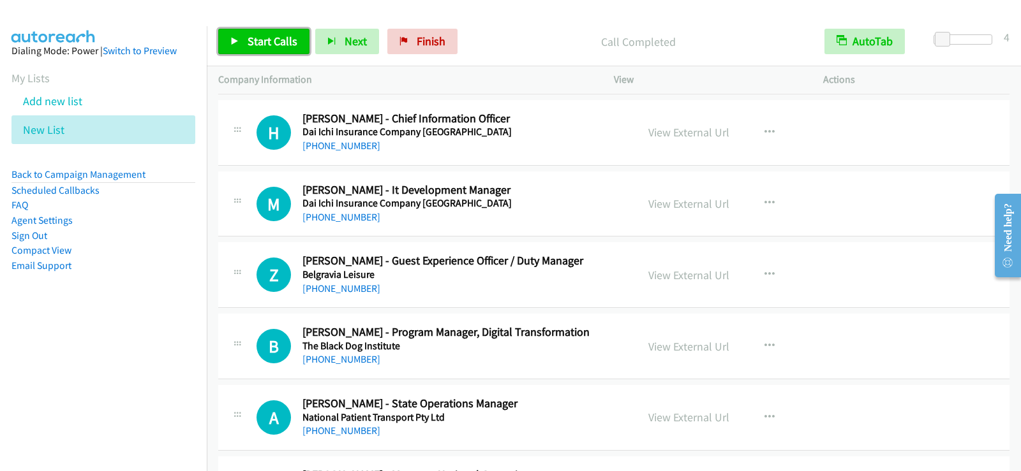
click at [248, 36] on span "Start Calls" at bounding box center [273, 41] width 50 height 15
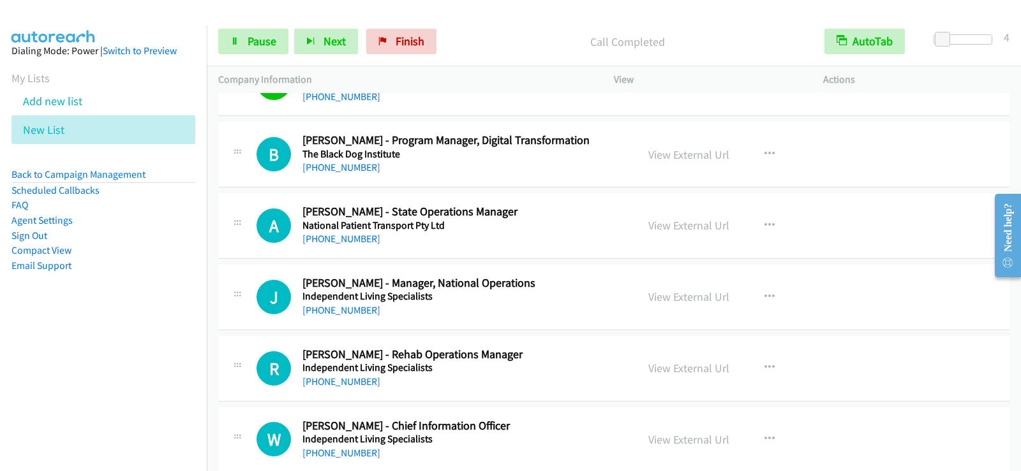
scroll to position [829, 0]
click at [271, 44] on span "Pause" at bounding box center [262, 41] width 29 height 15
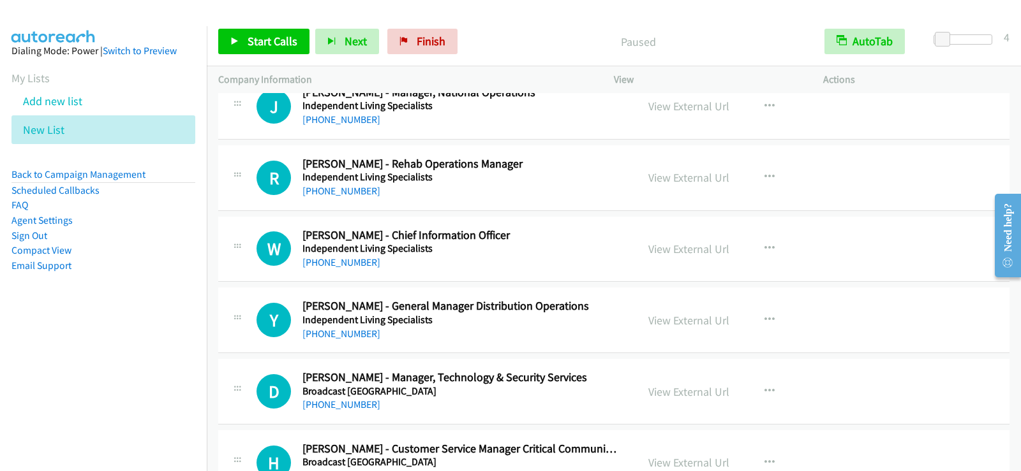
scroll to position [1084, 0]
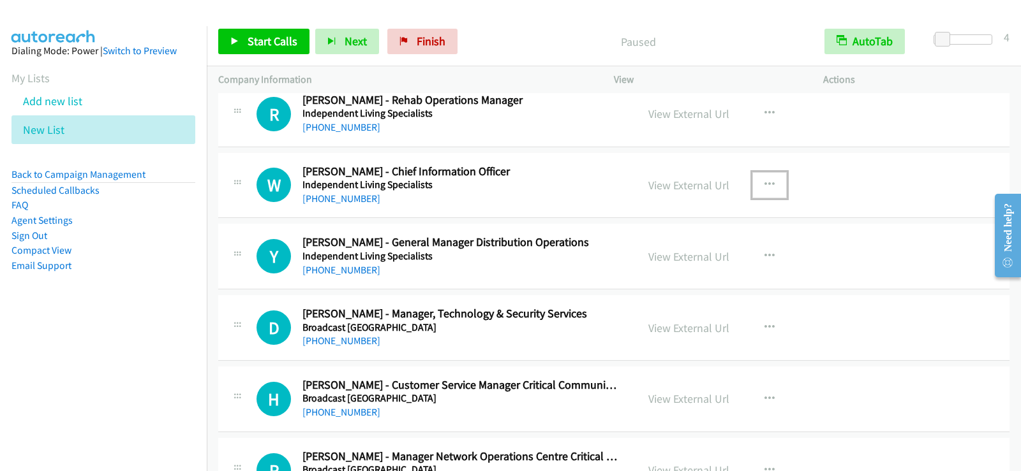
click at [767, 182] on icon "button" at bounding box center [769, 185] width 10 height 10
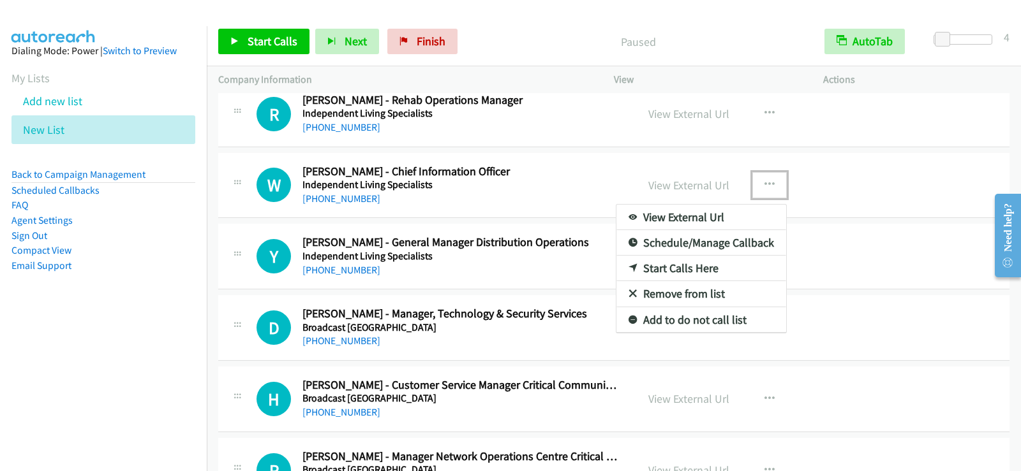
click at [697, 264] on link "Start Calls Here" at bounding box center [701, 269] width 170 height 26
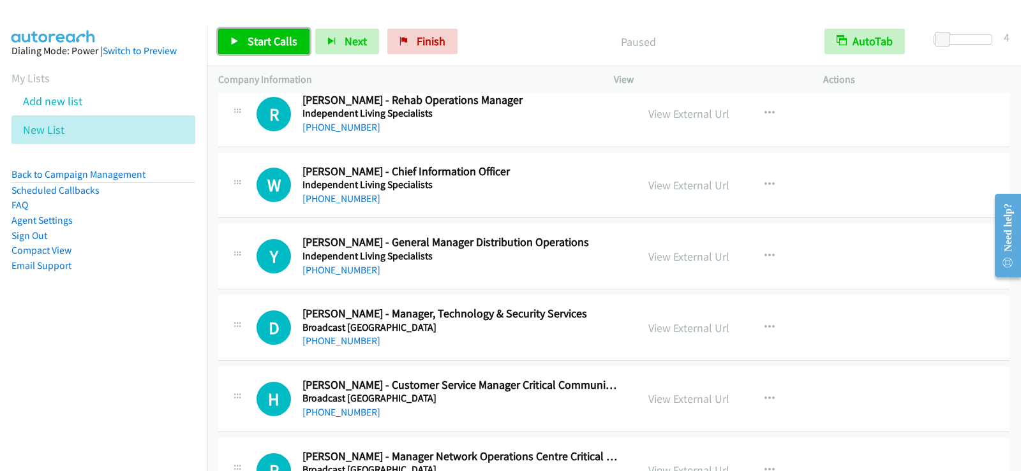
click at [264, 34] on span "Start Calls" at bounding box center [273, 41] width 50 height 15
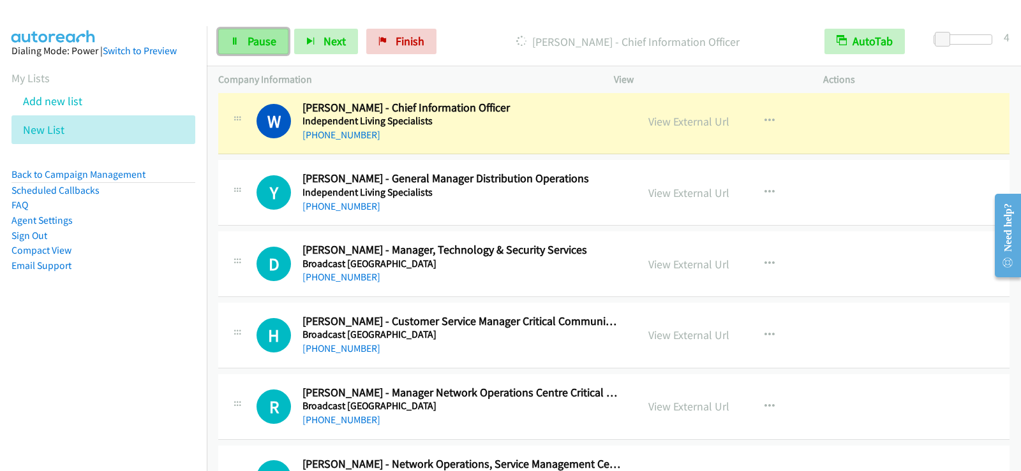
click at [266, 39] on span "Pause" at bounding box center [262, 41] width 29 height 15
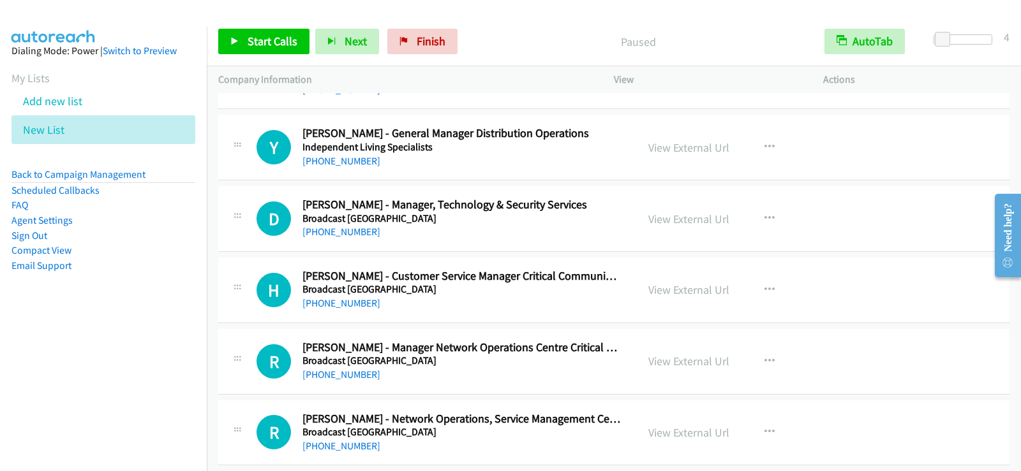
scroll to position [1276, 0]
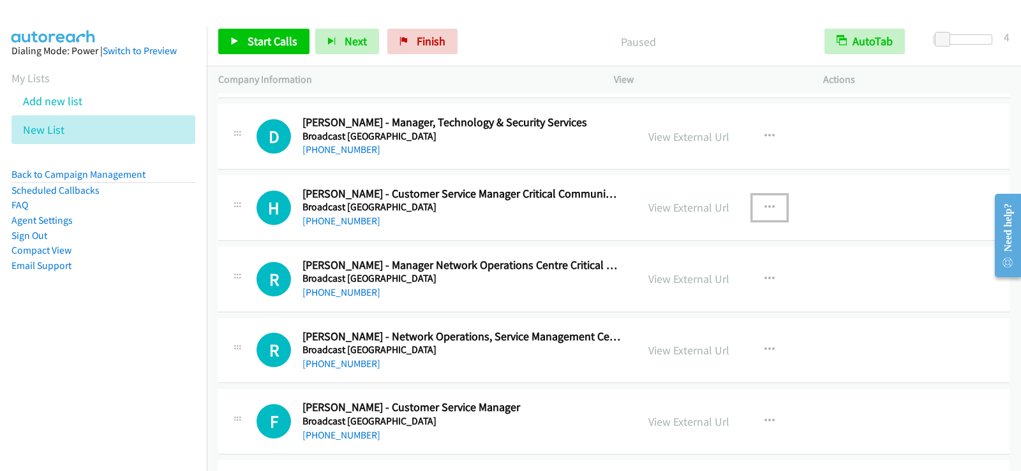
click at [764, 203] on icon "button" at bounding box center [769, 208] width 10 height 10
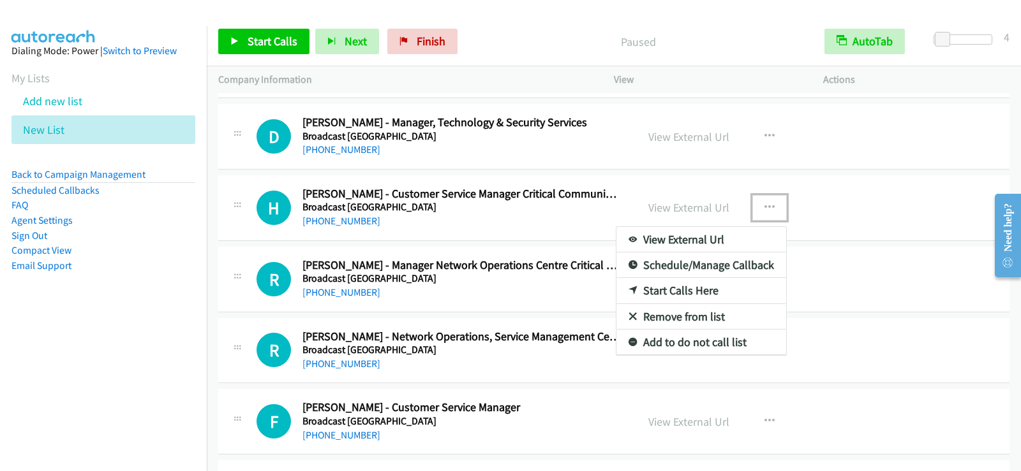
click at [641, 287] on link "Start Calls Here" at bounding box center [701, 291] width 170 height 26
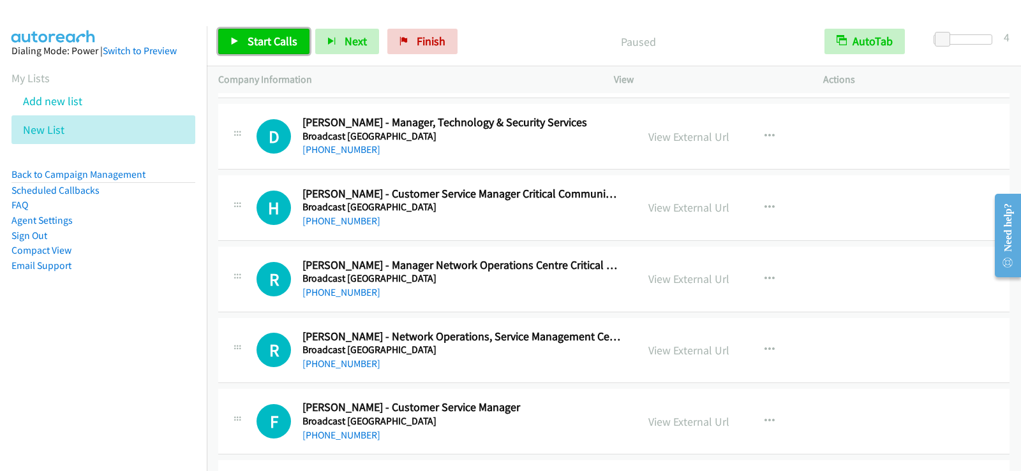
click at [261, 36] on span "Start Calls" at bounding box center [273, 41] width 50 height 15
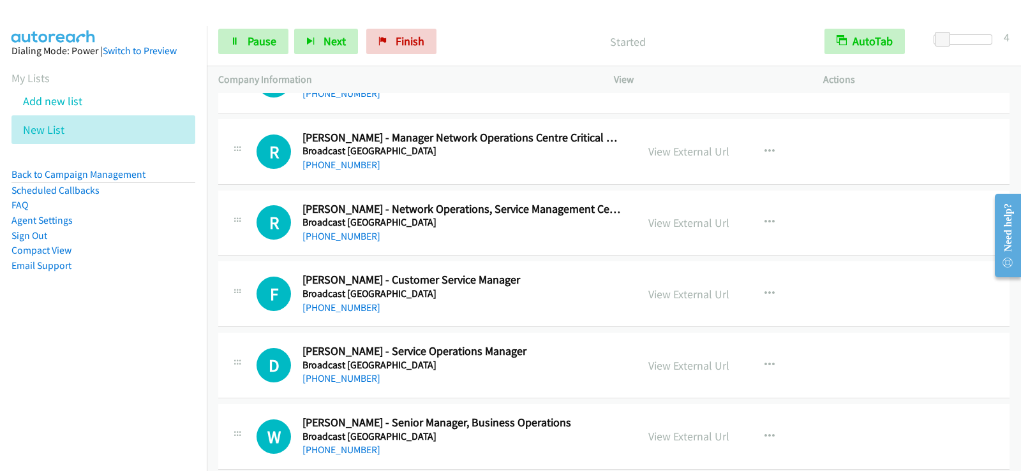
scroll to position [1340, 0]
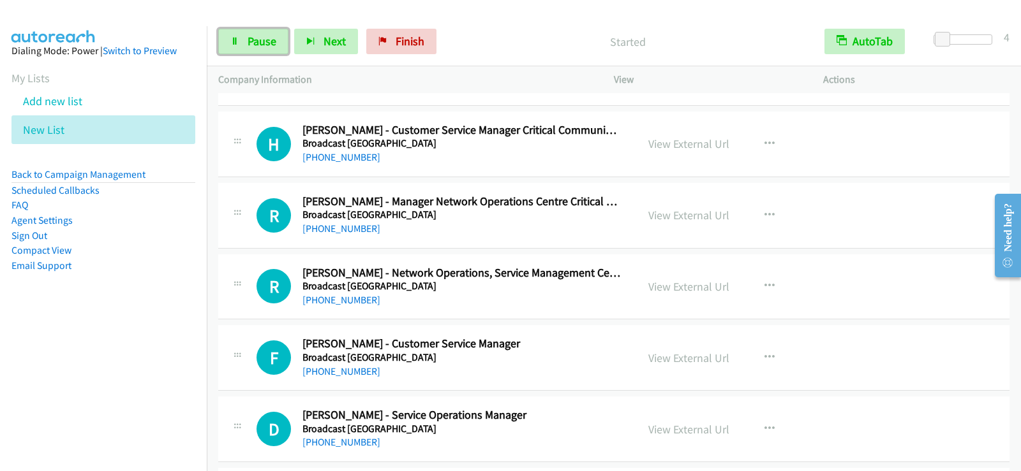
drag, startPoint x: 262, startPoint y: 47, endPoint x: 261, endPoint y: 80, distance: 33.2
click at [262, 47] on span "Pause" at bounding box center [262, 41] width 29 height 15
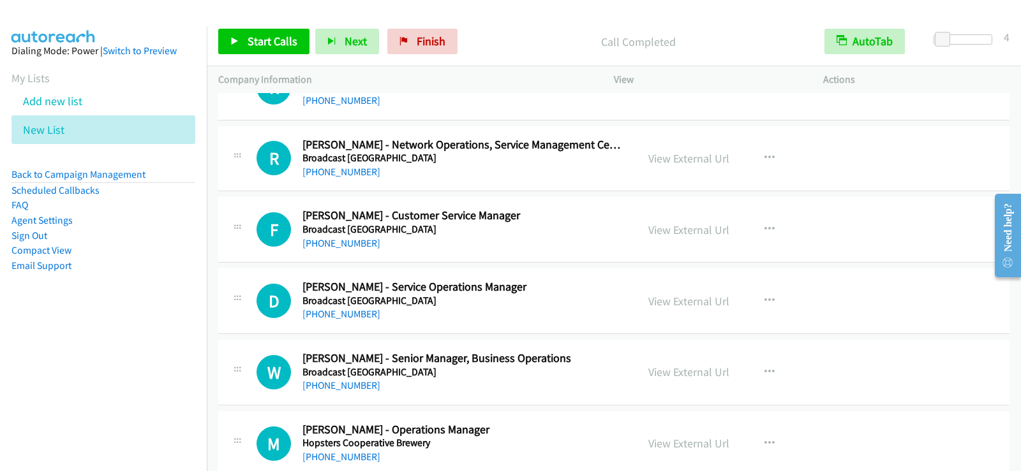
scroll to position [1531, 0]
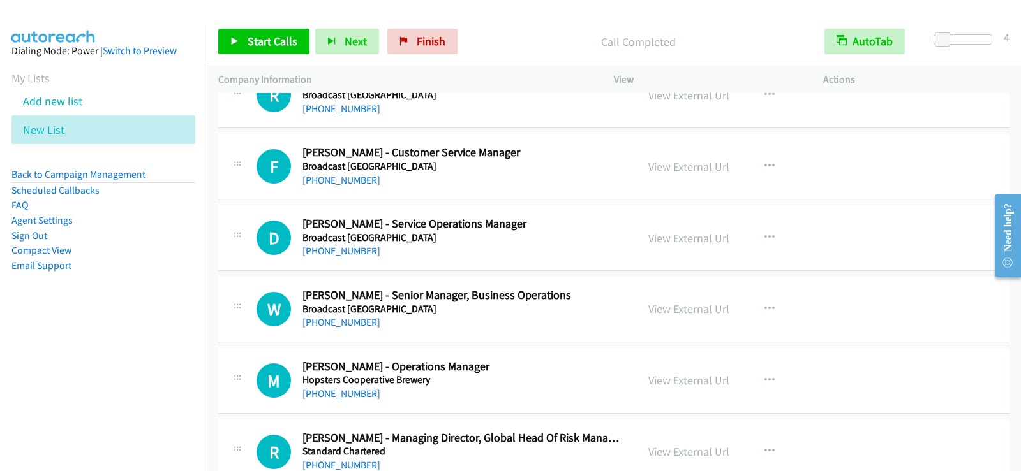
click at [611, 174] on div "[PHONE_NUMBER]" at bounding box center [461, 180] width 318 height 15
click at [769, 168] on button "button" at bounding box center [769, 167] width 34 height 26
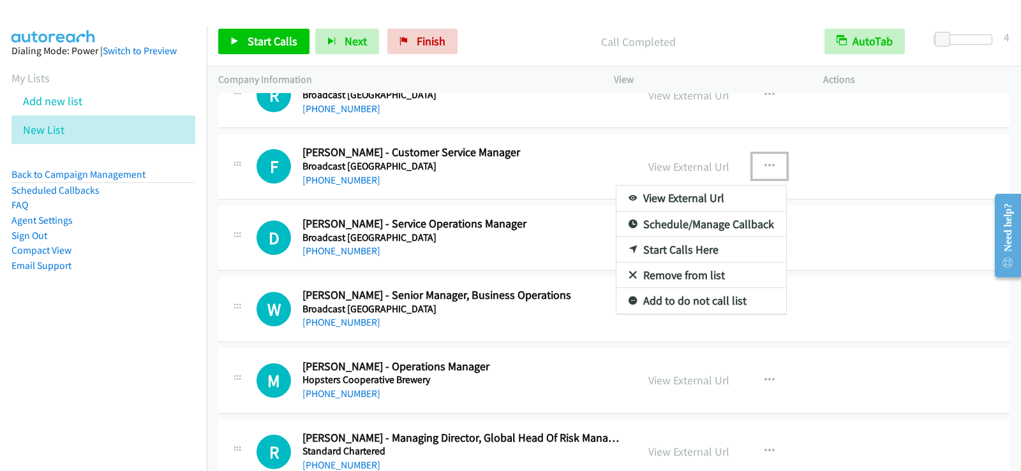
click at [683, 248] on link "Start Calls Here" at bounding box center [701, 250] width 170 height 26
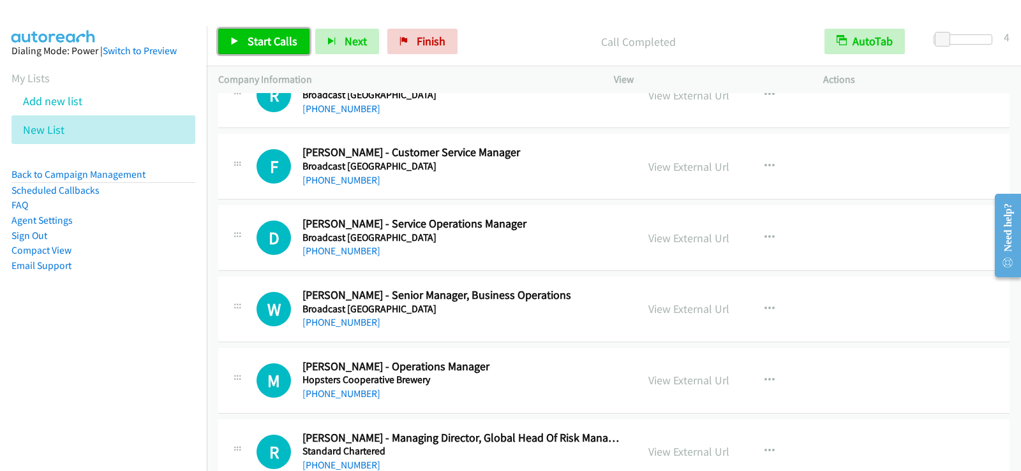
click at [259, 35] on span "Start Calls" at bounding box center [273, 41] width 50 height 15
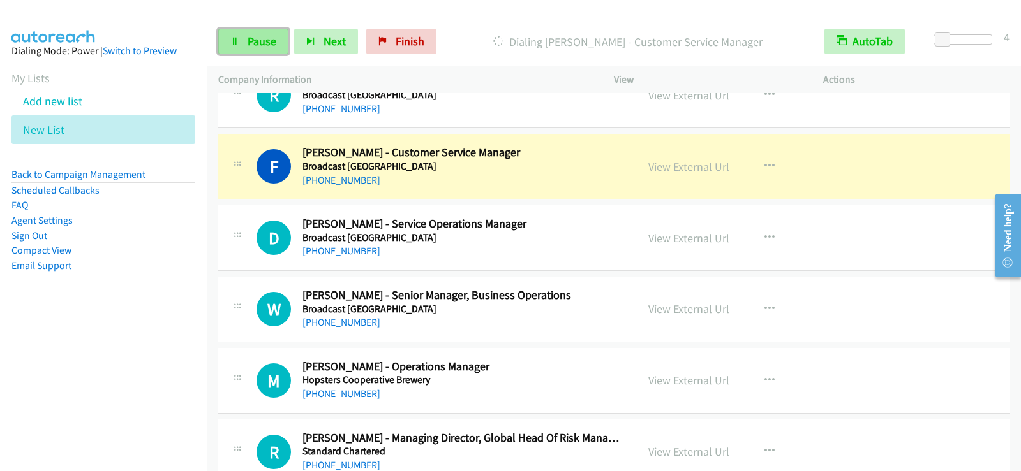
click at [248, 41] on span "Pause" at bounding box center [262, 41] width 29 height 15
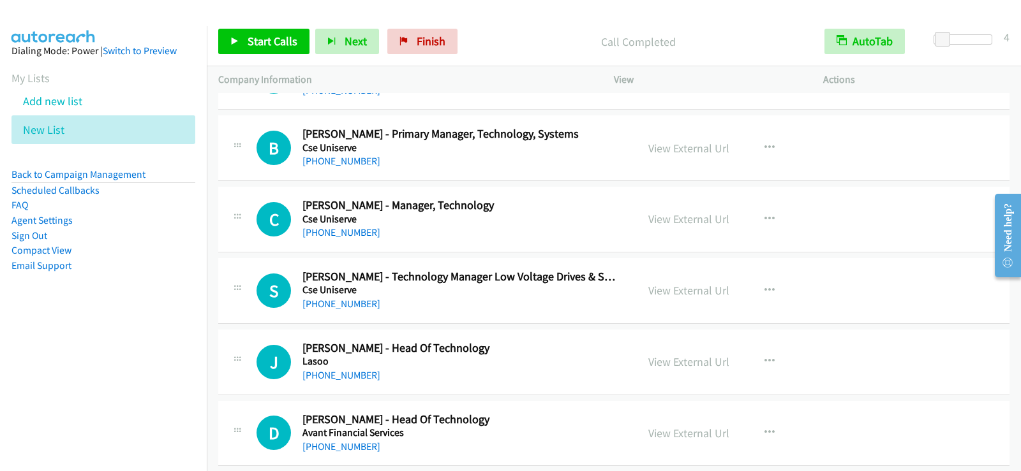
scroll to position [2041, 0]
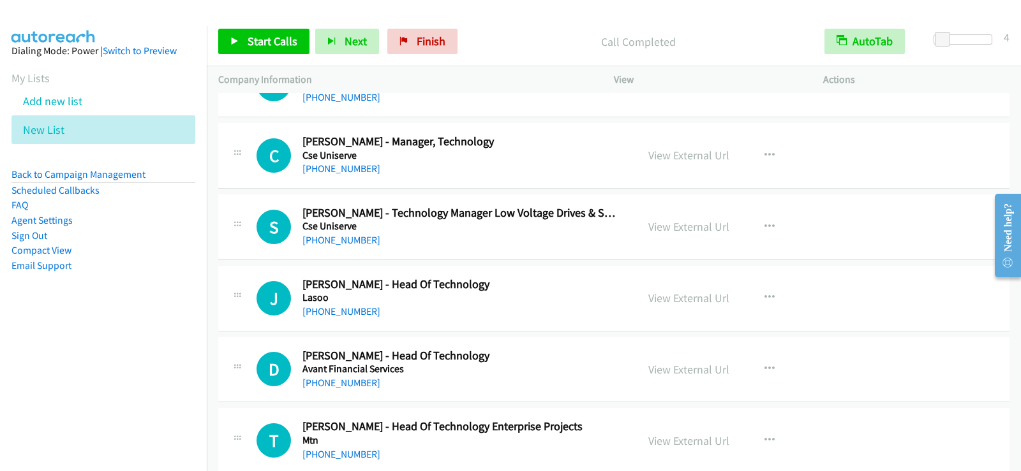
click at [514, 168] on div "[PHONE_NUMBER]" at bounding box center [461, 168] width 318 height 15
click at [767, 156] on icon "button" at bounding box center [769, 156] width 10 height 10
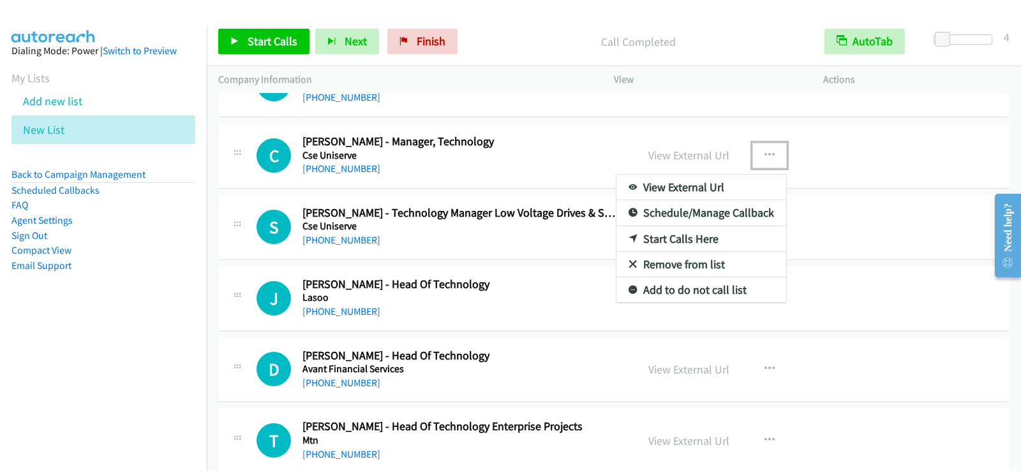
click at [696, 235] on link "Start Calls Here" at bounding box center [701, 239] width 170 height 26
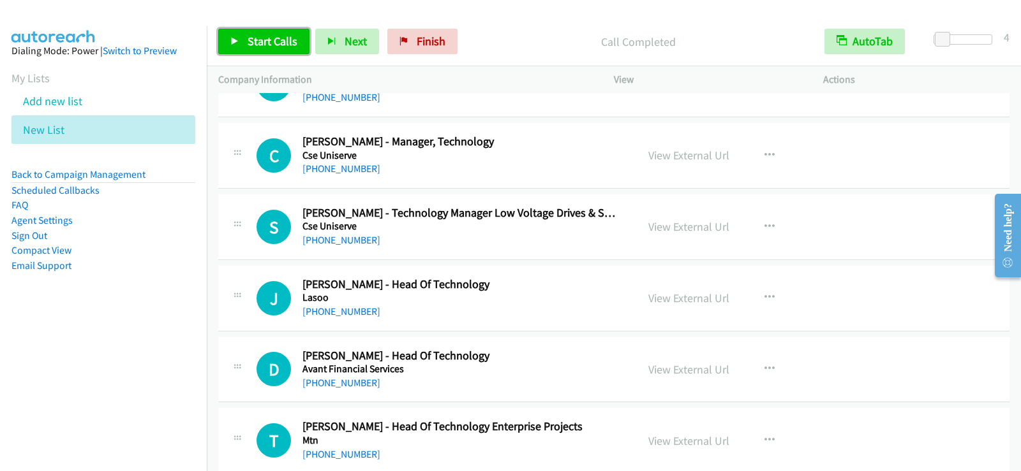
click at [240, 36] on link "Start Calls" at bounding box center [263, 42] width 91 height 26
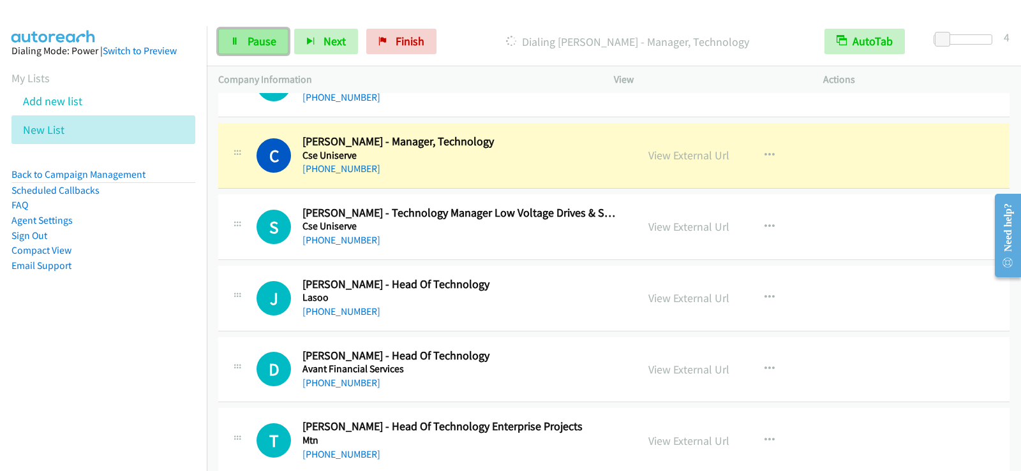
click at [276, 49] on link "Pause" at bounding box center [253, 42] width 70 height 26
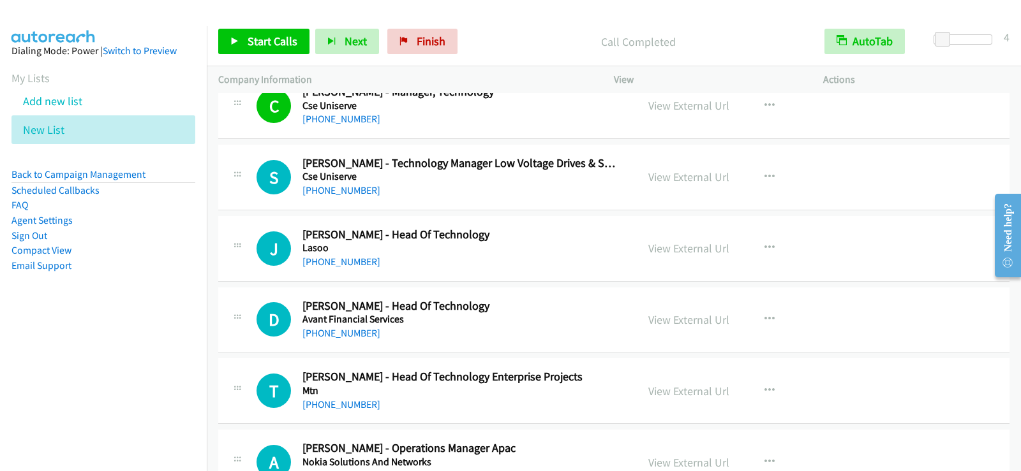
scroll to position [2105, 0]
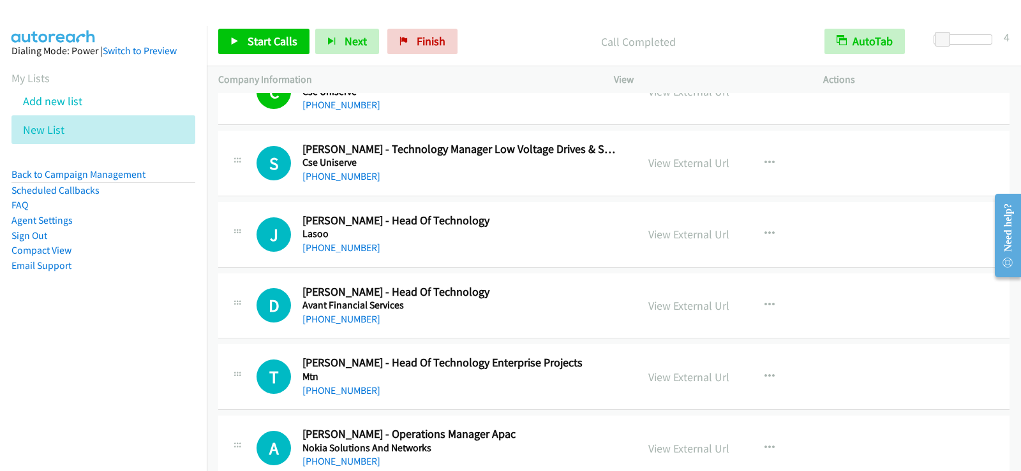
click at [532, 240] on div "[PHONE_NUMBER]" at bounding box center [461, 247] width 318 height 15
click at [764, 229] on icon "button" at bounding box center [769, 234] width 10 height 10
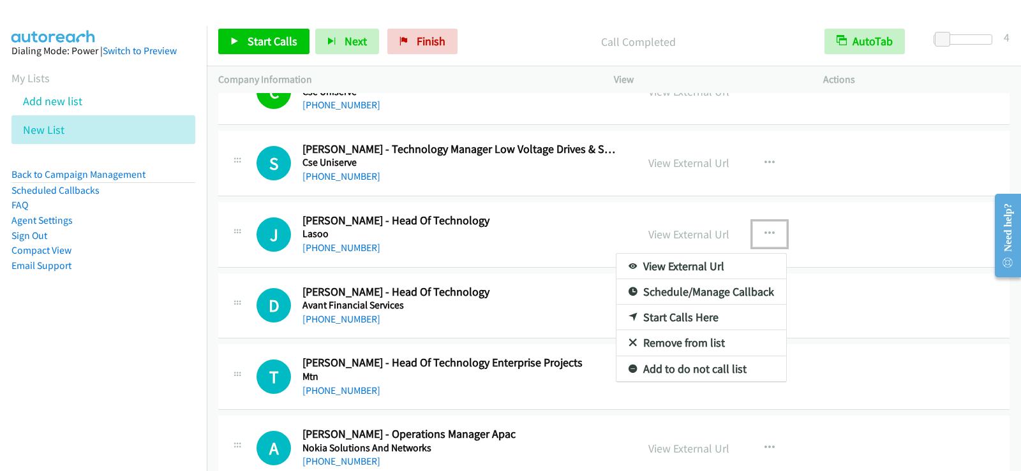
click at [661, 319] on link "Start Calls Here" at bounding box center [701, 318] width 170 height 26
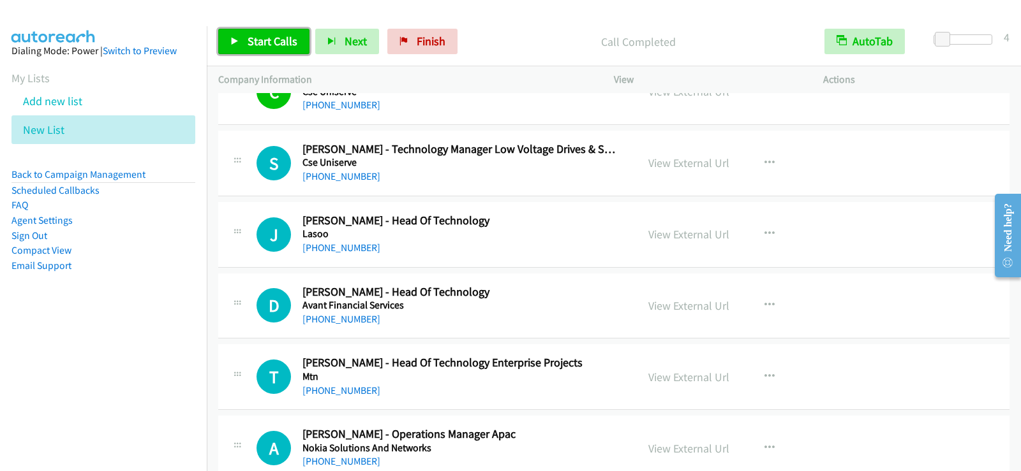
click at [259, 50] on link "Start Calls" at bounding box center [263, 42] width 91 height 26
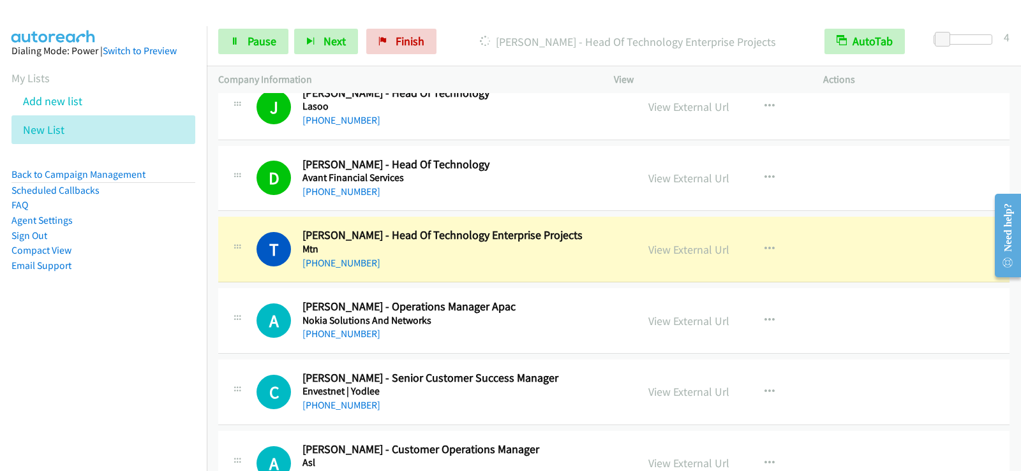
scroll to position [2296, 0]
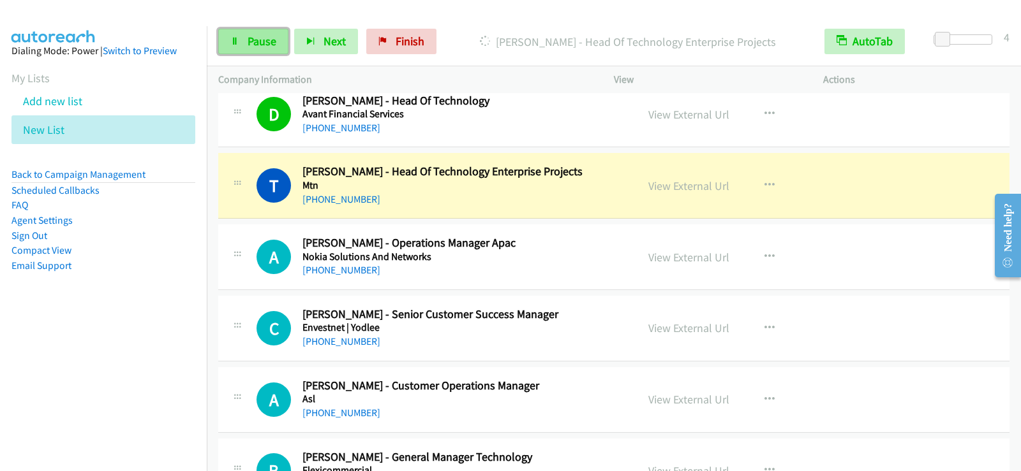
click at [261, 41] on span "Pause" at bounding box center [262, 41] width 29 height 15
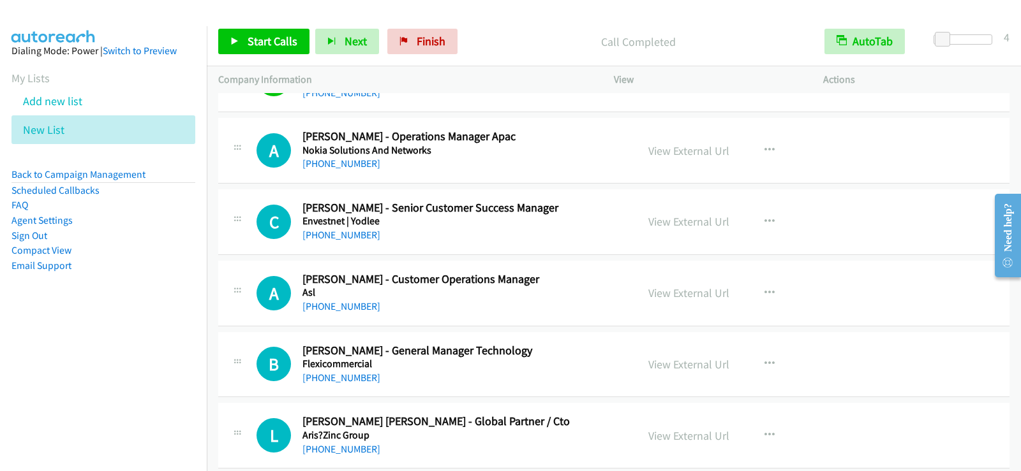
scroll to position [2424, 0]
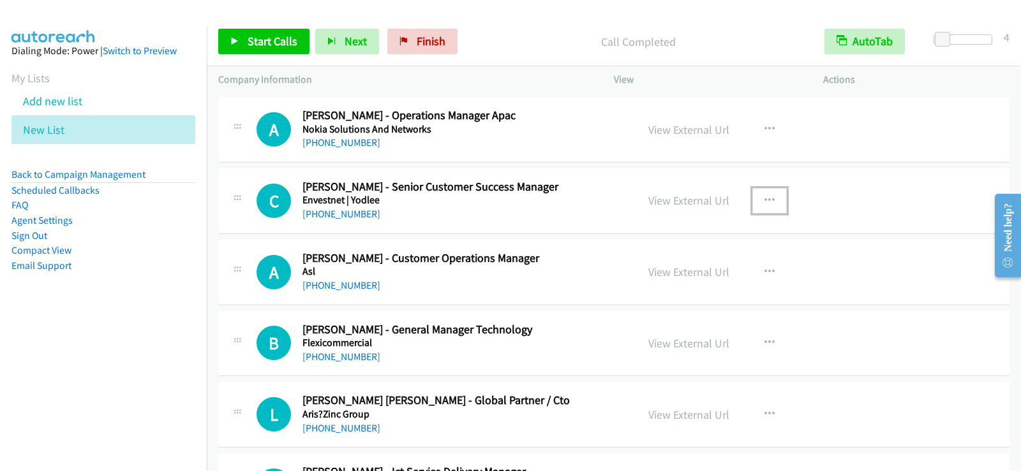
click at [758, 198] on button "button" at bounding box center [769, 201] width 34 height 26
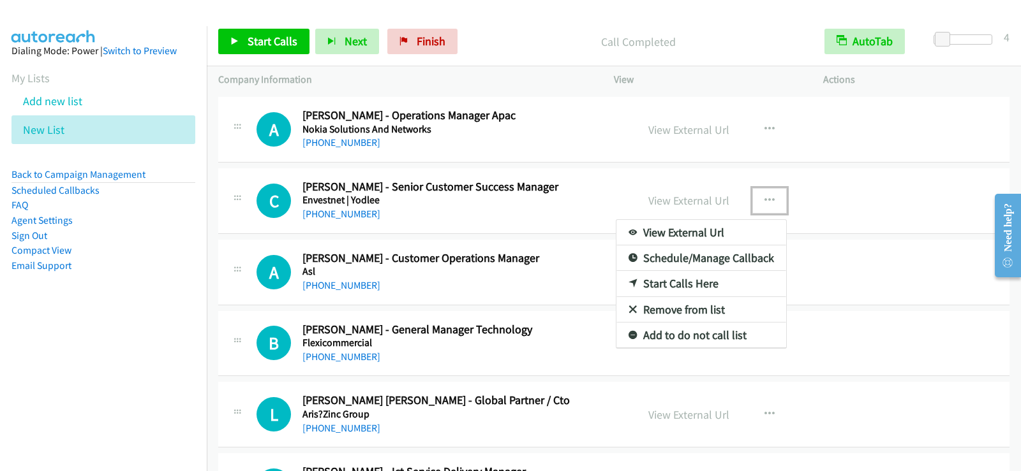
click at [677, 280] on link "Start Calls Here" at bounding box center [701, 284] width 170 height 26
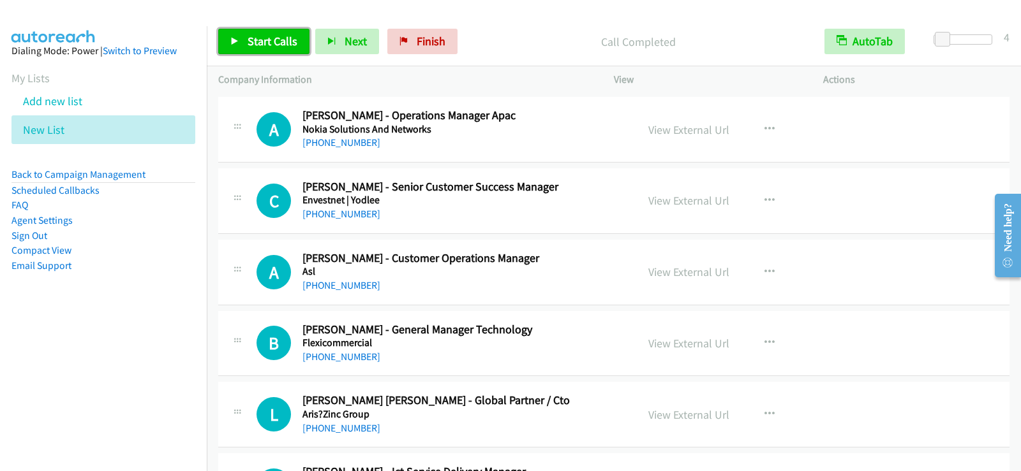
click at [278, 34] on span "Start Calls" at bounding box center [273, 41] width 50 height 15
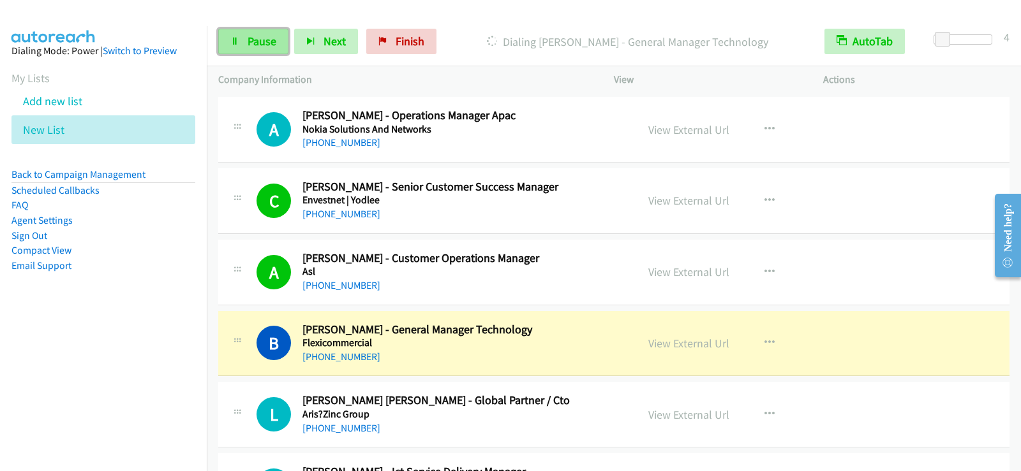
click at [246, 44] on link "Pause" at bounding box center [253, 42] width 70 height 26
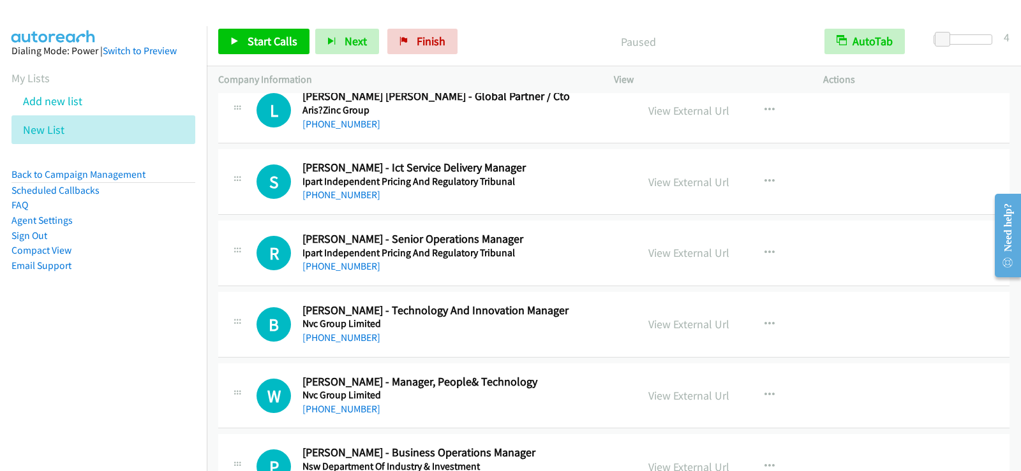
scroll to position [2743, 0]
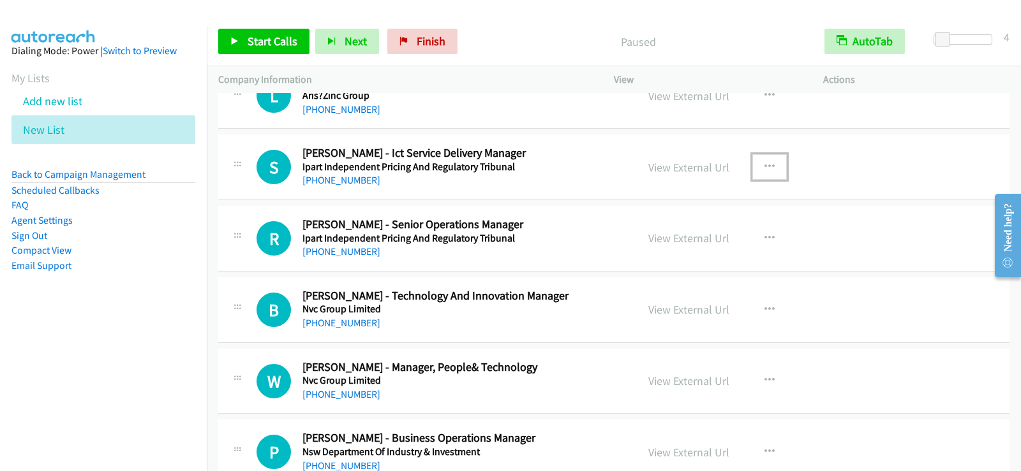
click at [762, 159] on button "button" at bounding box center [769, 167] width 34 height 26
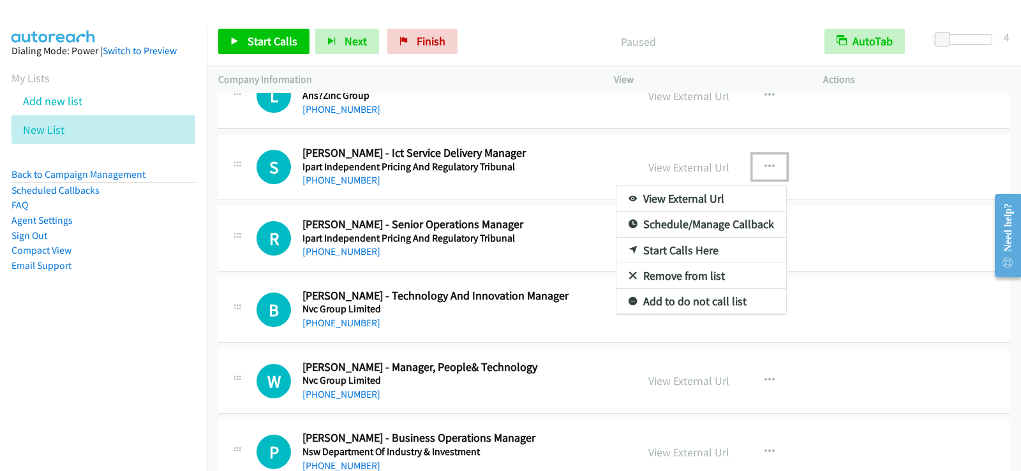
click at [681, 249] on link "Start Calls Here" at bounding box center [701, 251] width 170 height 26
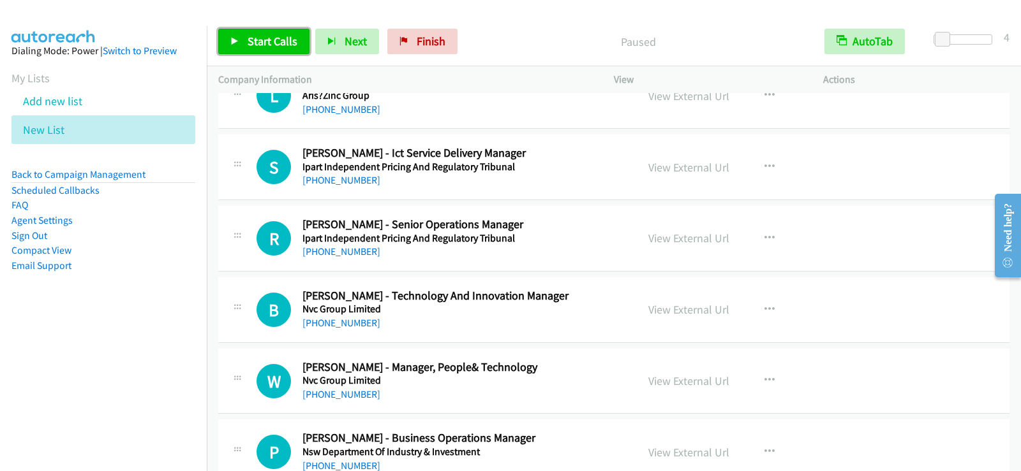
click at [255, 40] on span "Start Calls" at bounding box center [273, 41] width 50 height 15
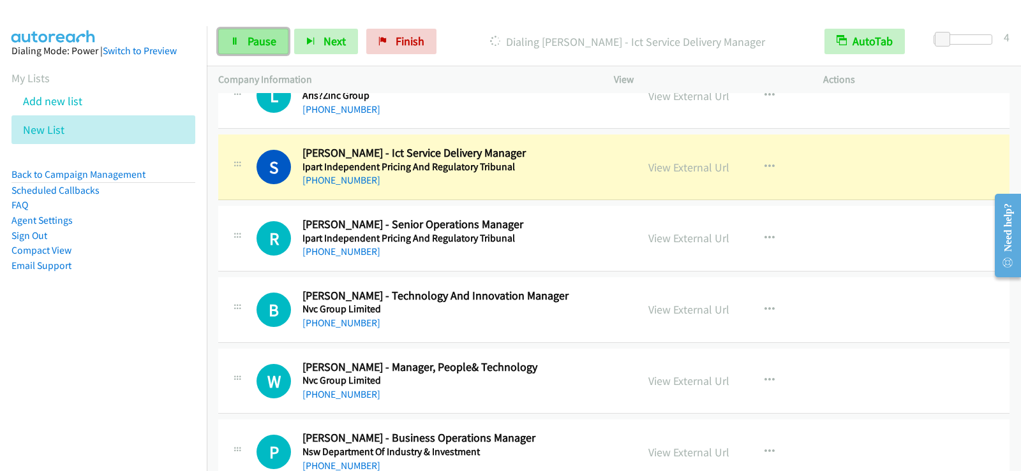
click at [279, 47] on link "Pause" at bounding box center [253, 42] width 70 height 26
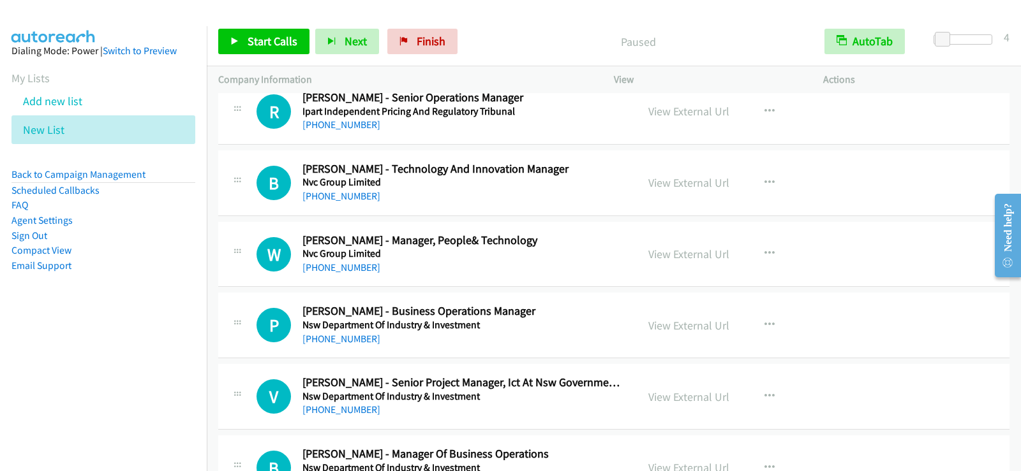
scroll to position [2871, 0]
click at [770, 184] on button "button" at bounding box center [769, 183] width 34 height 26
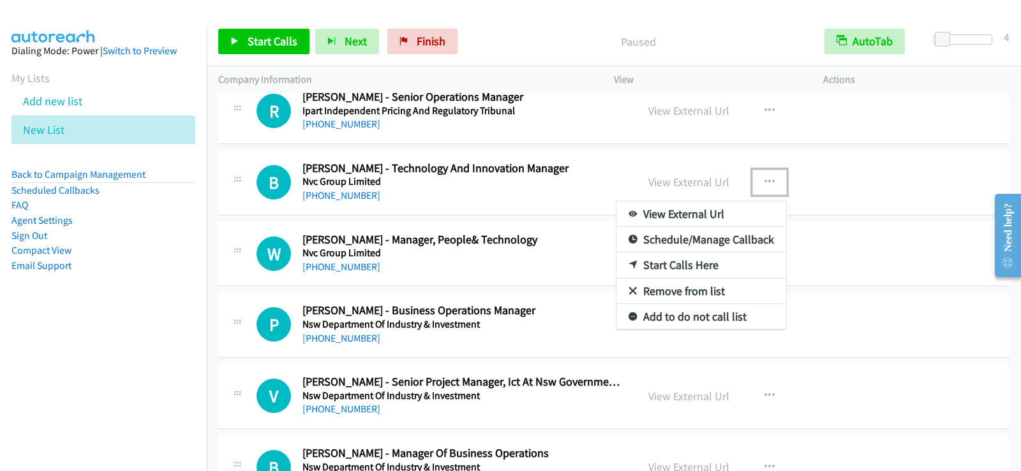
click at [667, 261] on link "Start Calls Here" at bounding box center [701, 266] width 170 height 26
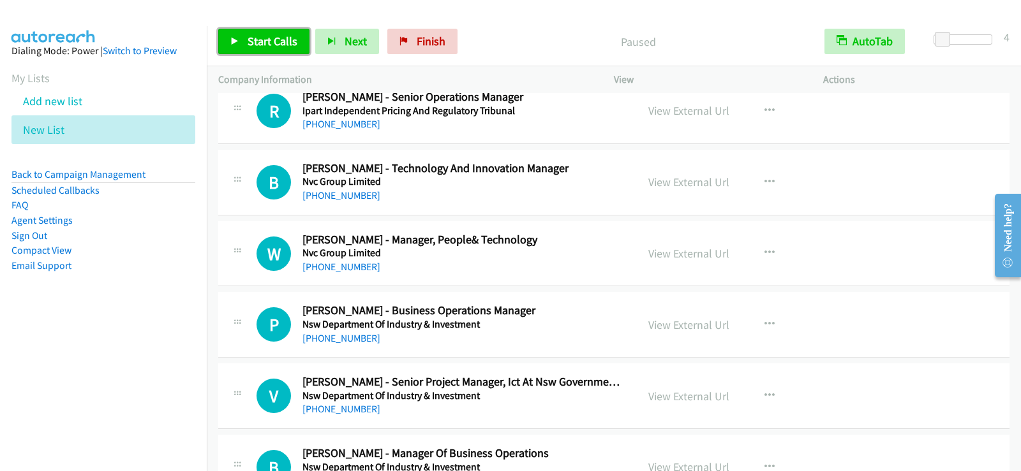
click at [279, 51] on link "Start Calls" at bounding box center [263, 42] width 91 height 26
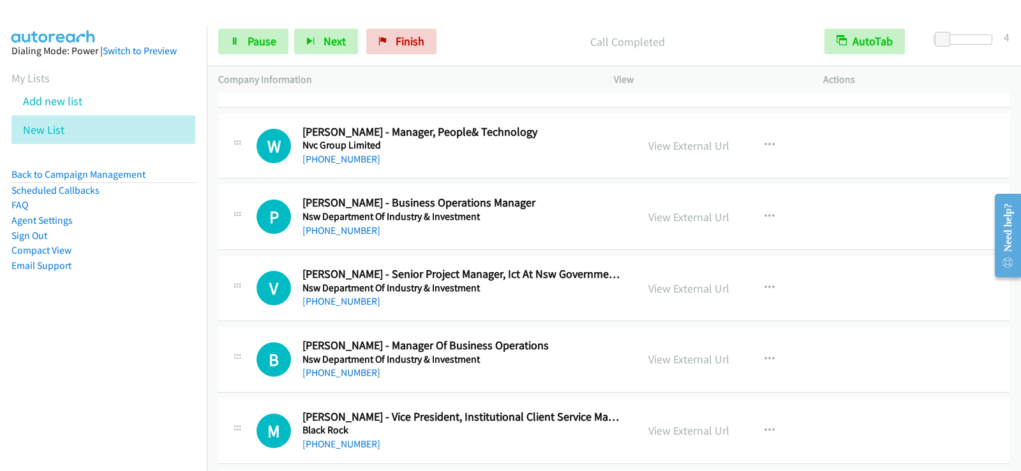
scroll to position [2998, 0]
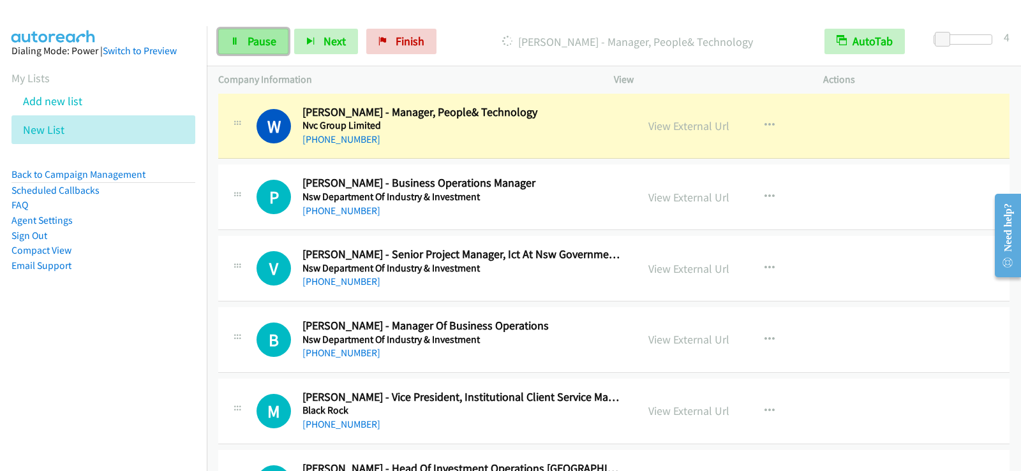
click at [237, 45] on icon at bounding box center [234, 42] width 9 height 9
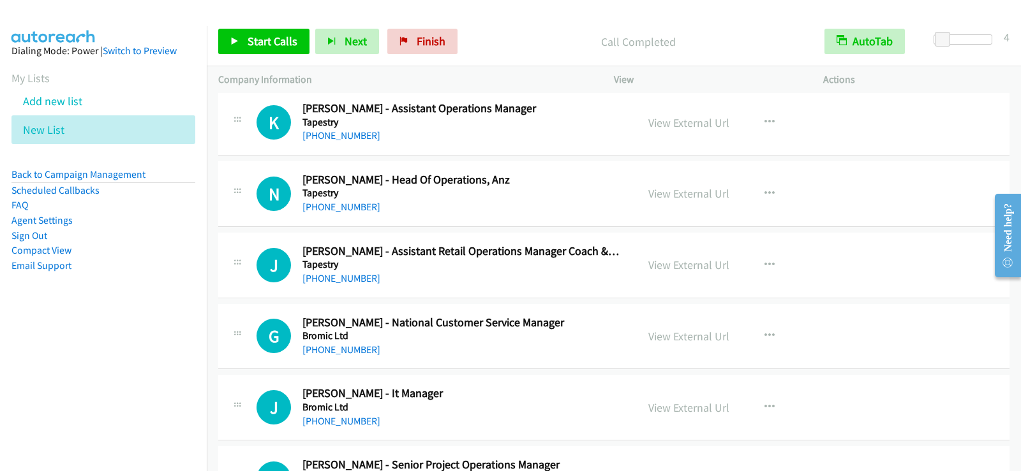
scroll to position [3636, 0]
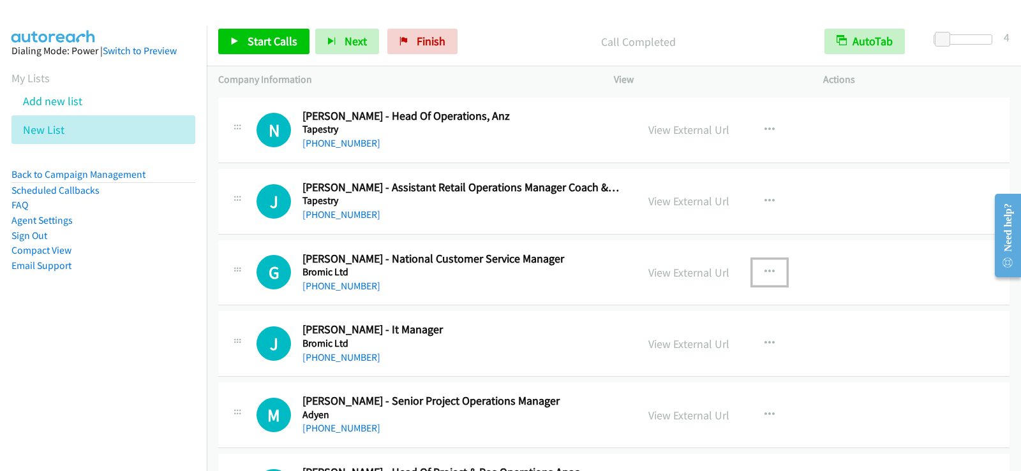
click at [764, 272] on icon "button" at bounding box center [769, 272] width 10 height 10
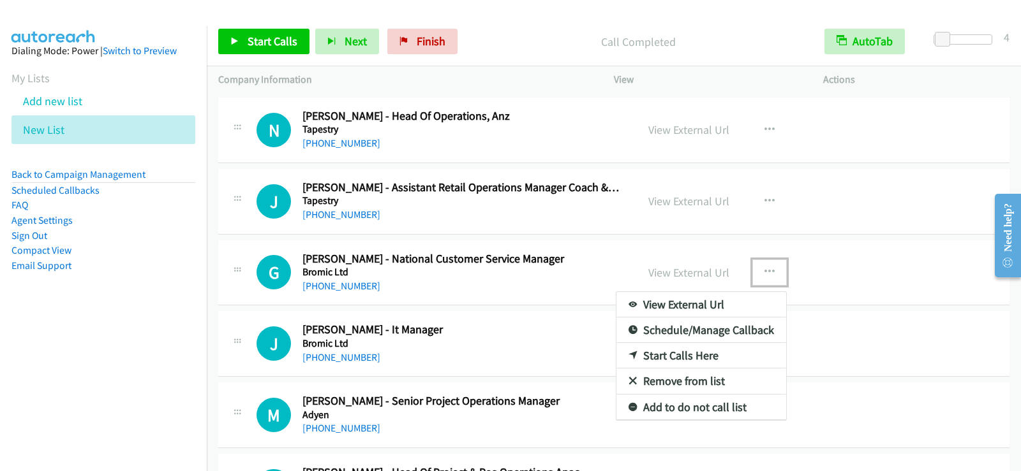
click at [681, 349] on link "Start Calls Here" at bounding box center [701, 356] width 170 height 26
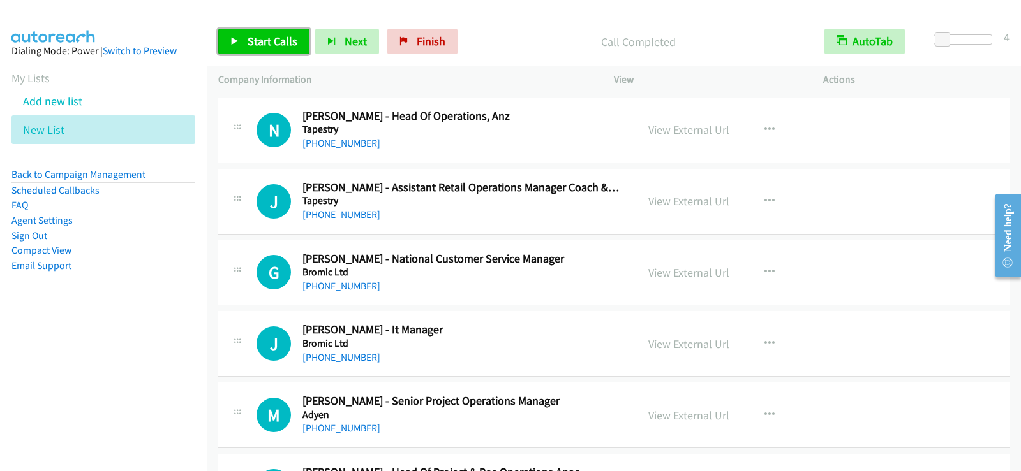
click at [270, 50] on link "Start Calls" at bounding box center [263, 42] width 91 height 26
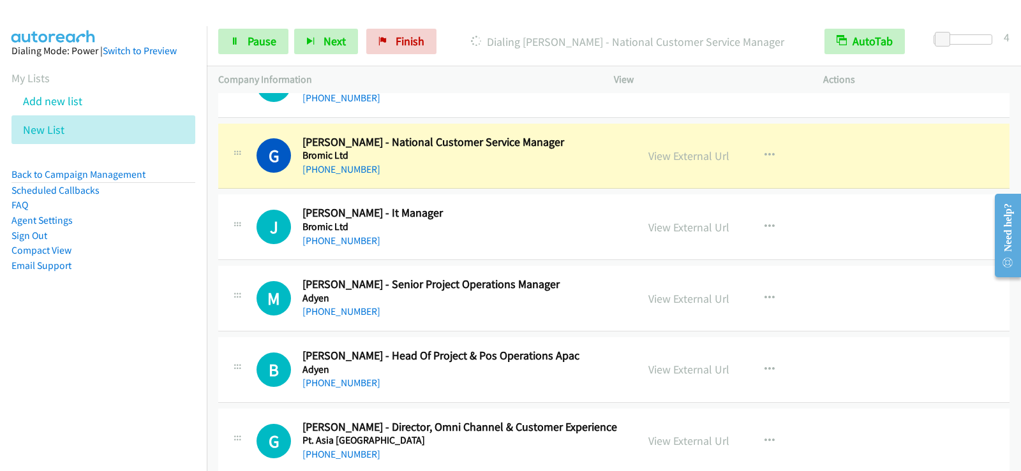
scroll to position [3764, 0]
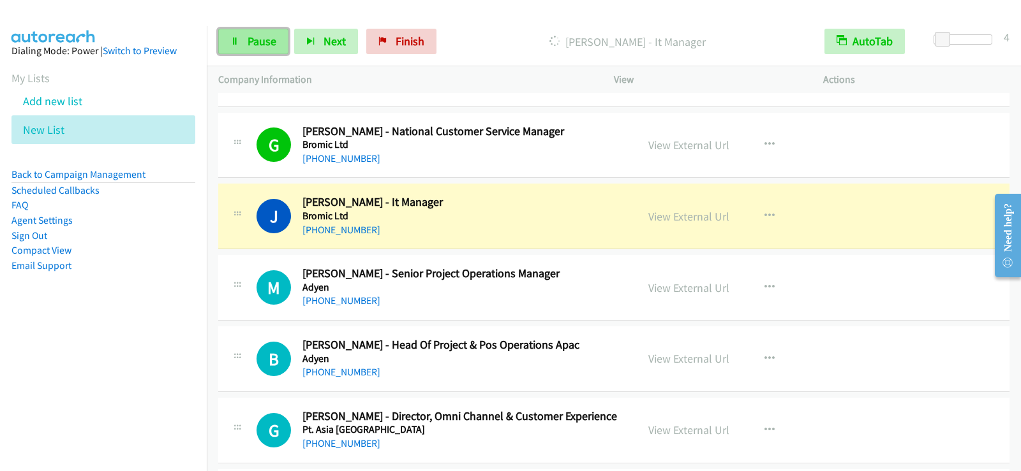
click at [276, 45] on link "Pause" at bounding box center [253, 42] width 70 height 26
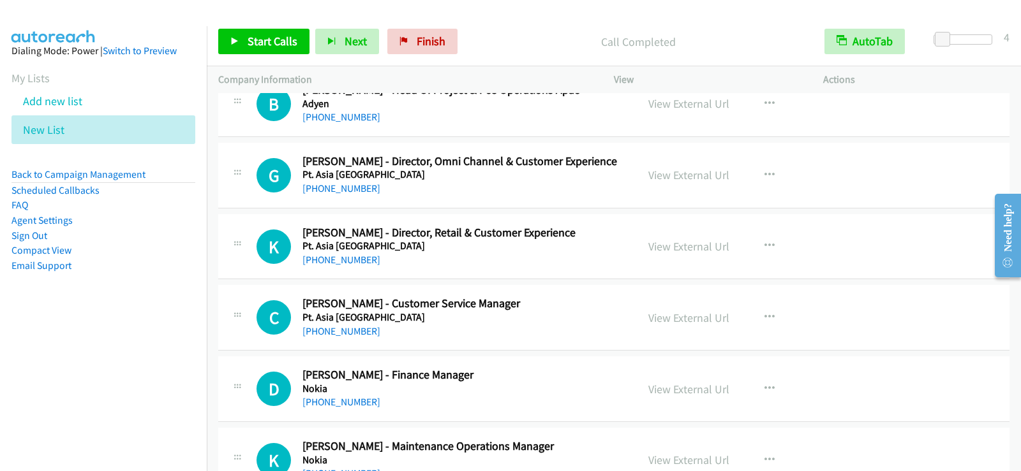
scroll to position [4083, 0]
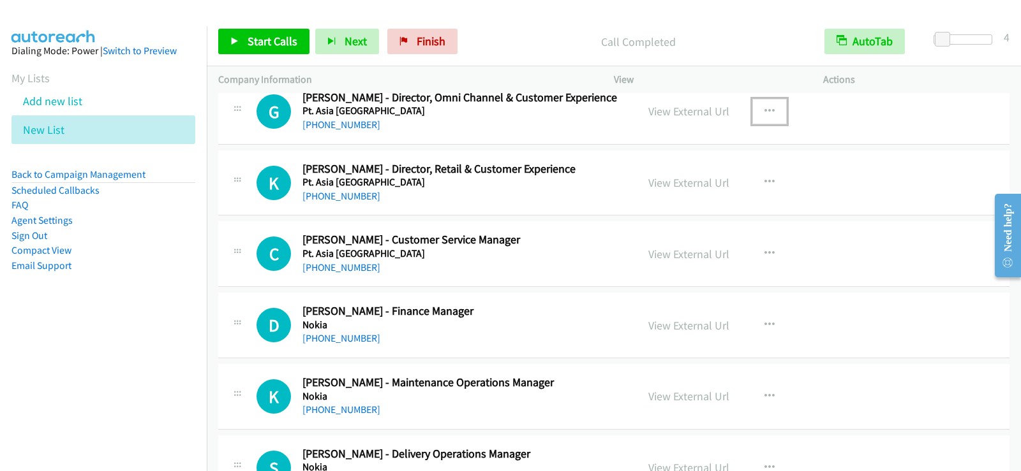
click at [764, 108] on icon "button" at bounding box center [769, 112] width 10 height 10
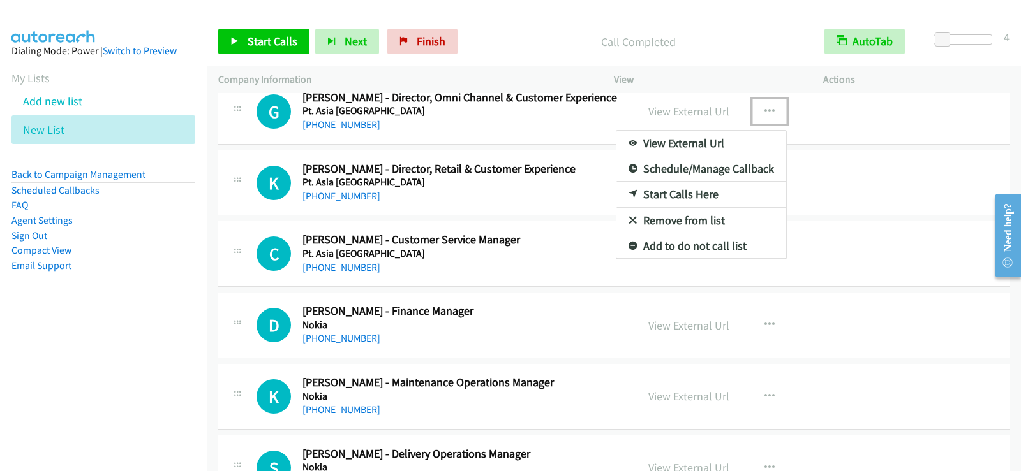
click at [681, 188] on link "Start Calls Here" at bounding box center [701, 195] width 170 height 26
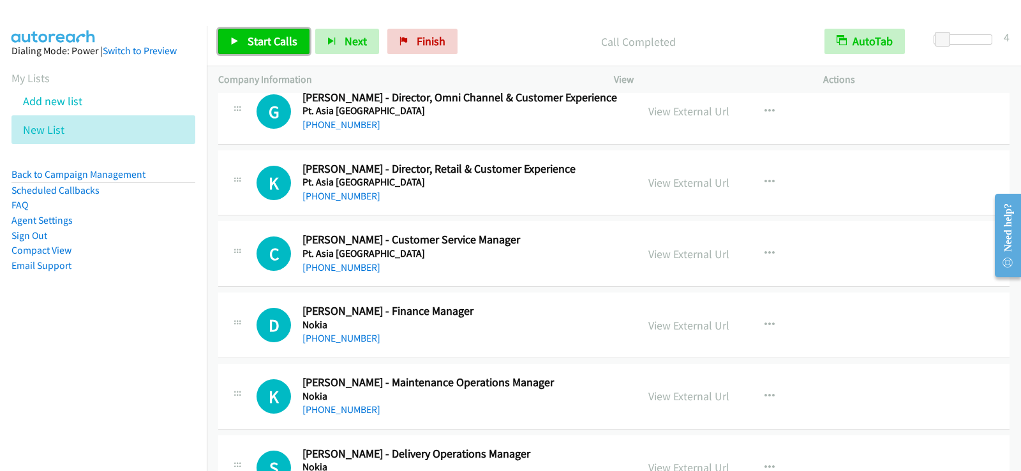
click at [279, 40] on span "Start Calls" at bounding box center [273, 41] width 50 height 15
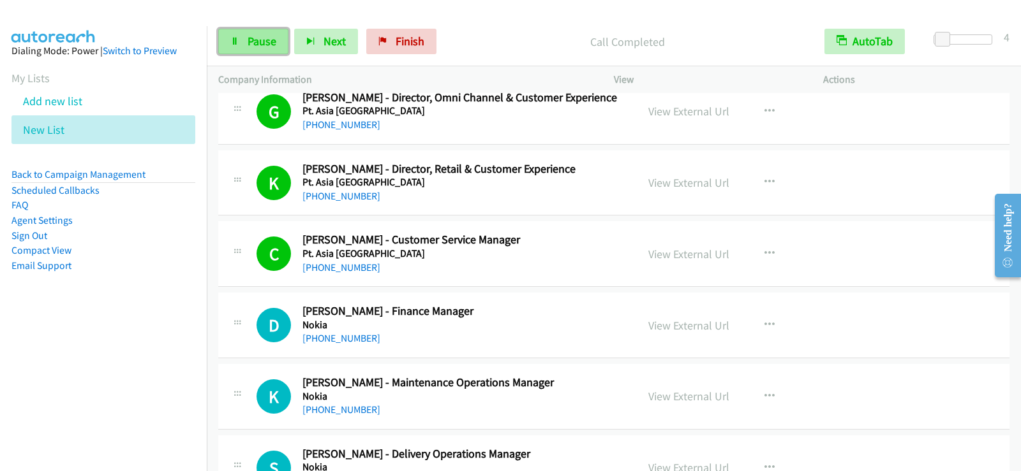
click at [271, 41] on span "Pause" at bounding box center [262, 41] width 29 height 15
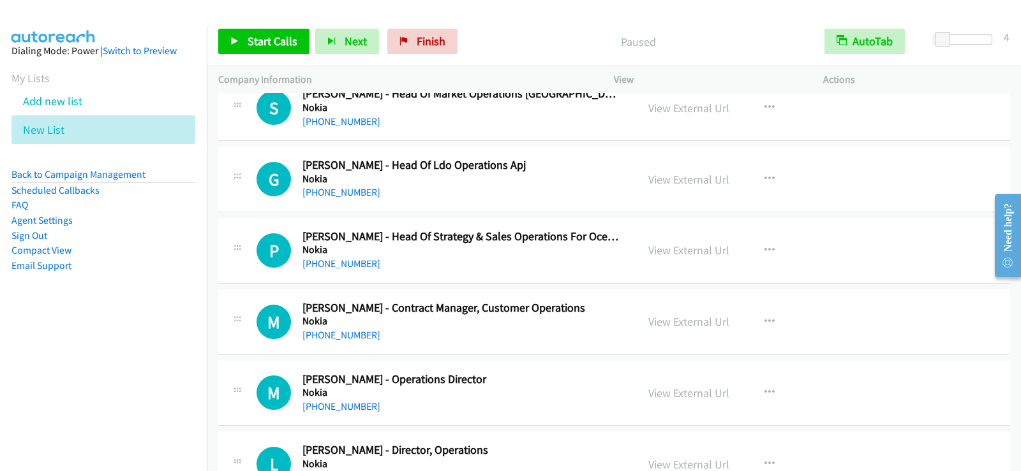
scroll to position [4720, 0]
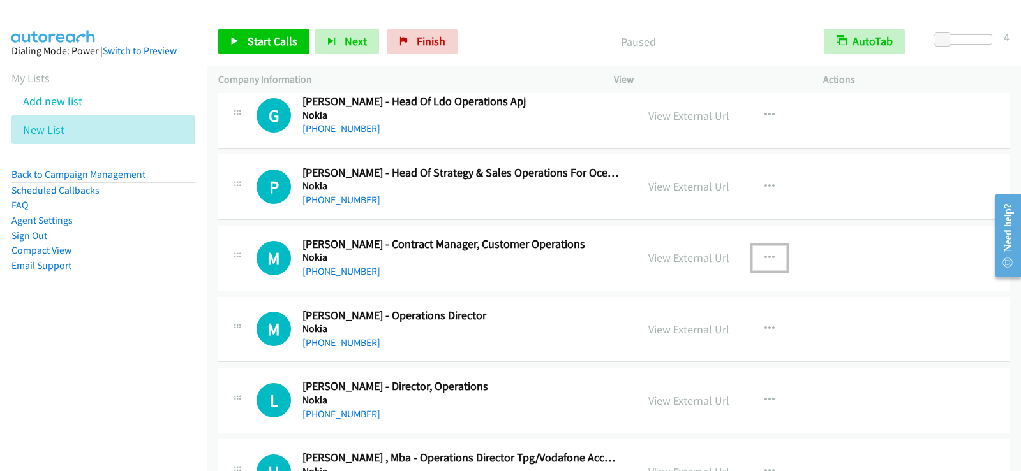
click at [764, 262] on icon "button" at bounding box center [769, 258] width 10 height 10
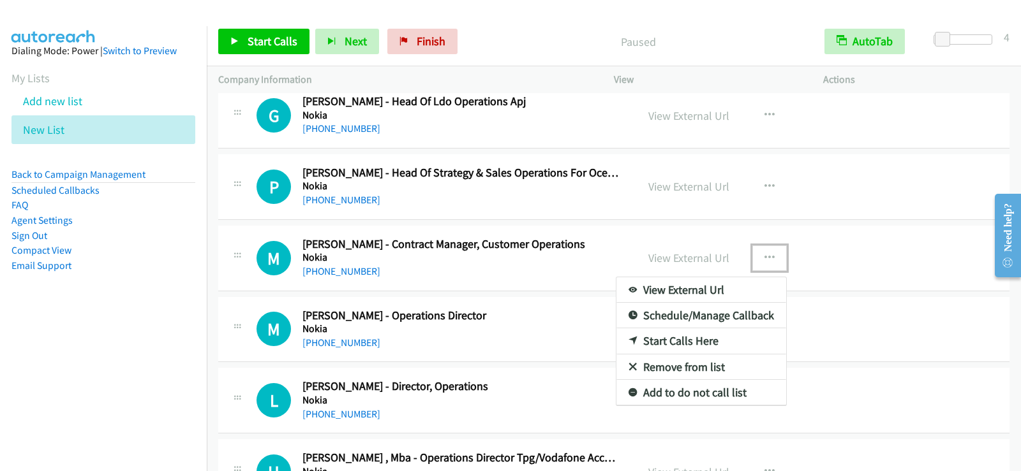
click at [669, 341] on link "Start Calls Here" at bounding box center [701, 342] width 170 height 26
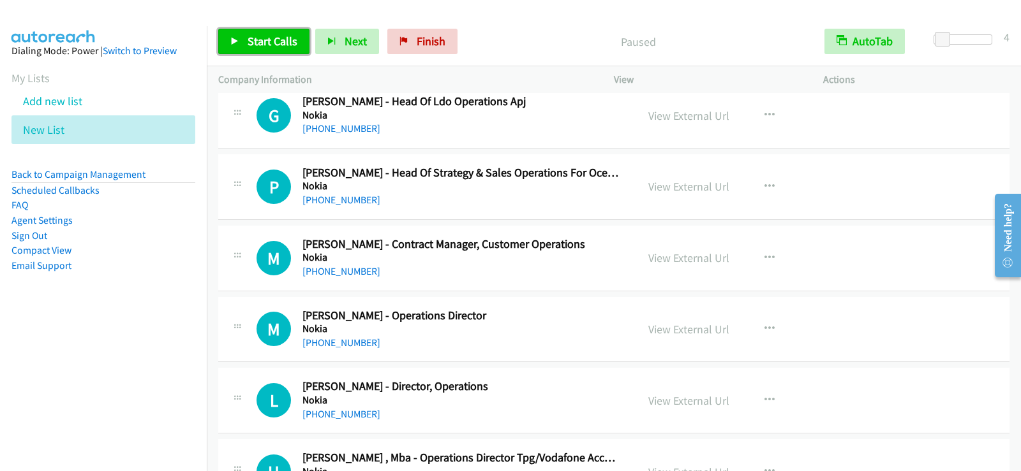
click at [238, 42] on icon at bounding box center [234, 42] width 9 height 9
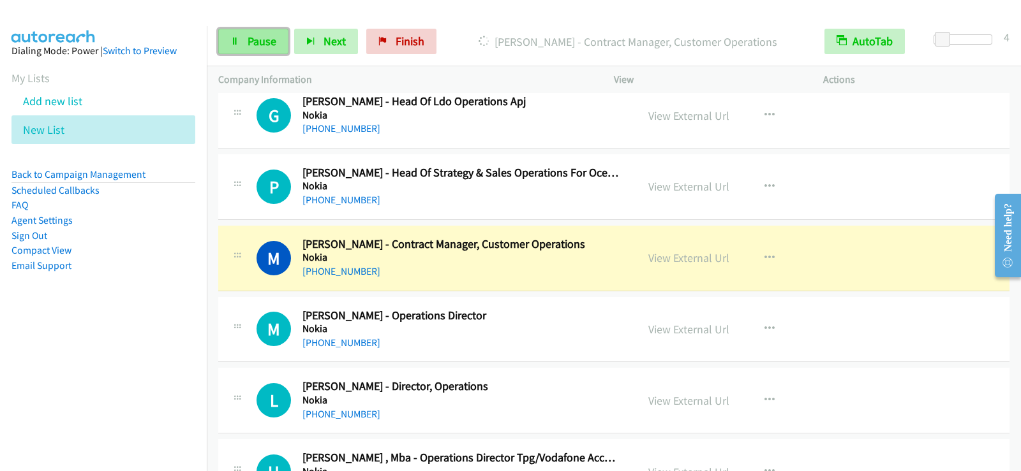
click at [277, 47] on link "Pause" at bounding box center [253, 42] width 70 height 26
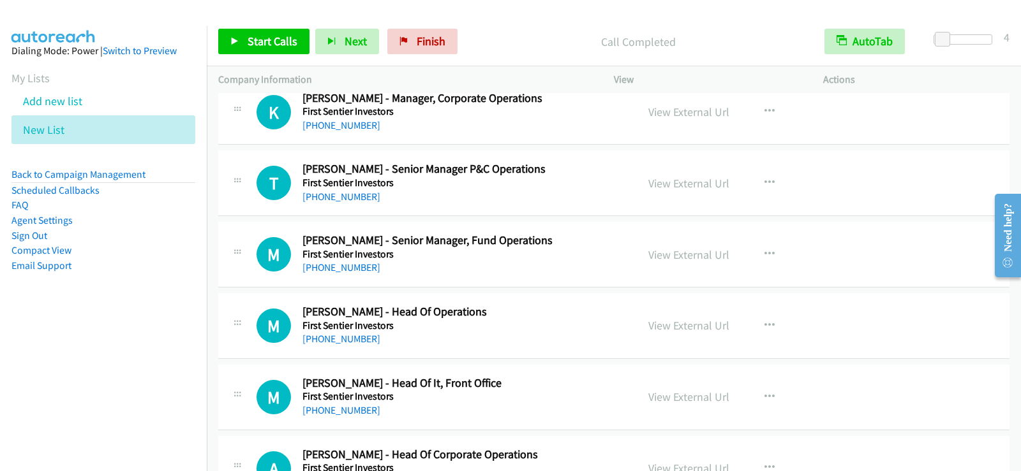
scroll to position [5358, 0]
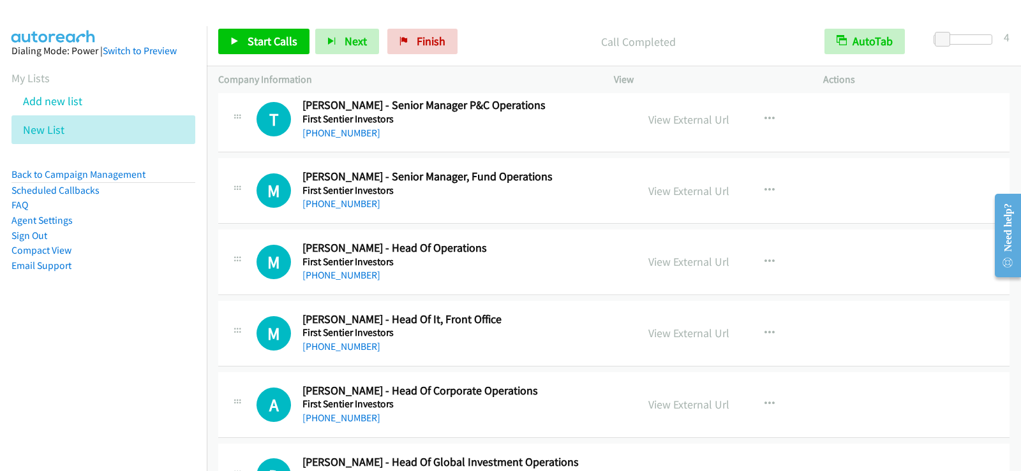
click at [533, 340] on div "[PHONE_NUMBER]" at bounding box center [461, 346] width 318 height 15
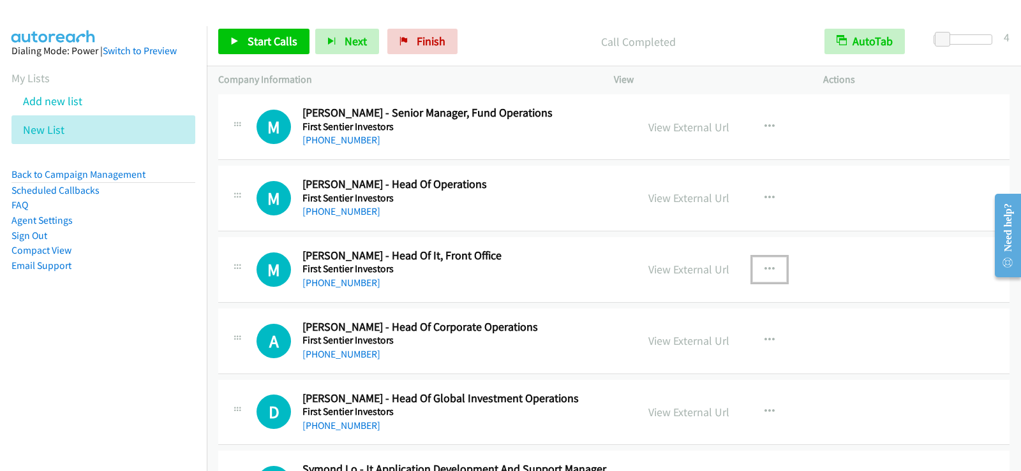
click at [769, 266] on icon "button" at bounding box center [769, 270] width 10 height 10
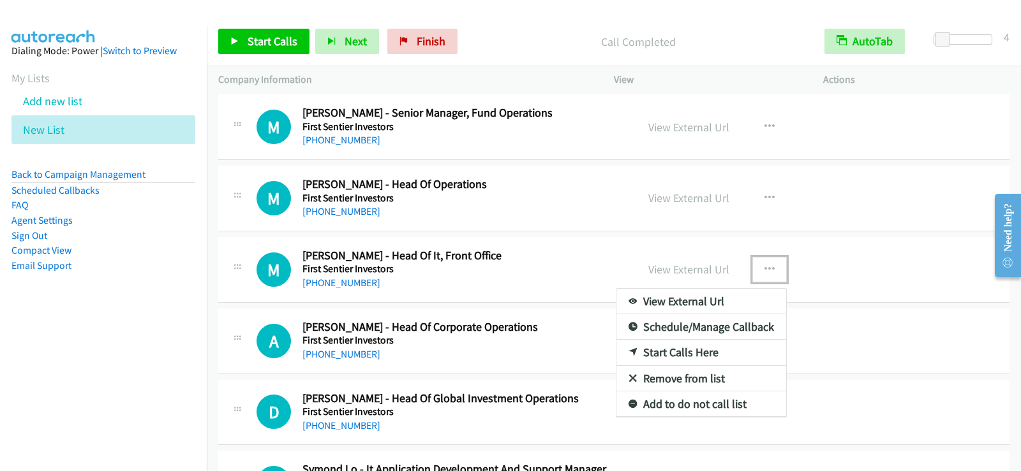
click at [669, 351] on link "Start Calls Here" at bounding box center [701, 353] width 170 height 26
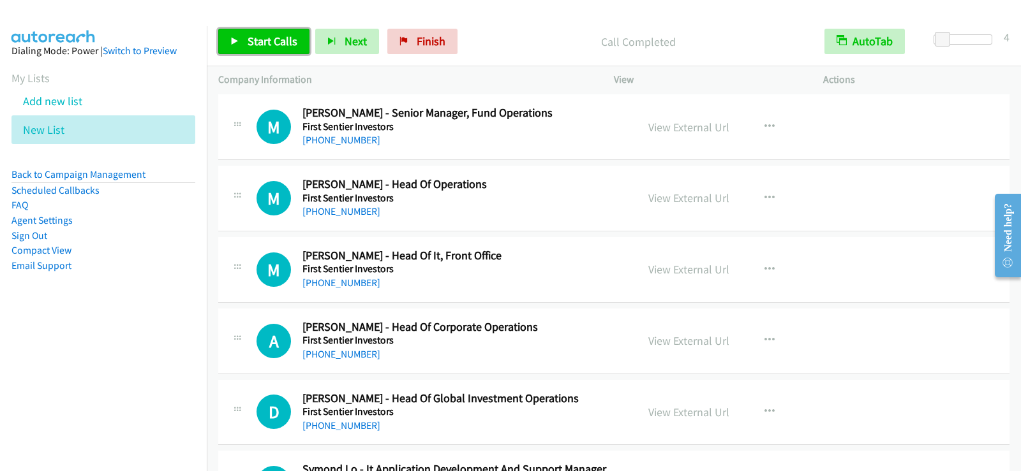
click at [279, 45] on span "Start Calls" at bounding box center [273, 41] width 50 height 15
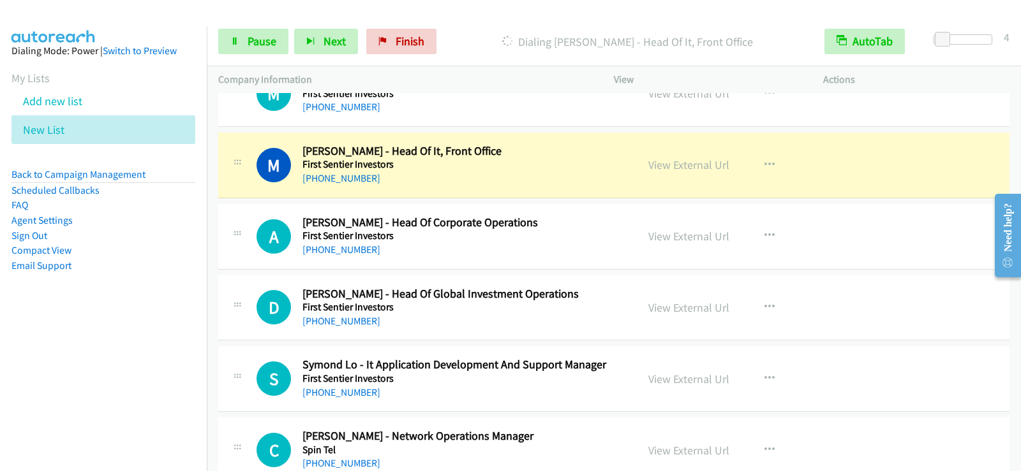
scroll to position [5550, 0]
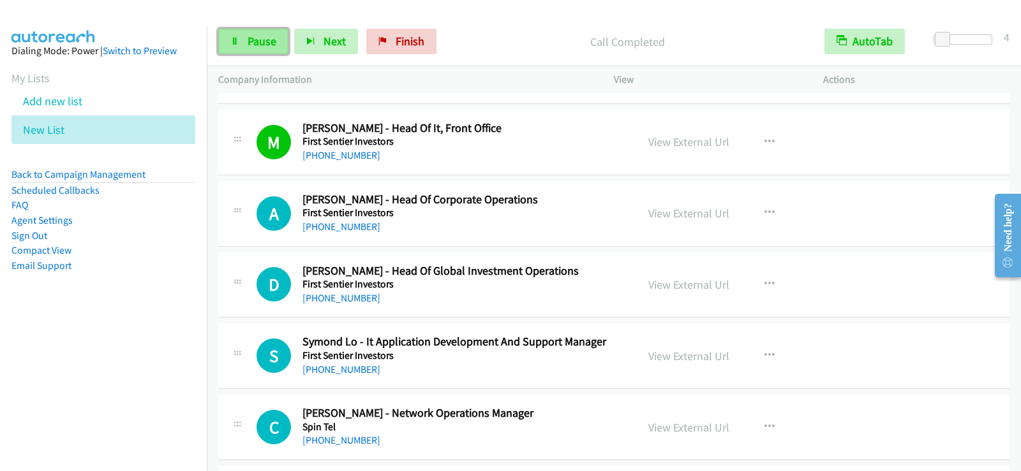
click at [256, 48] on span "Pause" at bounding box center [262, 41] width 29 height 15
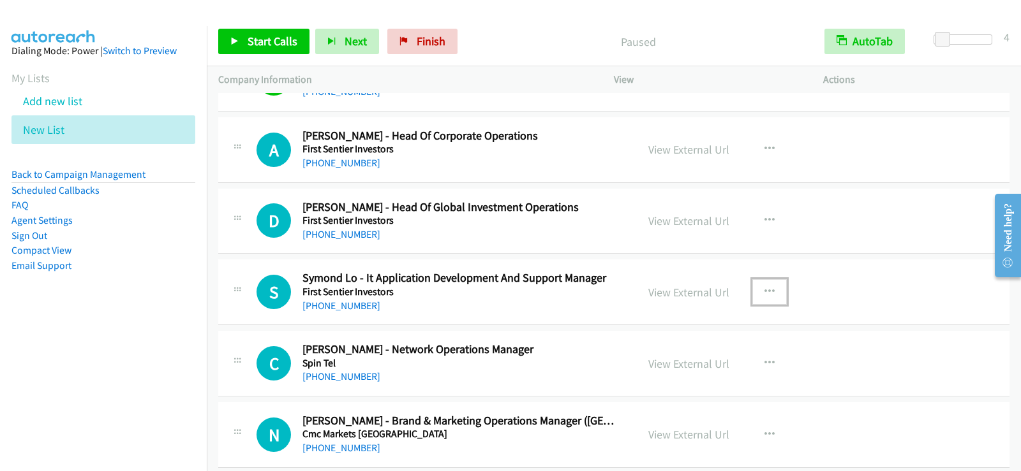
click at [772, 295] on button "button" at bounding box center [769, 292] width 34 height 26
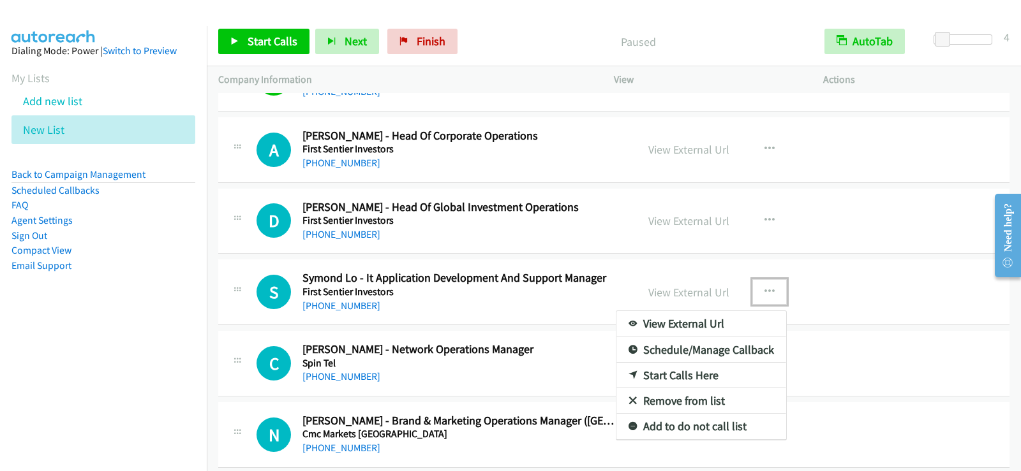
click at [670, 370] on link "Start Calls Here" at bounding box center [701, 376] width 170 height 26
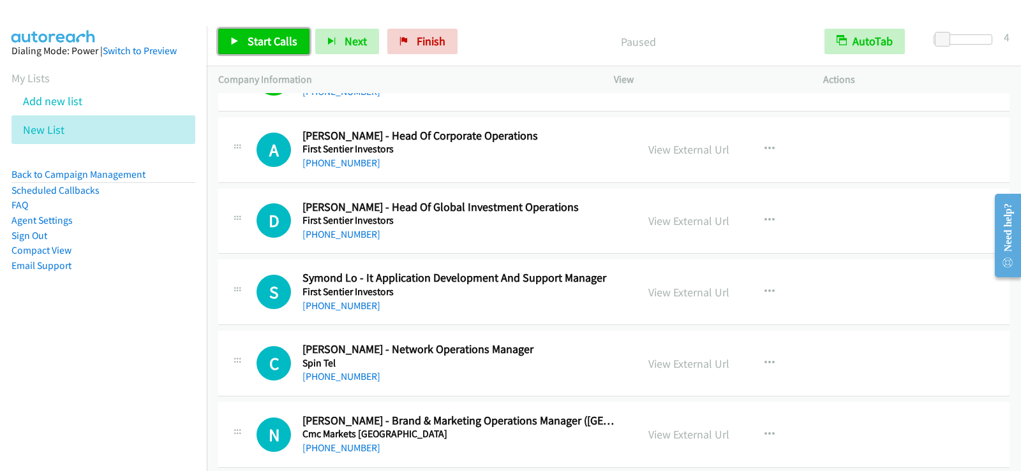
click at [274, 46] on span "Start Calls" at bounding box center [273, 41] width 50 height 15
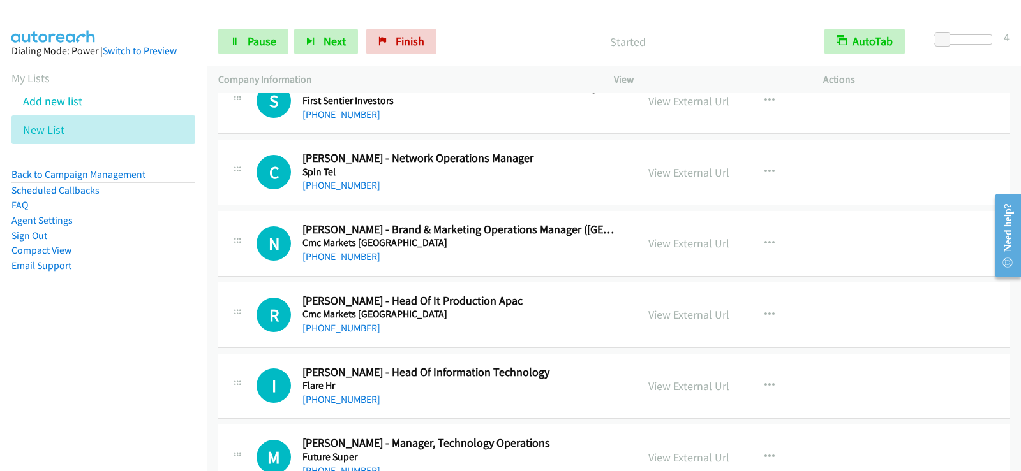
scroll to position [5741, 0]
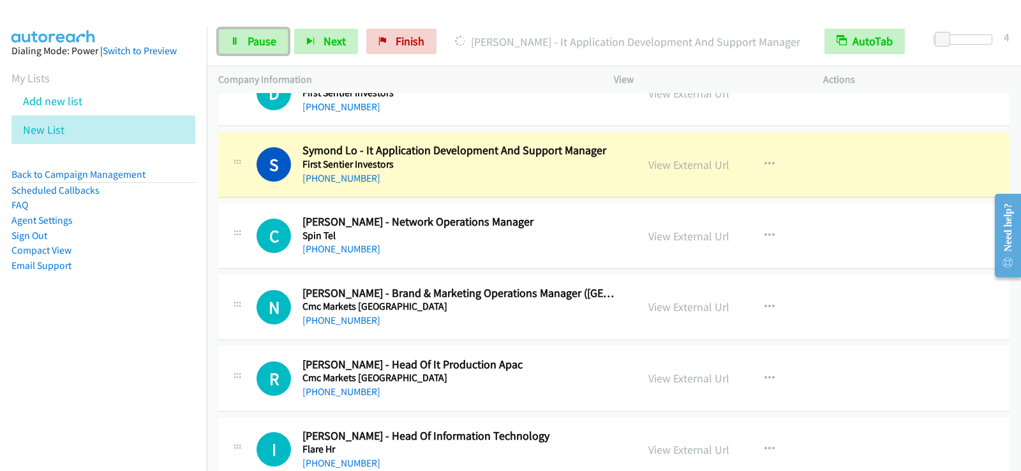
drag, startPoint x: 257, startPoint y: 41, endPoint x: 283, endPoint y: 72, distance: 40.8
click at [257, 41] on span "Pause" at bounding box center [262, 41] width 29 height 15
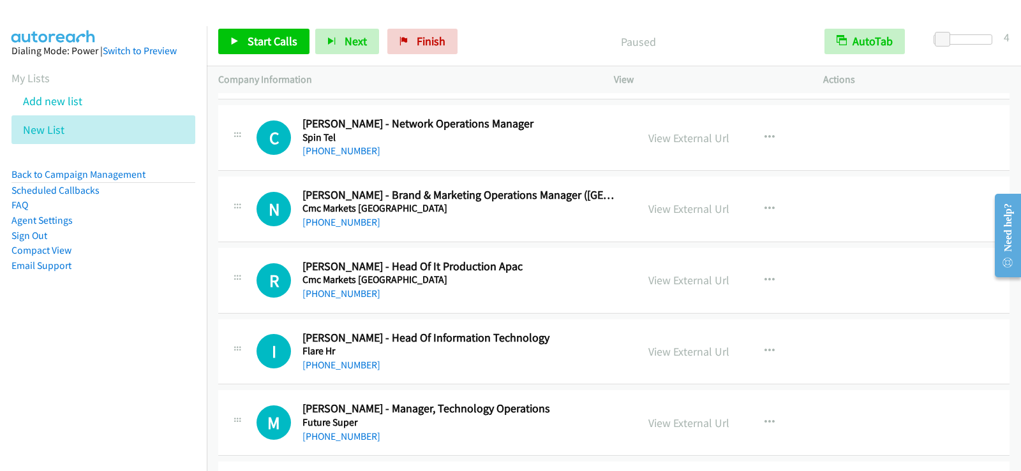
scroll to position [5869, 0]
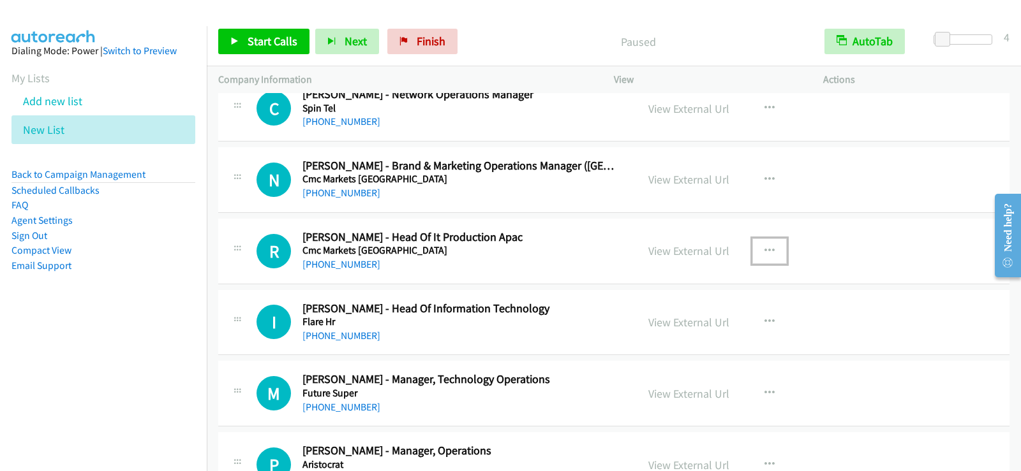
click at [753, 249] on button "button" at bounding box center [769, 252] width 34 height 26
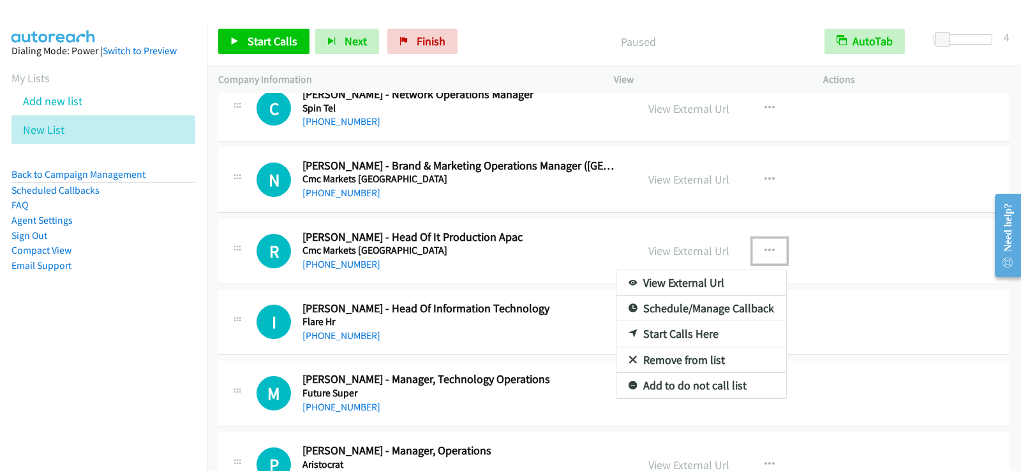
click at [653, 333] on link "Start Calls Here" at bounding box center [701, 334] width 170 height 26
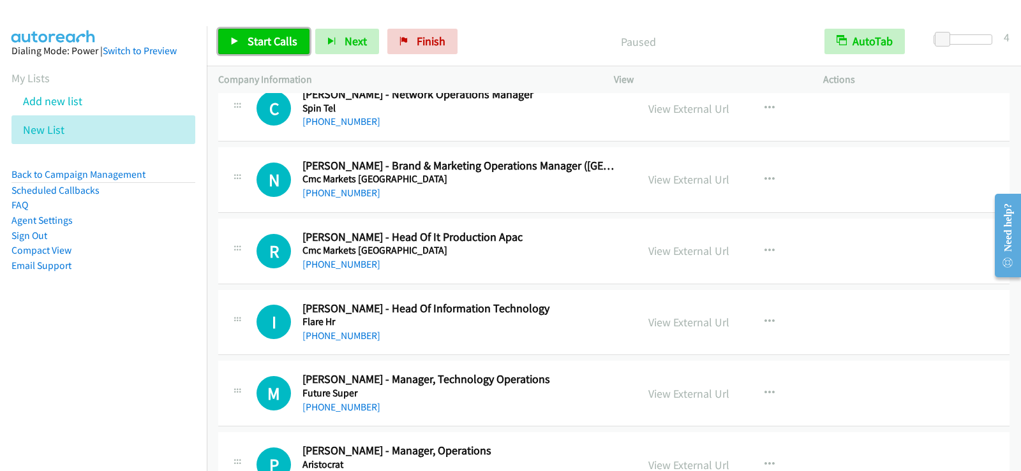
click at [259, 51] on link "Start Calls" at bounding box center [263, 42] width 91 height 26
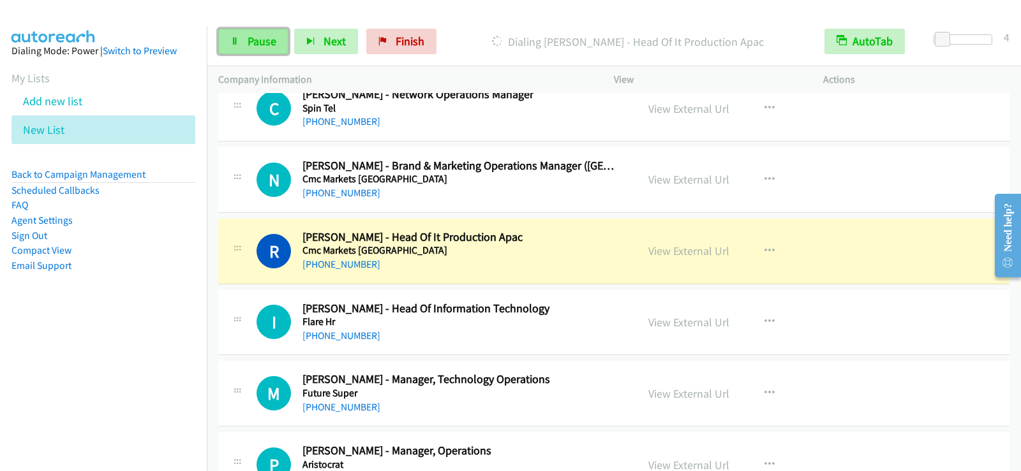
click at [256, 53] on link "Pause" at bounding box center [253, 42] width 70 height 26
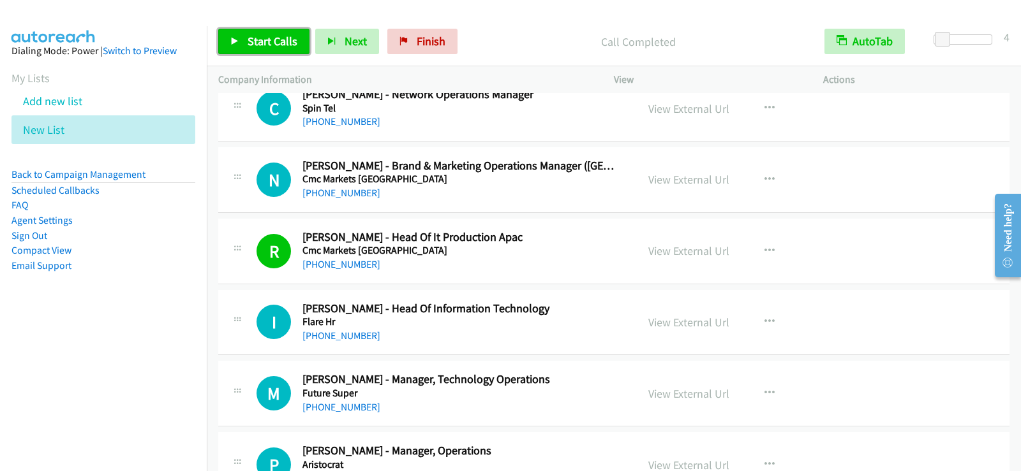
click at [281, 38] on span "Start Calls" at bounding box center [273, 41] width 50 height 15
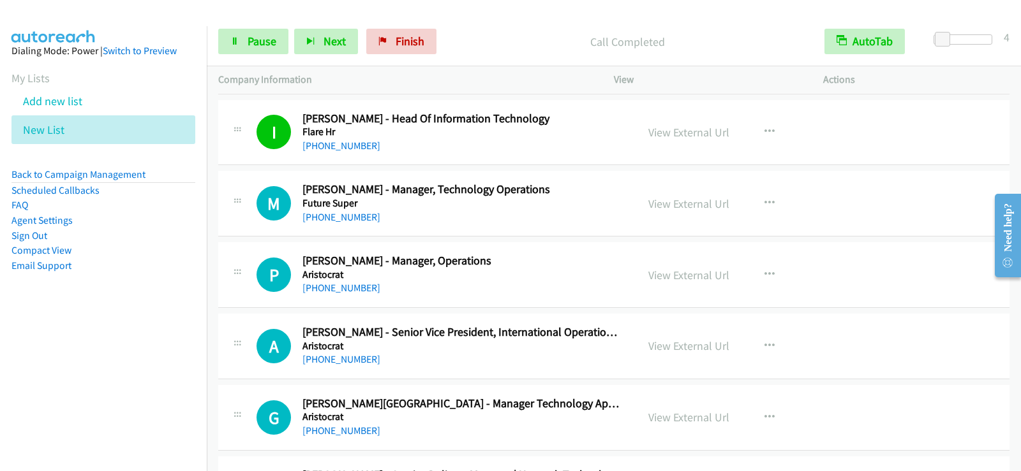
scroll to position [6060, 0]
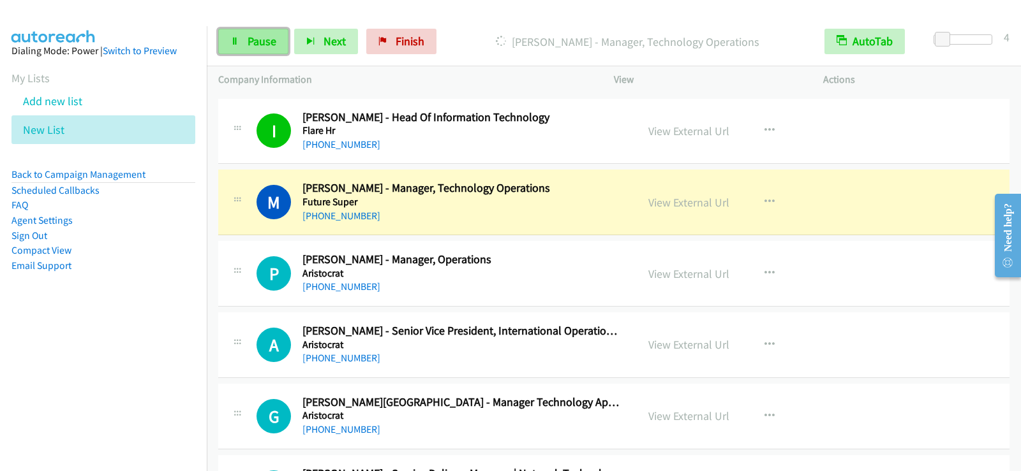
click at [258, 45] on span "Pause" at bounding box center [262, 41] width 29 height 15
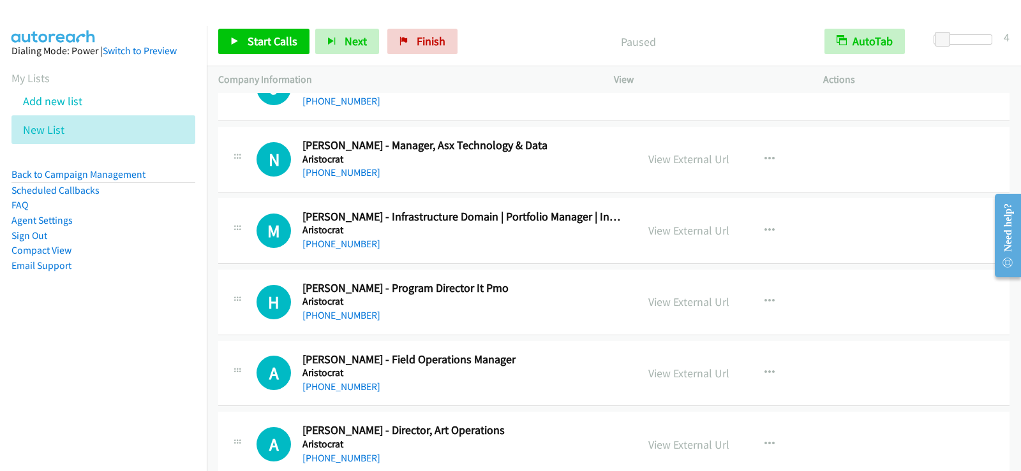
scroll to position [6634, 0]
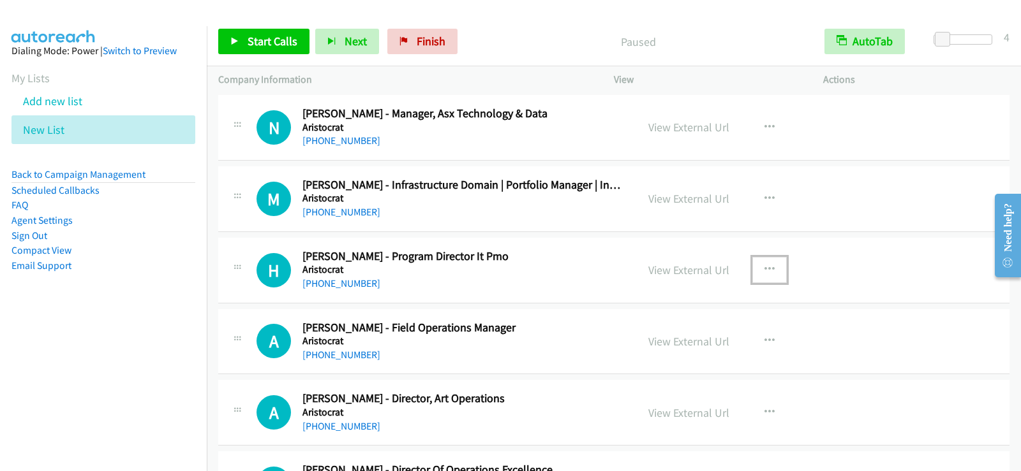
click at [764, 268] on icon "button" at bounding box center [769, 270] width 10 height 10
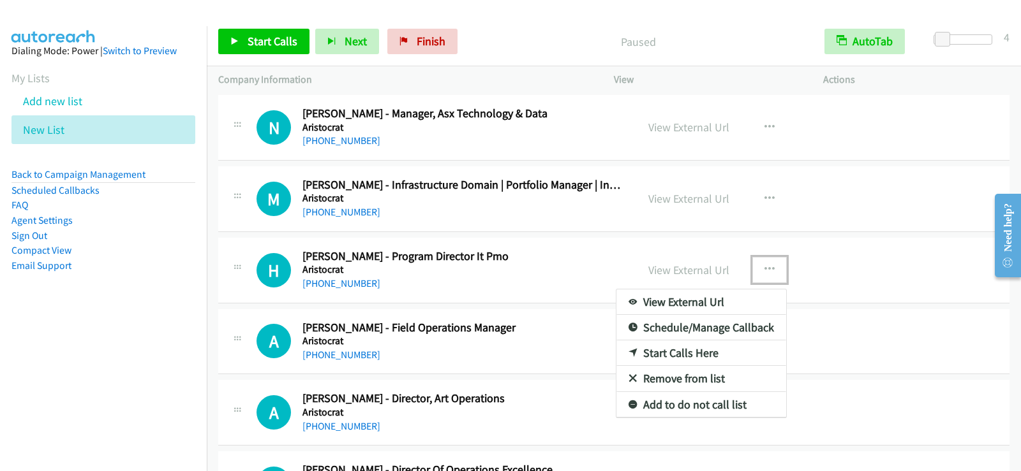
click at [669, 354] on link "Start Calls Here" at bounding box center [701, 354] width 170 height 26
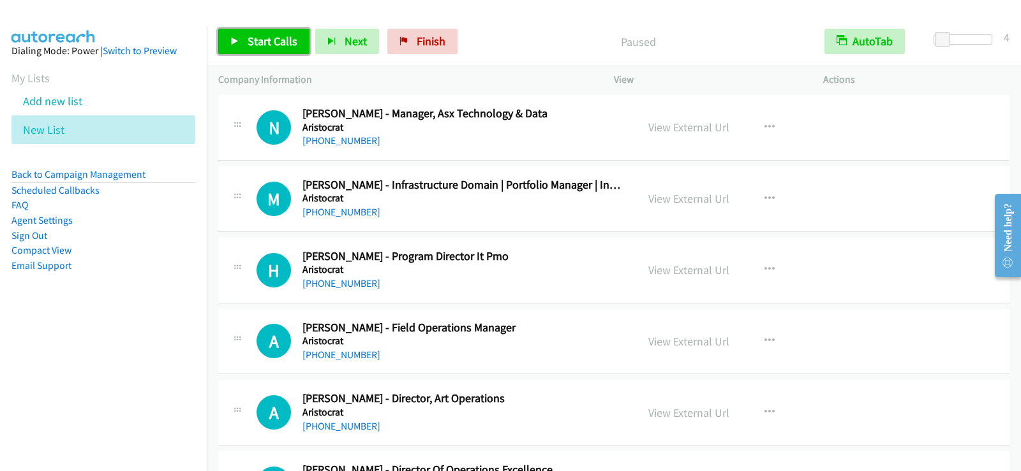
click at [293, 40] on span "Start Calls" at bounding box center [273, 41] width 50 height 15
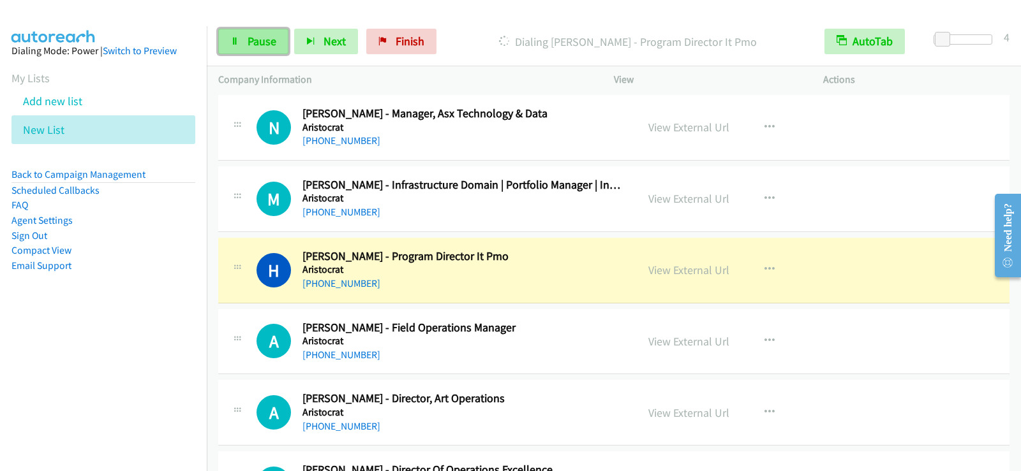
click at [240, 42] on link "Pause" at bounding box center [253, 42] width 70 height 26
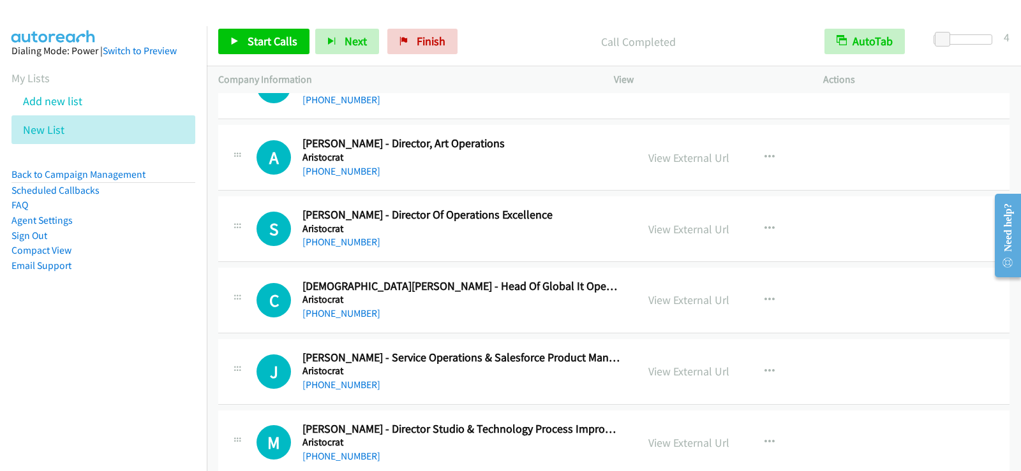
scroll to position [6953, 0]
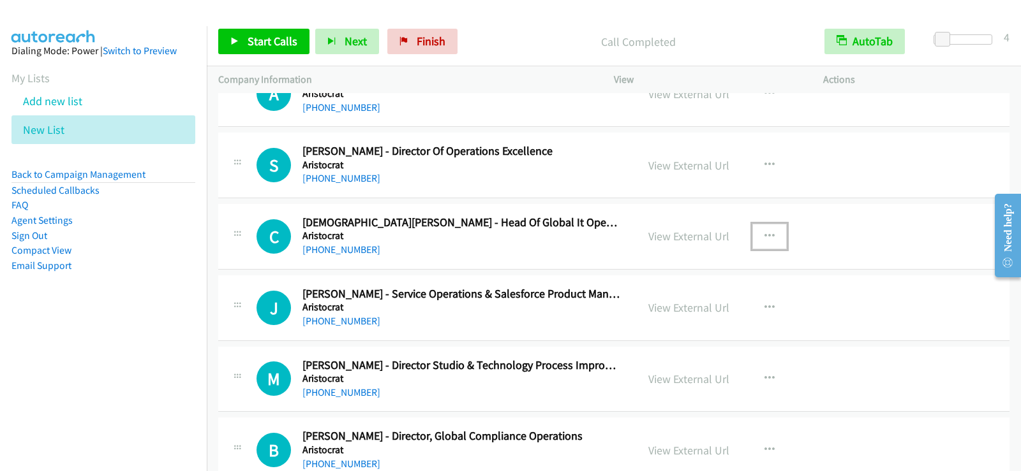
click at [771, 239] on button "button" at bounding box center [769, 237] width 34 height 26
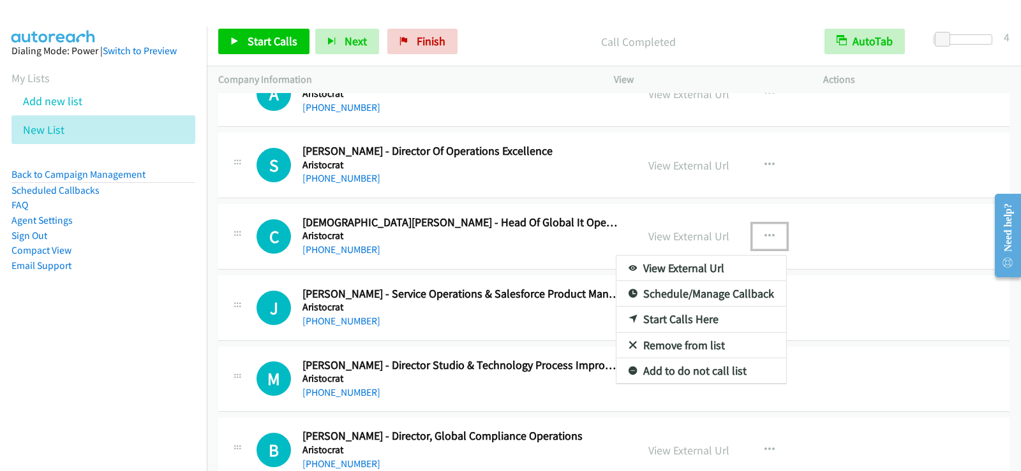
click at [668, 316] on link "Start Calls Here" at bounding box center [701, 320] width 170 height 26
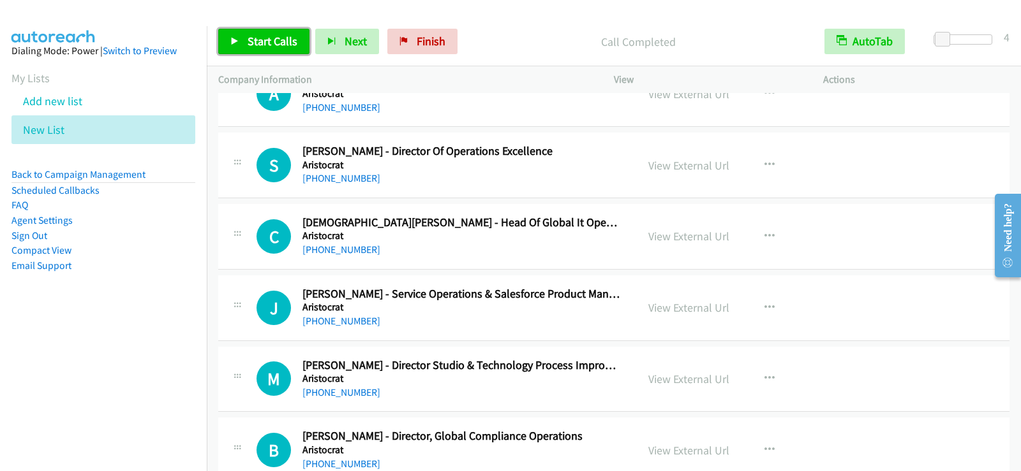
click at [229, 42] on link "Start Calls" at bounding box center [263, 42] width 91 height 26
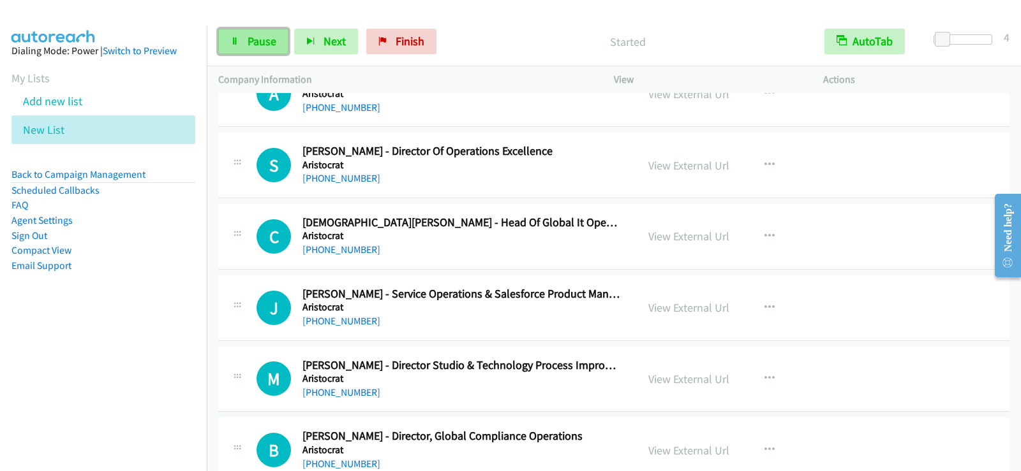
click at [274, 45] on span "Pause" at bounding box center [262, 41] width 29 height 15
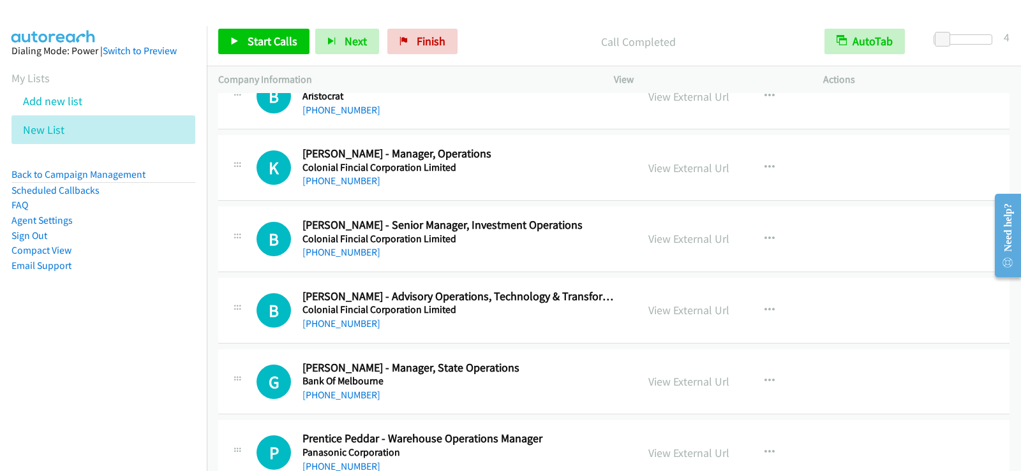
scroll to position [7336, 0]
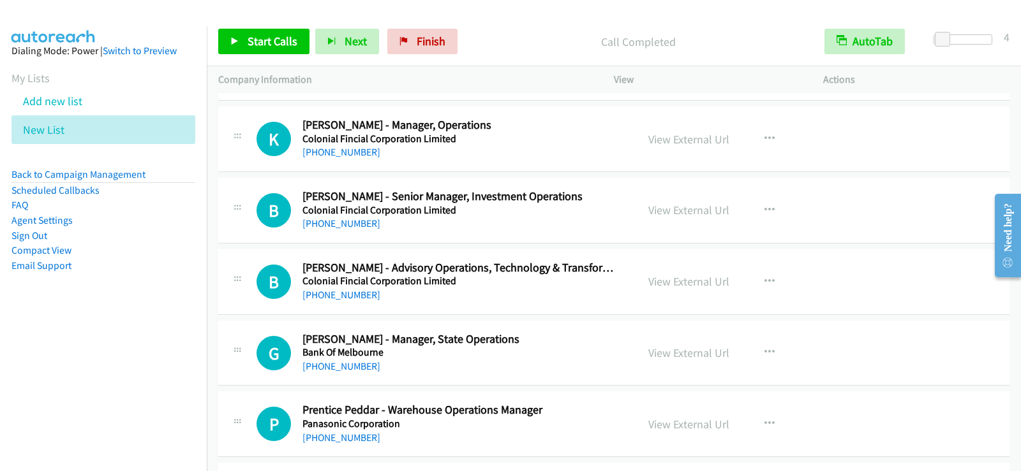
click at [592, 295] on div "[PHONE_NUMBER]" at bounding box center [461, 295] width 318 height 15
click at [755, 279] on button "button" at bounding box center [769, 282] width 34 height 26
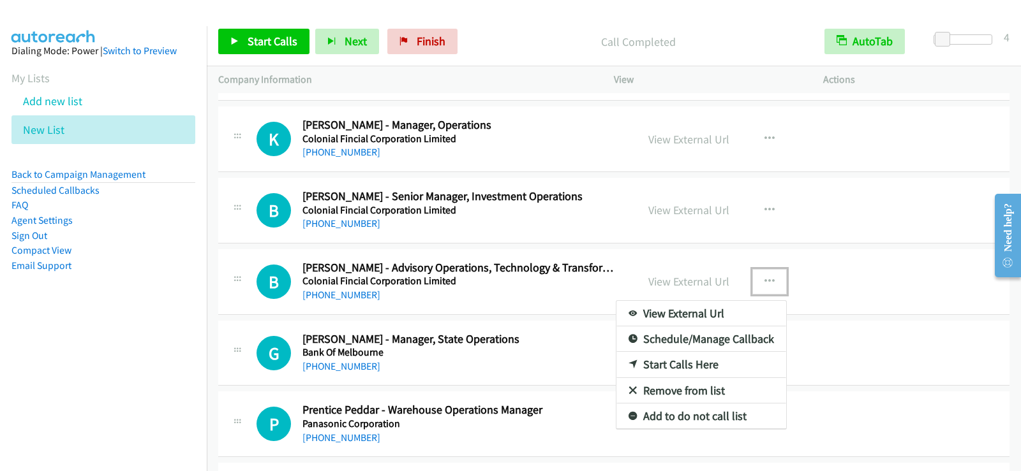
click at [671, 365] on link "Start Calls Here" at bounding box center [701, 365] width 170 height 26
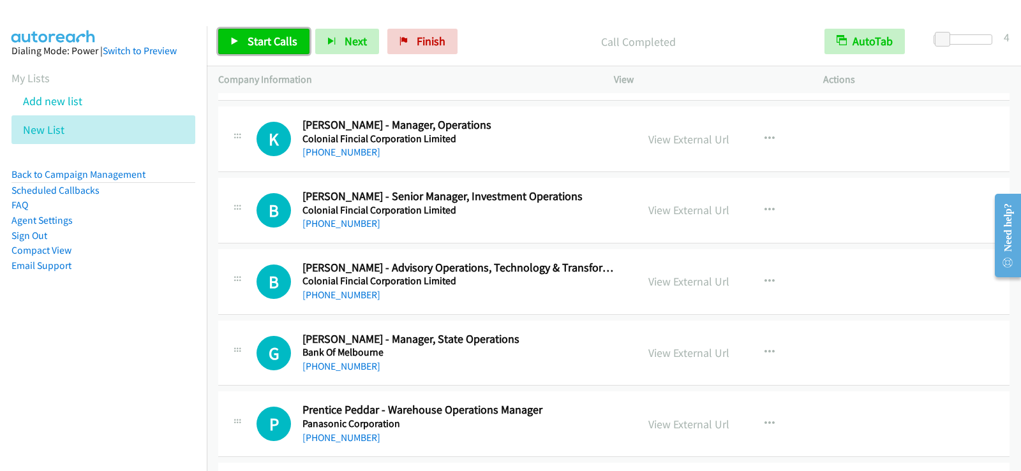
click at [232, 31] on link "Start Calls" at bounding box center [263, 42] width 91 height 26
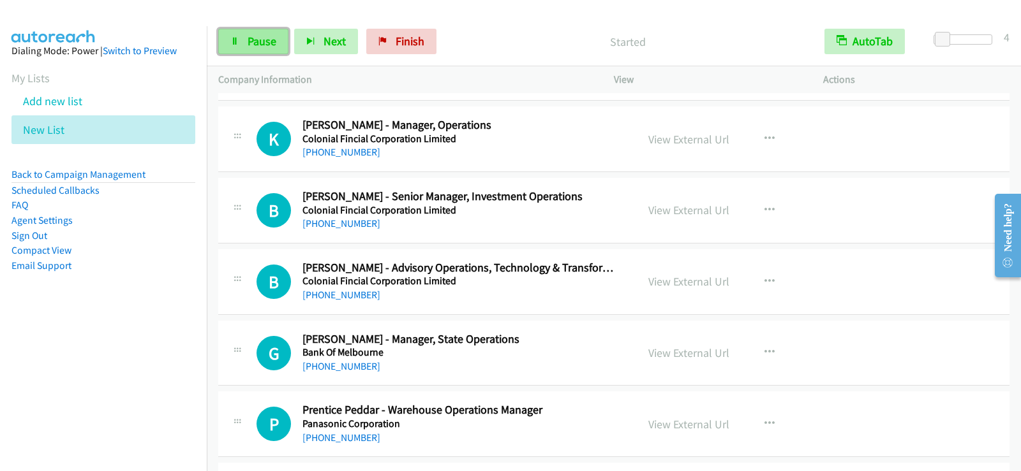
click at [270, 38] on span "Pause" at bounding box center [262, 41] width 29 height 15
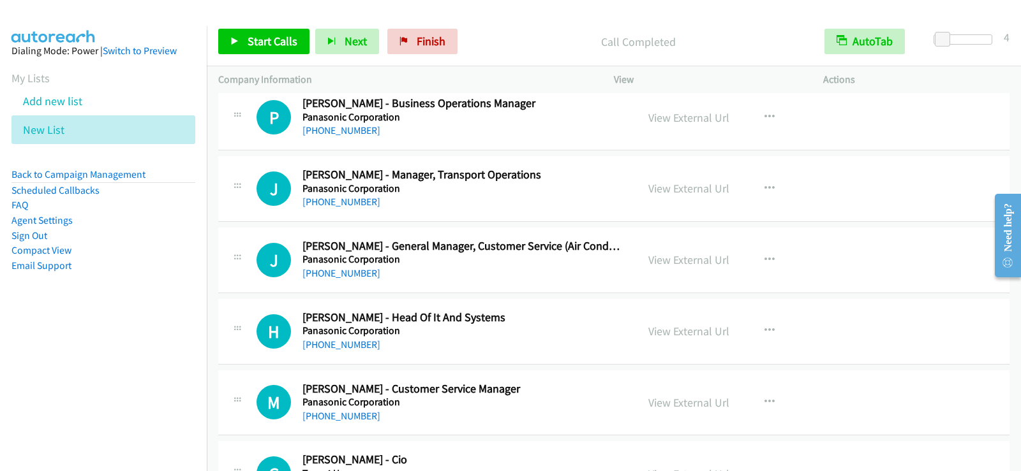
scroll to position [7719, 0]
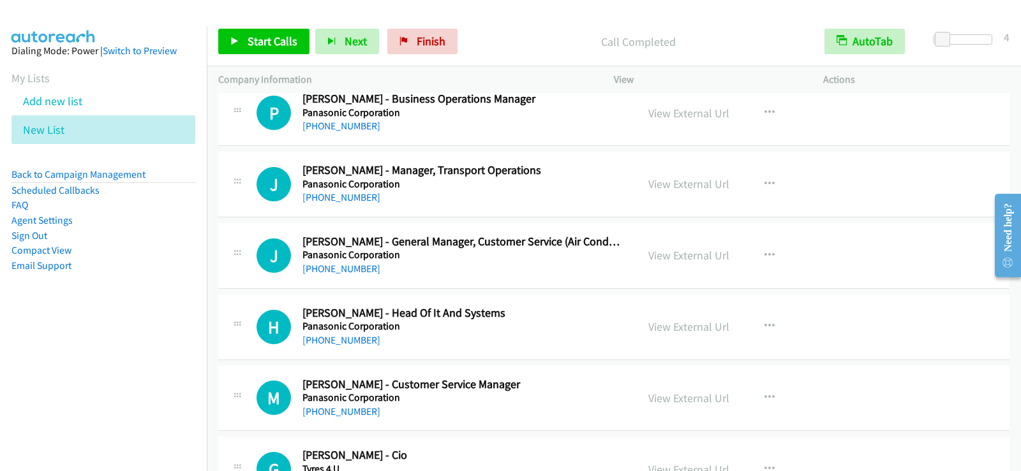
click at [524, 339] on div "[PHONE_NUMBER]" at bounding box center [461, 340] width 318 height 15
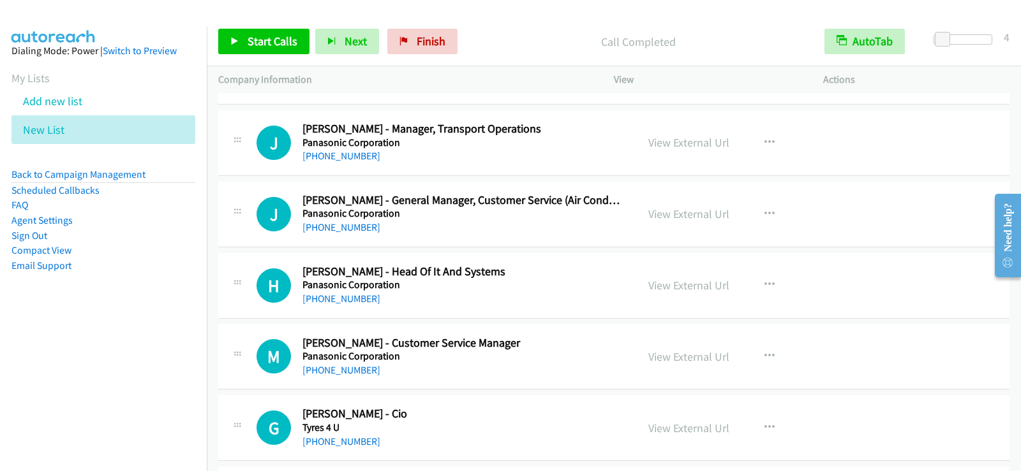
scroll to position [7782, 0]
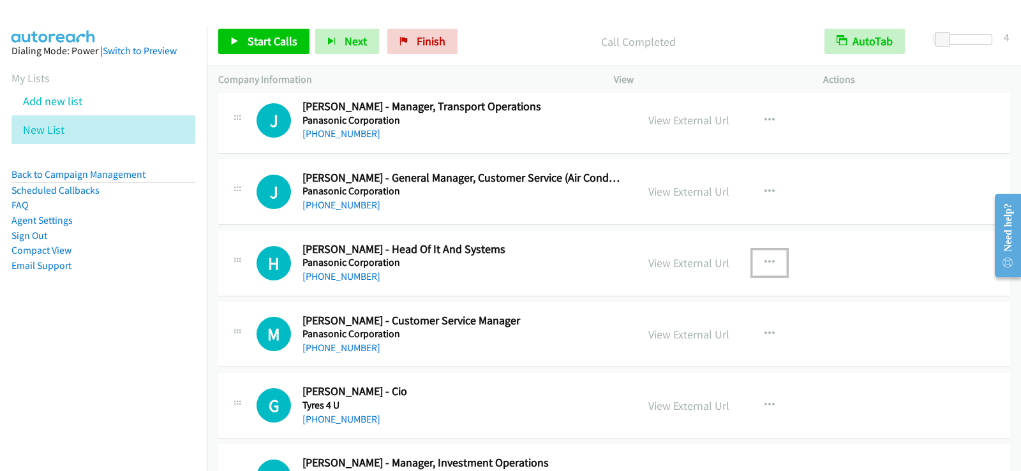
click at [764, 262] on icon "button" at bounding box center [769, 263] width 10 height 10
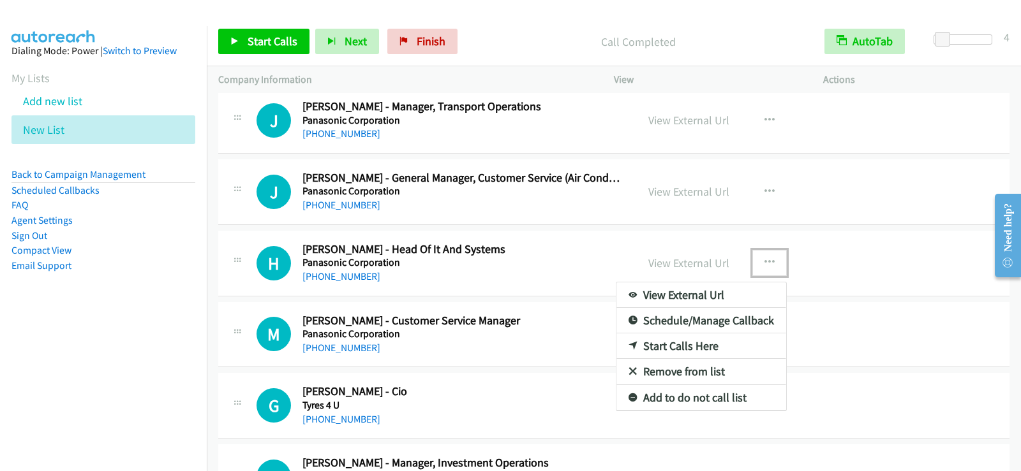
click at [811, 198] on div at bounding box center [510, 235] width 1021 height 471
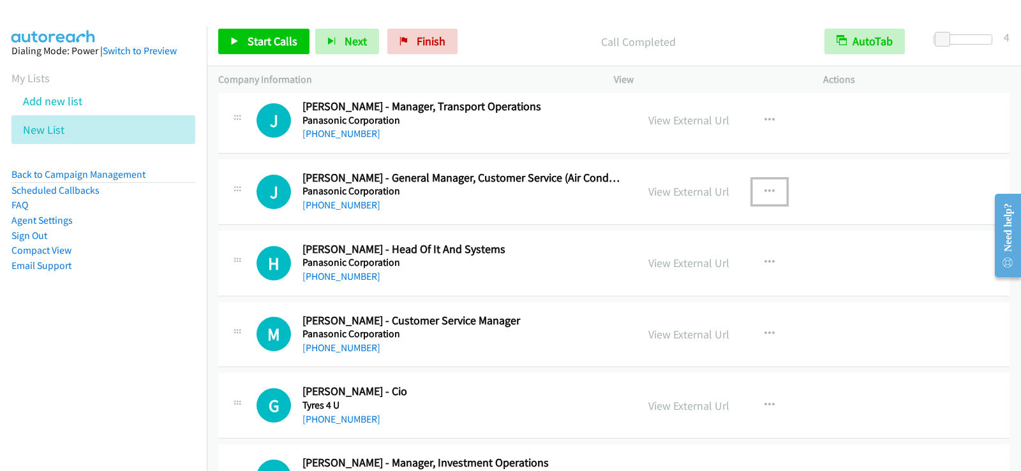
click at [764, 188] on icon "button" at bounding box center [769, 192] width 10 height 10
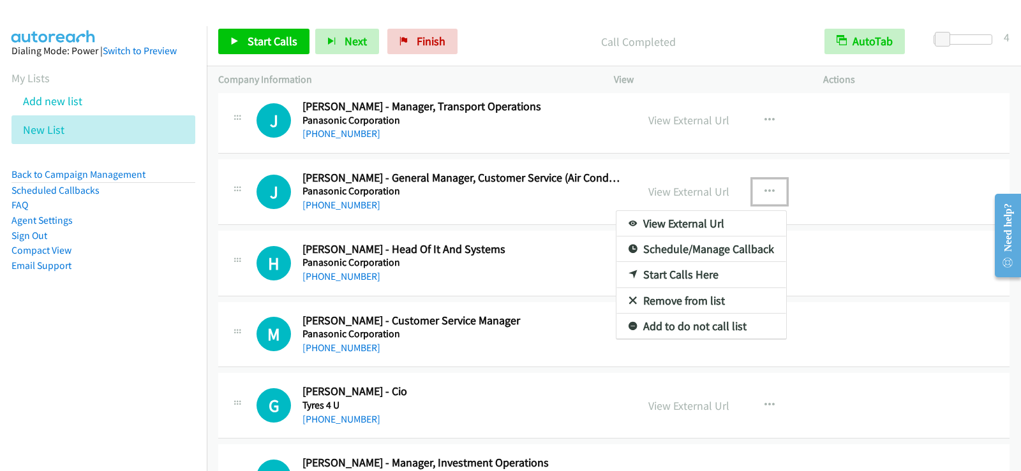
click at [671, 272] on link "Start Calls Here" at bounding box center [701, 275] width 170 height 26
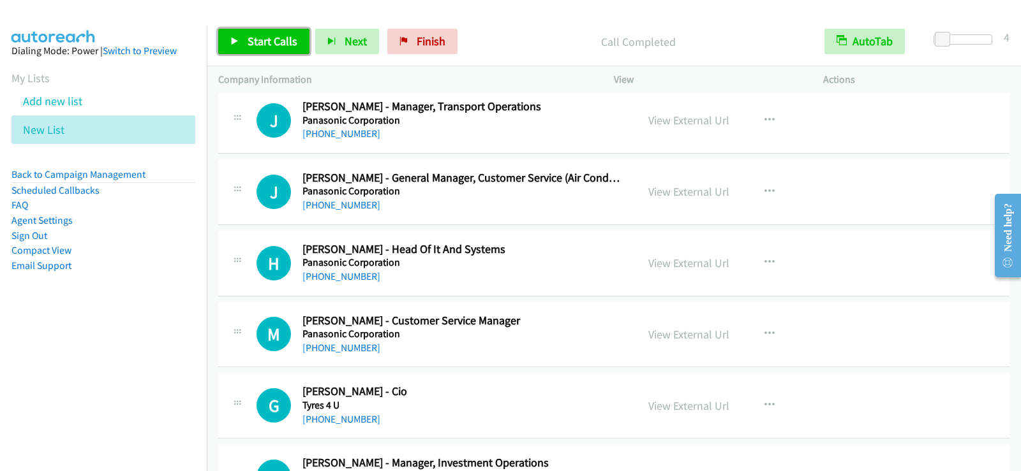
click at [241, 33] on link "Start Calls" at bounding box center [263, 42] width 91 height 26
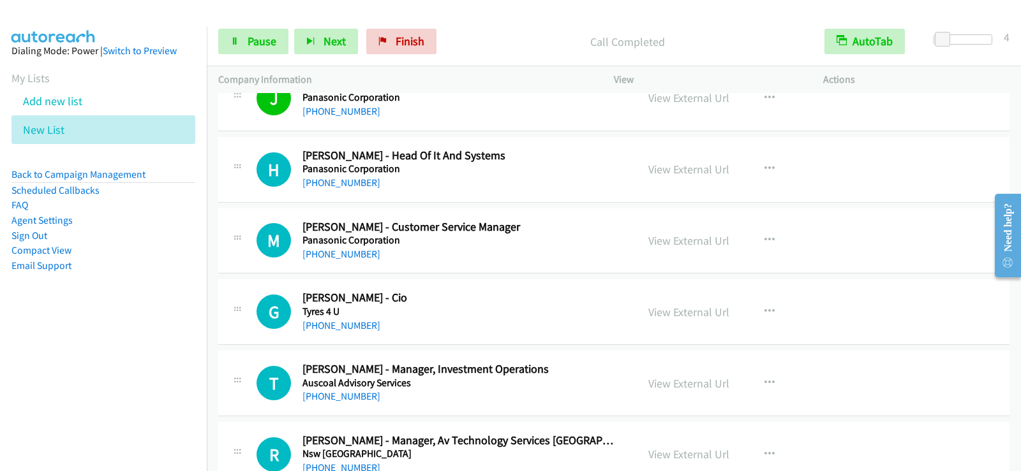
scroll to position [7910, 0]
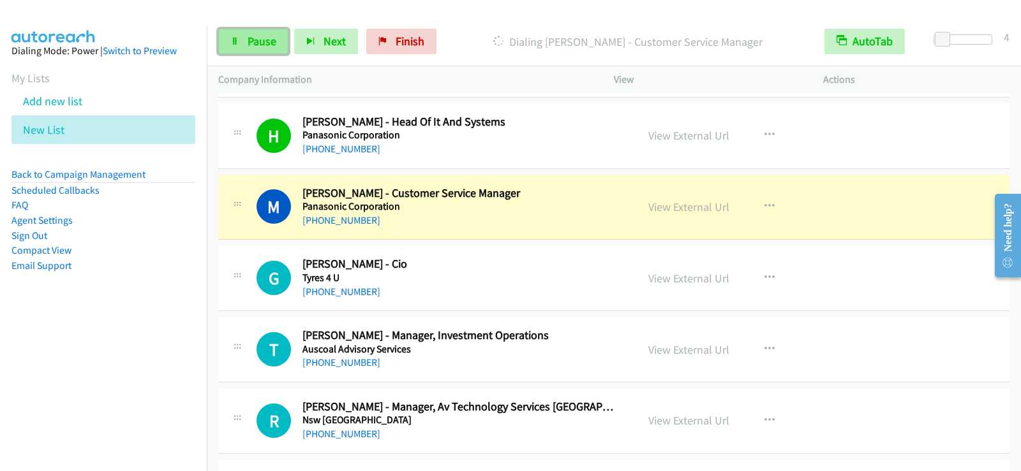
click at [276, 43] on link "Pause" at bounding box center [253, 42] width 70 height 26
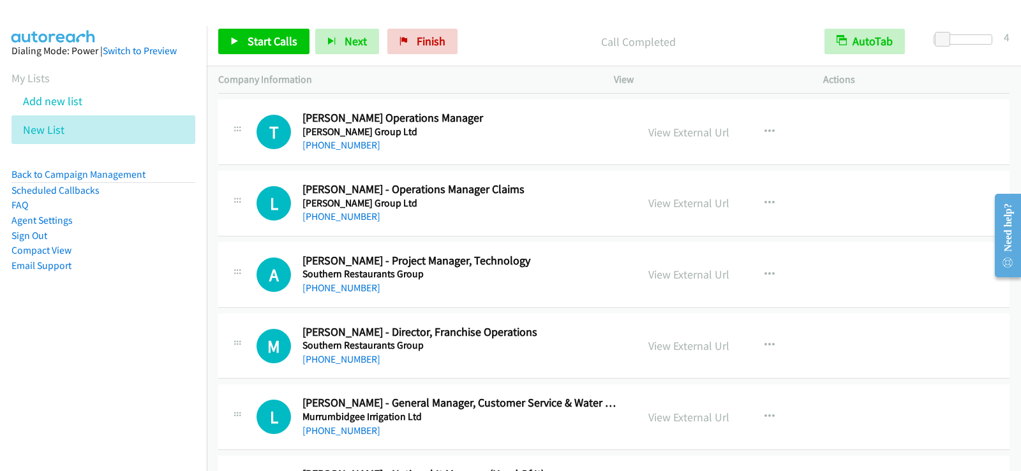
scroll to position [8548, 0]
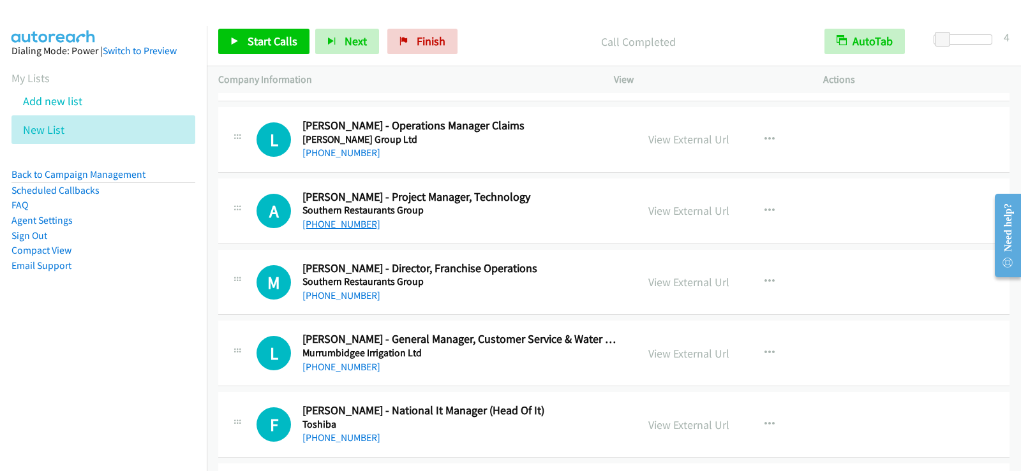
click at [355, 229] on link "[PHONE_NUMBER]" at bounding box center [341, 224] width 78 height 12
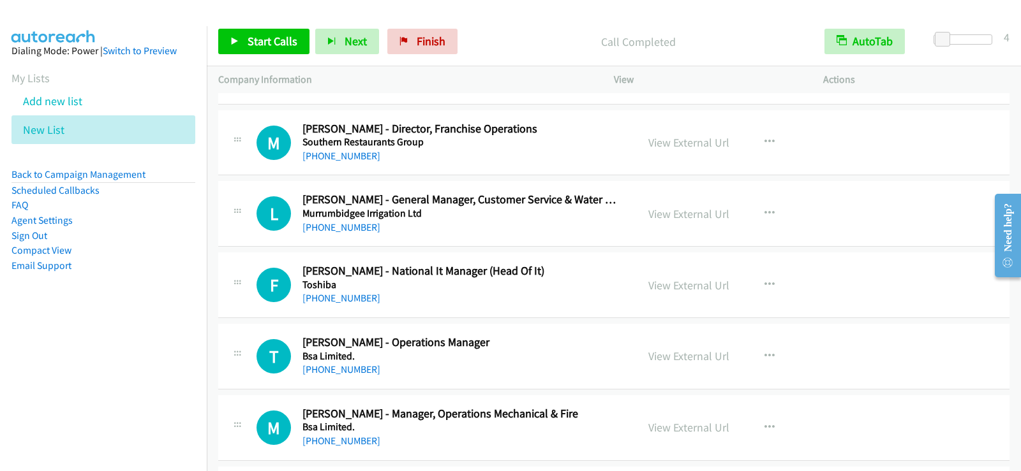
scroll to position [8739, 0]
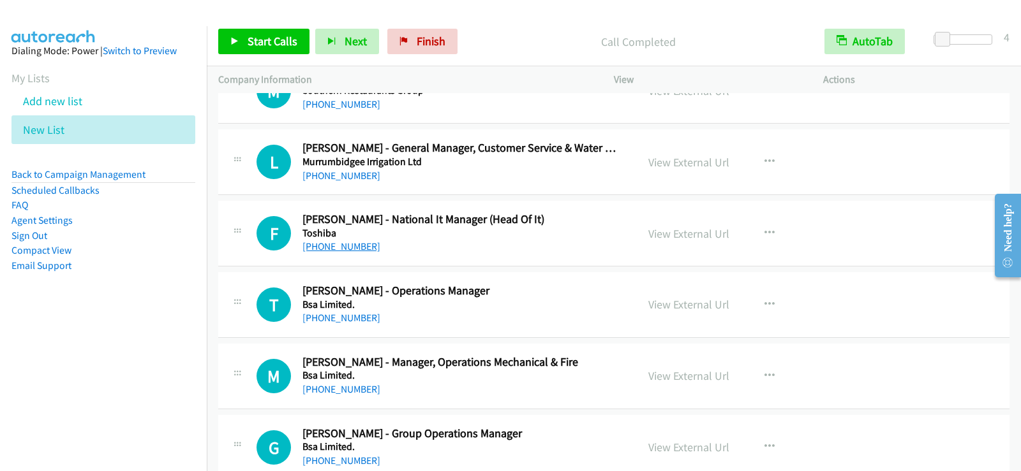
click at [314, 243] on link "[PHONE_NUMBER]" at bounding box center [341, 246] width 78 height 12
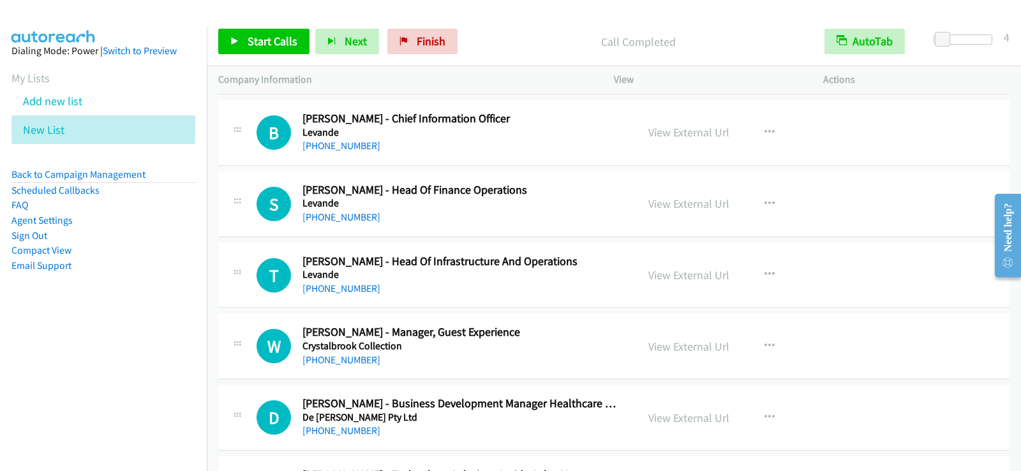
scroll to position [9760, 0]
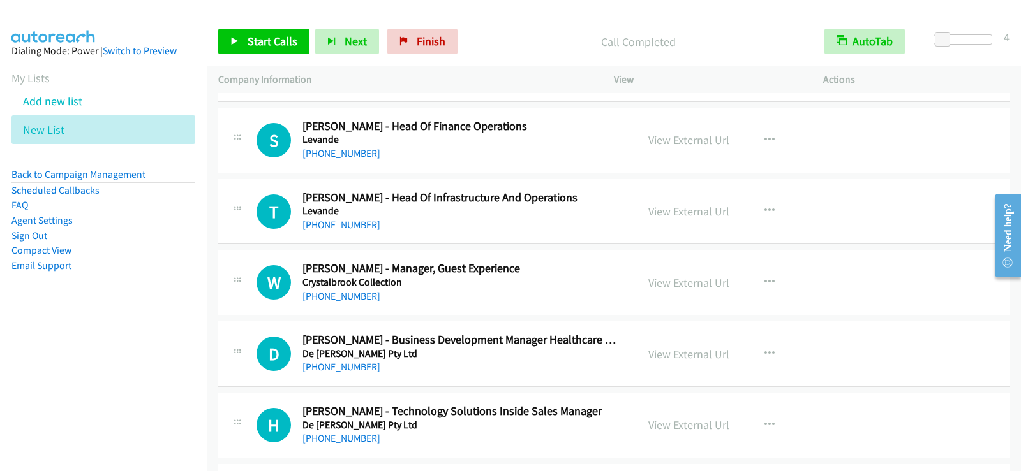
click at [549, 297] on div "[PHONE_NUMBER]" at bounding box center [461, 296] width 318 height 15
click at [764, 277] on icon "button" at bounding box center [769, 282] width 10 height 10
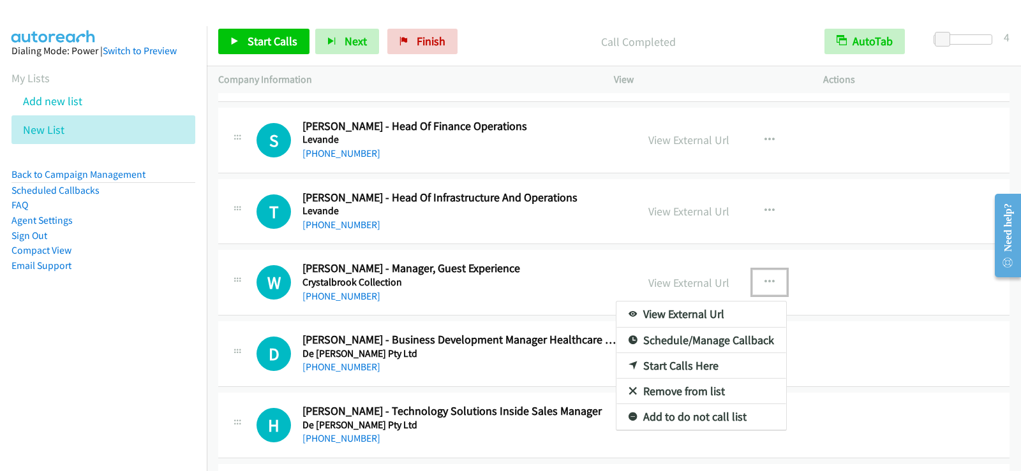
click at [686, 363] on link "Start Calls Here" at bounding box center [701, 366] width 170 height 26
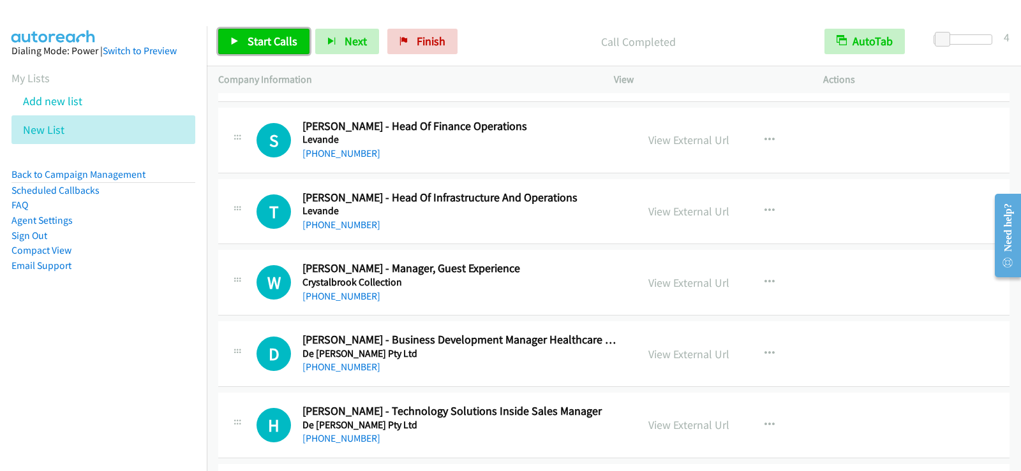
click at [281, 43] on span "Start Calls" at bounding box center [273, 41] width 50 height 15
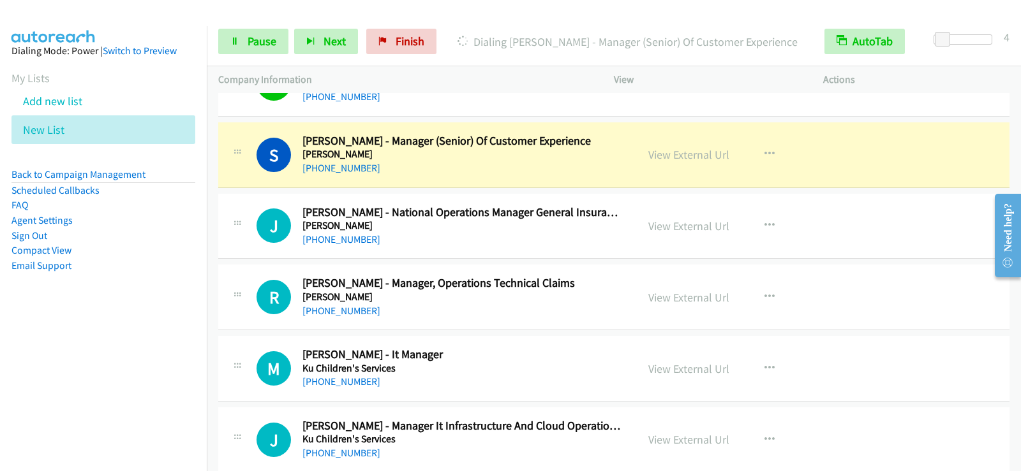
scroll to position [10206, 0]
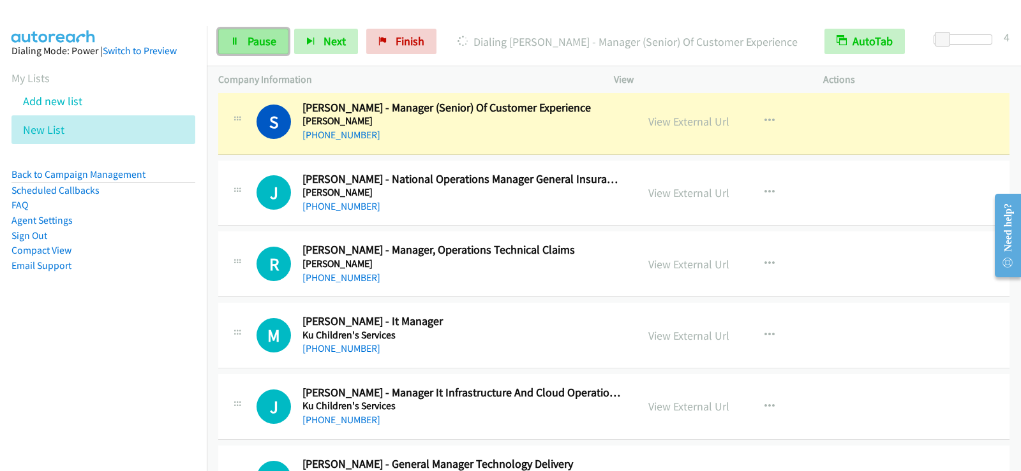
click at [259, 49] on link "Pause" at bounding box center [253, 42] width 70 height 26
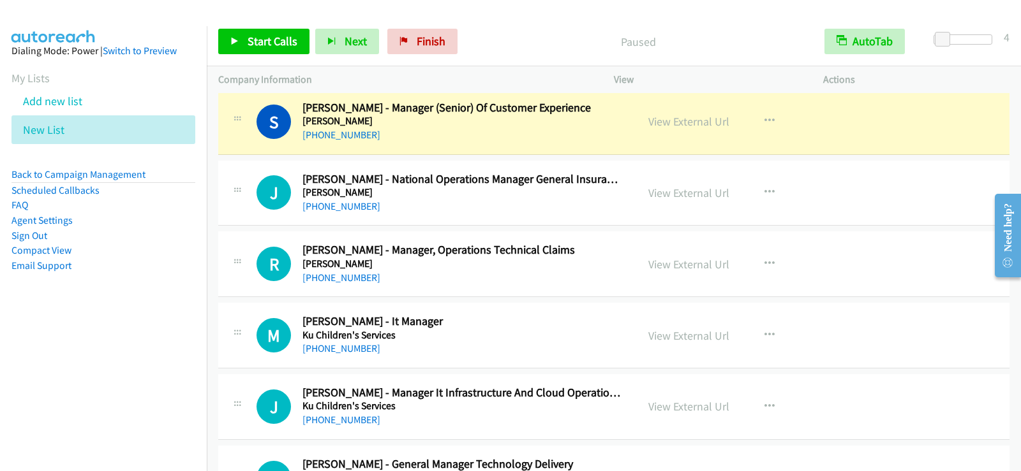
click at [554, 317] on h2 "[PERSON_NAME] - It Manager" at bounding box center [461, 321] width 318 height 15
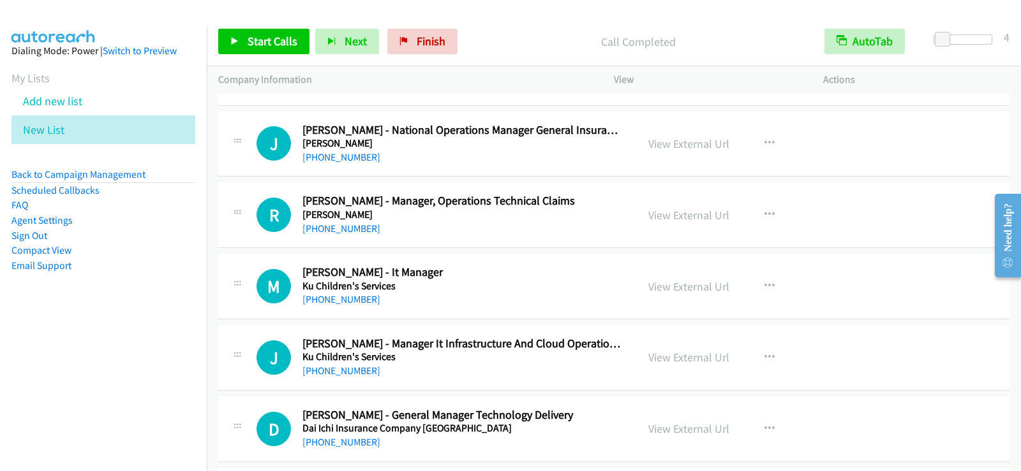
scroll to position [10270, 0]
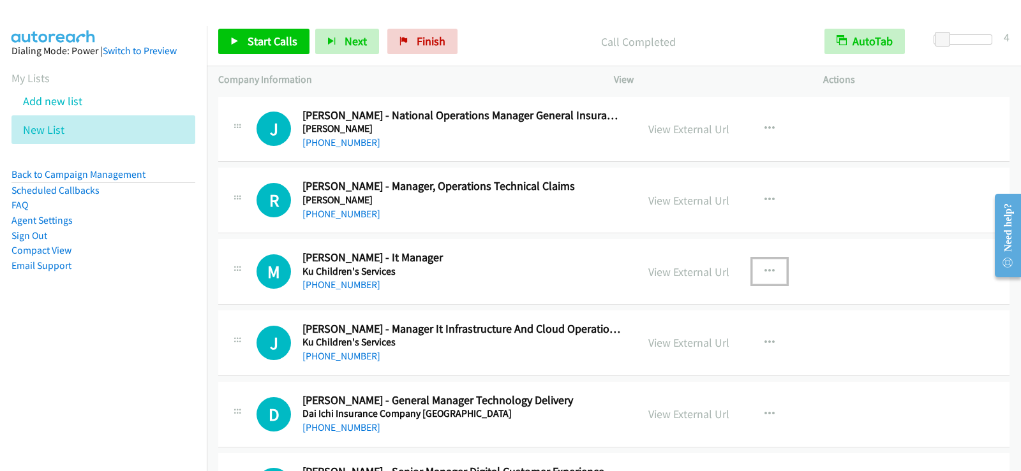
click at [764, 268] on icon "button" at bounding box center [769, 272] width 10 height 10
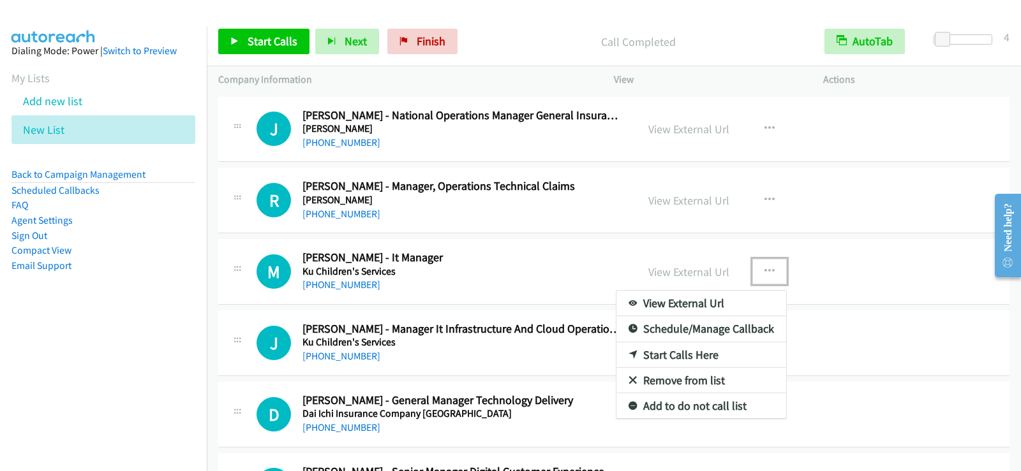
click at [692, 357] on link "Start Calls Here" at bounding box center [701, 356] width 170 height 26
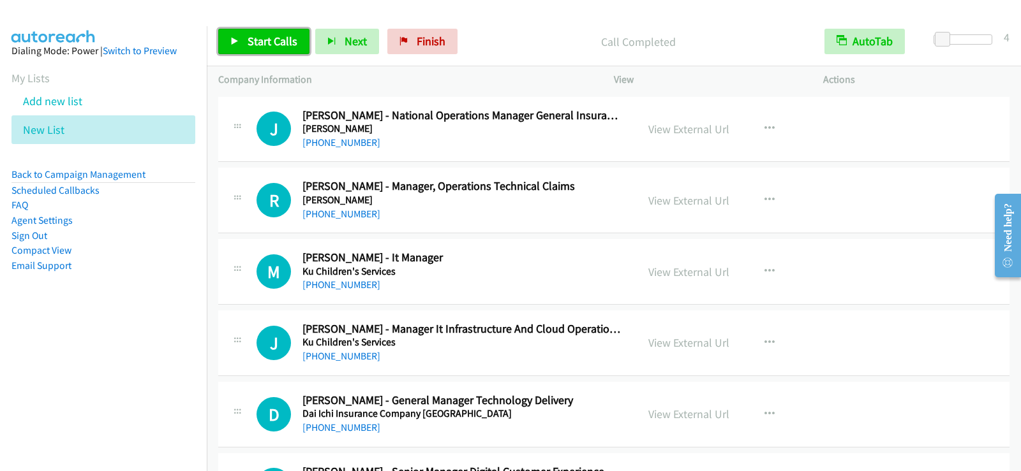
click at [274, 48] on link "Start Calls" at bounding box center [263, 42] width 91 height 26
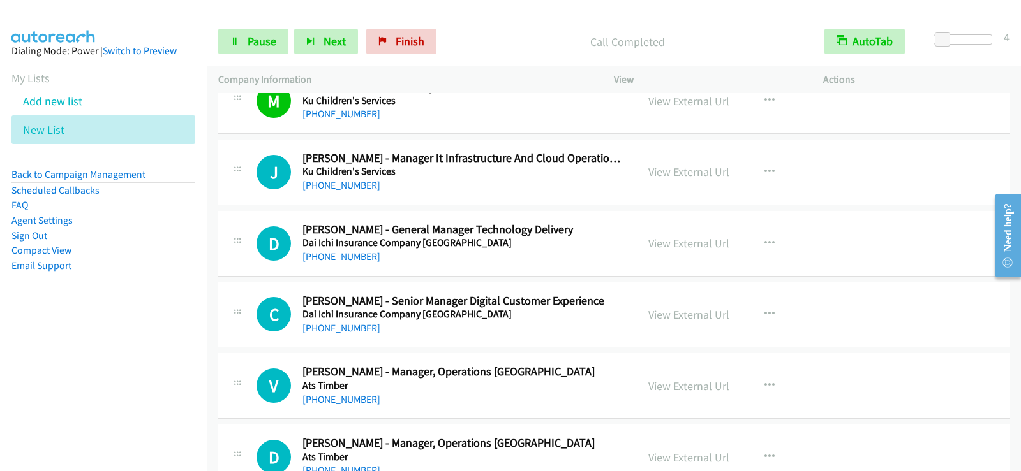
scroll to position [10461, 0]
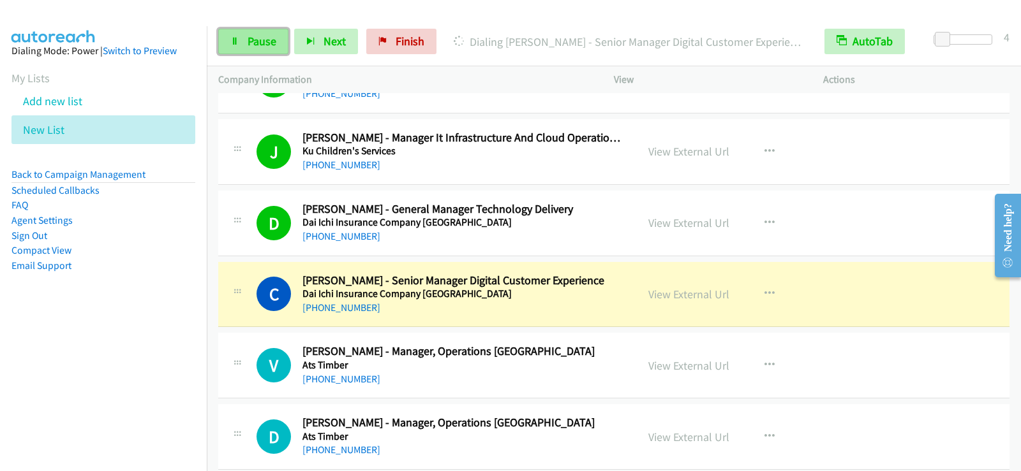
click at [260, 49] on link "Pause" at bounding box center [253, 42] width 70 height 26
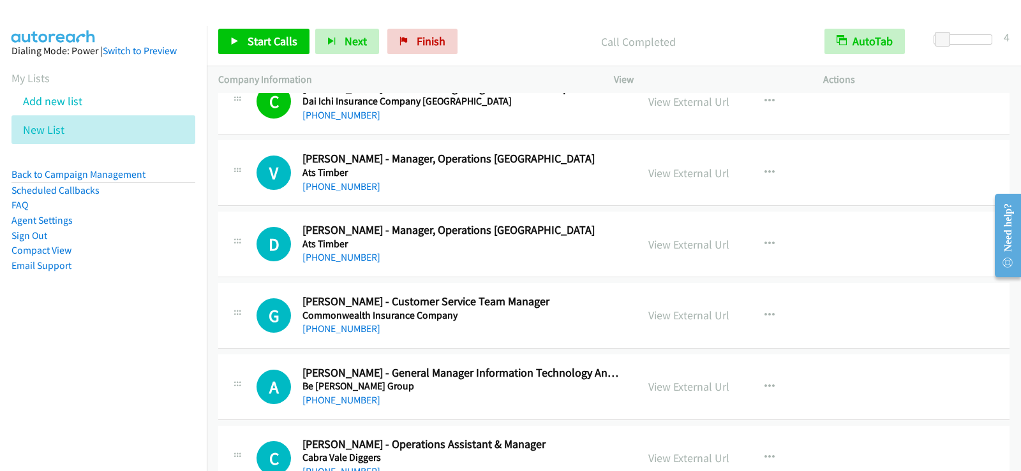
scroll to position [10717, 0]
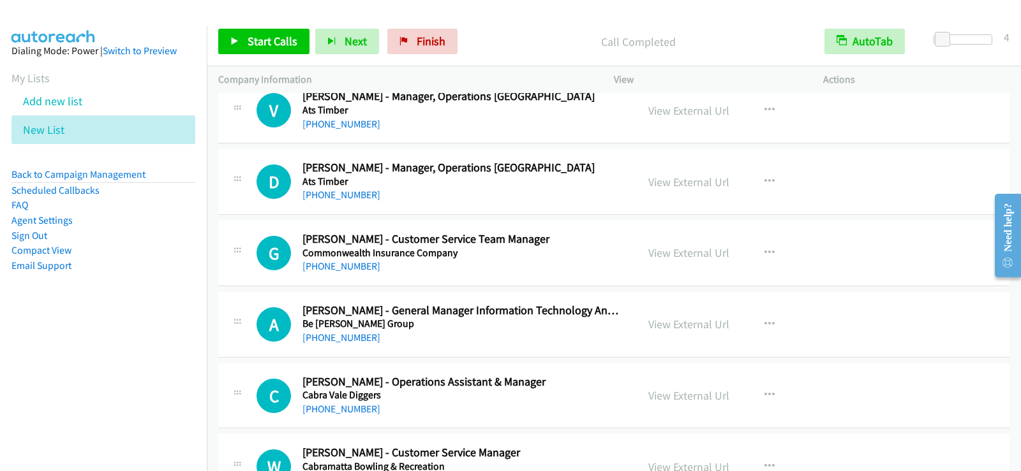
drag, startPoint x: 612, startPoint y: 263, endPoint x: 620, endPoint y: 263, distance: 8.3
click at [612, 263] on div "[PHONE_NUMBER]" at bounding box center [461, 266] width 318 height 15
click at [764, 252] on icon "button" at bounding box center [769, 253] width 10 height 10
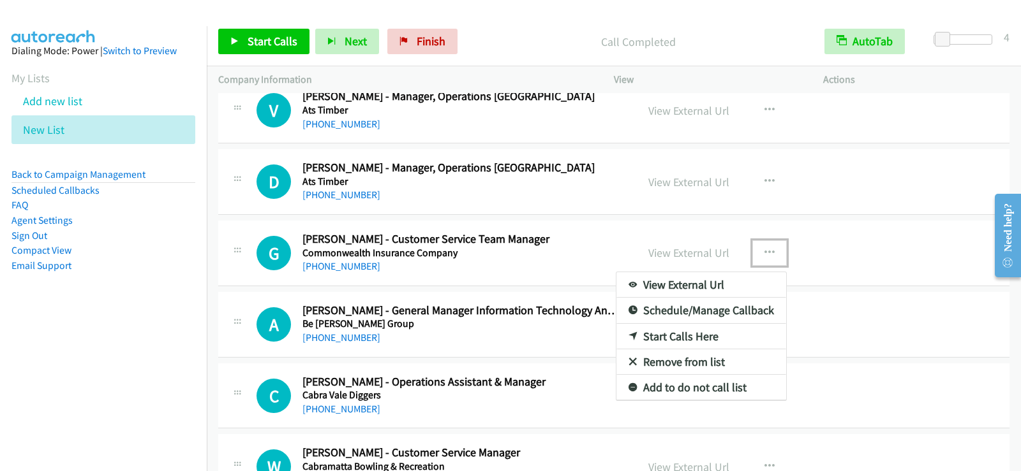
click at [669, 338] on link "Start Calls Here" at bounding box center [701, 337] width 170 height 26
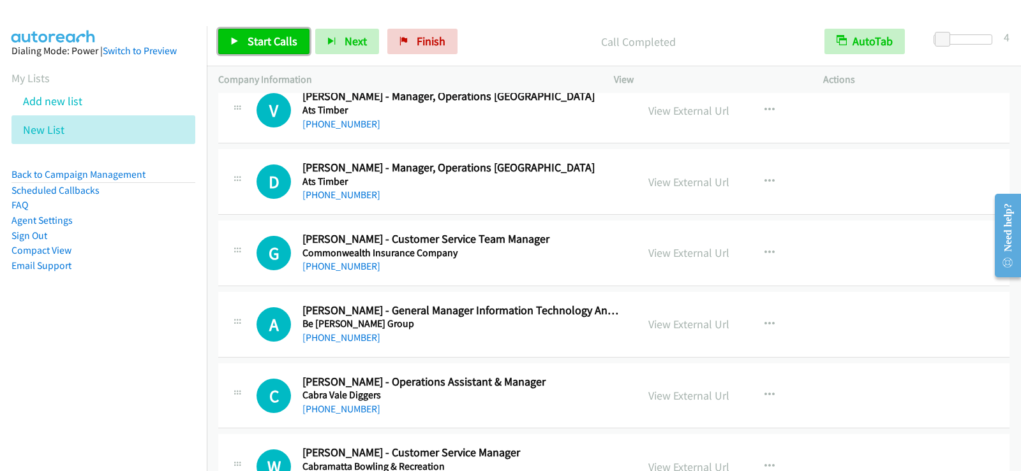
click at [300, 46] on link "Start Calls" at bounding box center [263, 42] width 91 height 26
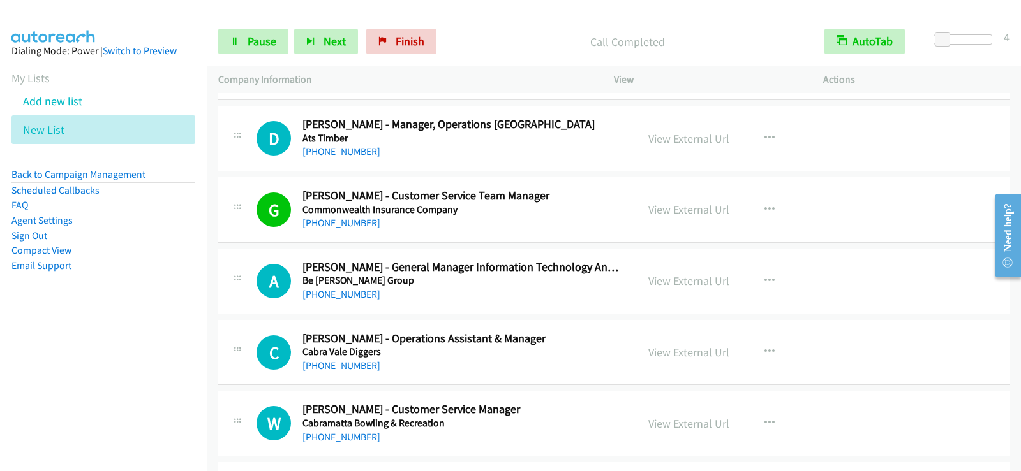
scroll to position [10780, 0]
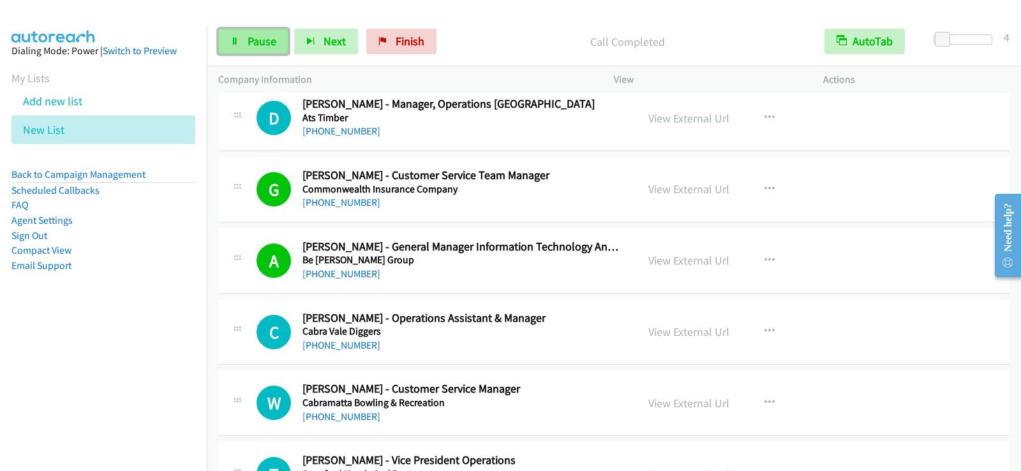
click at [246, 41] on link "Pause" at bounding box center [253, 42] width 70 height 26
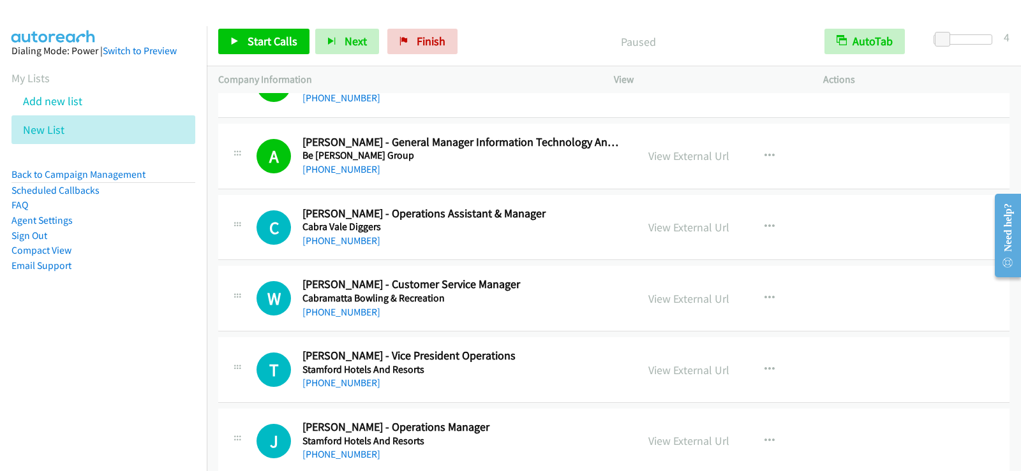
scroll to position [10908, 0]
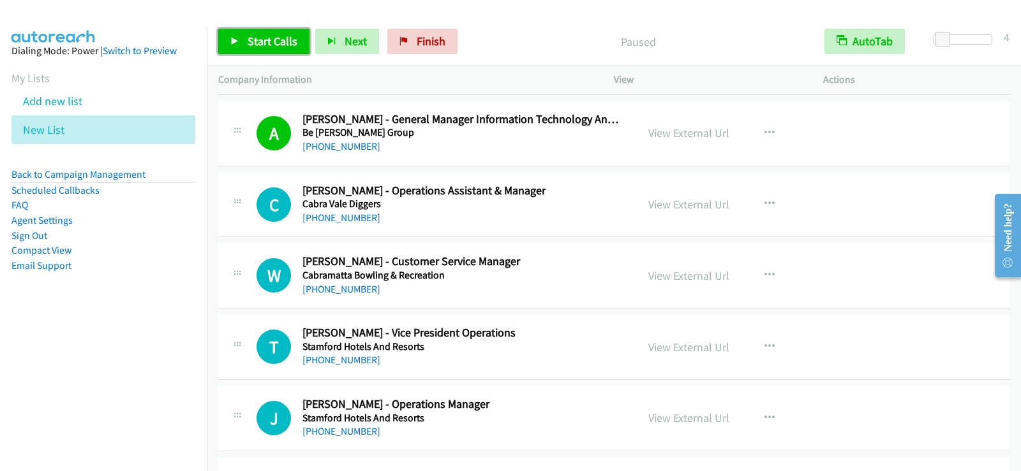
click at [287, 48] on span "Start Calls" at bounding box center [273, 41] width 50 height 15
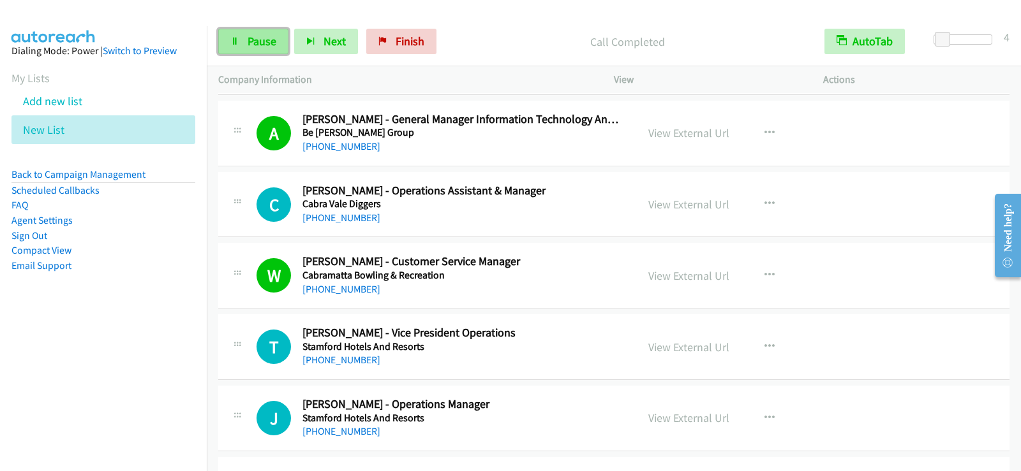
click at [258, 38] on span "Pause" at bounding box center [262, 41] width 29 height 15
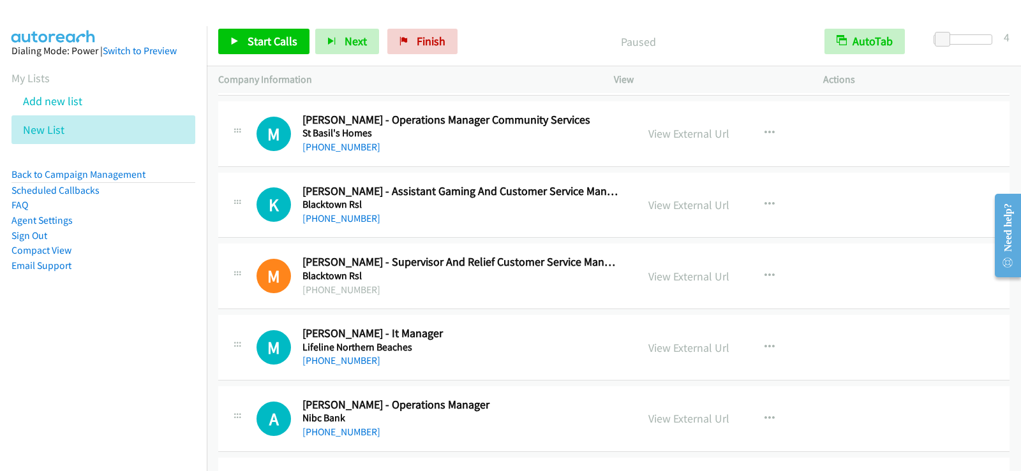
scroll to position [11355, 0]
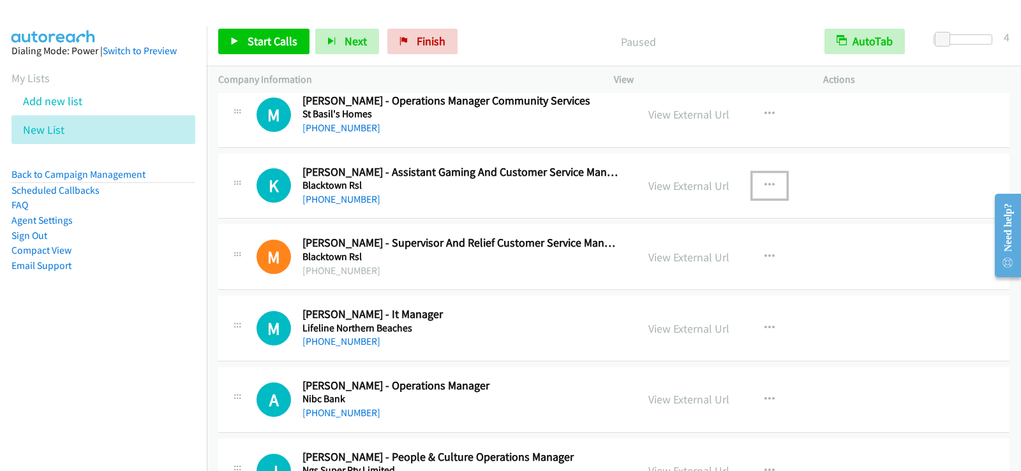
click at [769, 183] on icon "button" at bounding box center [769, 186] width 10 height 10
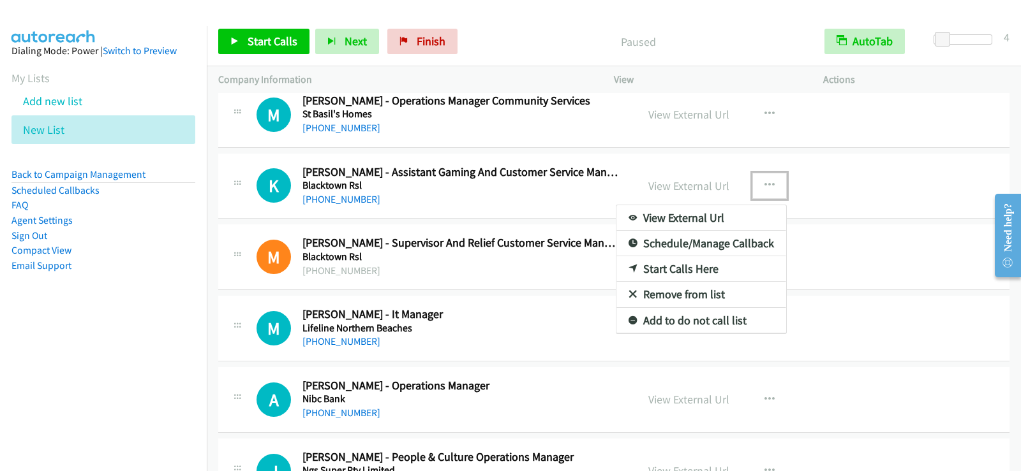
click at [672, 264] on link "Start Calls Here" at bounding box center [701, 269] width 170 height 26
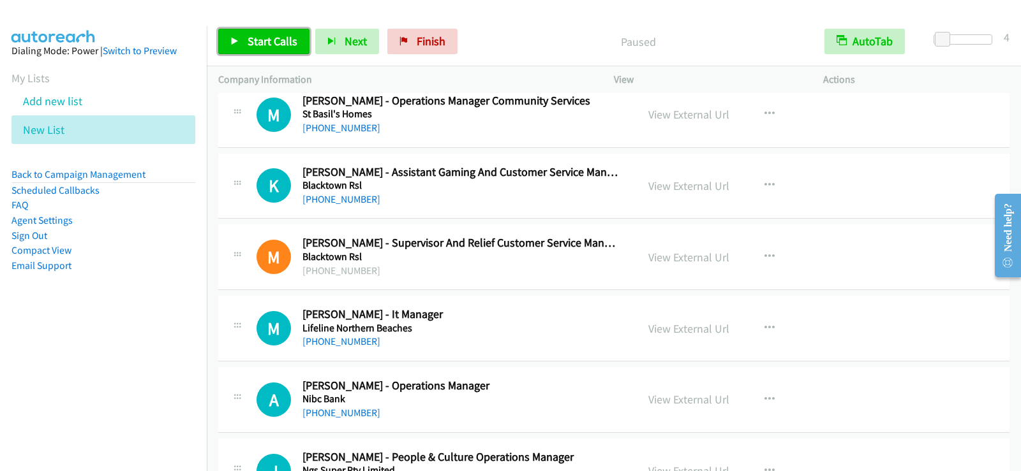
click at [269, 41] on span "Start Calls" at bounding box center [273, 41] width 50 height 15
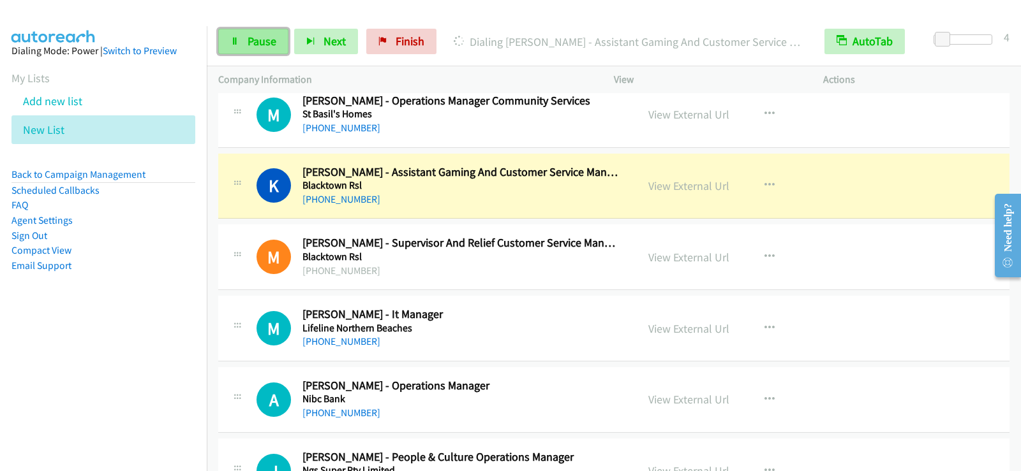
click at [277, 41] on link "Pause" at bounding box center [253, 42] width 70 height 26
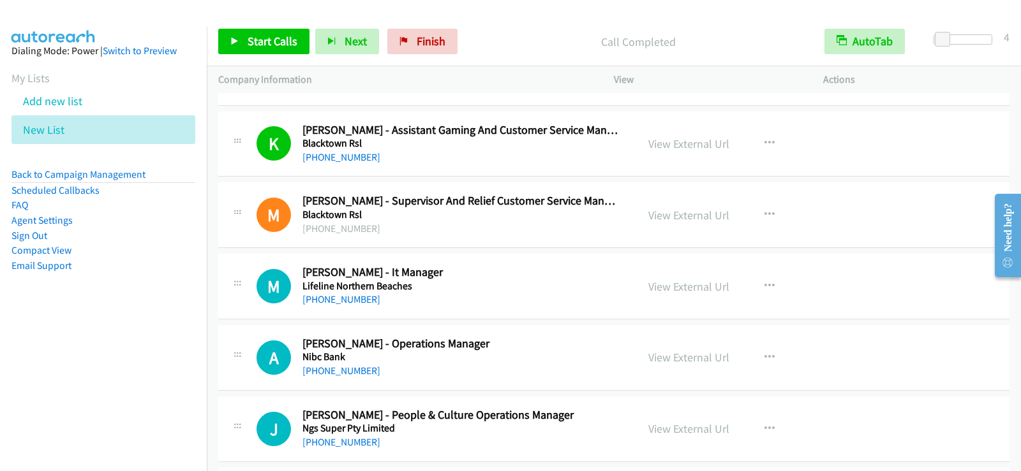
scroll to position [11418, 0]
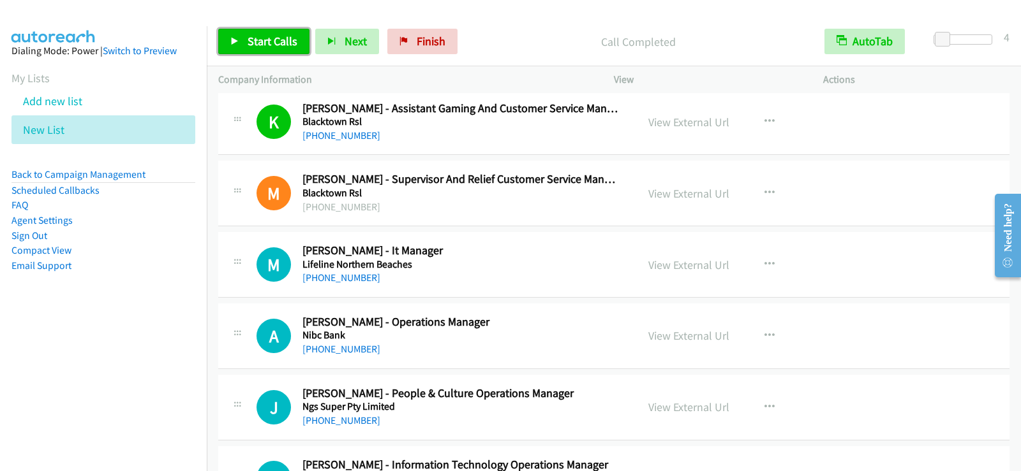
click at [286, 31] on link "Start Calls" at bounding box center [263, 42] width 91 height 26
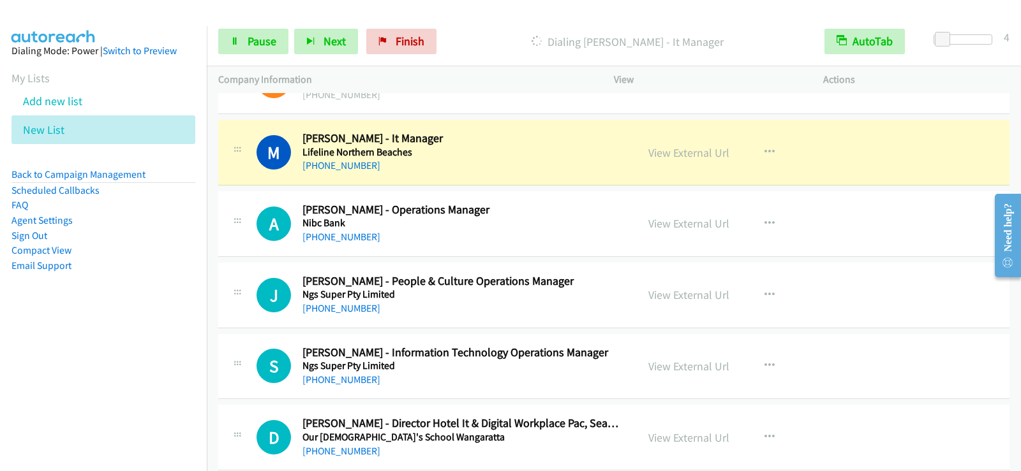
scroll to position [11546, 0]
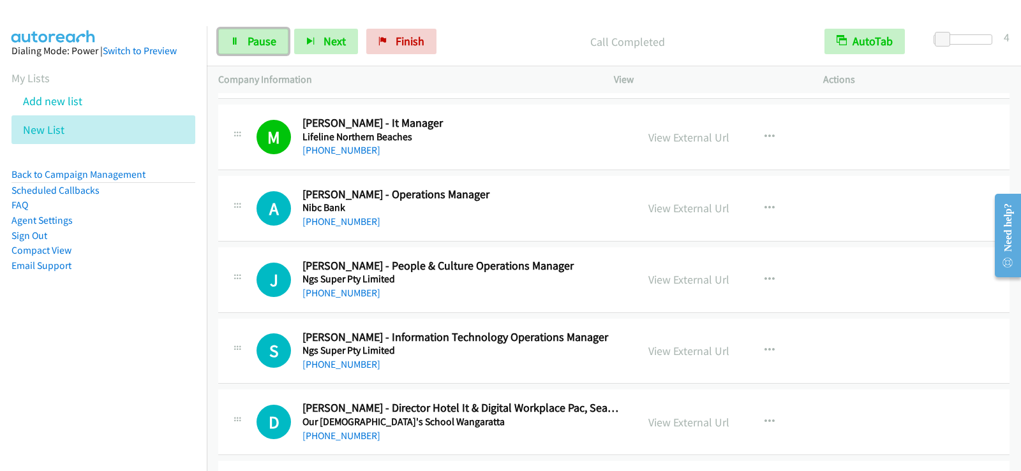
drag, startPoint x: 254, startPoint y: 38, endPoint x: 312, endPoint y: 72, distance: 67.5
click at [254, 38] on span "Pause" at bounding box center [262, 41] width 29 height 15
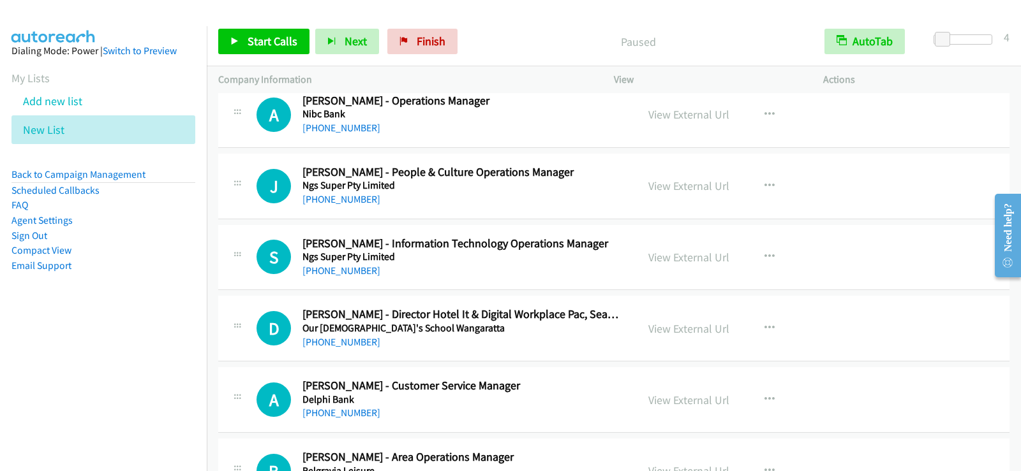
scroll to position [11673, 0]
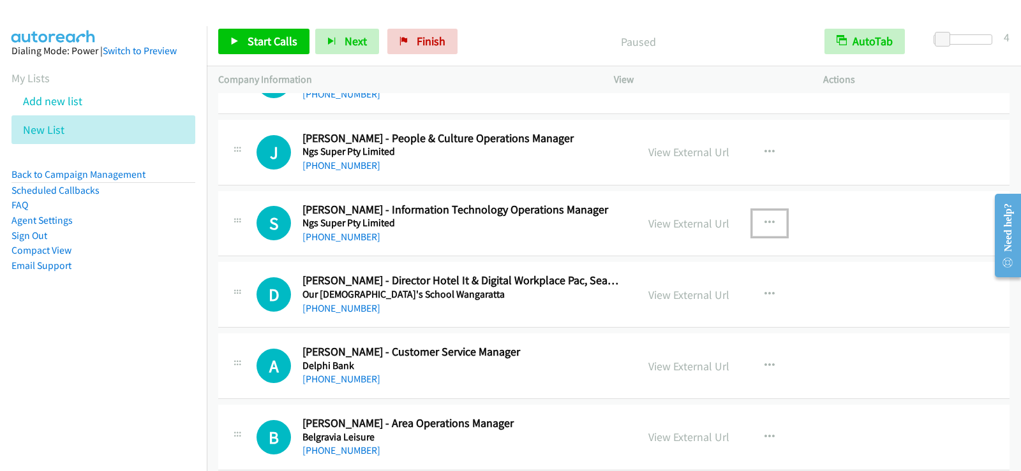
click at [766, 223] on icon "button" at bounding box center [769, 223] width 10 height 10
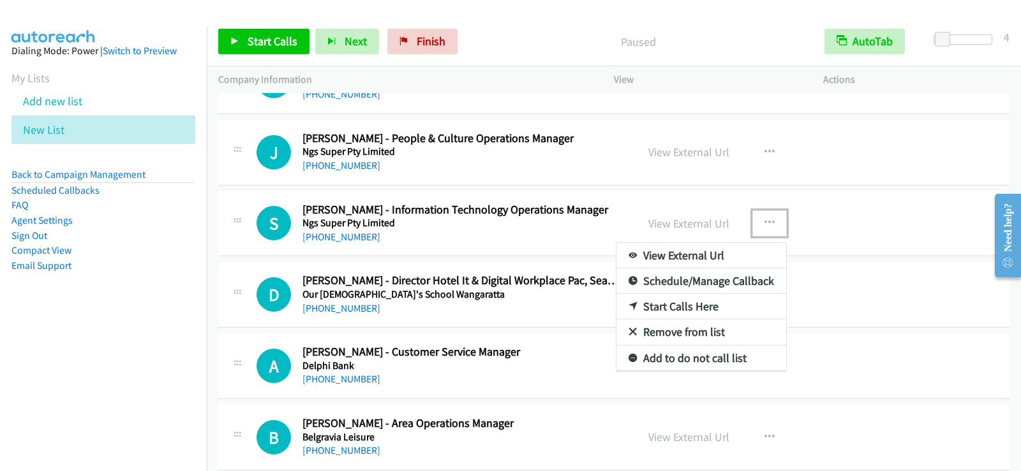
click at [667, 304] on link "Start Calls Here" at bounding box center [701, 307] width 170 height 26
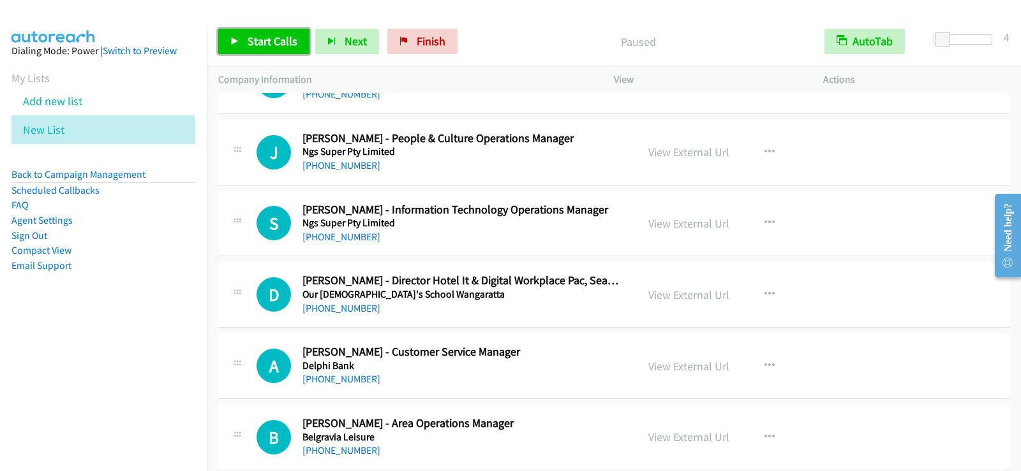
click at [276, 49] on link "Start Calls" at bounding box center [263, 42] width 91 height 26
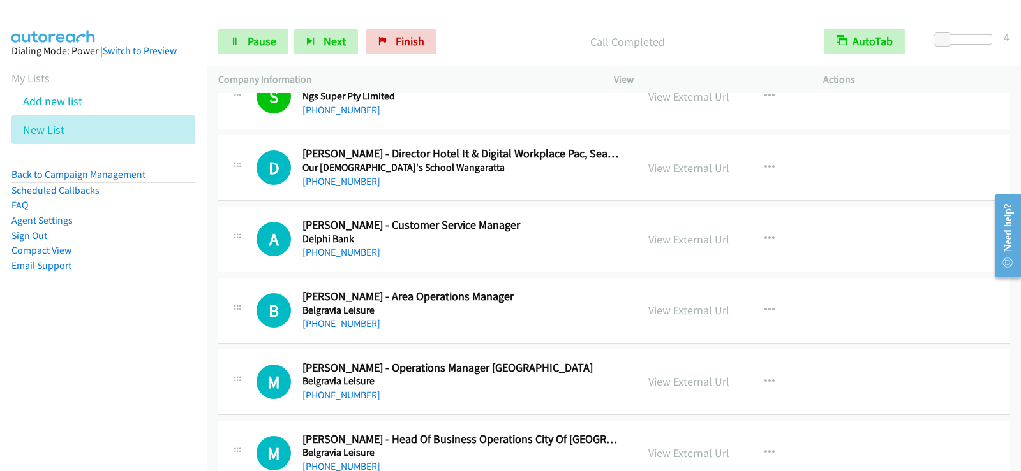
scroll to position [11801, 0]
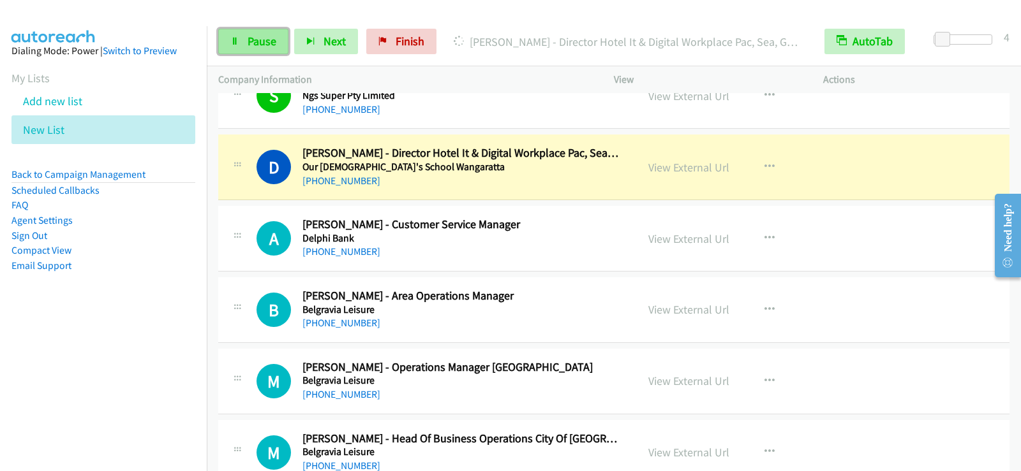
click at [250, 49] on link "Pause" at bounding box center [253, 42] width 70 height 26
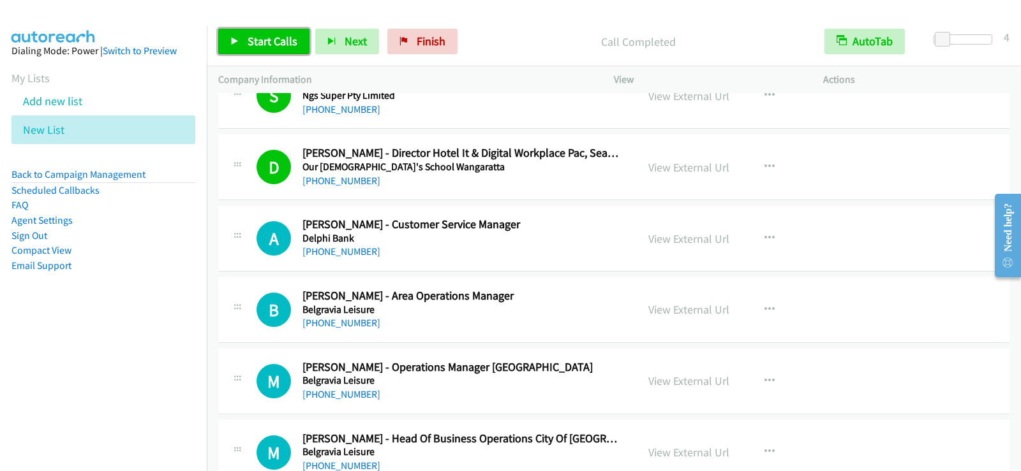
click at [280, 43] on span "Start Calls" at bounding box center [273, 41] width 50 height 15
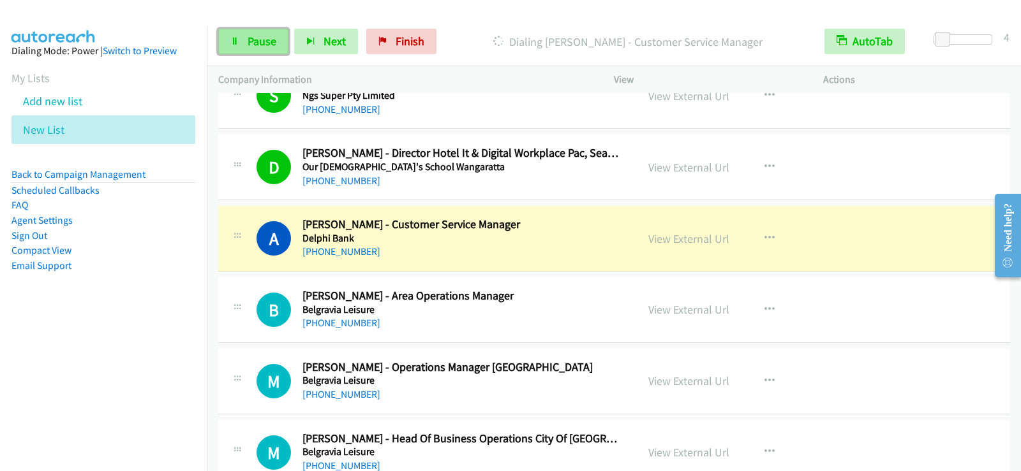
click at [269, 43] on span "Pause" at bounding box center [262, 41] width 29 height 15
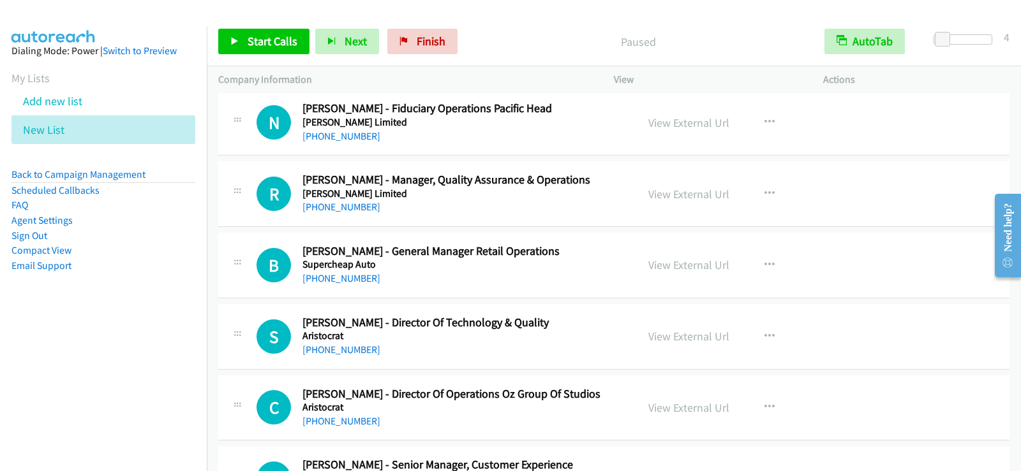
scroll to position [12758, 0]
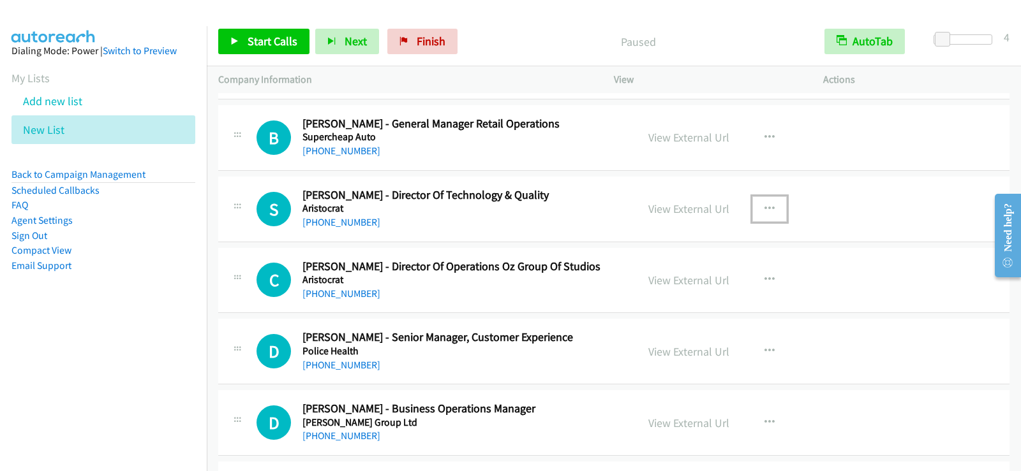
click at [765, 205] on icon "button" at bounding box center [769, 209] width 10 height 10
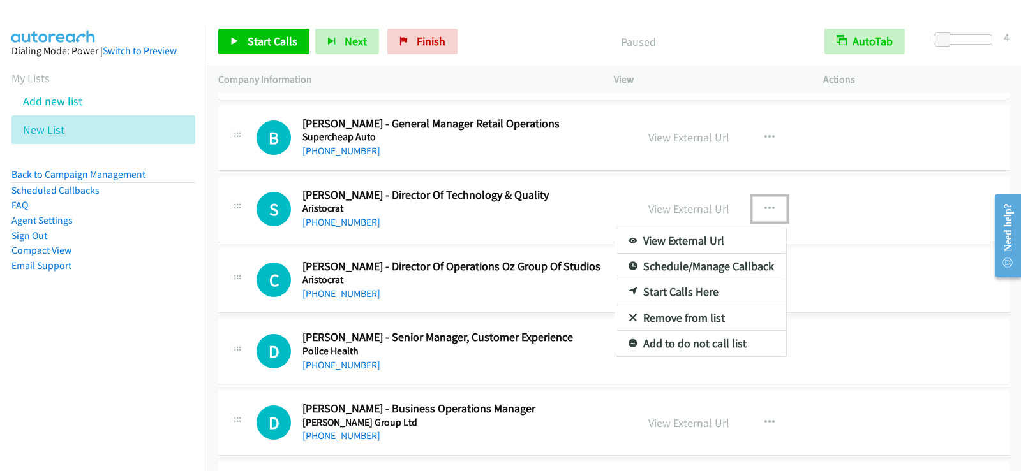
click at [687, 290] on link "Start Calls Here" at bounding box center [701, 292] width 170 height 26
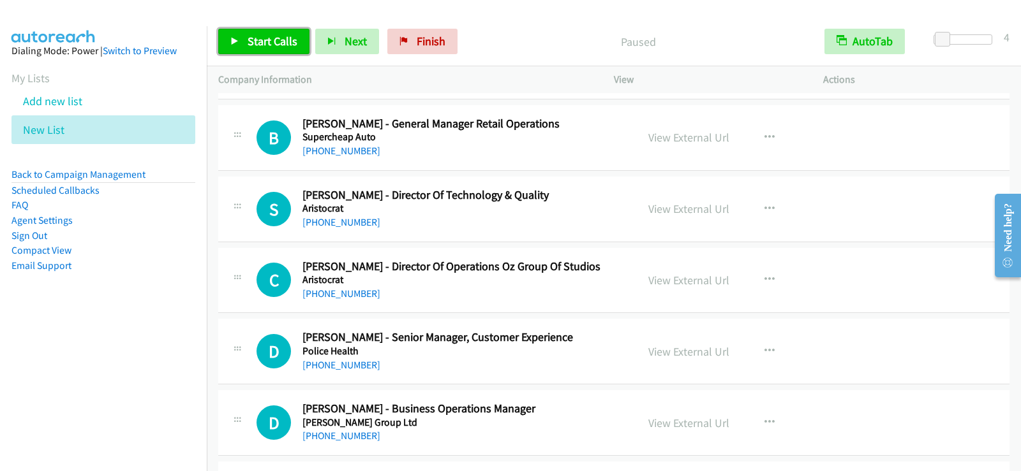
click at [277, 39] on span "Start Calls" at bounding box center [273, 41] width 50 height 15
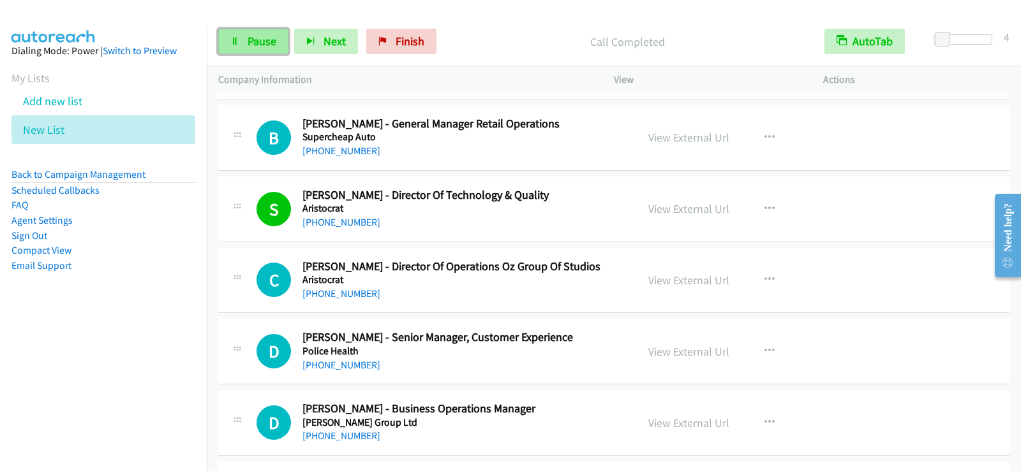
click at [241, 44] on link "Pause" at bounding box center [253, 42] width 70 height 26
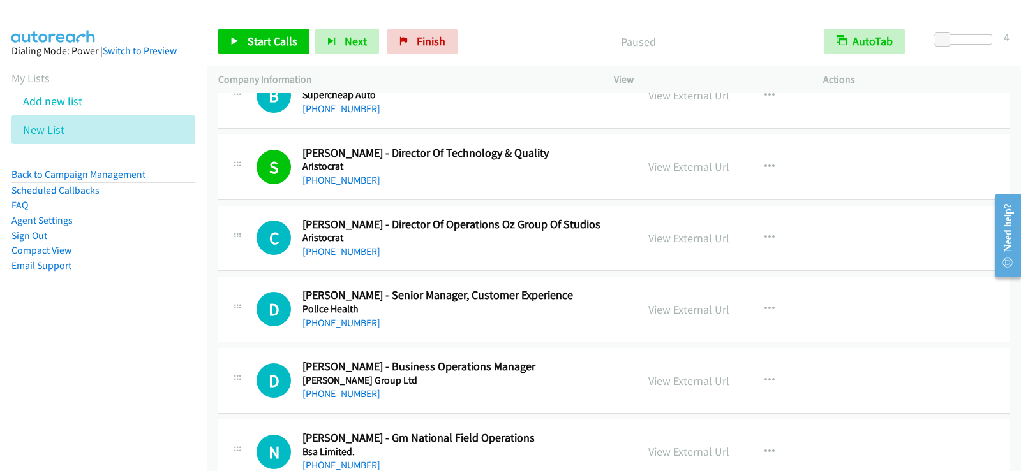
scroll to position [12822, 0]
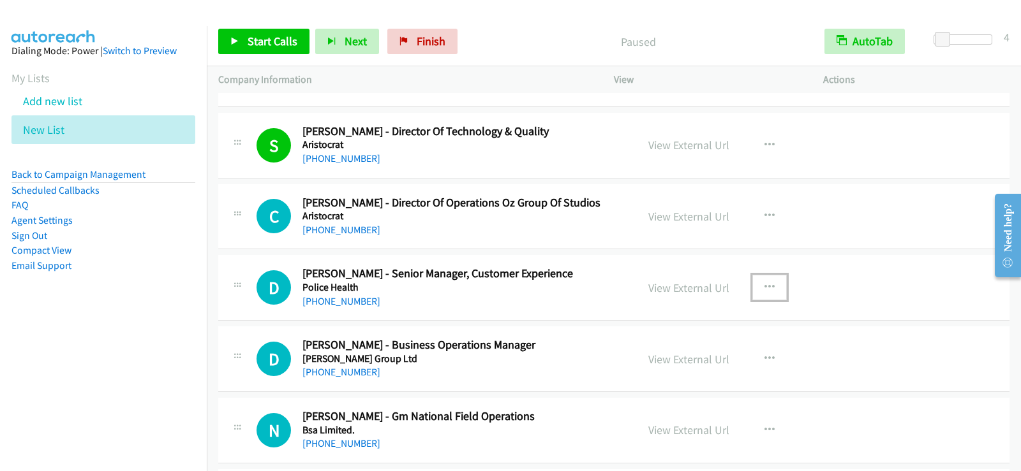
drag, startPoint x: 765, startPoint y: 286, endPoint x: 757, endPoint y: 295, distance: 12.2
click at [765, 286] on icon "button" at bounding box center [769, 288] width 10 height 10
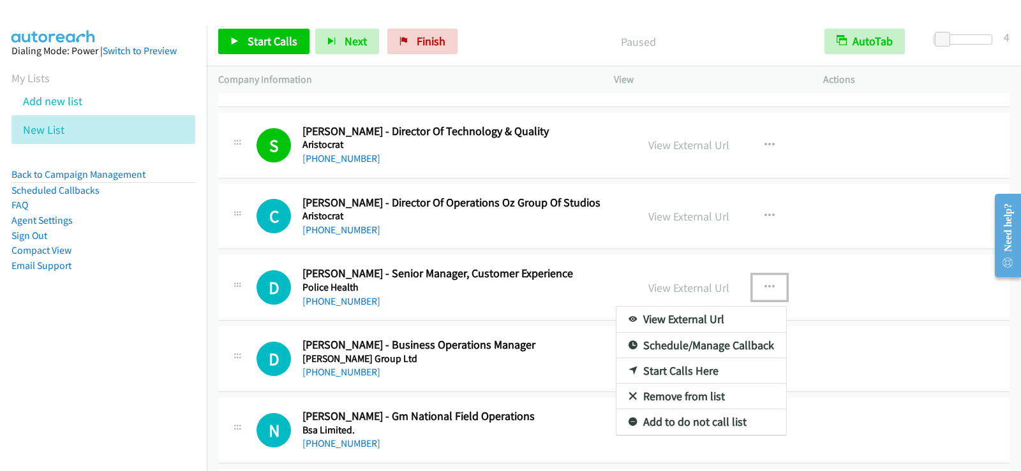
click at [674, 373] on link "Start Calls Here" at bounding box center [701, 371] width 170 height 26
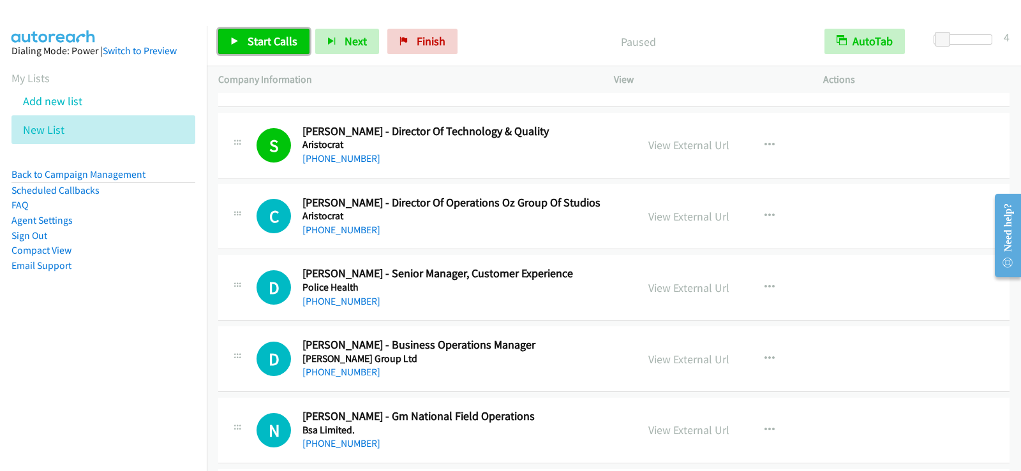
click at [283, 43] on span "Start Calls" at bounding box center [273, 41] width 50 height 15
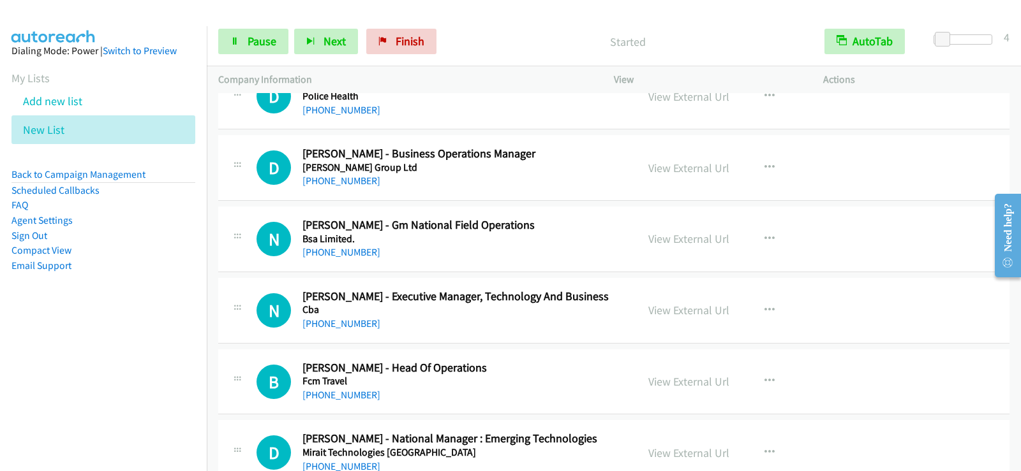
scroll to position [12949, 0]
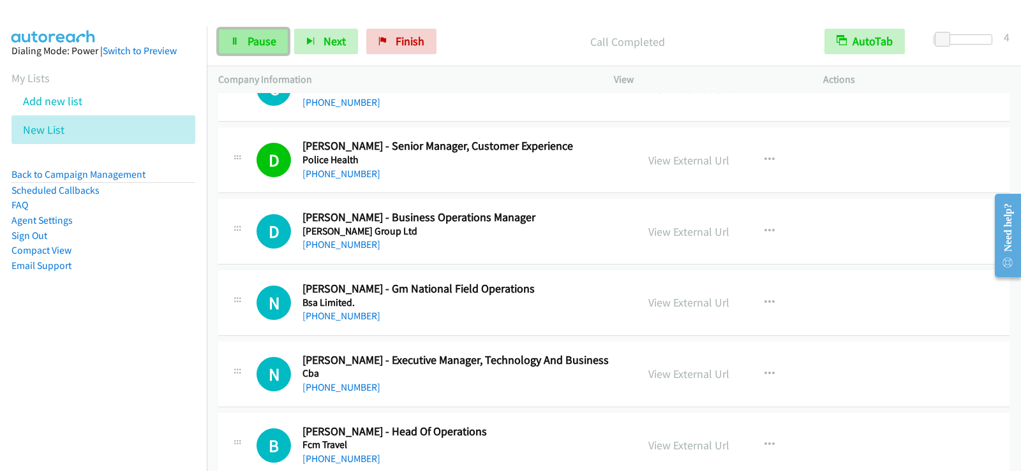
click at [260, 44] on span "Pause" at bounding box center [262, 41] width 29 height 15
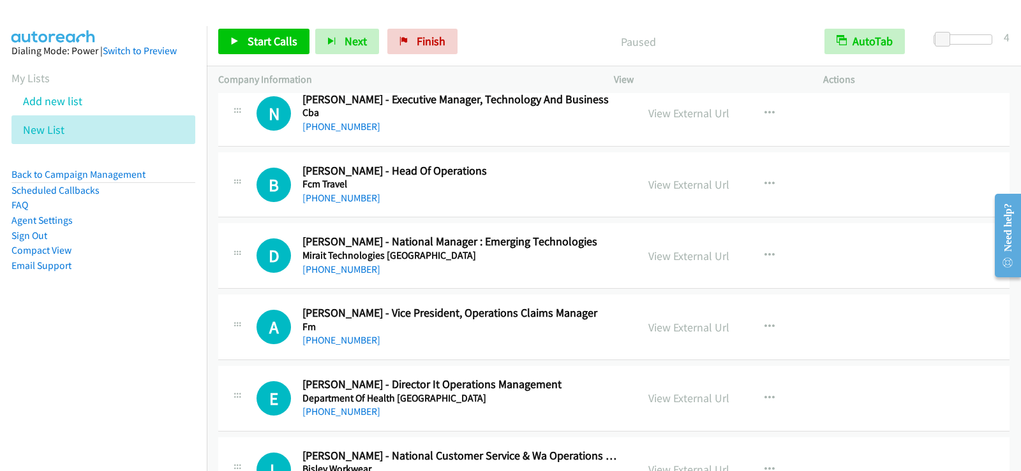
scroll to position [13261, 0]
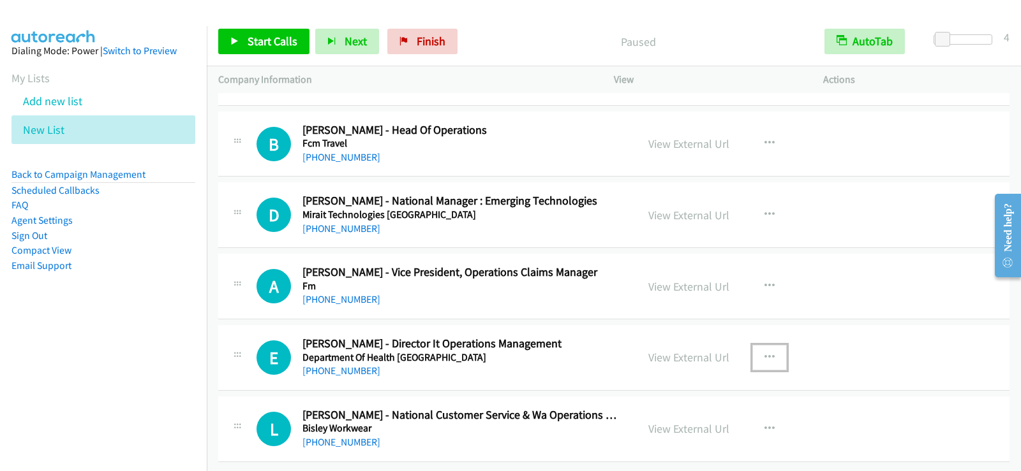
click at [764, 353] on icon "button" at bounding box center [769, 358] width 10 height 10
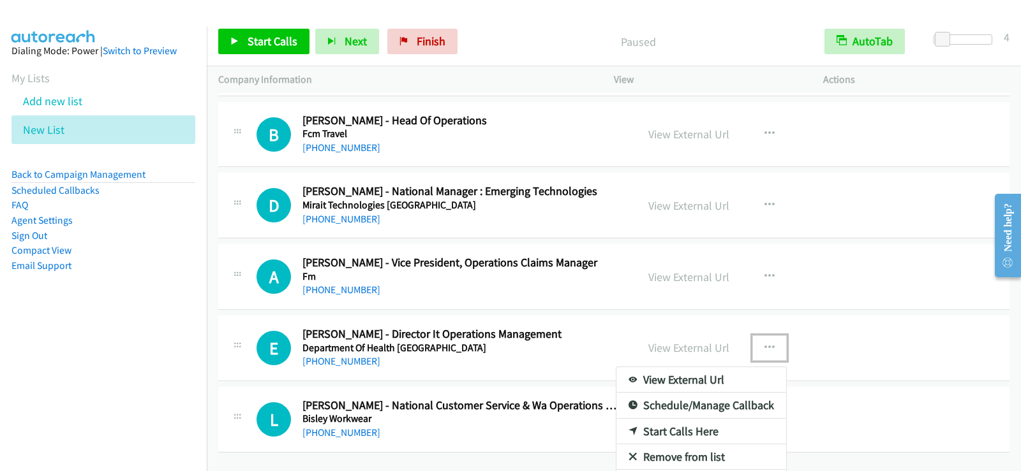
click at [658, 425] on link "Start Calls Here" at bounding box center [701, 432] width 170 height 26
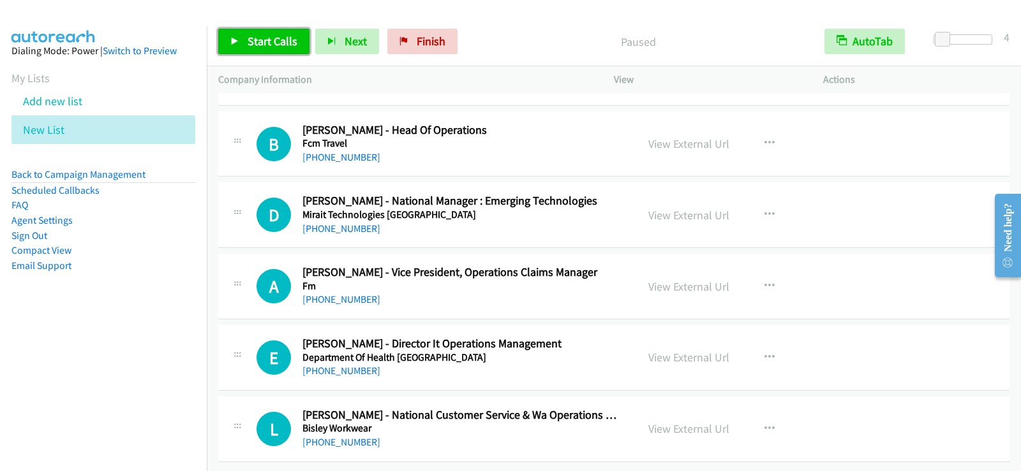
click at [249, 45] on span "Start Calls" at bounding box center [273, 41] width 50 height 15
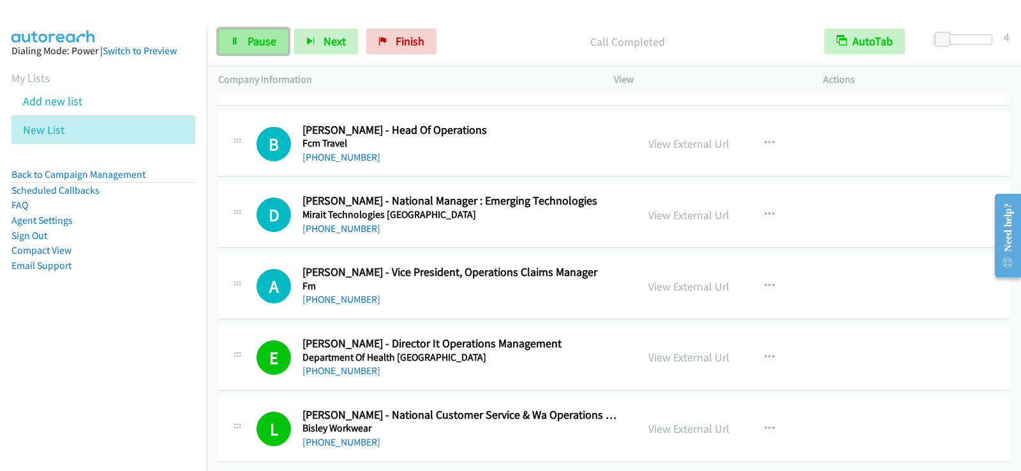
click at [255, 47] on span "Pause" at bounding box center [262, 41] width 29 height 15
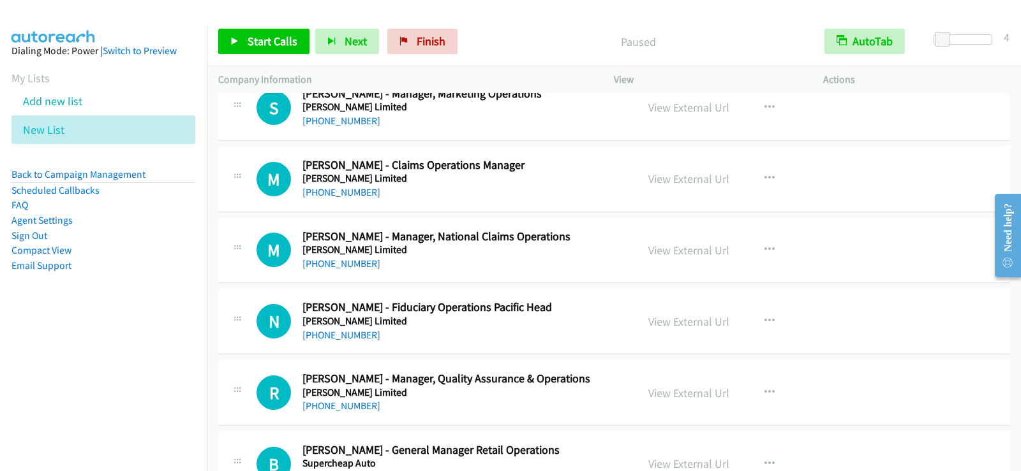
scroll to position [12495, 0]
